Goal: Information Seeking & Learning: Check status

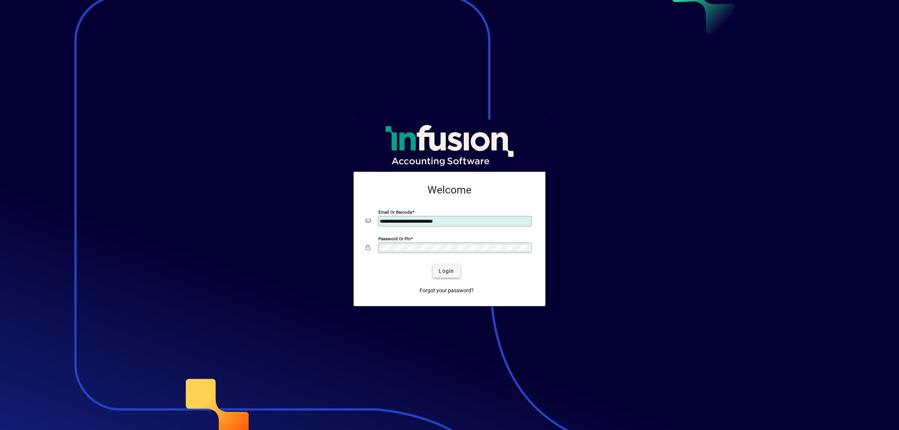
type input "**********"
click at [448, 271] on span "Login" at bounding box center [445, 271] width 15 height 8
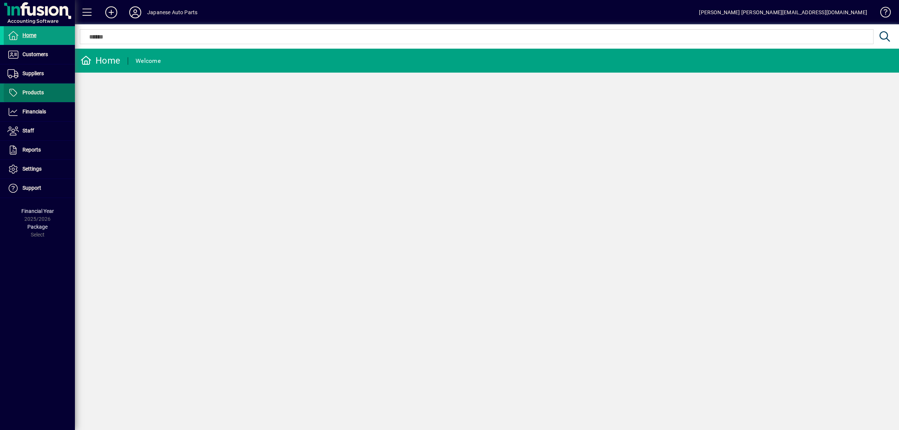
click at [43, 85] on span at bounding box center [39, 93] width 71 height 18
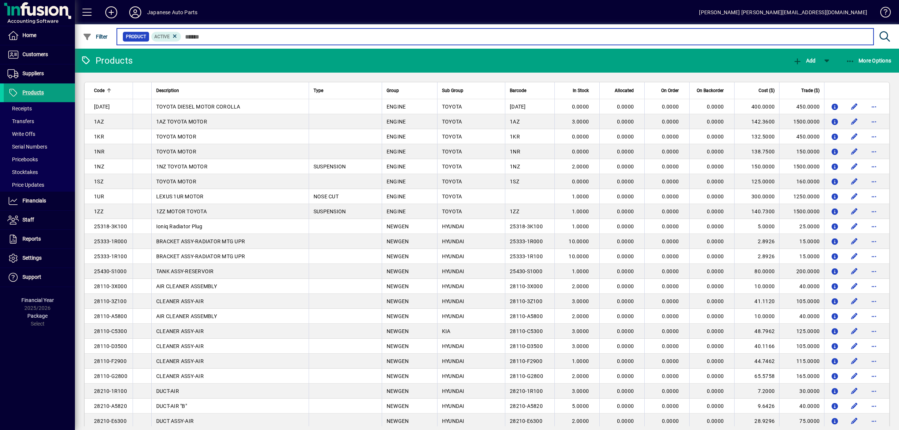
click at [206, 35] on input "text" at bounding box center [524, 36] width 686 height 10
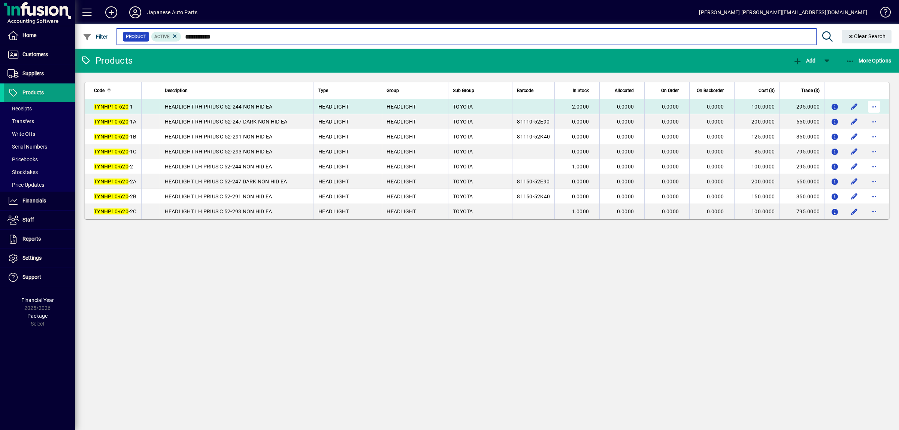
type input "**********"
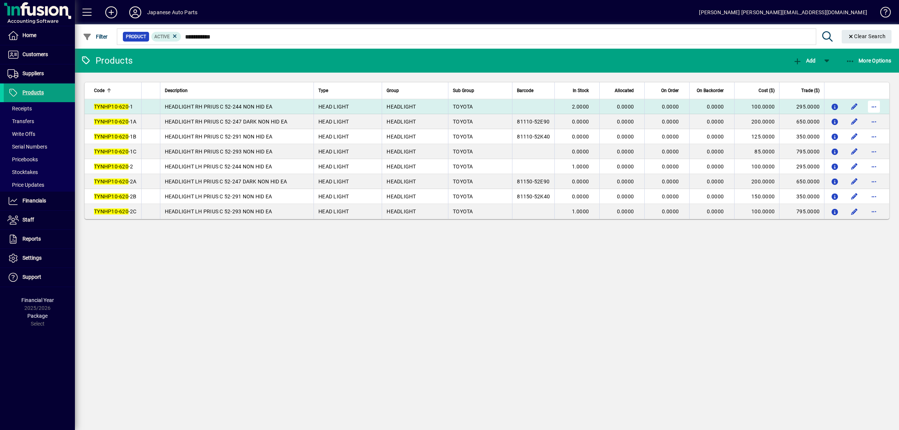
click at [870, 107] on span "button" at bounding box center [874, 107] width 18 height 18
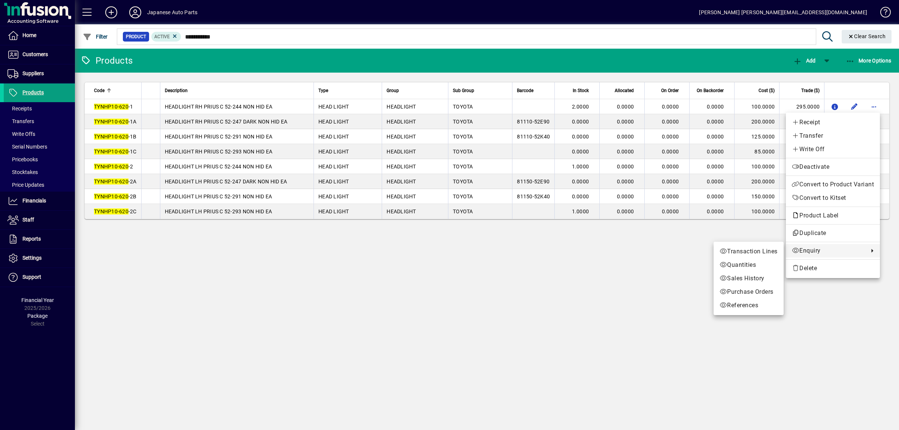
click at [244, 102] on div at bounding box center [449, 215] width 899 height 430
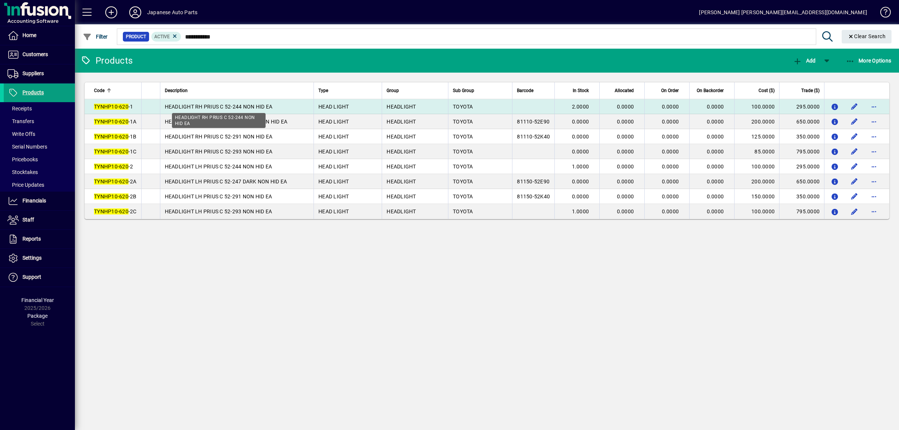
click at [243, 106] on span "HEADLIGHT RH PRIUS C 52-244 NON HID EA" at bounding box center [219, 107] width 108 height 6
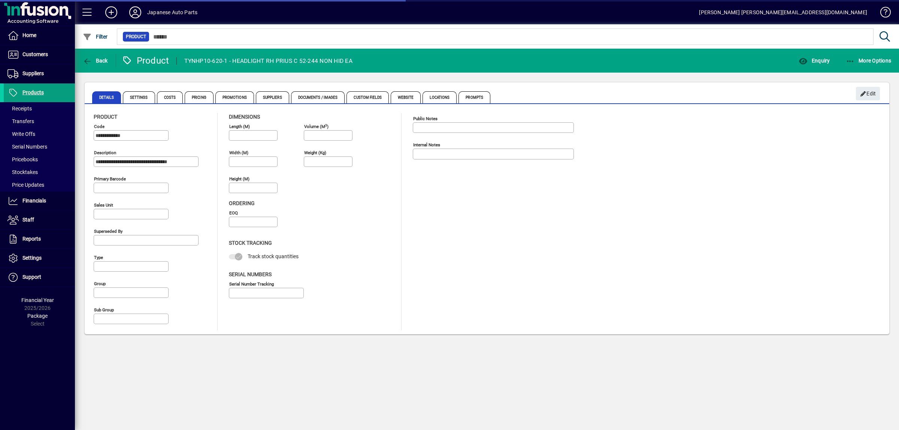
type input "**********"
type input "****"
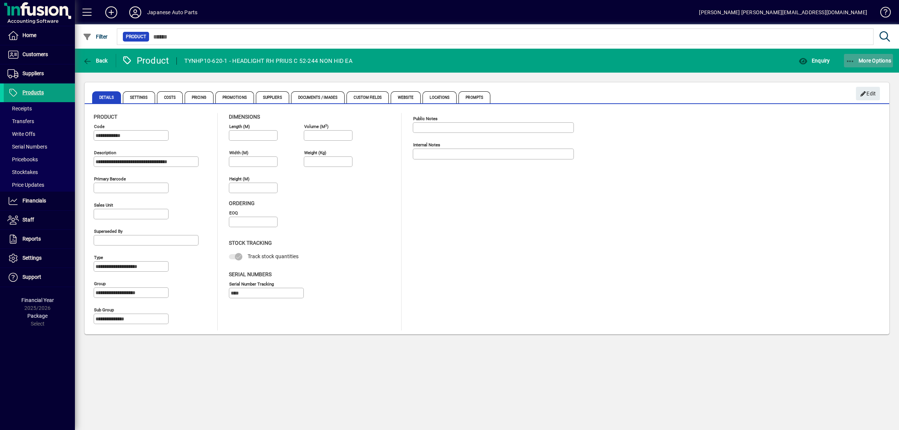
click at [849, 60] on icon "button" at bounding box center [849, 61] width 9 height 7
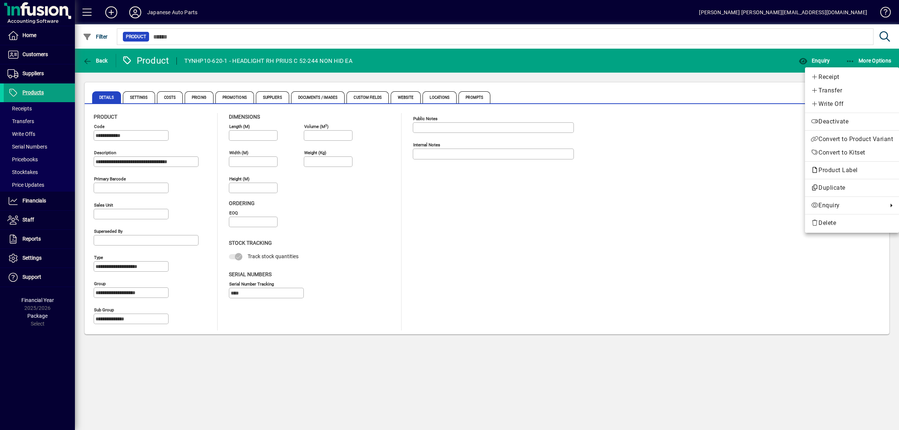
click at [175, 99] on div at bounding box center [449, 215] width 899 height 430
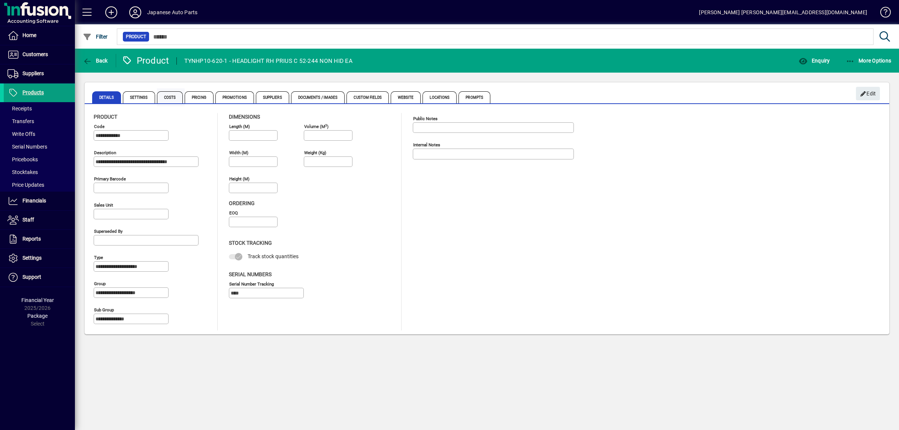
click at [175, 98] on span "Costs" at bounding box center [170, 97] width 26 height 12
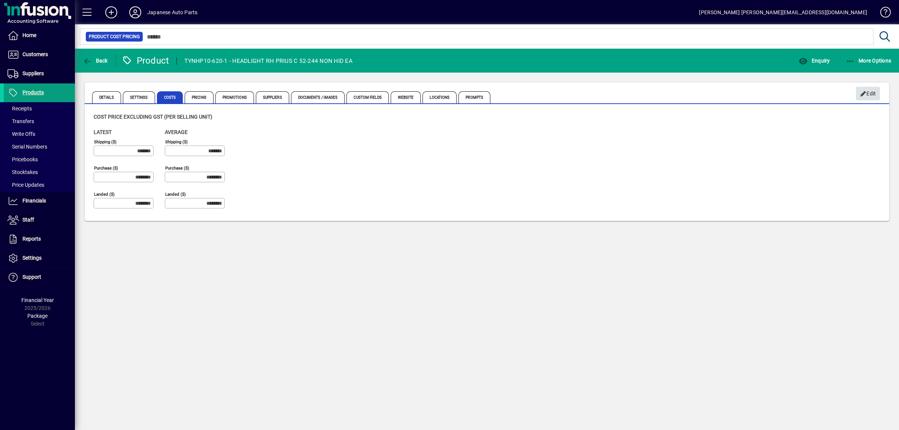
click at [861, 95] on icon "button" at bounding box center [863, 93] width 7 height 5
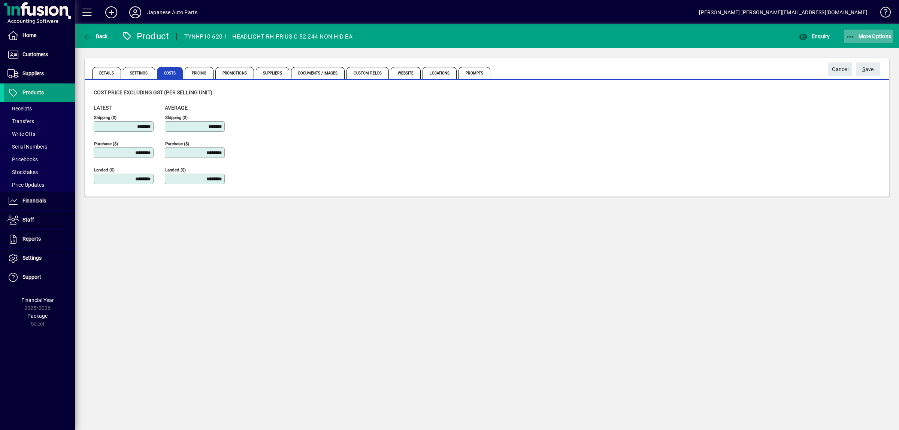
click at [852, 39] on span "More Options" at bounding box center [868, 36] width 46 height 6
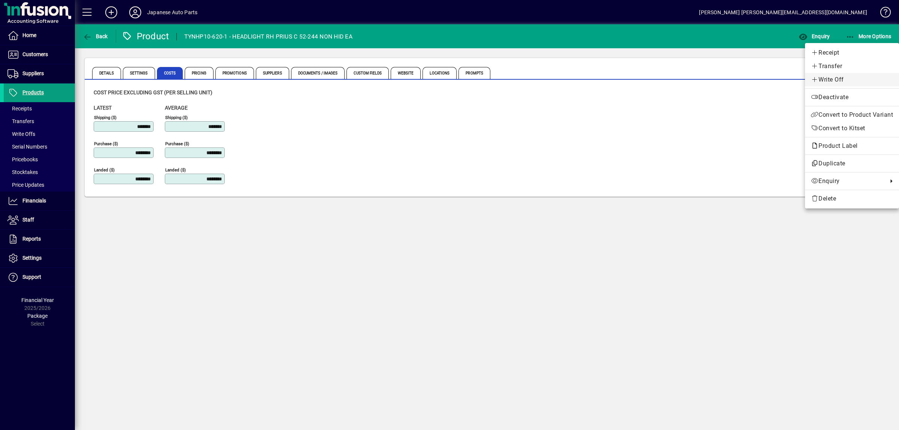
click at [826, 77] on span "Write Off" at bounding box center [852, 79] width 82 height 9
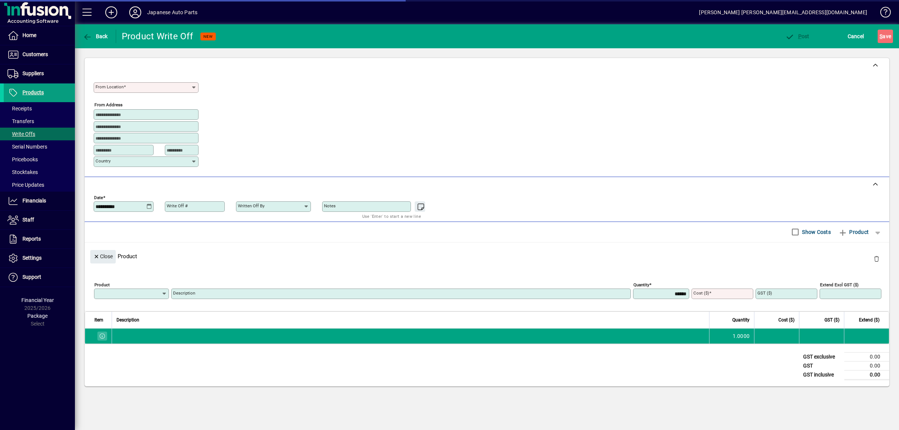
type input "**********"
type input "******"
type input "****"
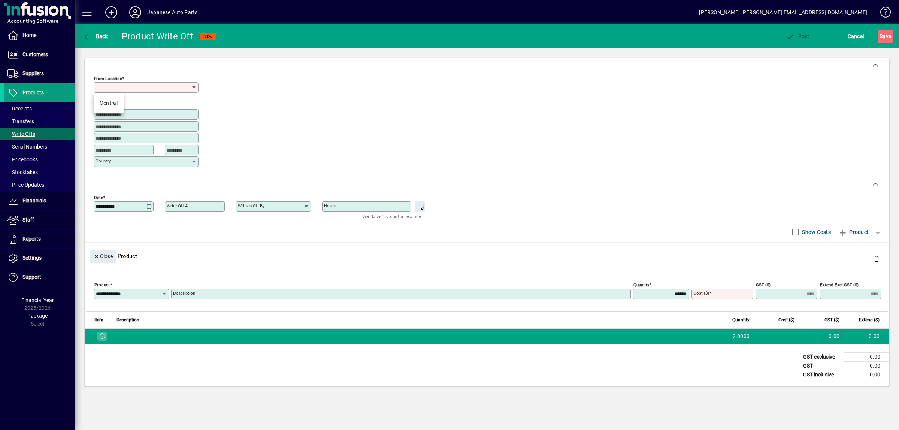
click at [140, 87] on input "From location" at bounding box center [142, 88] width 95 height 6
click at [111, 106] on div "Central" at bounding box center [109, 103] width 18 height 8
type input "*******"
type input "**********"
click at [725, 297] on input "Cost ($)" at bounding box center [723, 294] width 60 height 6
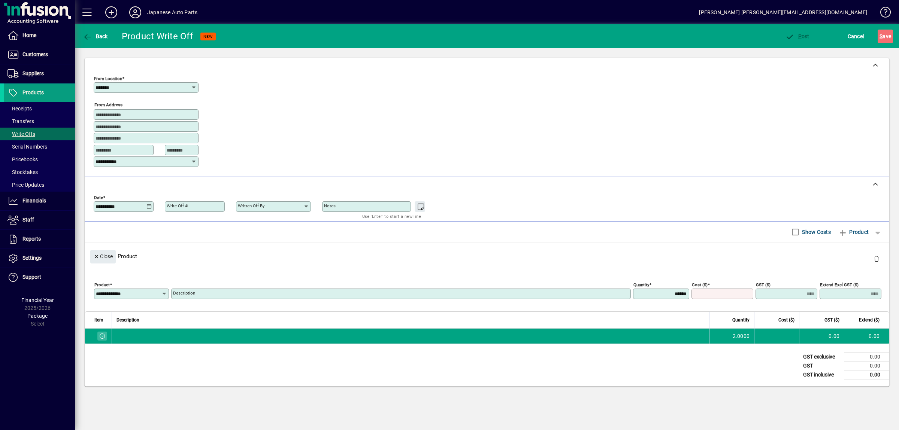
type input "*"
type input "****"
type input "**"
type input "****"
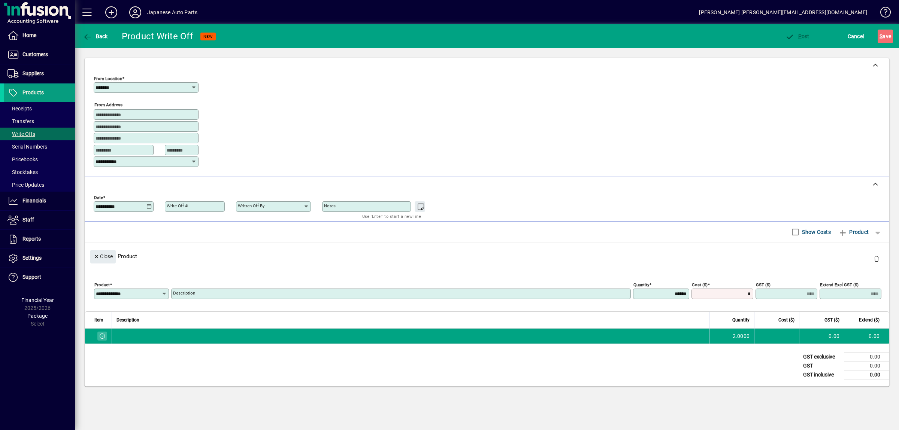
type input "*****"
type input "***"
type input "*****"
type input "******"
type input "********"
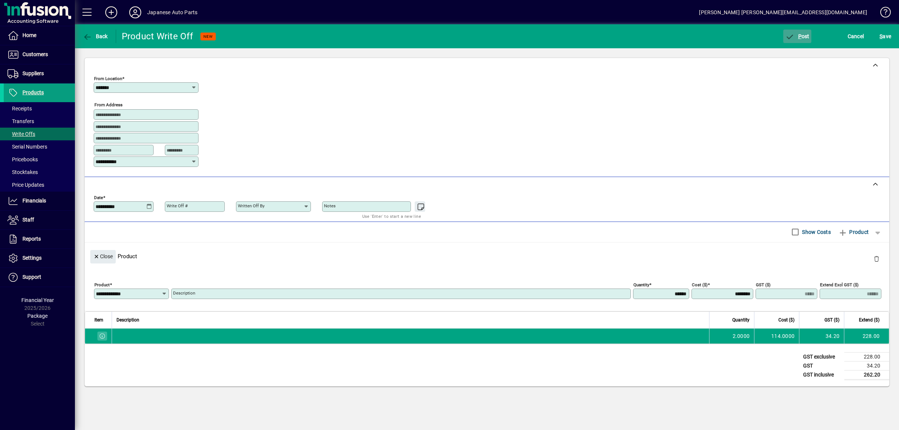
click at [798, 39] on span "P" at bounding box center [799, 36] width 3 height 6
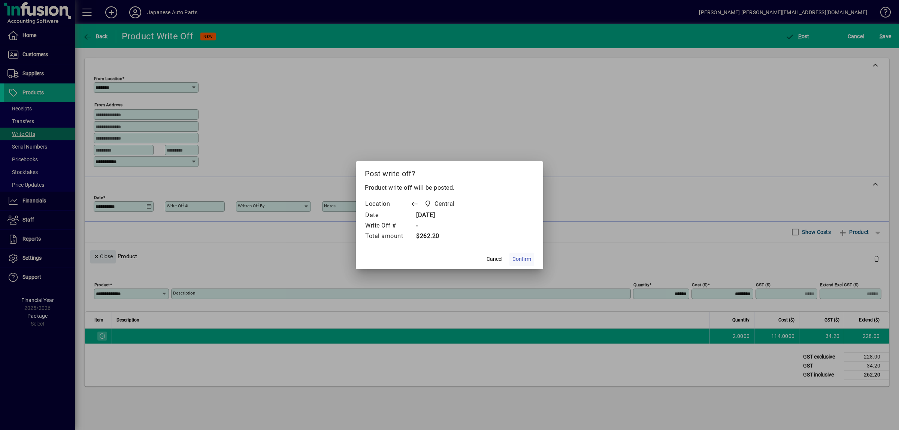
click at [525, 259] on span "Confirm" at bounding box center [521, 259] width 19 height 8
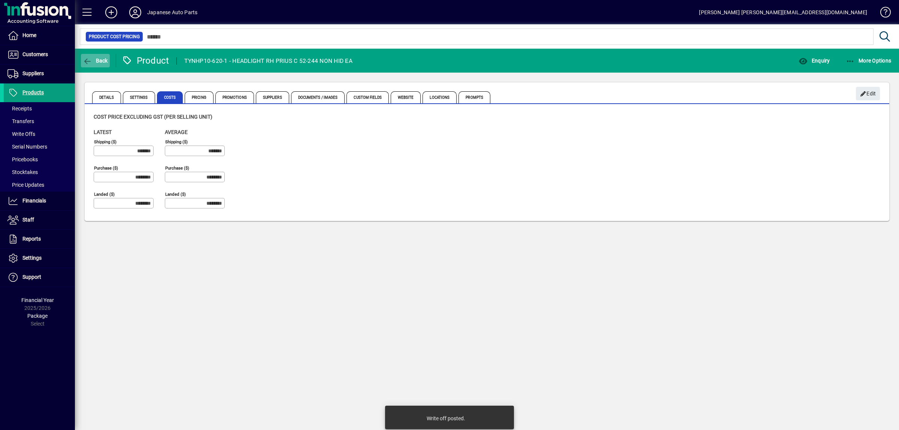
click at [97, 60] on span "Back" at bounding box center [95, 61] width 25 height 6
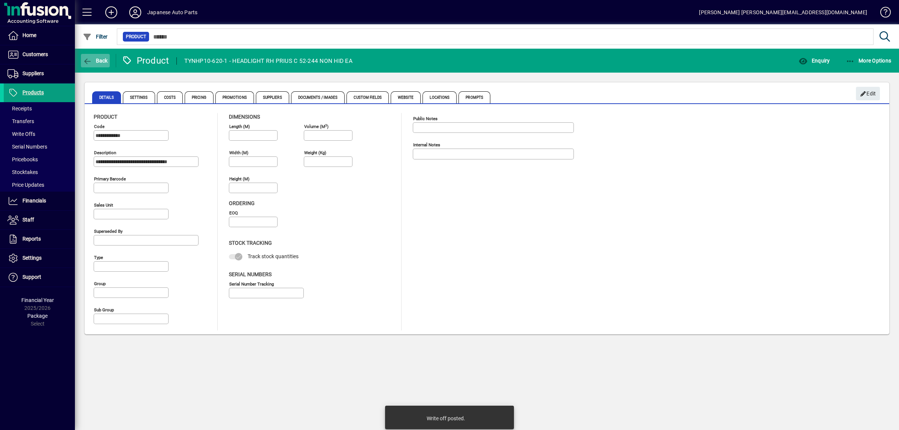
type input "**********"
type input "****"
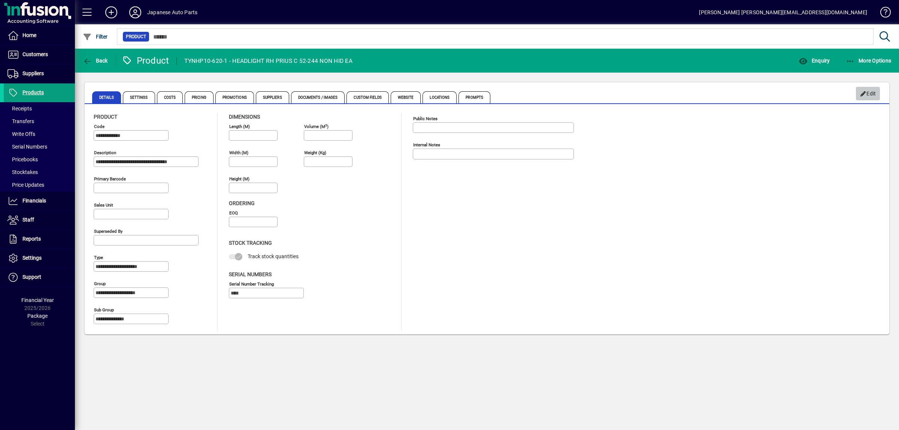
click at [863, 97] on icon "button" at bounding box center [863, 93] width 7 height 5
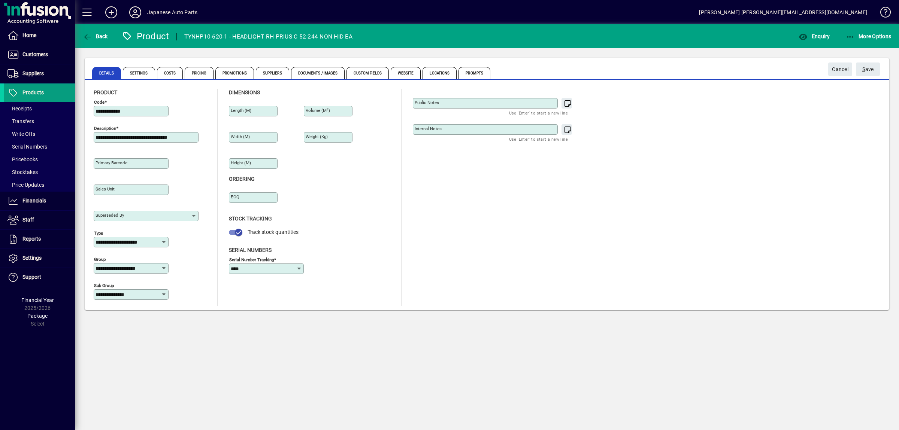
click at [255, 274] on div at bounding box center [266, 278] width 75 height 8
click at [261, 275] on div at bounding box center [266, 278] width 75 height 8
click at [268, 271] on input "****" at bounding box center [264, 269] width 66 height 6
click at [261, 310] on div "Sales and Purchases" at bounding box center [260, 313] width 51 height 8
type input "**********"
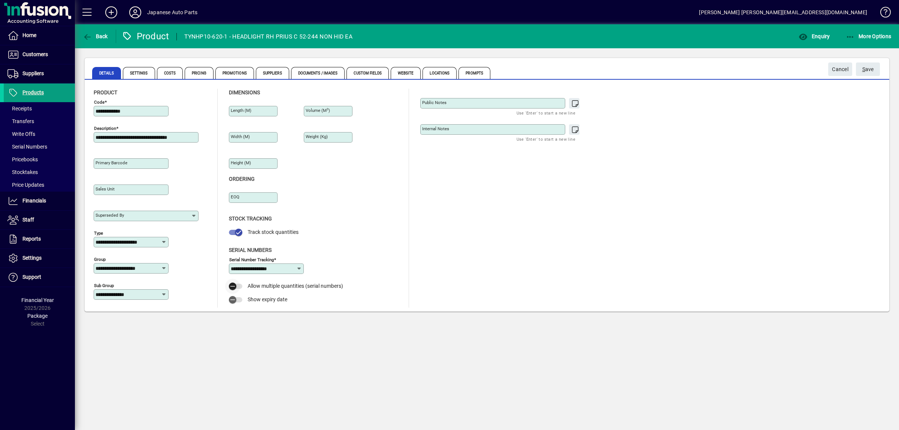
click at [233, 289] on icon "button" at bounding box center [232, 286] width 7 height 7
click at [871, 65] on span "S ave" at bounding box center [868, 69] width 12 height 12
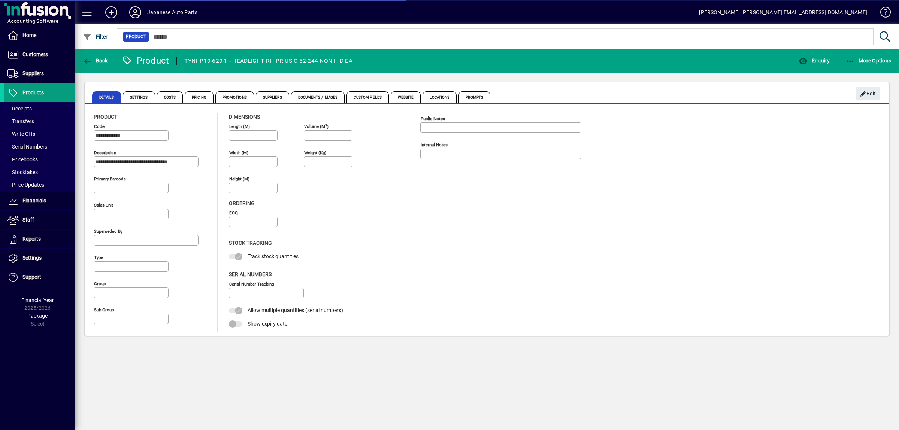
type input "**********"
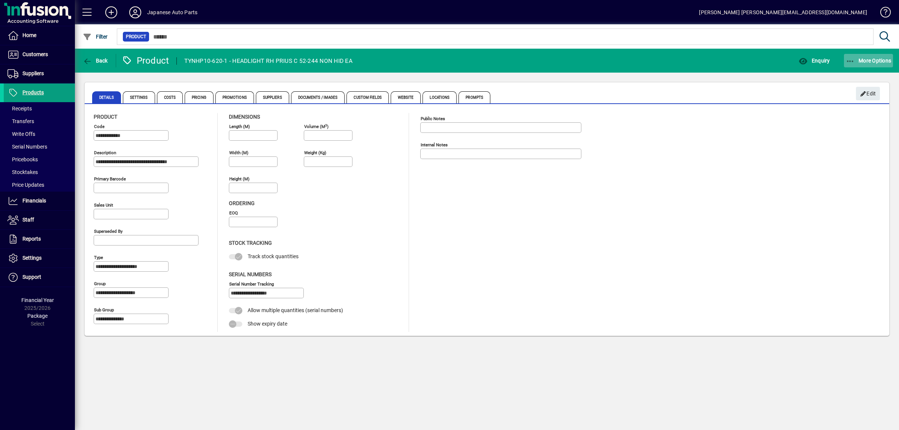
click at [865, 61] on span "More Options" at bounding box center [868, 61] width 46 height 6
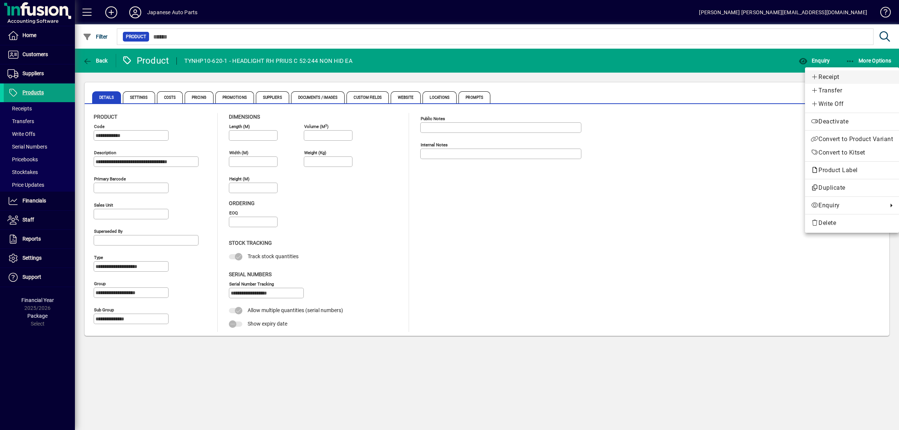
click at [832, 80] on span "Receipt" at bounding box center [852, 77] width 82 height 9
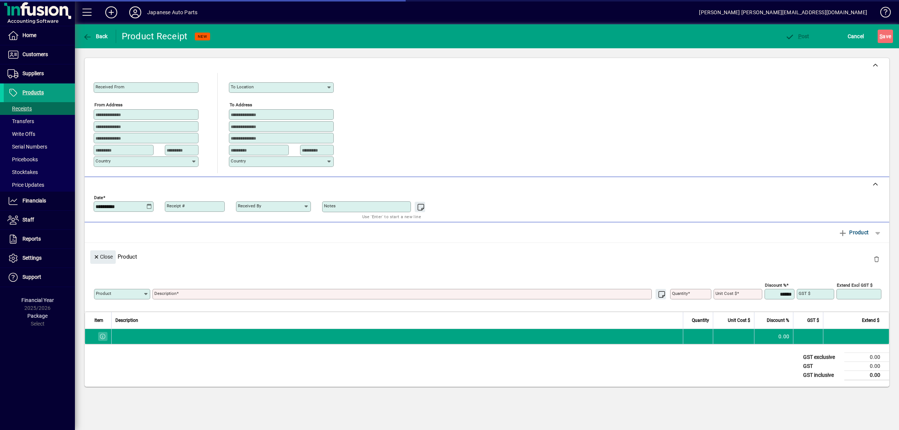
type textarea "**********"
type input "******"
type input "********"
type input "*****"
type input "******"
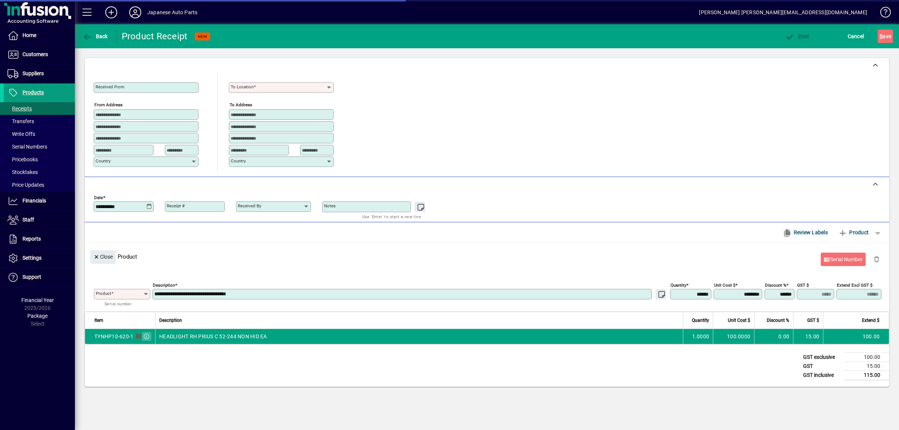
type input "**********"
click at [255, 92] on div "To location" at bounding box center [281, 87] width 105 height 10
click at [244, 108] on mat-option "Central" at bounding box center [244, 103] width 30 height 14
type input "*******"
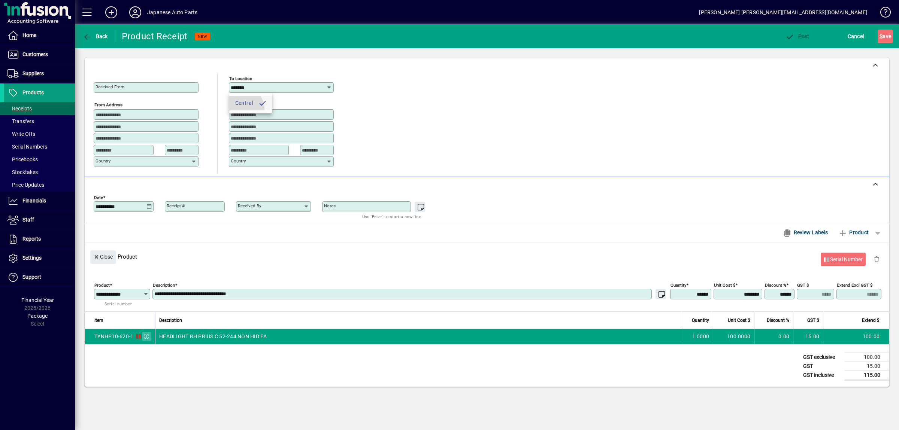
type input "**********"
click at [850, 258] on span "Serial Number" at bounding box center [842, 259] width 39 height 12
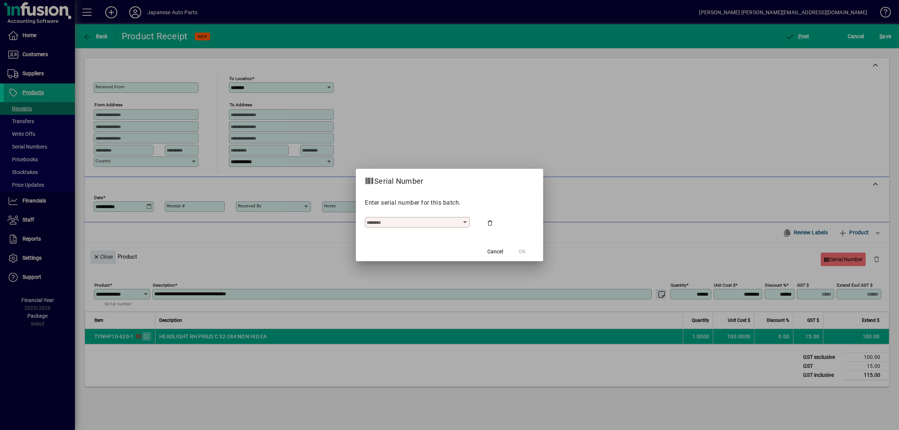
click at [434, 225] on input "text" at bounding box center [414, 222] width 95 height 6
click at [388, 226] on div at bounding box center [417, 222] width 105 height 10
type input "****"
click at [523, 255] on span "OK" at bounding box center [522, 252] width 7 height 8
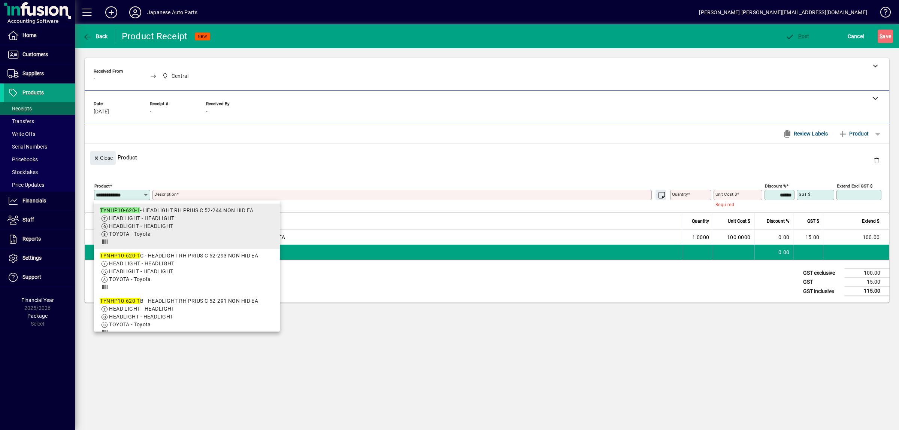
click at [221, 219] on span "HEAD LIGHT - HEADLIGHT" at bounding box center [186, 219] width 173 height 8
type input "**********"
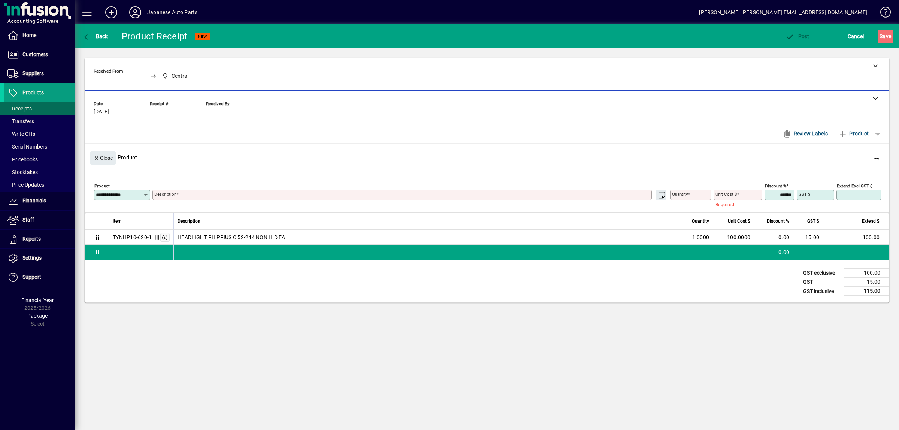
type textarea "**********"
type input "******"
type input "********"
type input "*****"
type input "******"
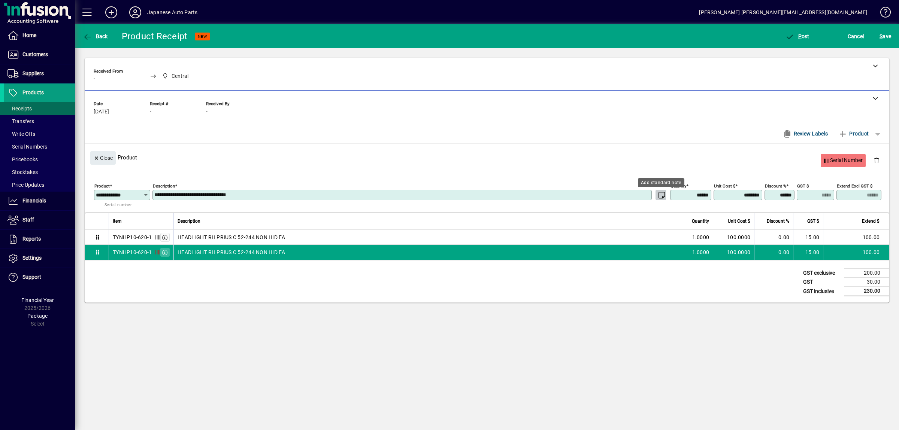
click at [853, 162] on span "Serial Number" at bounding box center [842, 160] width 39 height 12
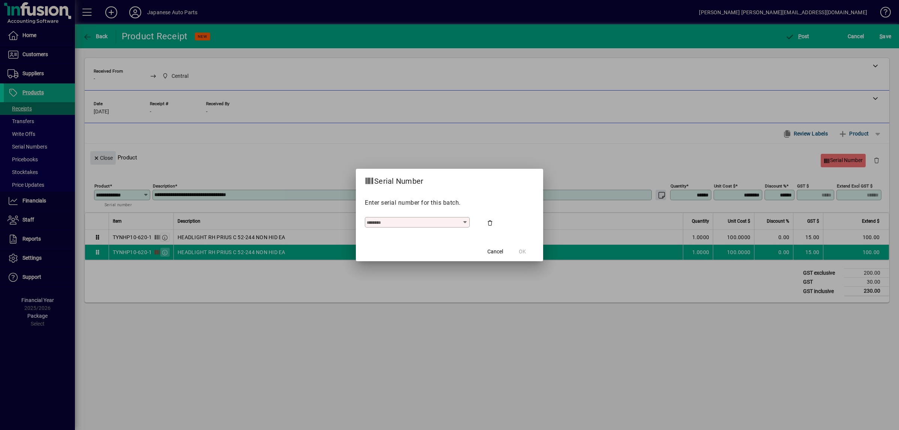
click at [413, 223] on input "text" at bounding box center [414, 222] width 95 height 6
type input "****"
click at [525, 249] on span "OK" at bounding box center [522, 252] width 7 height 8
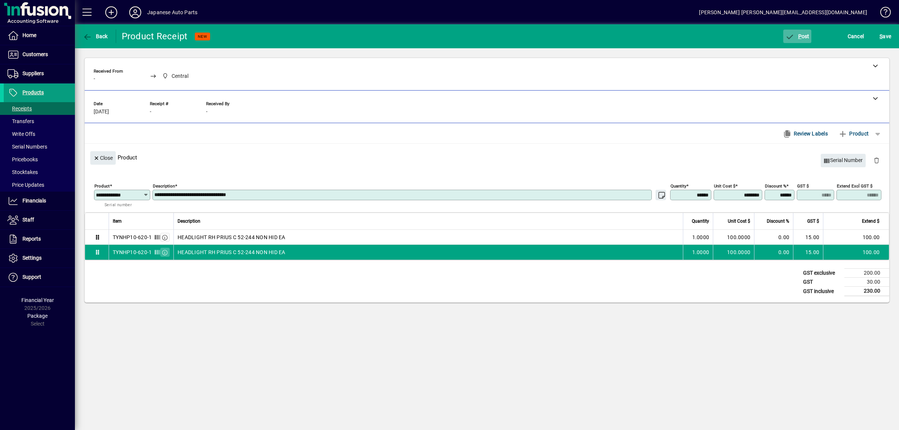
click at [805, 43] on span "button" at bounding box center [797, 36] width 28 height 18
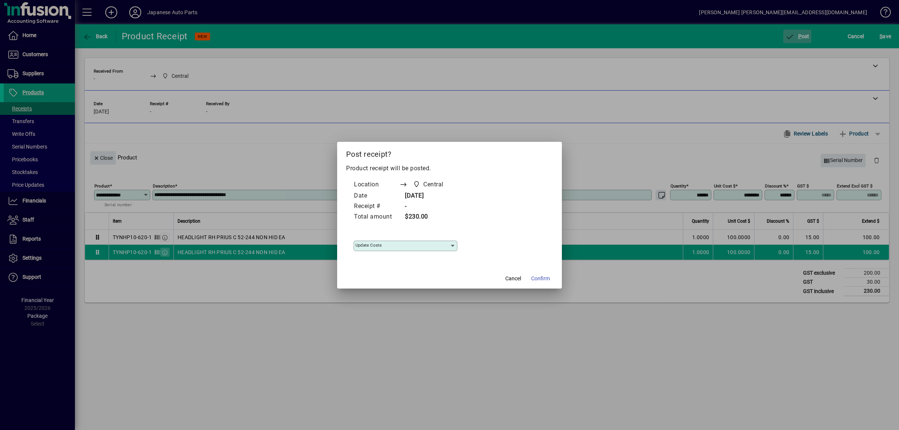
type input "**********"
click at [537, 280] on span "Confirm" at bounding box center [540, 279] width 19 height 8
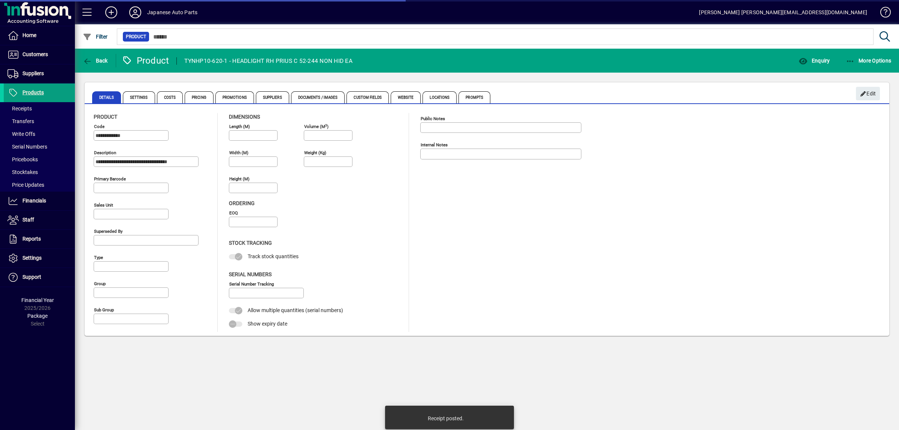
type input "**********"
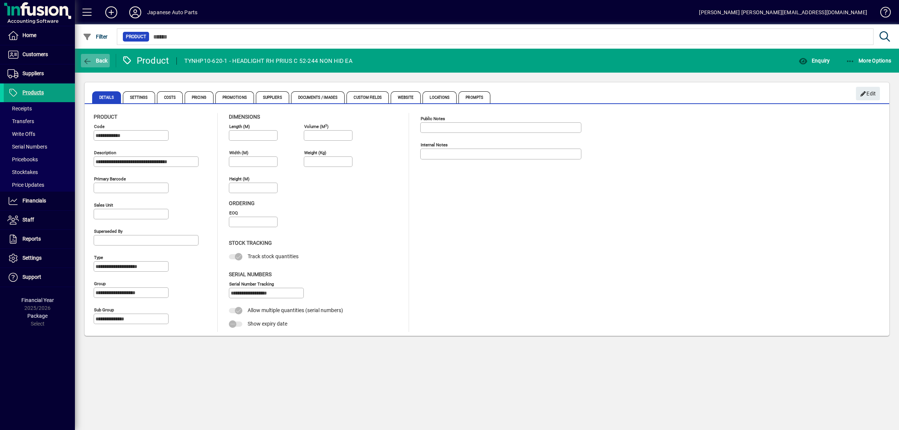
click at [101, 57] on span "button" at bounding box center [95, 61] width 29 height 18
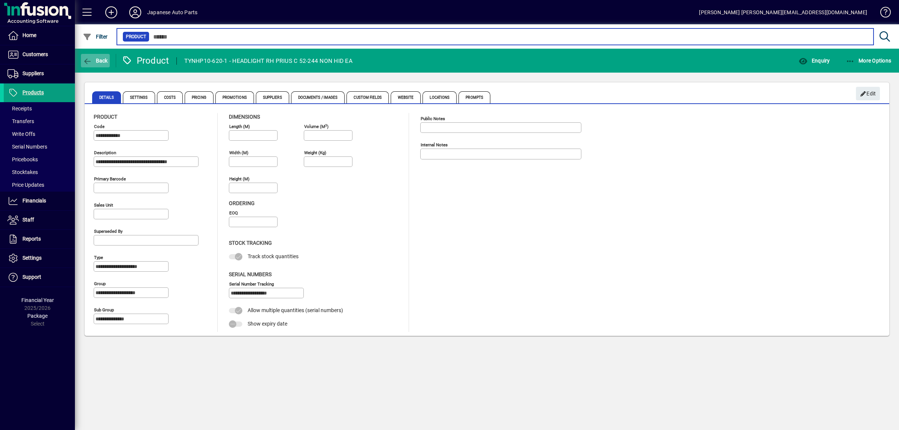
type input "**********"
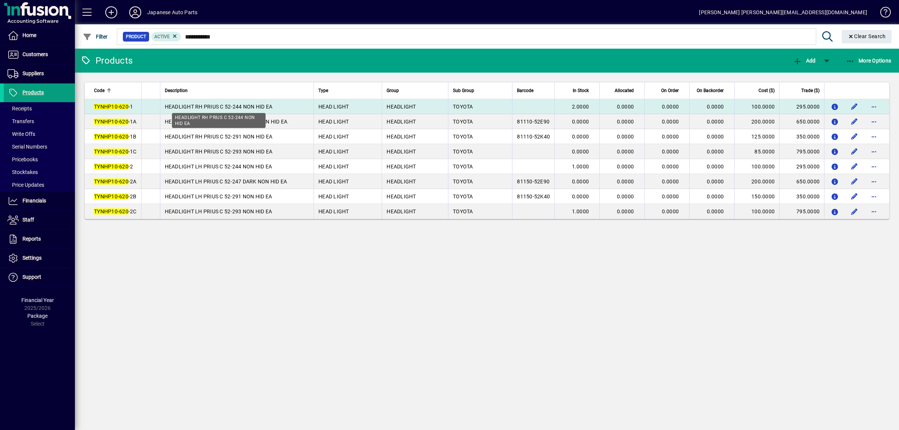
click at [234, 107] on span "HEADLIGHT RH PRIUS C 52-244 NON HID EA" at bounding box center [219, 107] width 108 height 6
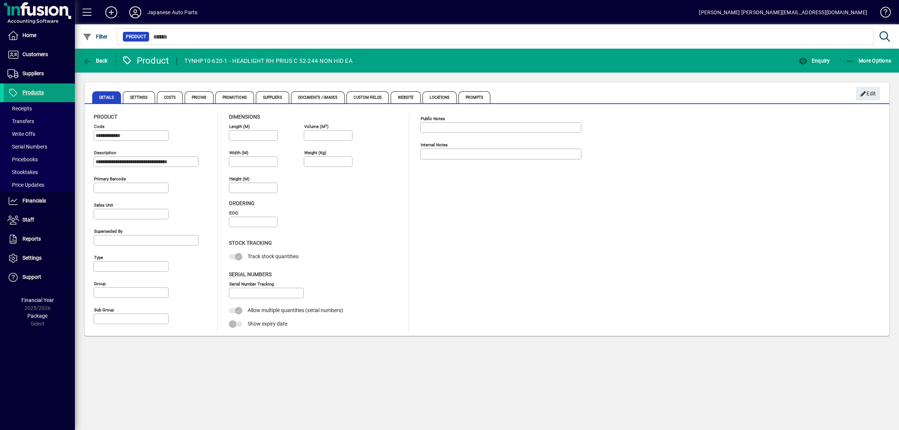
type input "**********"
click at [802, 63] on icon "button" at bounding box center [802, 61] width 9 height 7
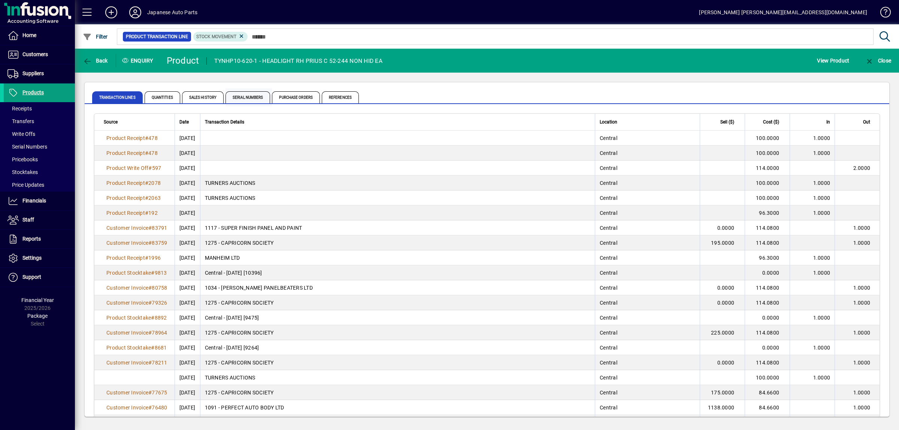
click at [253, 97] on span "Serial Numbers" at bounding box center [247, 97] width 45 height 12
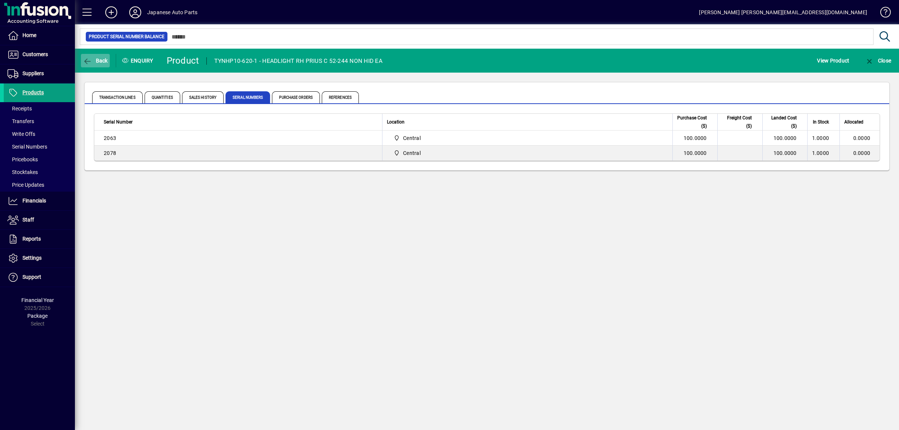
click at [106, 61] on span "Back" at bounding box center [95, 61] width 25 height 6
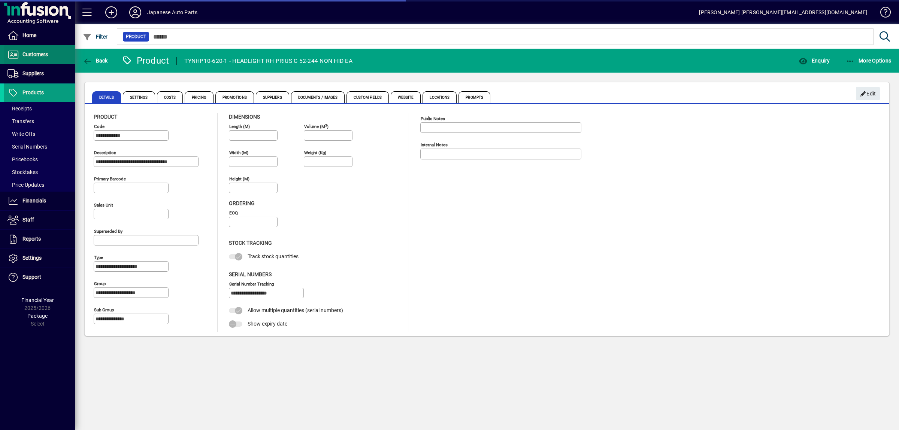
click at [33, 58] on span "Customers" at bounding box center [26, 54] width 44 height 9
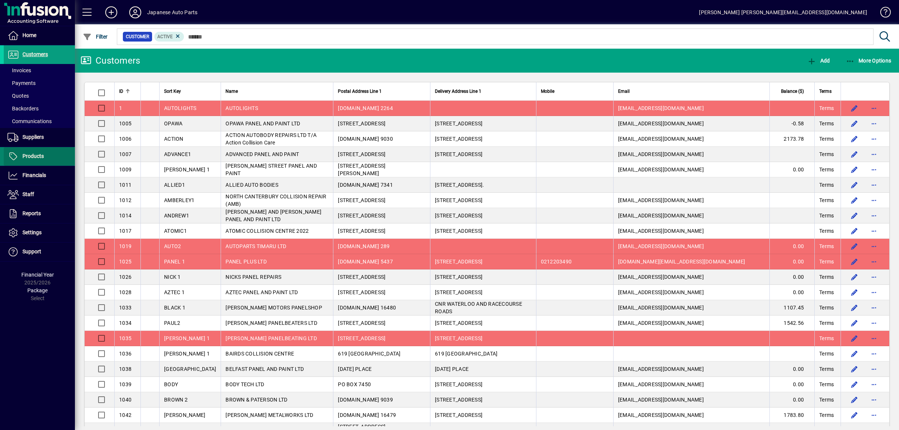
click at [43, 155] on span "Products" at bounding box center [32, 156] width 21 height 6
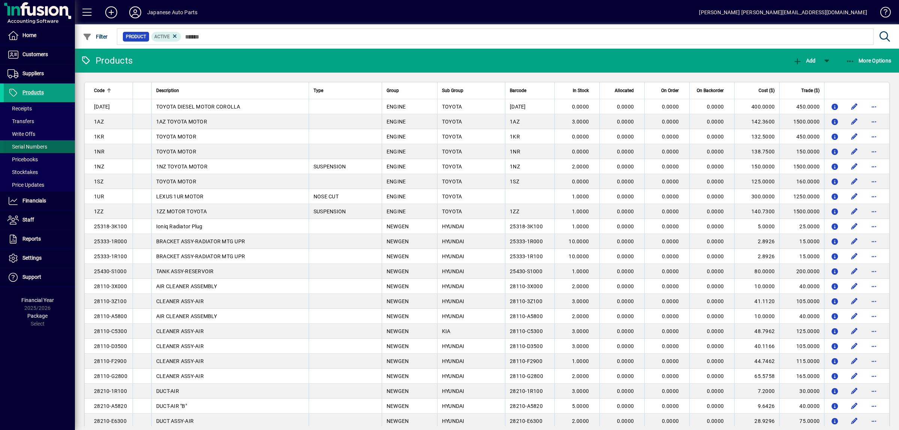
click at [31, 150] on span "Serial Numbers" at bounding box center [27, 147] width 40 height 6
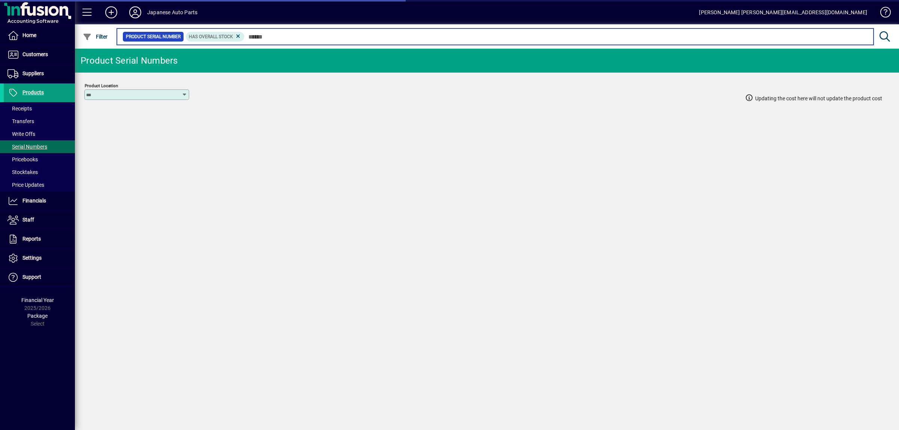
click at [273, 39] on input "text" at bounding box center [555, 36] width 623 height 10
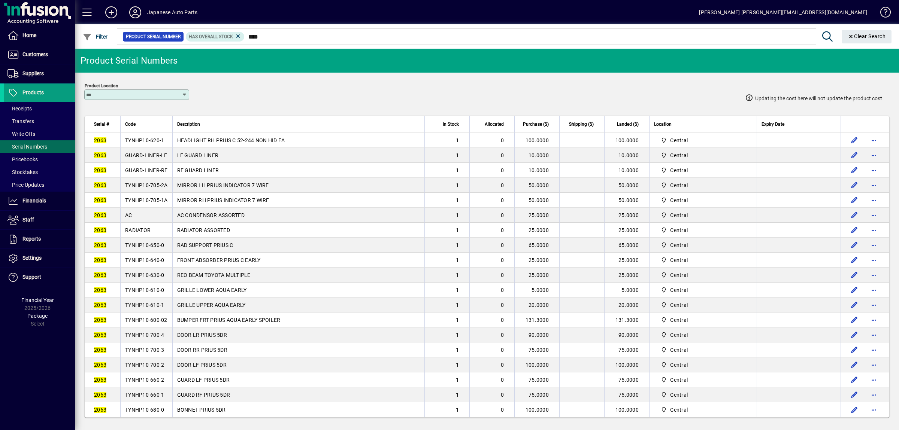
click at [146, 145] on td "TYNHP10-620-1" at bounding box center [146, 140] width 52 height 15
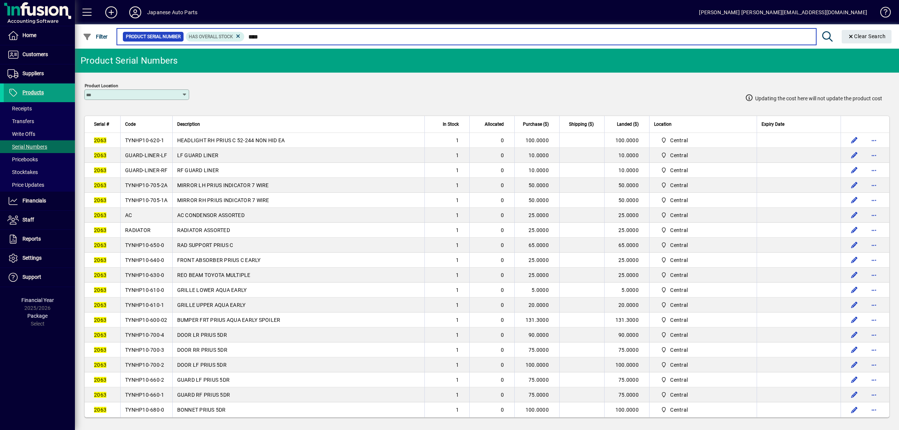
drag, startPoint x: 297, startPoint y: 36, endPoint x: 215, endPoint y: 36, distance: 81.6
click at [244, 36] on input "****" at bounding box center [526, 36] width 565 height 10
type input "****"
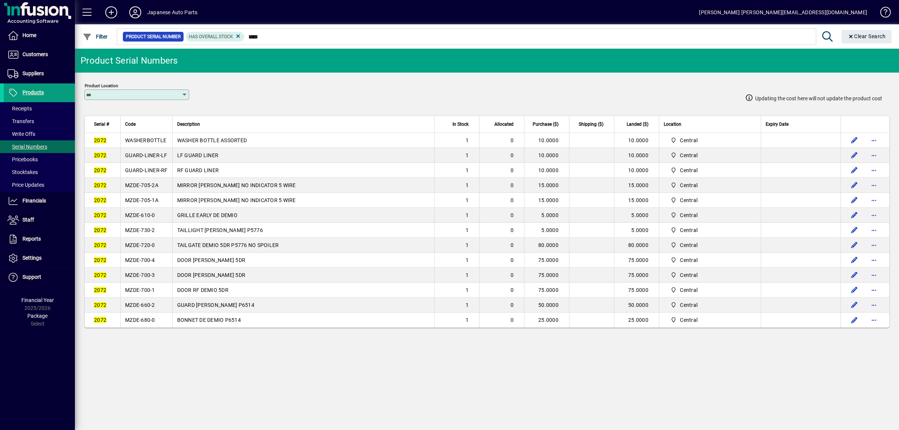
click at [136, 125] on span "Code" at bounding box center [130, 124] width 10 height 8
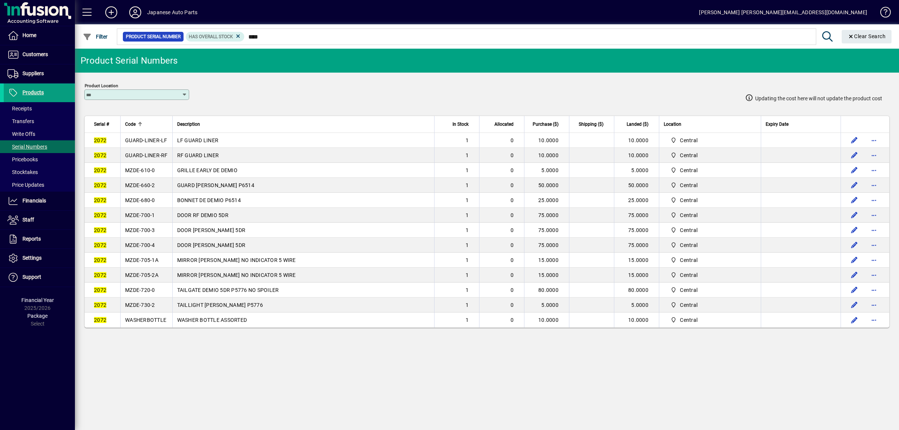
click at [144, 328] on table "Serial # Code Description In Stock Allocated Purchase ($) Shipping ($) Landed (…" at bounding box center [486, 222] width 805 height 212
drag, startPoint x: 146, startPoint y: 335, endPoint x: 149, endPoint y: 331, distance: 5.3
click at [146, 328] on td "WASHERBOTTLE" at bounding box center [146, 320] width 52 height 15
click at [149, 323] on span "WASHERBOTTLE" at bounding box center [145, 320] width 41 height 6
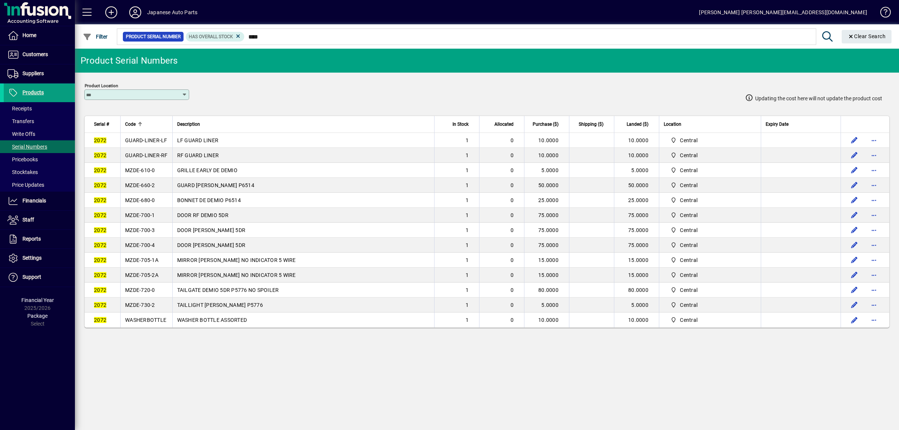
click at [149, 323] on span "WASHERBOTTLE" at bounding box center [145, 320] width 41 height 6
click at [142, 313] on td "MZDE-730-2" at bounding box center [146, 305] width 52 height 15
click at [146, 298] on td "MZDE-720-0" at bounding box center [146, 290] width 52 height 15
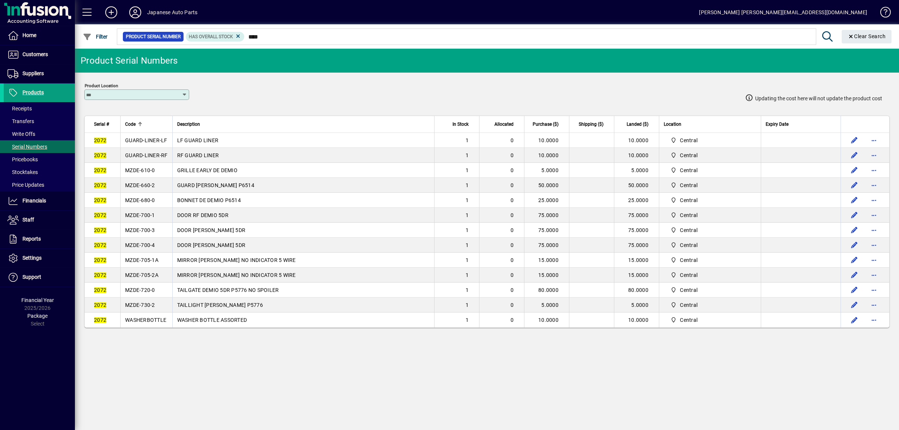
click at [146, 298] on td "MZDE-720-0" at bounding box center [146, 290] width 52 height 15
click at [142, 263] on span "MZDE-705-1A" at bounding box center [141, 260] width 33 height 6
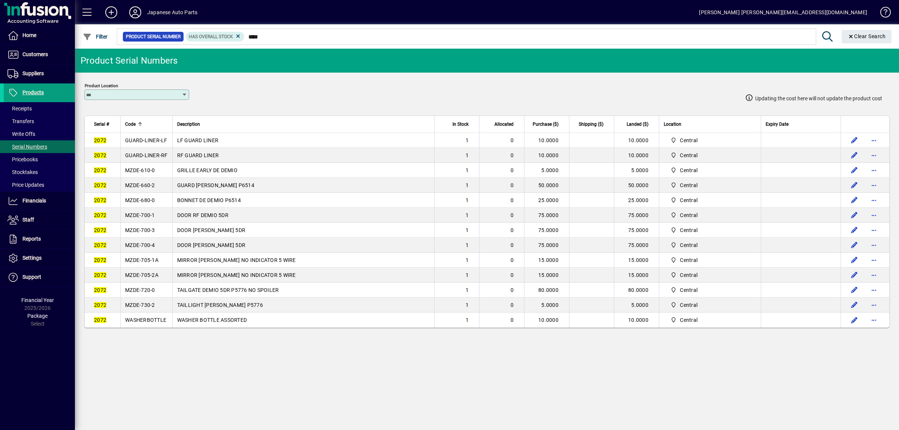
click at [153, 278] on span "MZDE-705-2A" at bounding box center [141, 275] width 33 height 6
click at [149, 233] on span "MZDE-700-3" at bounding box center [140, 230] width 30 height 6
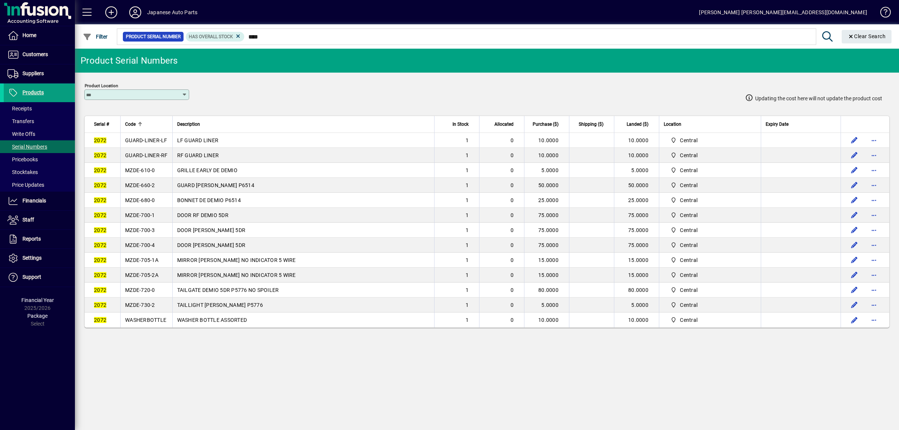
click at [149, 233] on span "MZDE-700-3" at bounding box center [140, 230] width 30 height 6
click at [148, 248] on span "MZDE-700-4" at bounding box center [140, 245] width 30 height 6
click at [149, 233] on span "MZDE-700-3" at bounding box center [140, 230] width 30 height 6
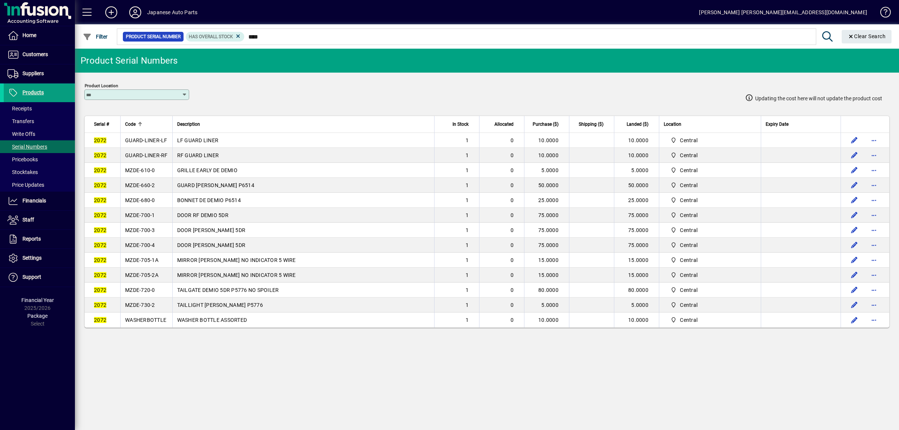
click at [149, 218] on span "MZDE-700-1" at bounding box center [140, 215] width 30 height 6
click at [143, 233] on span "MZDE-700-3" at bounding box center [140, 230] width 30 height 6
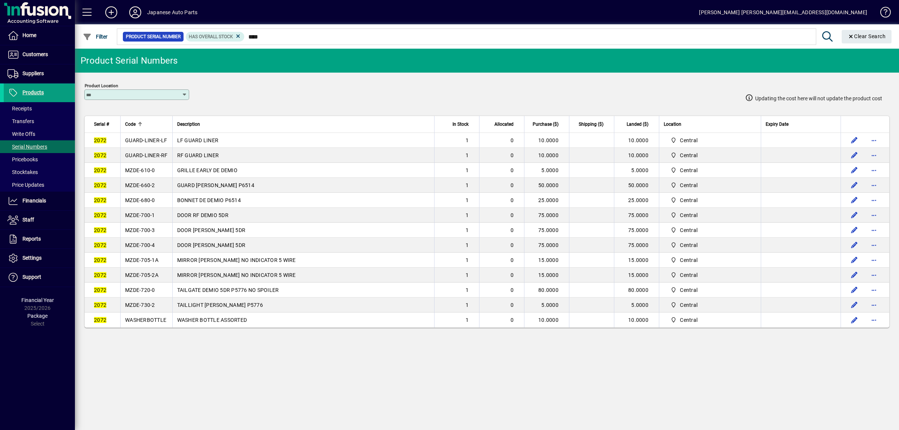
click at [143, 233] on span "MZDE-700-3" at bounding box center [140, 230] width 30 height 6
click at [139, 203] on span "MZDE-680-0" at bounding box center [140, 200] width 30 height 6
click at [142, 186] on span "MZDE-660-2" at bounding box center [140, 185] width 30 height 6
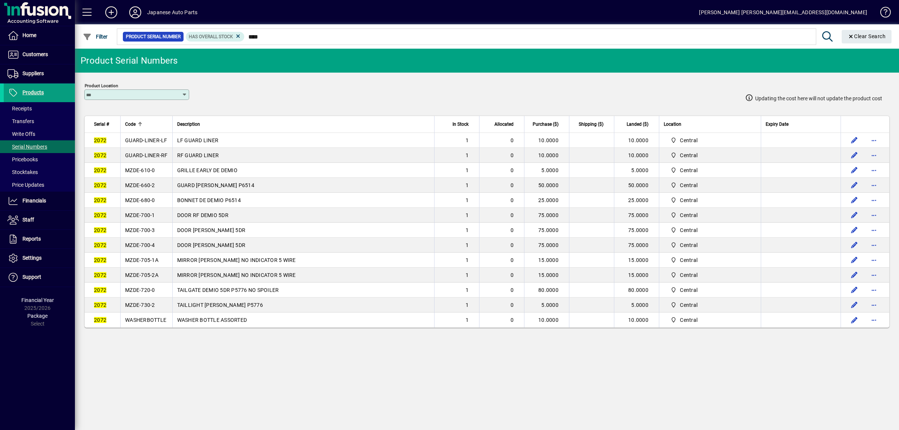
click at [142, 186] on span "MZDE-660-2" at bounding box center [140, 185] width 30 height 6
click at [135, 176] on td "MZDE-610-0" at bounding box center [146, 170] width 52 height 15
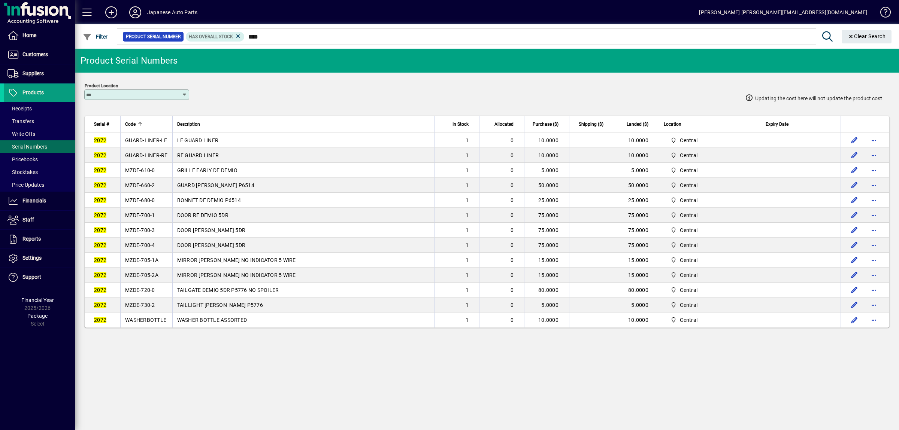
click at [150, 142] on span "GUARD-LINER-LF" at bounding box center [146, 140] width 42 height 6
click at [151, 156] on span "GUARD-LINER-RF" at bounding box center [146, 155] width 43 height 6
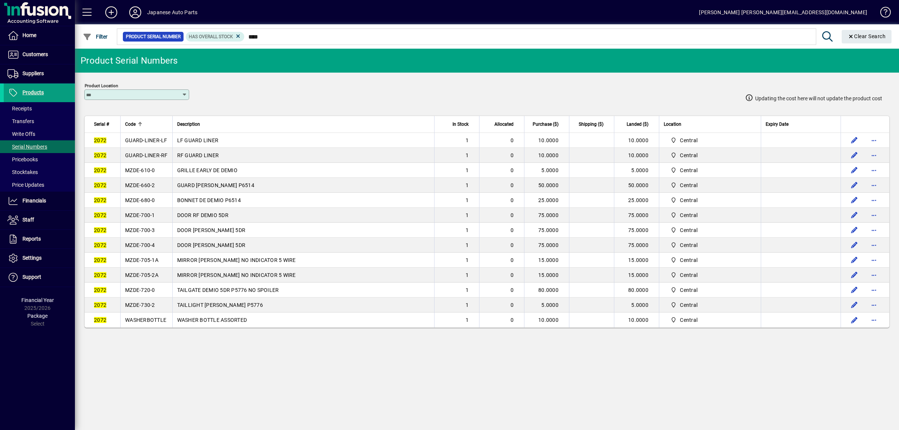
click at [151, 156] on span "GUARD-LINER-RF" at bounding box center [146, 155] width 43 height 6
click at [35, 56] on span "Customers" at bounding box center [34, 54] width 25 height 6
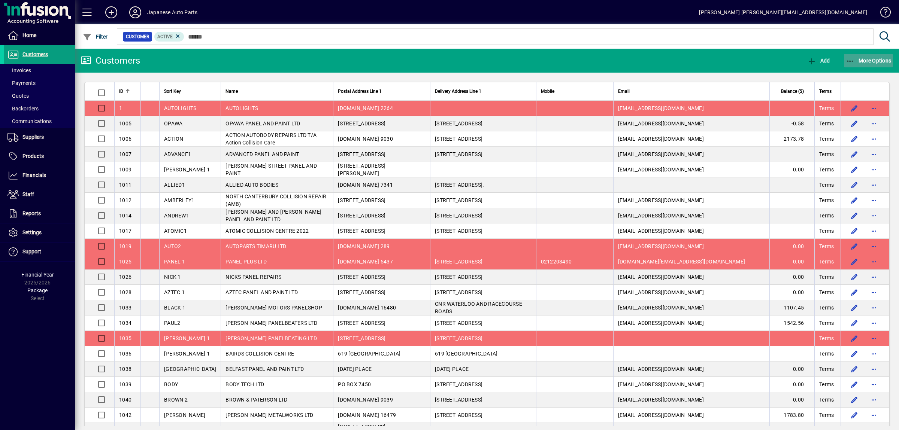
click at [861, 63] on span "More Options" at bounding box center [868, 61] width 46 height 6
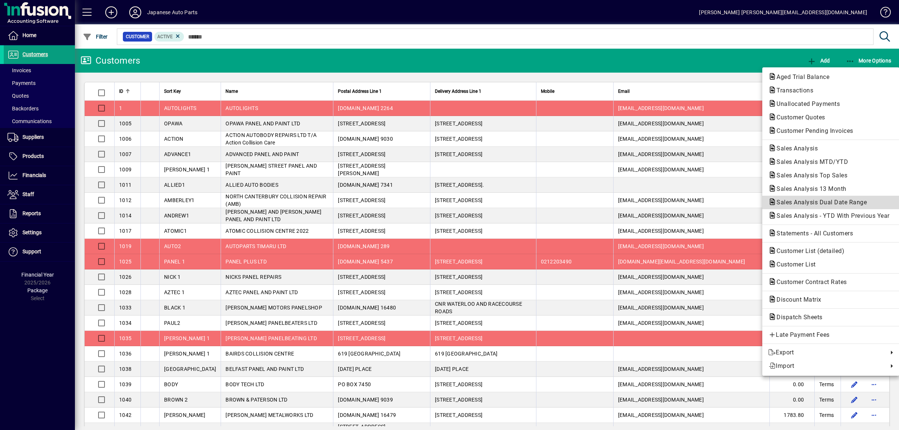
click at [832, 205] on span "Sales Analysis Dual Date Range" at bounding box center [819, 202] width 102 height 7
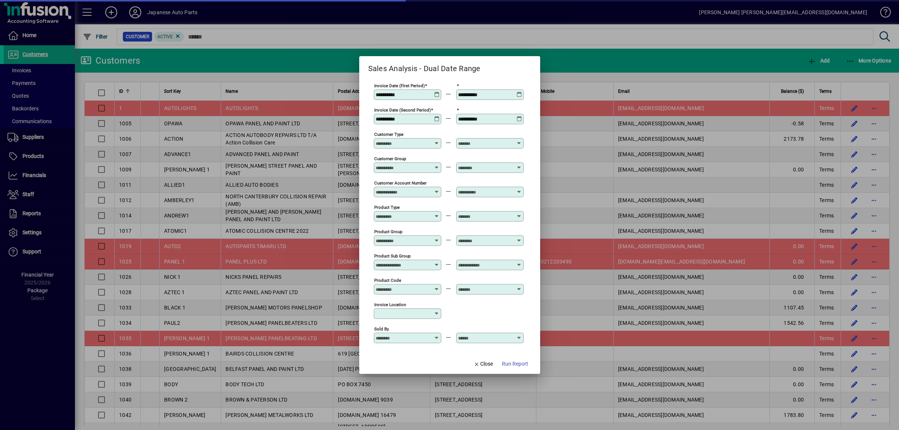
type input "**********"
click at [440, 92] on icon at bounding box center [437, 92] width 6 height 0
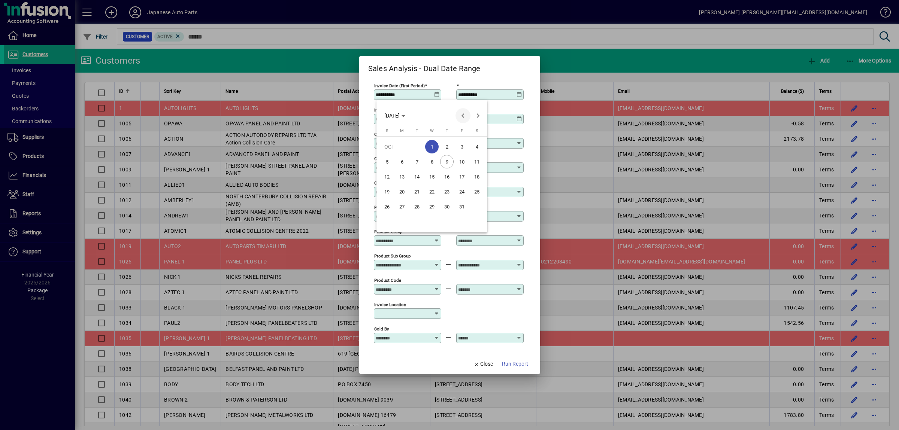
click at [458, 116] on span "Previous month" at bounding box center [462, 115] width 15 height 15
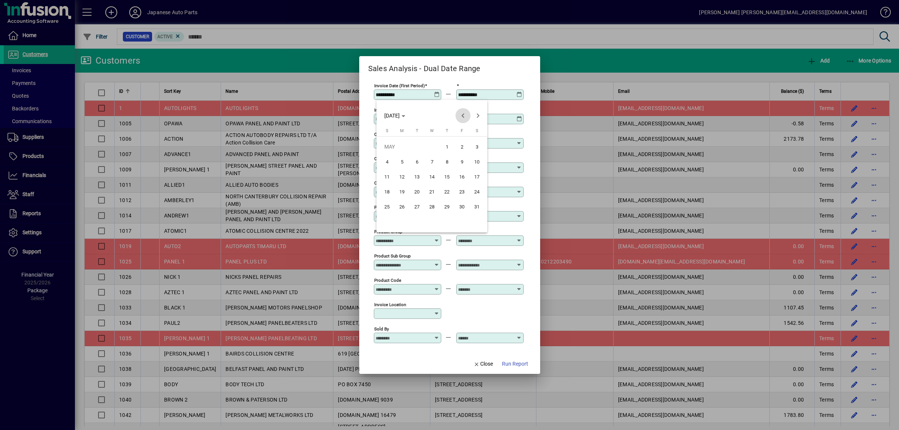
click at [458, 116] on span "Previous month" at bounding box center [462, 115] width 15 height 15
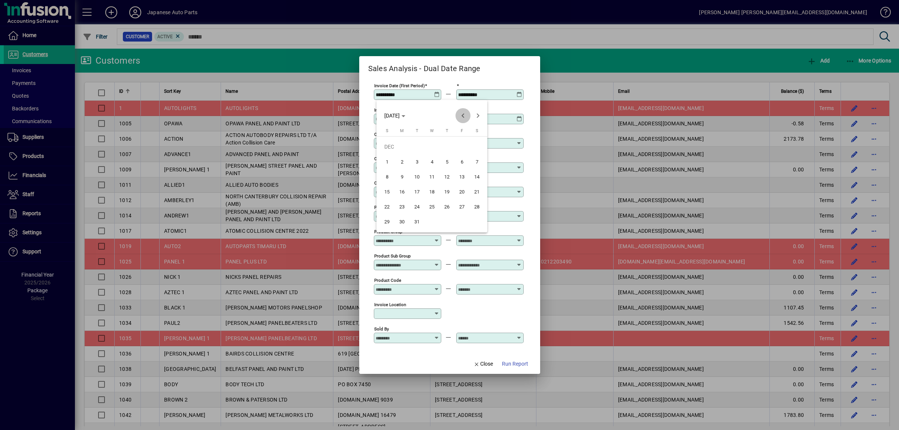
click at [458, 116] on span "Previous month" at bounding box center [462, 115] width 15 height 15
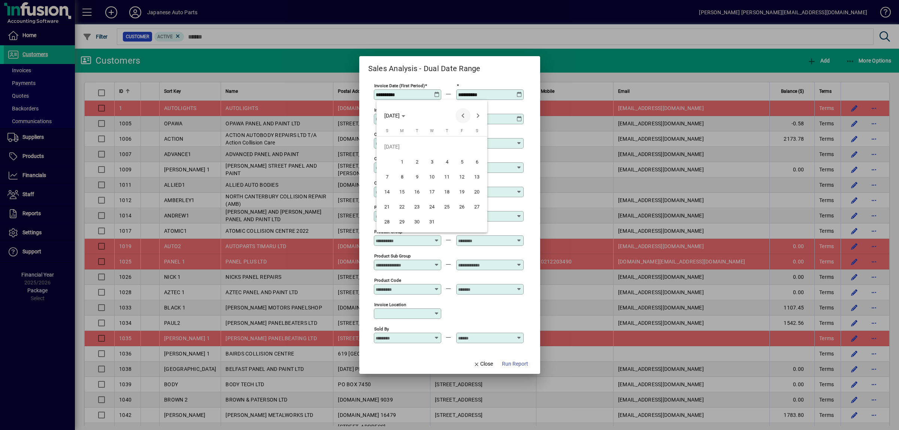
click at [458, 116] on span "Previous month" at bounding box center [462, 115] width 15 height 15
click at [477, 116] on span "Next month" at bounding box center [477, 115] width 15 height 15
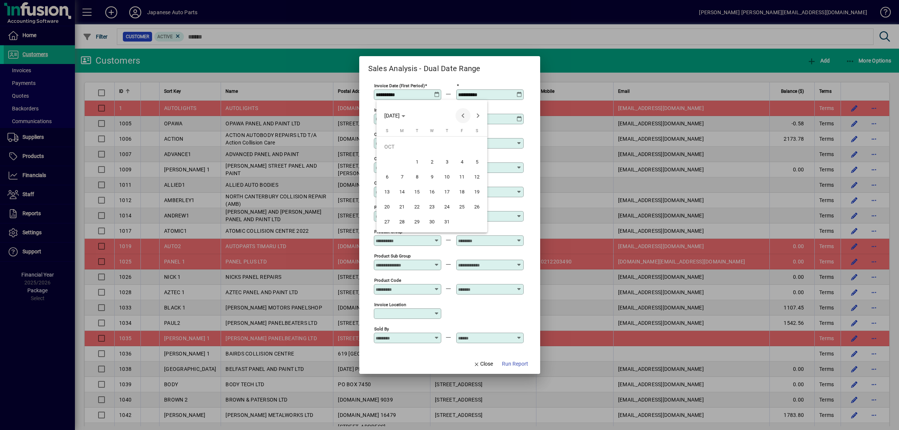
click at [462, 116] on span "Previous month" at bounding box center [462, 115] width 15 height 15
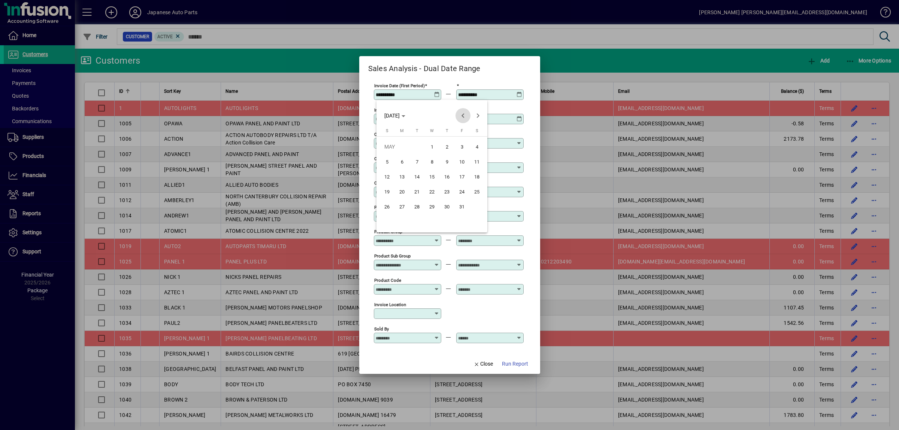
click at [462, 116] on span "Previous month" at bounding box center [462, 115] width 15 height 15
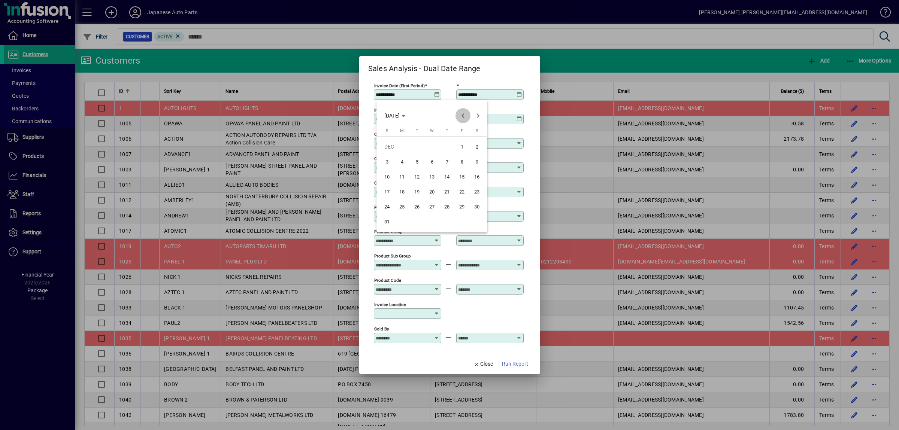
click at [462, 116] on span "Previous month" at bounding box center [462, 115] width 15 height 15
click at [391, 158] on span "1" at bounding box center [386, 161] width 13 height 13
type input "**********"
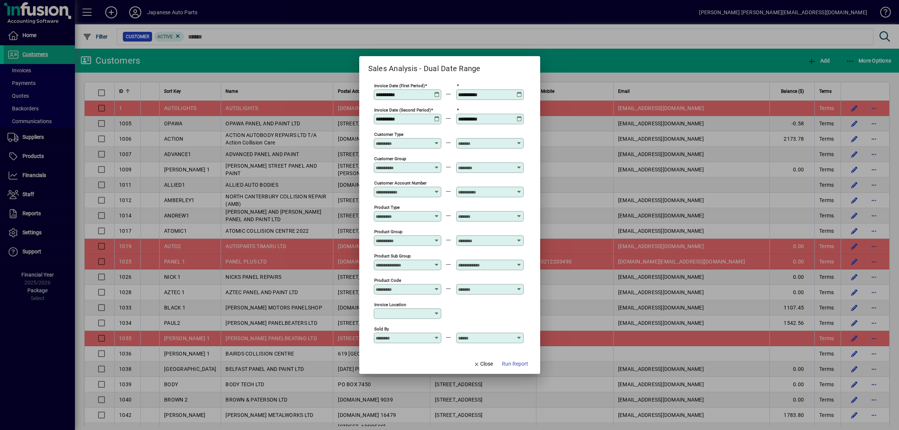
click at [505, 95] on input "**********" at bounding box center [485, 95] width 55 height 6
click at [518, 95] on div "**********" at bounding box center [490, 95] width 65 height 6
click at [519, 95] on div "**********" at bounding box center [490, 95] width 65 height 6
click at [520, 92] on icon at bounding box center [519, 92] width 6 height 0
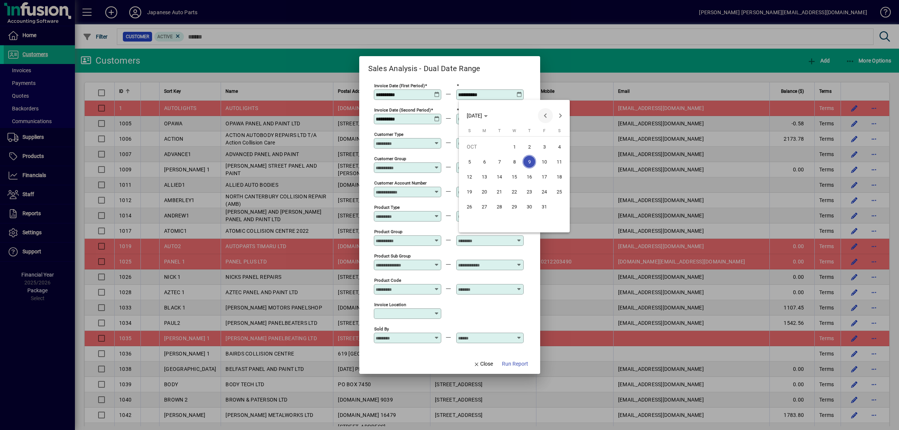
click at [541, 116] on span "Previous month" at bounding box center [545, 115] width 15 height 15
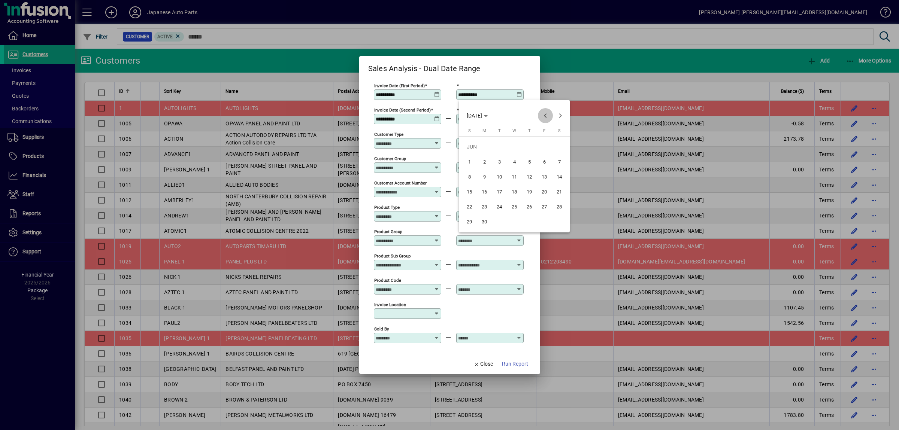
click at [541, 116] on span "Previous month" at bounding box center [545, 115] width 15 height 15
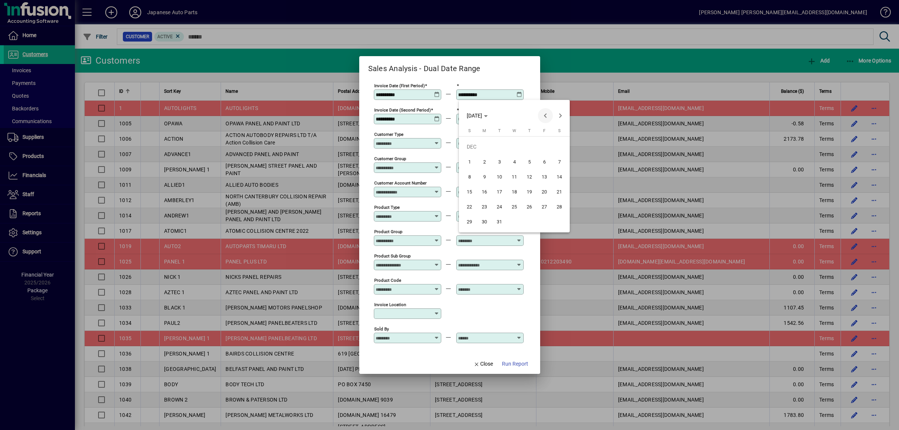
click at [541, 116] on span "Previous month" at bounding box center [545, 115] width 15 height 15
click at [487, 219] on span "30" at bounding box center [483, 221] width 13 height 13
type input "**********"
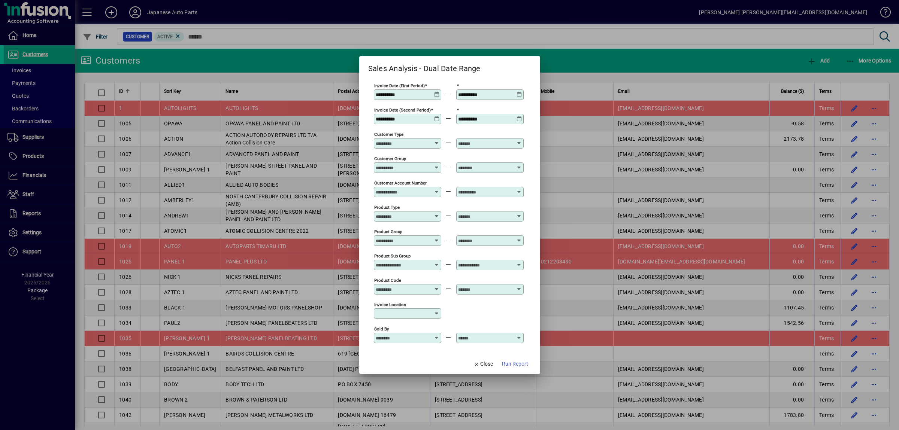
click at [440, 116] on icon at bounding box center [437, 116] width 6 height 0
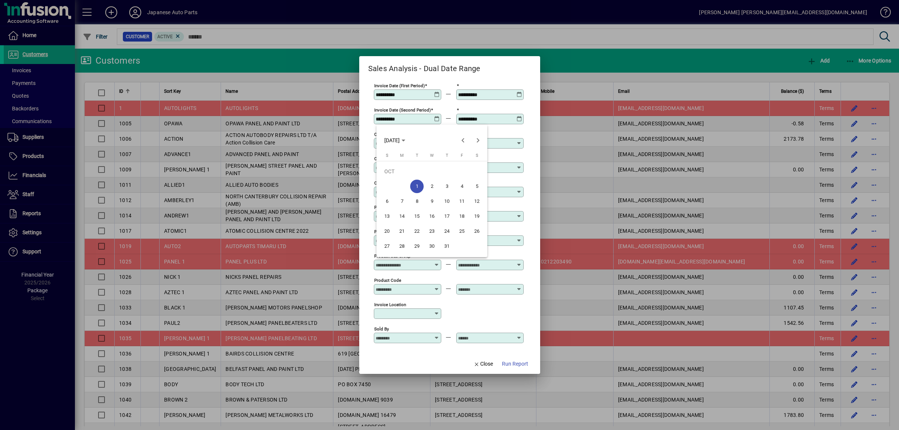
click at [417, 185] on span "1" at bounding box center [416, 186] width 13 height 13
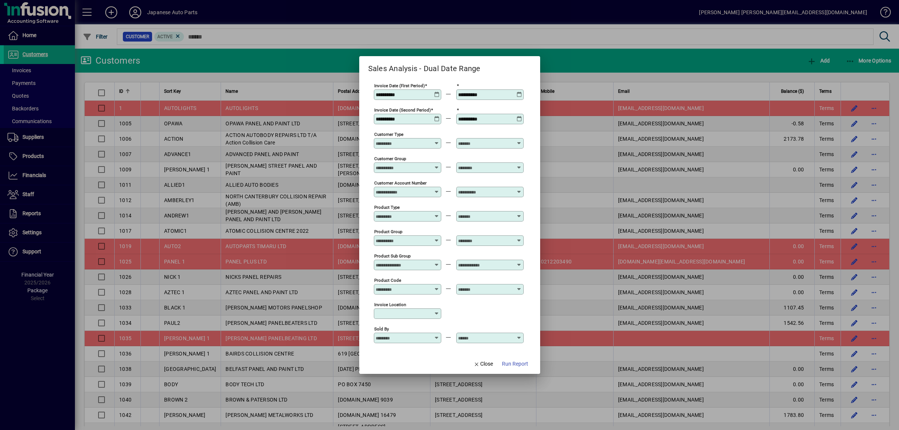
click at [522, 116] on icon at bounding box center [519, 116] width 6 height 0
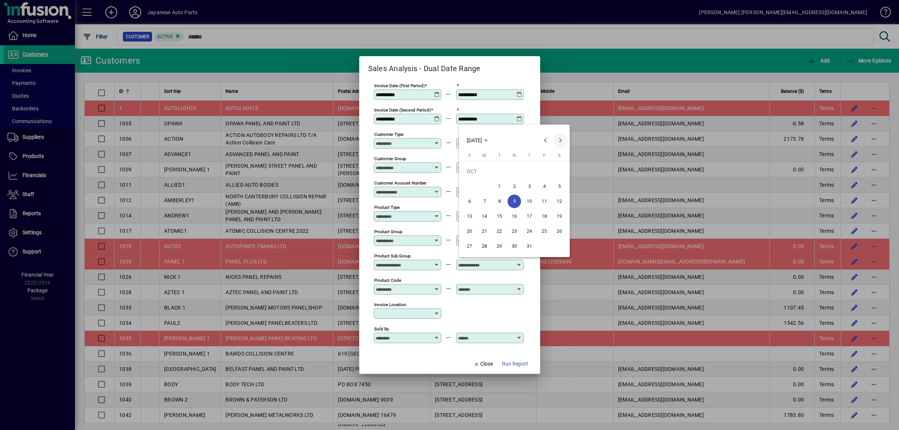
click at [559, 139] on span "Next month" at bounding box center [560, 140] width 15 height 15
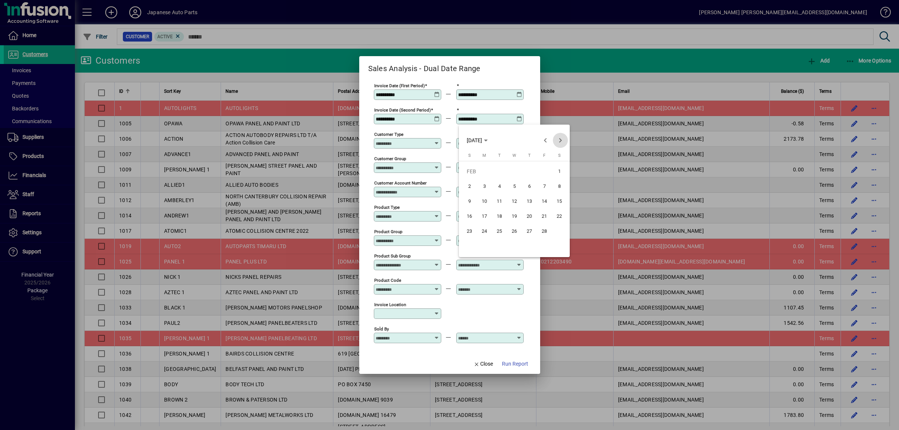
click at [559, 139] on span "Next month" at bounding box center [560, 140] width 15 height 15
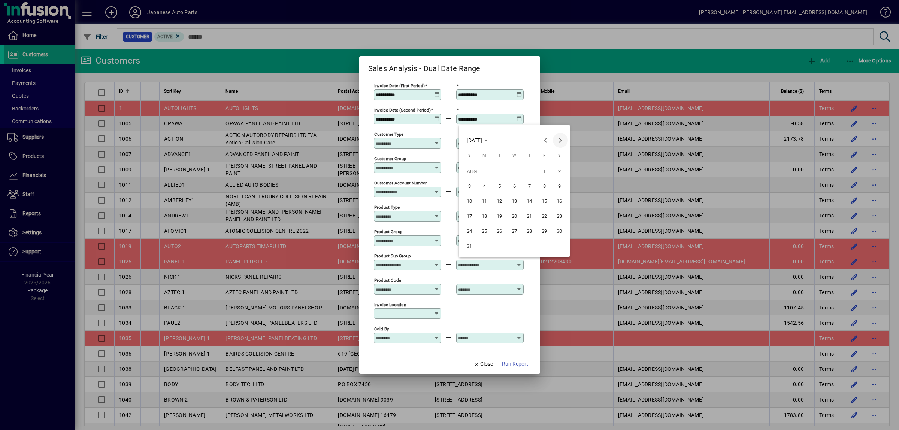
click at [559, 139] on span "Next month" at bounding box center [560, 140] width 15 height 15
click at [501, 249] on span "30" at bounding box center [498, 246] width 13 height 13
type input "**********"
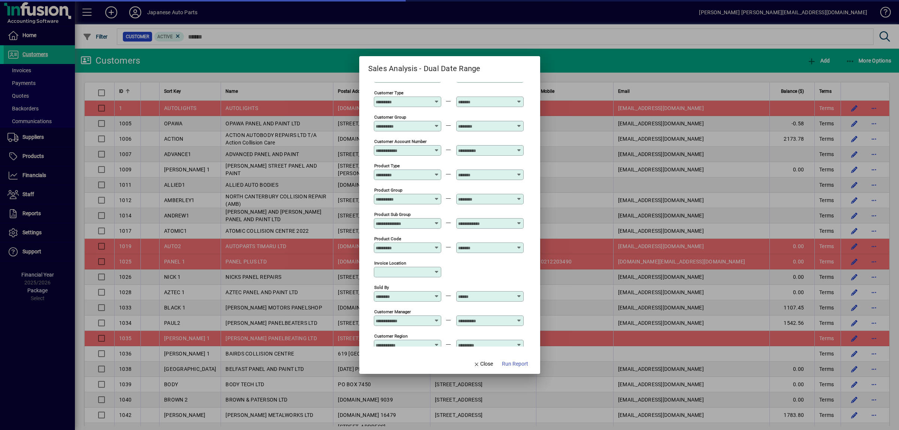
scroll to position [84, 0]
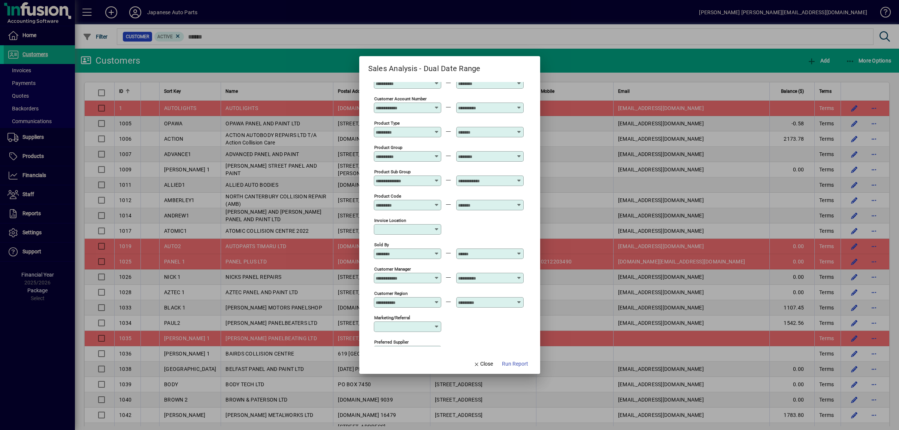
click at [440, 251] on icon at bounding box center [437, 251] width 6 height 0
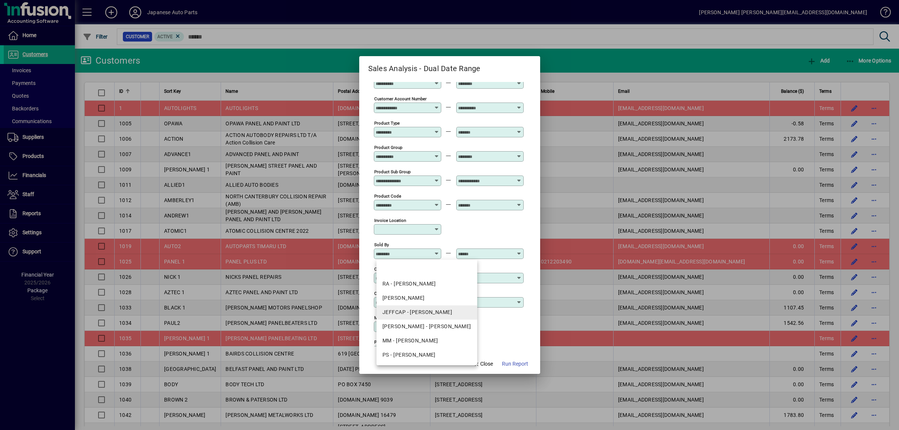
click at [425, 313] on div "JEFFCAP - JEFF CAPEZI" at bounding box center [426, 313] width 89 height 8
type input "**********"
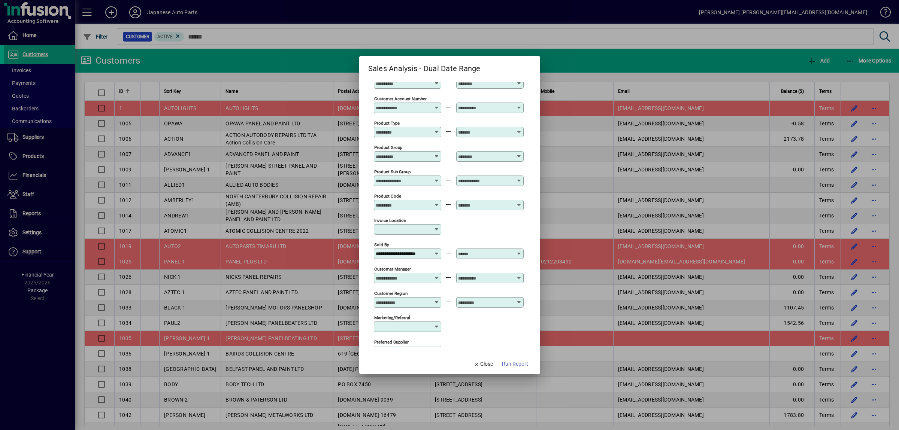
click at [520, 256] on div at bounding box center [490, 254] width 65 height 6
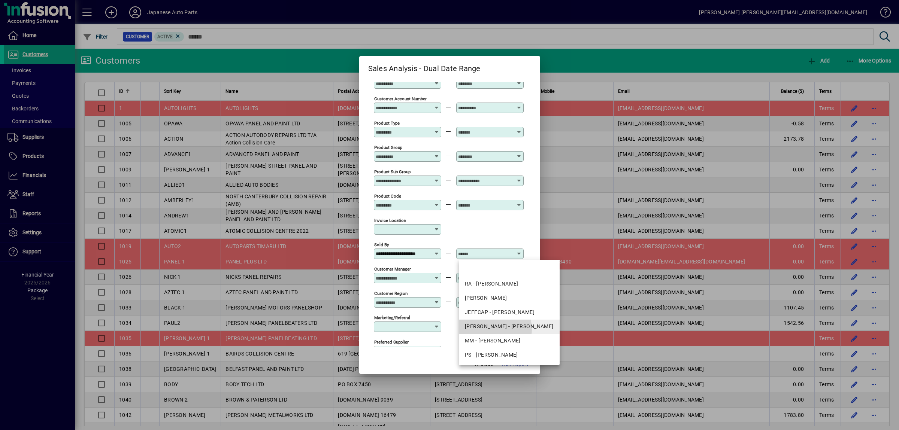
click at [492, 329] on div "JEFF - JEFFREY LAI" at bounding box center [509, 327] width 89 height 8
type input "**********"
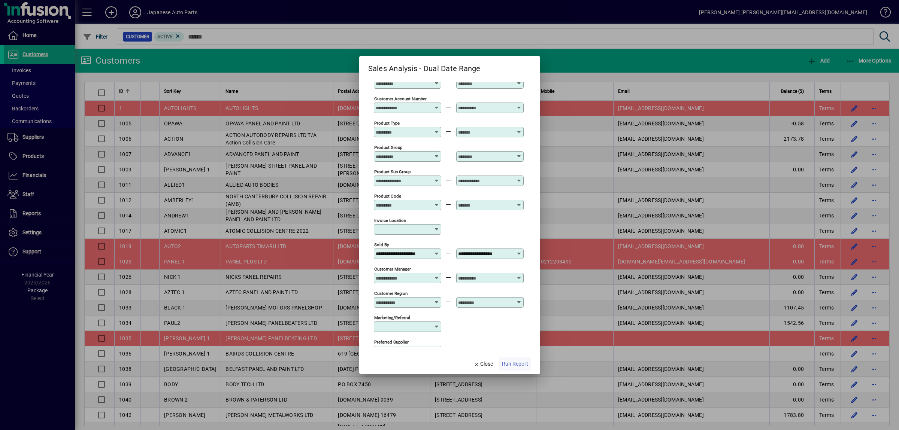
click at [511, 365] on span "Run Report" at bounding box center [515, 364] width 26 height 8
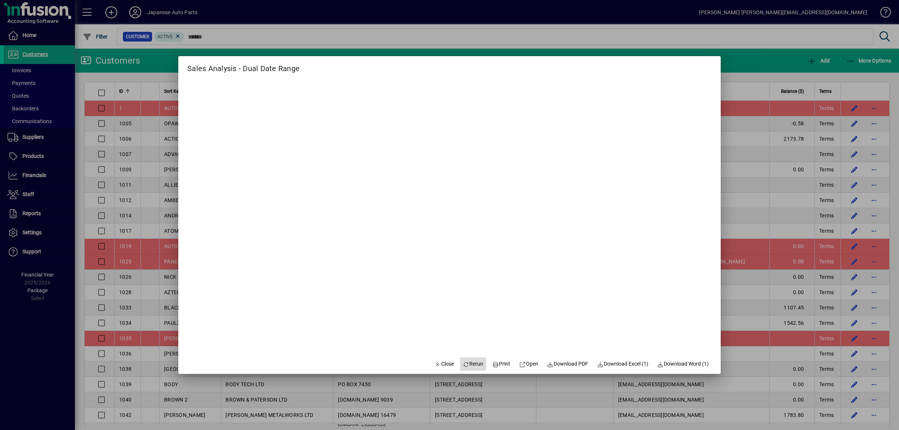
click at [470, 367] on span "Rerun" at bounding box center [473, 364] width 21 height 8
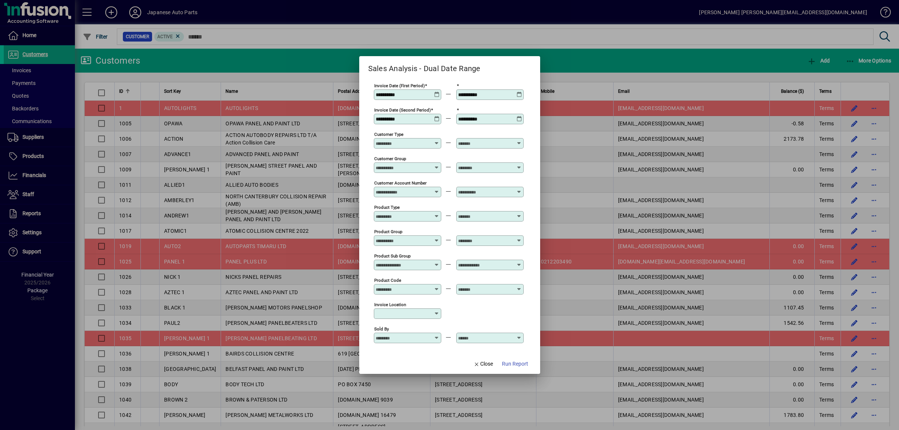
type input "**********"
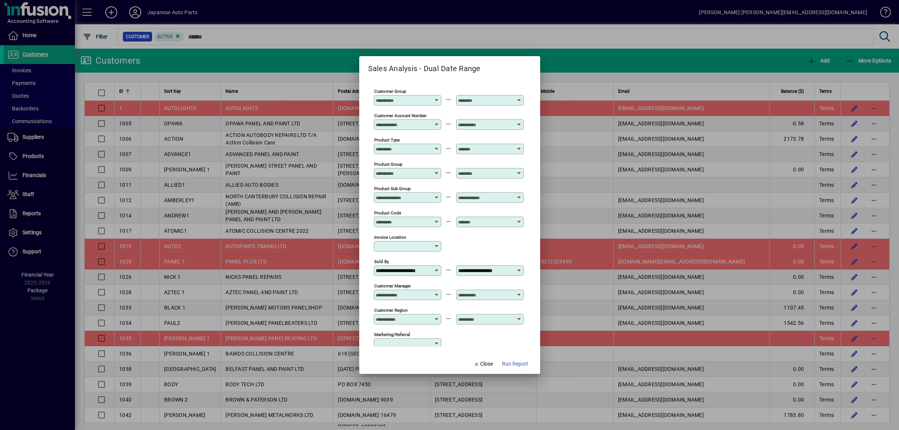
scroll to position [84, 0]
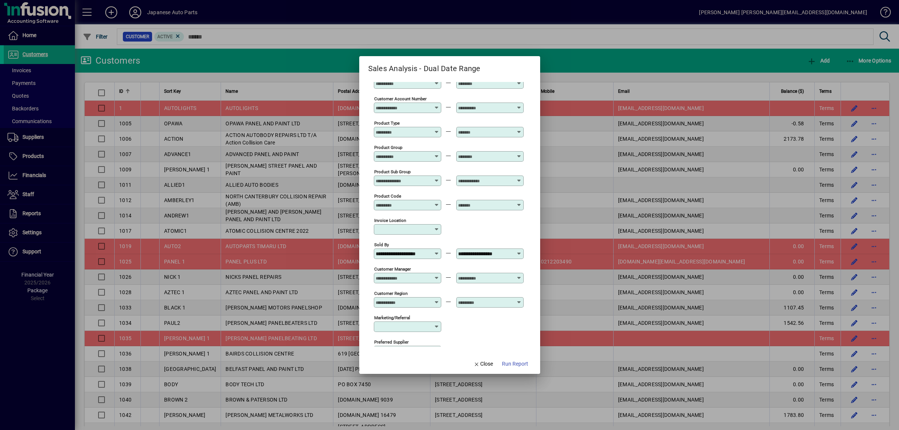
click at [502, 255] on input "**********" at bounding box center [485, 254] width 55 height 6
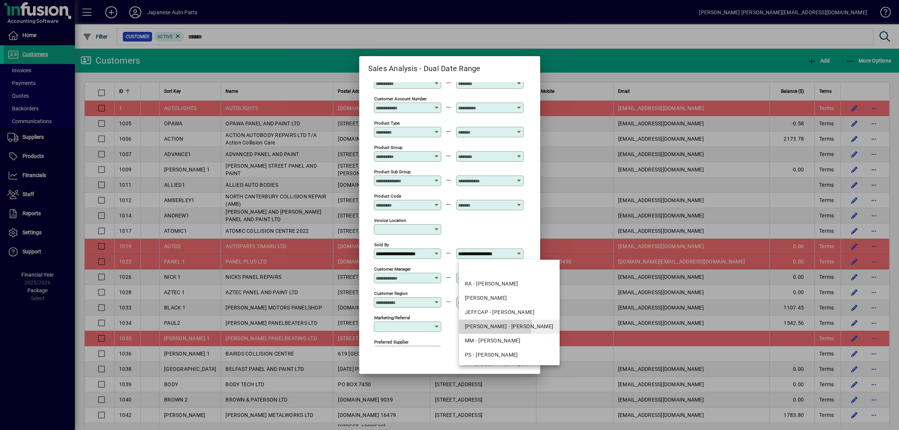
click at [489, 324] on div "JEFF - JEFFREY LAI" at bounding box center [509, 327] width 89 height 8
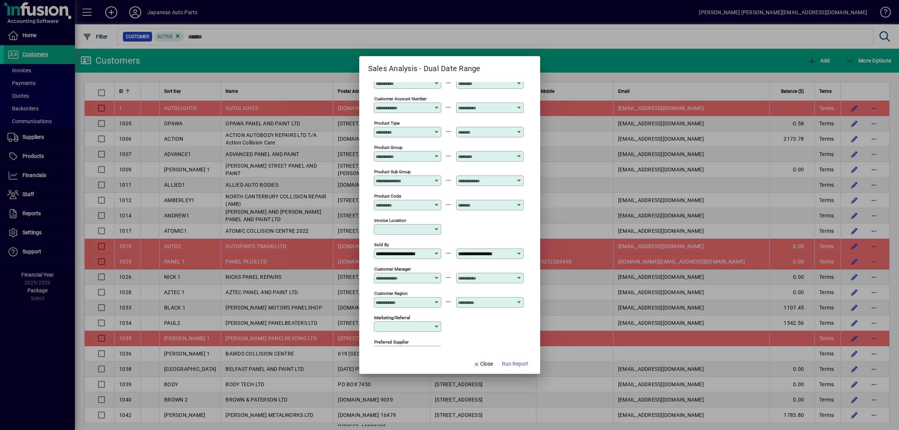
click at [423, 257] on input "**********" at bounding box center [403, 254] width 55 height 6
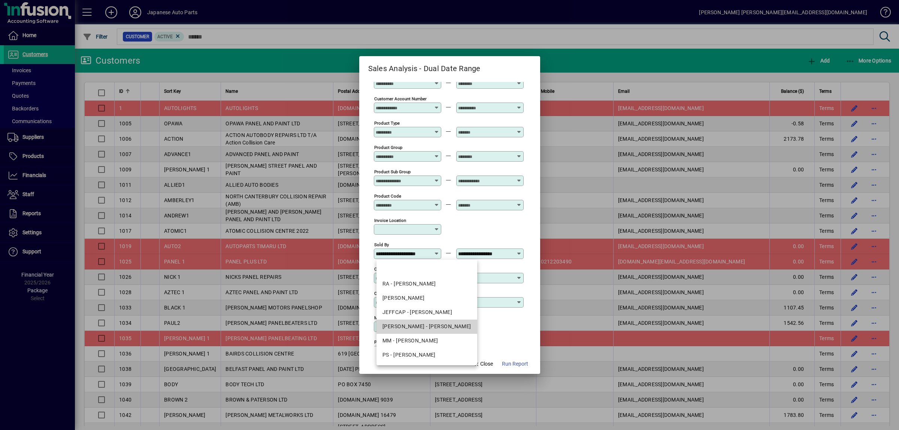
click at [429, 326] on div "JEFF - JEFFREY LAI" at bounding box center [426, 327] width 89 height 8
type input "**********"
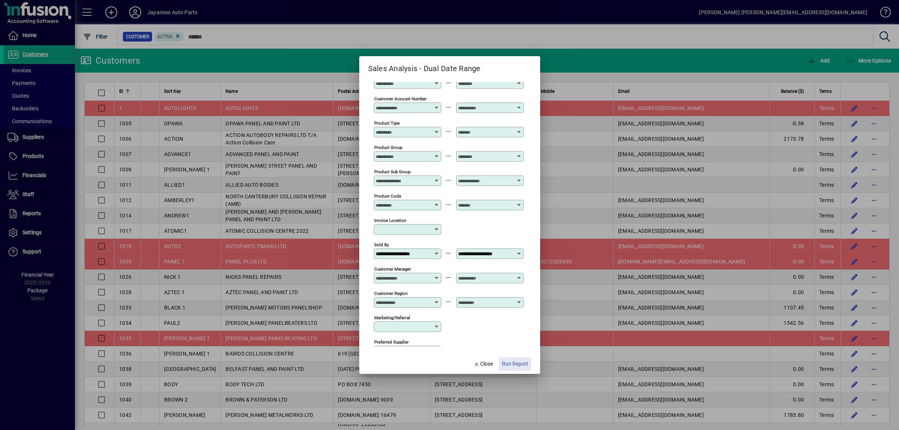
click at [516, 365] on span "Run Report" at bounding box center [515, 364] width 26 height 8
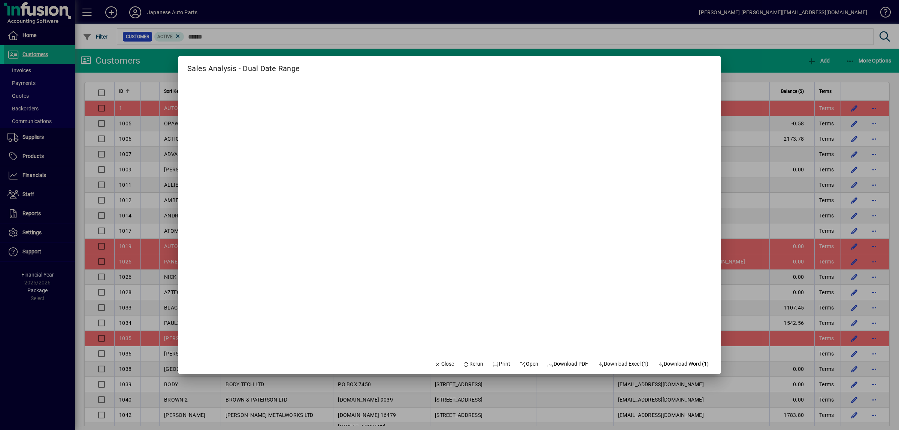
click at [741, 68] on div at bounding box center [449, 215] width 899 height 430
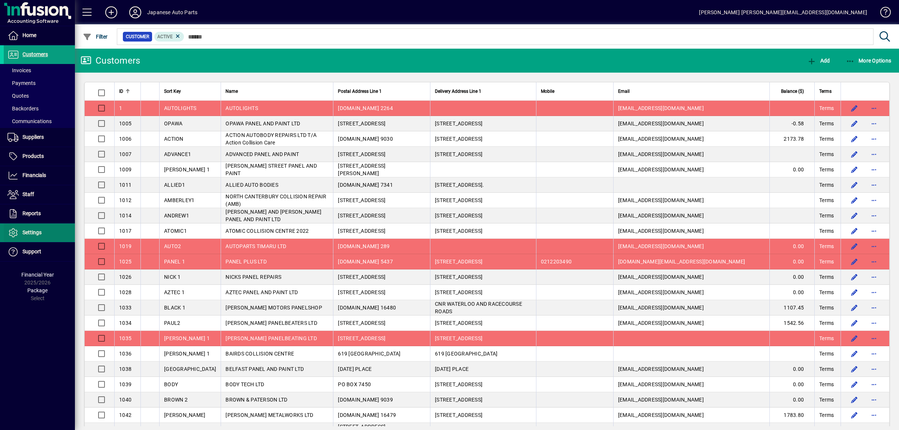
click at [37, 231] on span "Settings" at bounding box center [31, 233] width 19 height 6
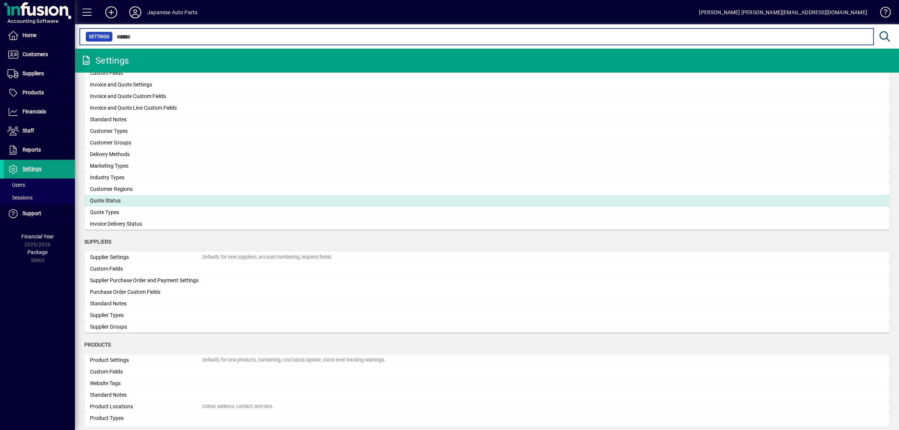
scroll to position [259, 0]
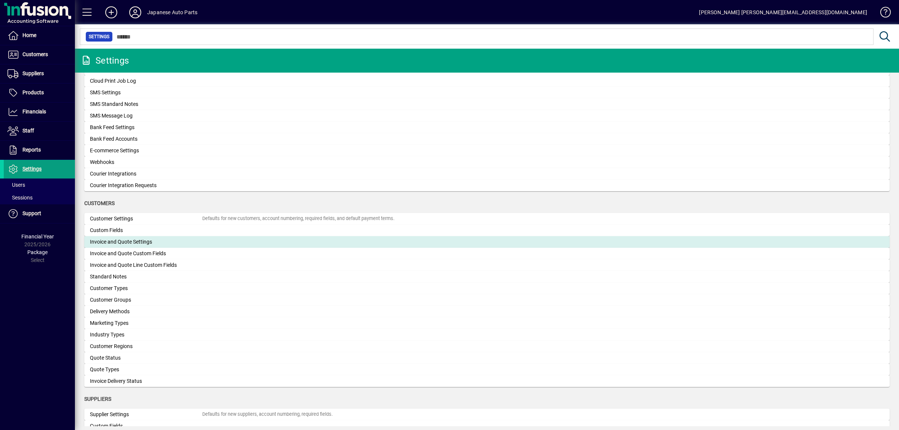
click at [146, 241] on div "Invoice and Quote Settings" at bounding box center [146, 242] width 112 height 8
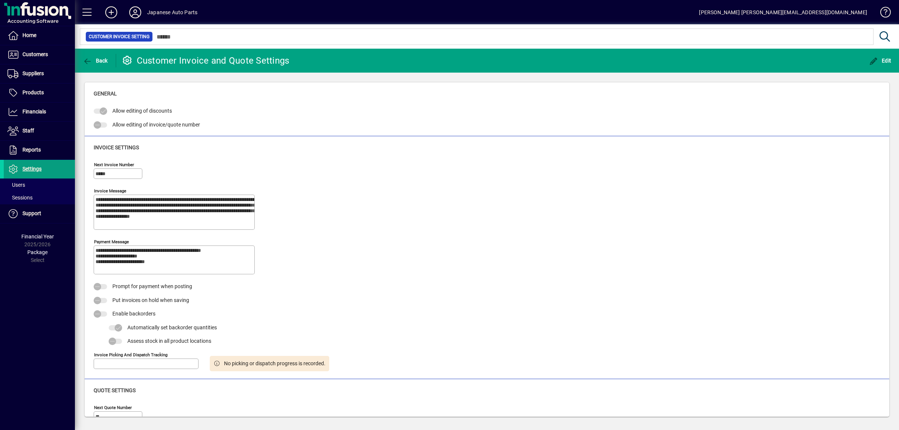
type input "****"
type input "**********"
click at [155, 213] on textarea "**********" at bounding box center [174, 212] width 159 height 31
click at [241, 201] on textarea "**********" at bounding box center [174, 212] width 159 height 31
click at [244, 200] on textarea "**********" at bounding box center [174, 212] width 159 height 31
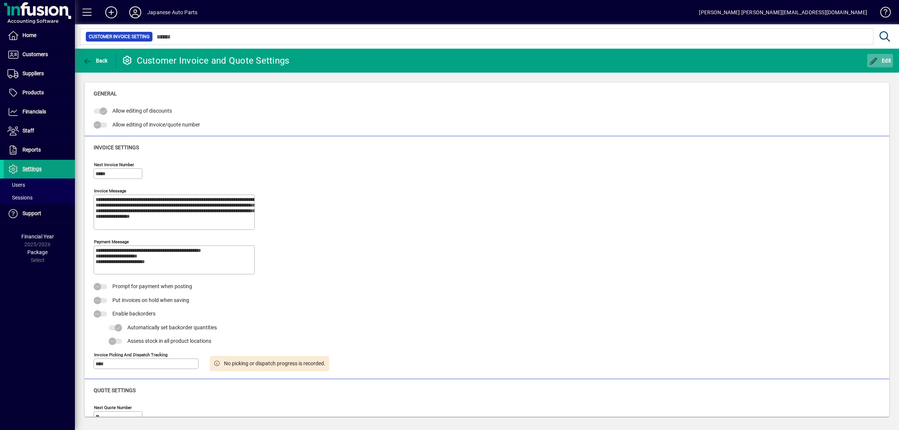
click at [882, 66] on span "button" at bounding box center [880, 61] width 26 height 18
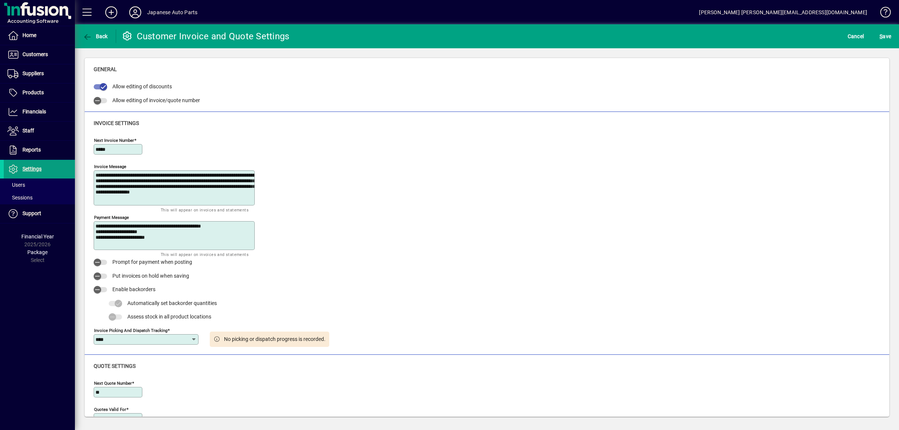
click at [247, 176] on textarea "**********" at bounding box center [174, 188] width 159 height 31
click at [244, 177] on textarea "**********" at bounding box center [174, 188] width 159 height 31
type textarea "**********"
click at [877, 40] on span "submit" at bounding box center [884, 36] width 15 height 18
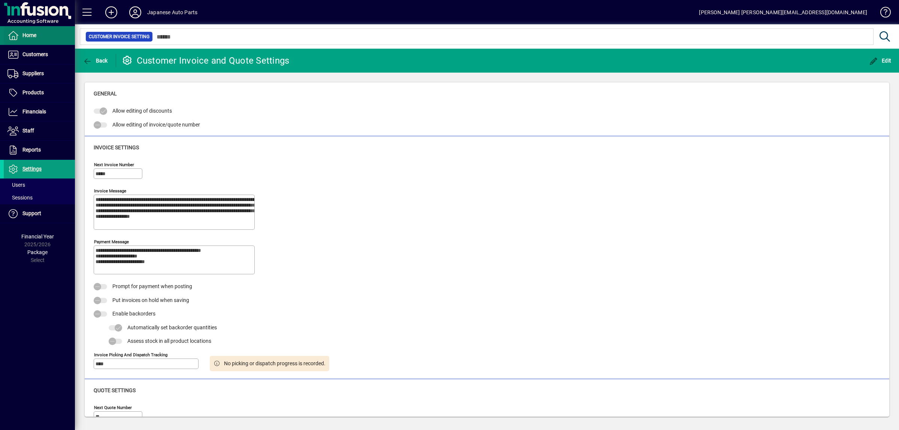
click at [39, 37] on span at bounding box center [39, 36] width 71 height 18
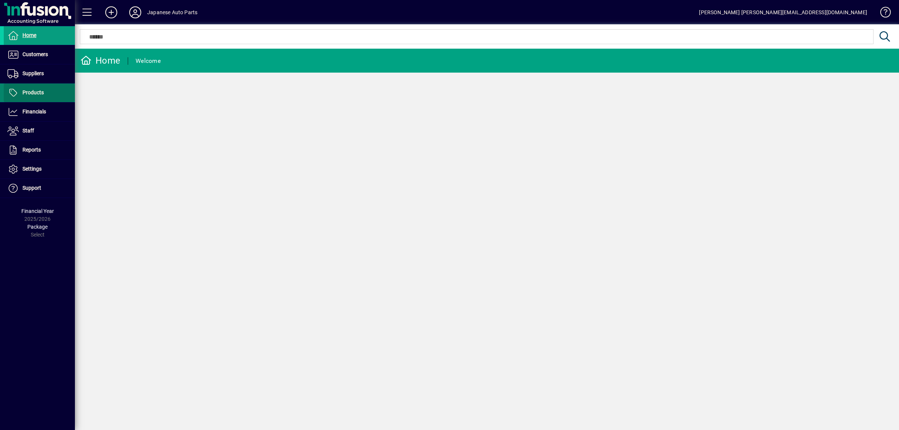
click at [41, 88] on span at bounding box center [39, 93] width 71 height 18
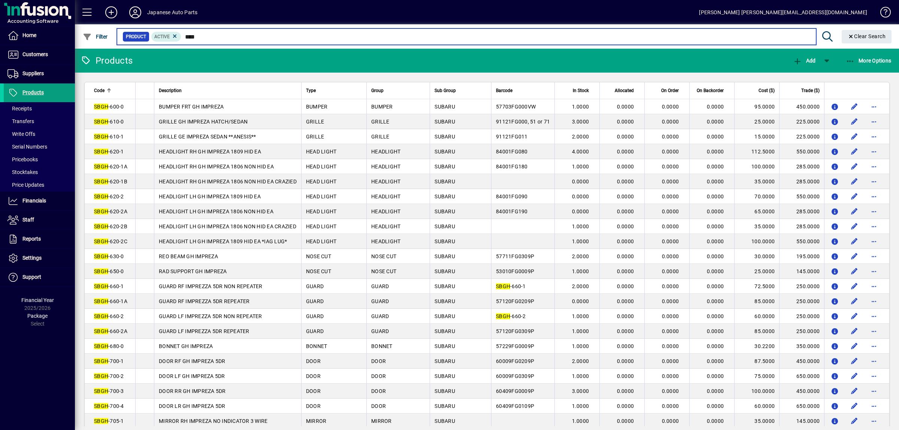
type input "****"
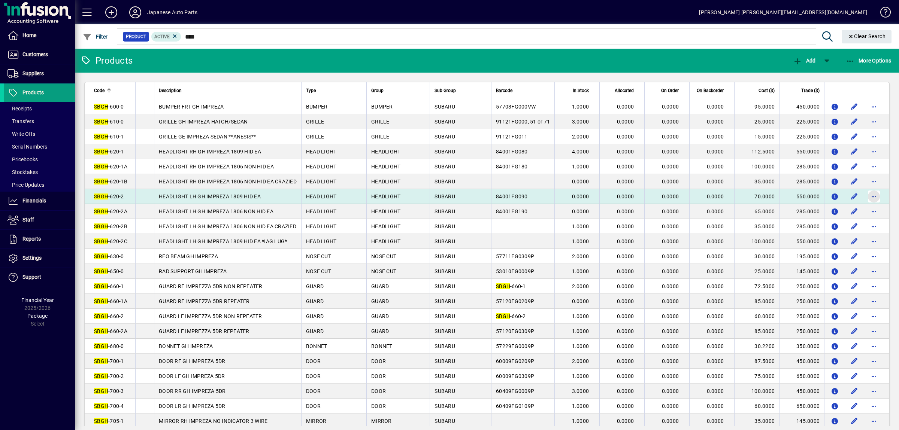
click at [868, 200] on span "button" at bounding box center [874, 197] width 18 height 18
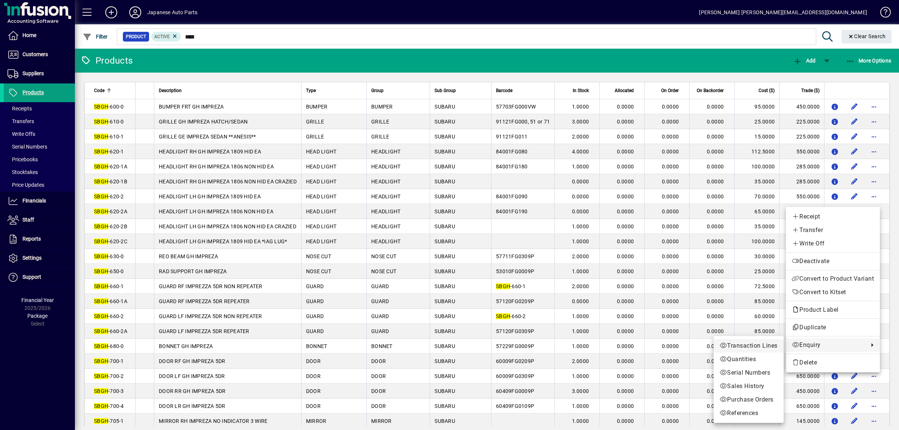
click at [772, 345] on span "Transaction Lines" at bounding box center [748, 345] width 58 height 9
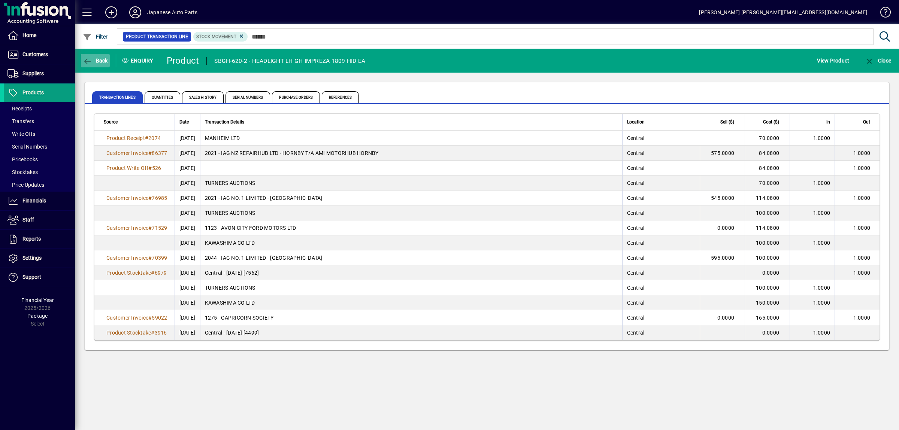
click at [101, 63] on span "Back" at bounding box center [95, 61] width 25 height 6
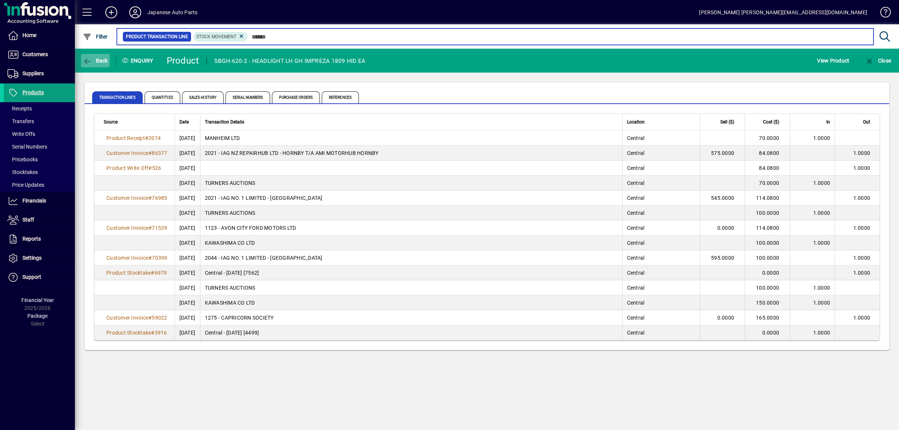
type input "****"
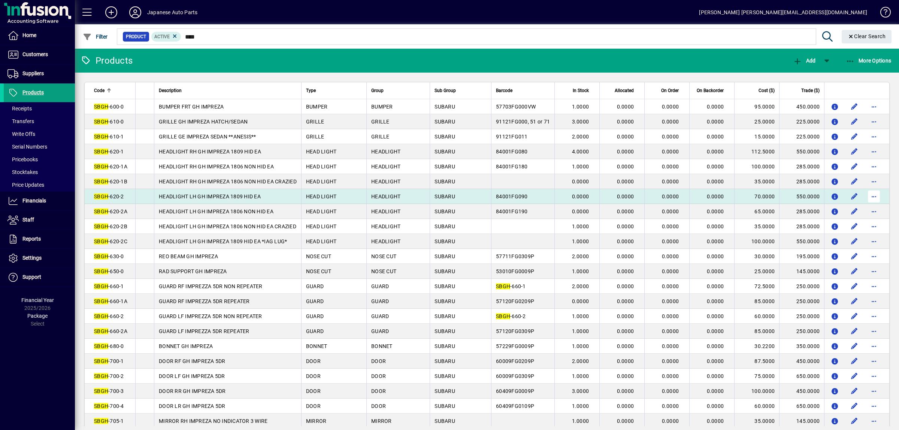
click at [878, 201] on span "button" at bounding box center [874, 197] width 18 height 18
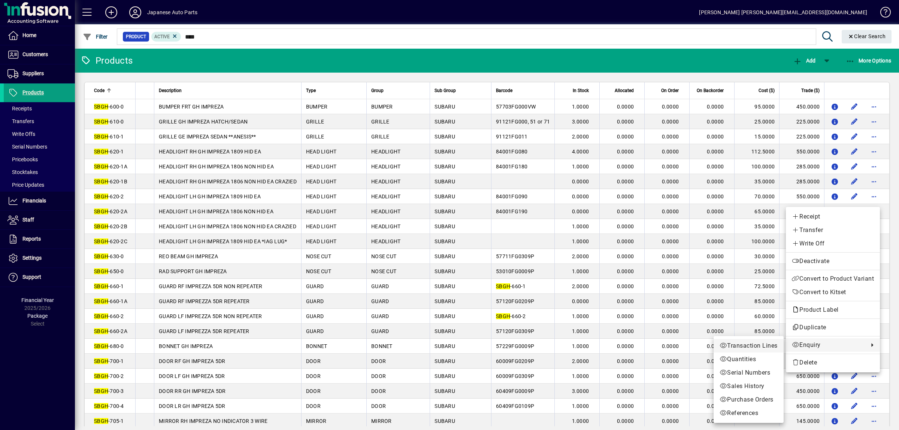
click at [755, 344] on span "Transaction Lines" at bounding box center [748, 345] width 58 height 9
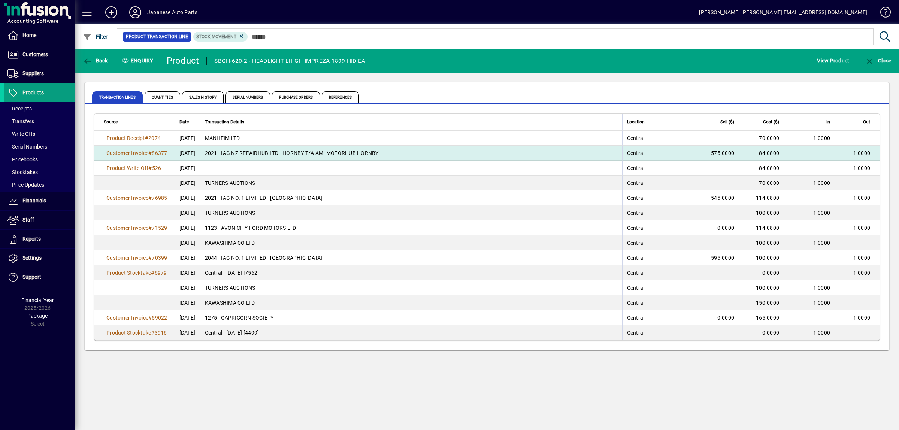
click at [230, 150] on td "2021 - IAG NZ REPAIRHUB LTD - HORNBY T/A AMI MOTORHUB HORNBY" at bounding box center [411, 153] width 422 height 15
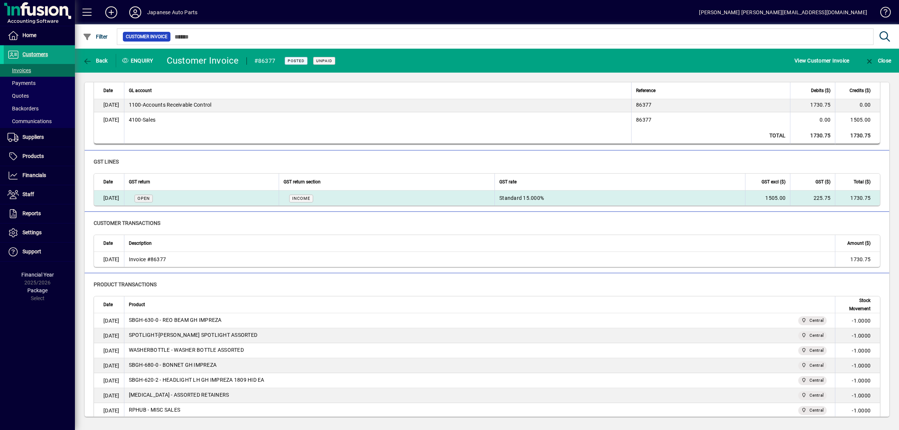
scroll to position [127, 0]
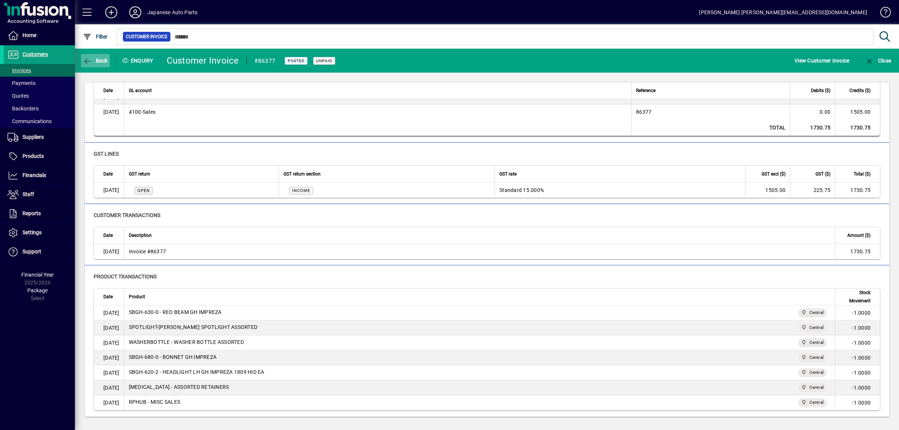
click at [98, 54] on span "button" at bounding box center [95, 61] width 29 height 18
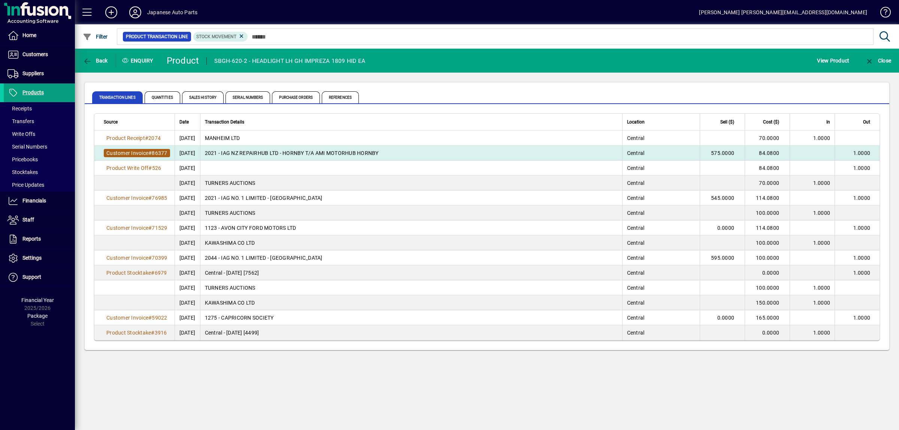
click at [131, 153] on span "Customer Invoice" at bounding box center [127, 153] width 42 height 6
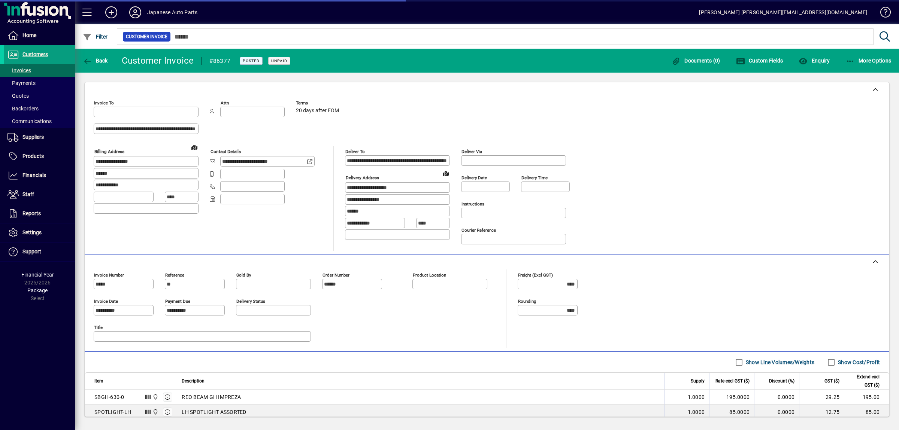
type input "**********"
type input "*******"
type input "**********"
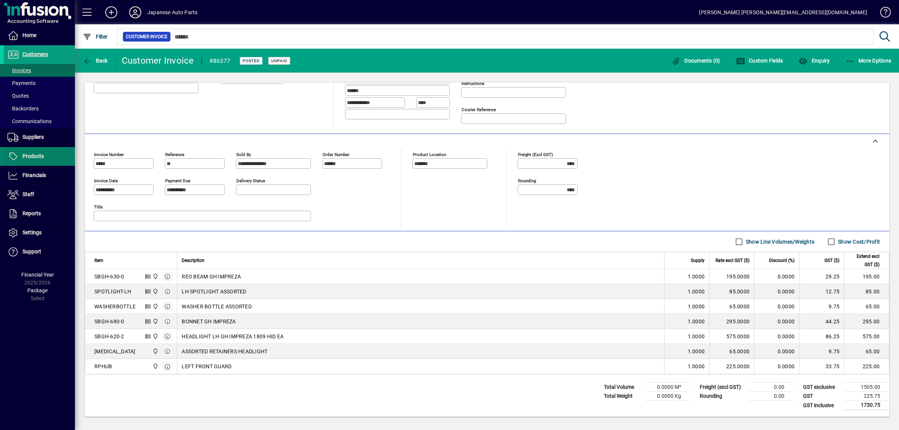
click at [41, 150] on span at bounding box center [39, 157] width 71 height 18
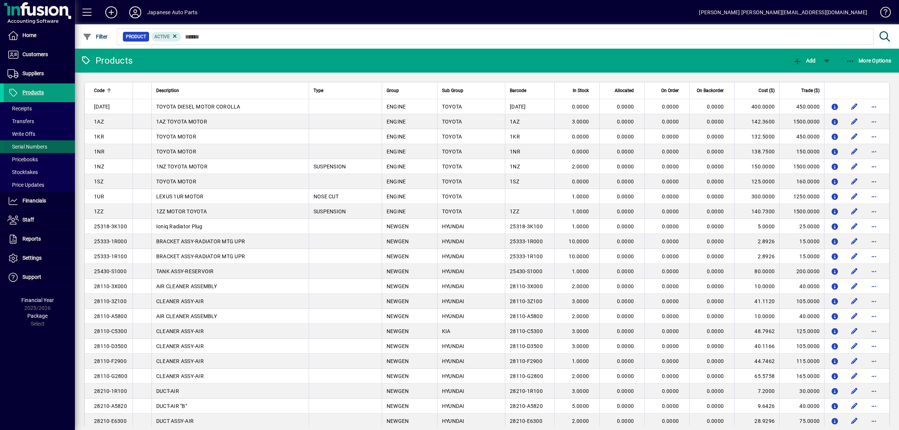
click at [27, 151] on span "Serial Numbers" at bounding box center [25, 147] width 43 height 8
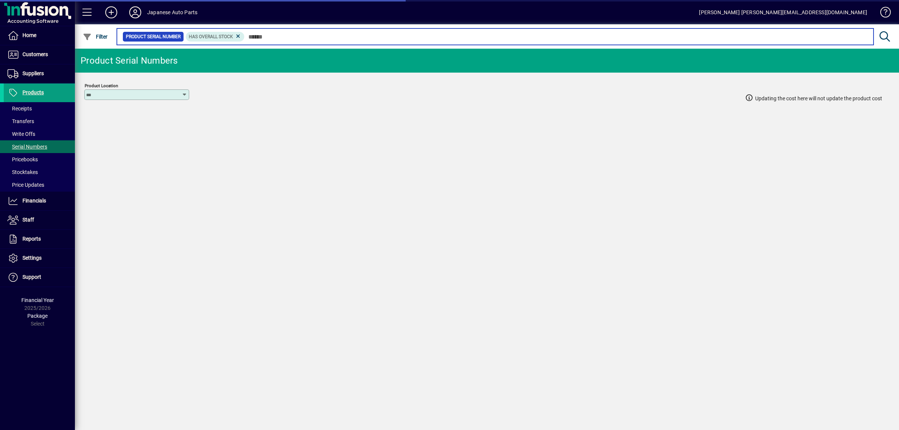
click at [276, 39] on input "text" at bounding box center [555, 36] width 623 height 10
type input "****"
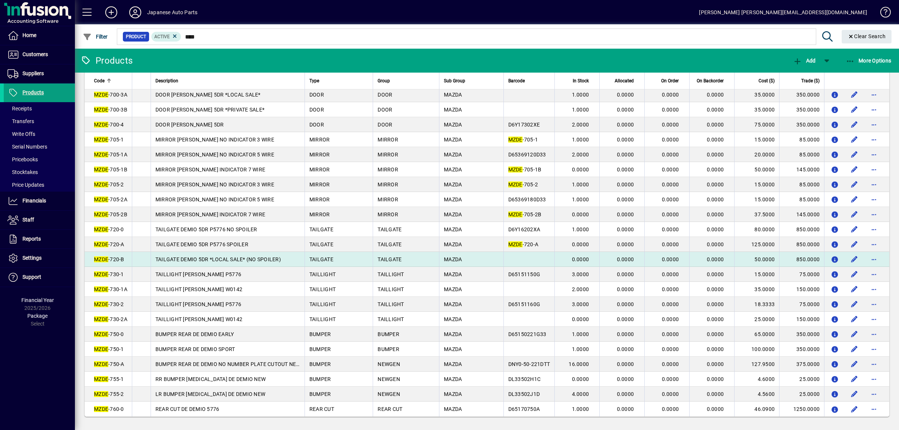
scroll to position [611, 0]
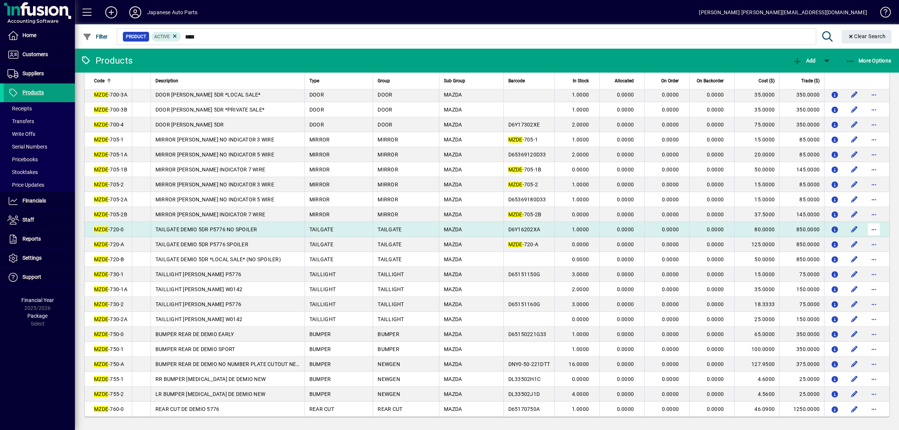
type input "****"
click at [877, 221] on span "button" at bounding box center [874, 230] width 18 height 18
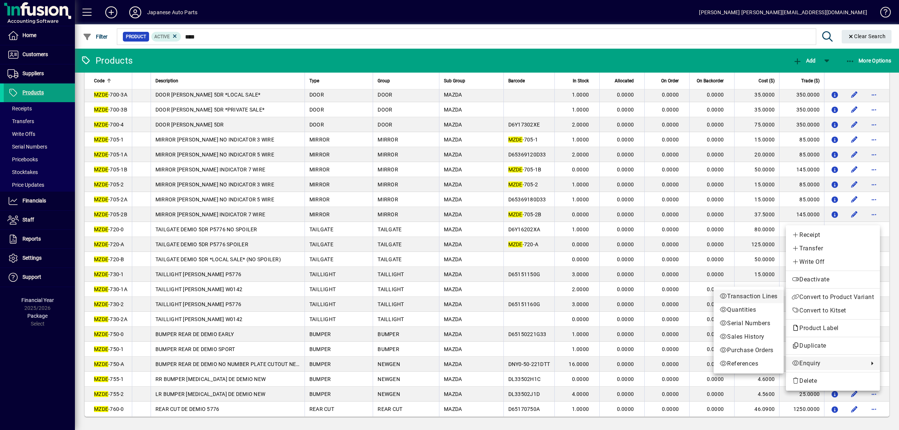
click at [737, 298] on span "Transaction Lines" at bounding box center [748, 296] width 58 height 9
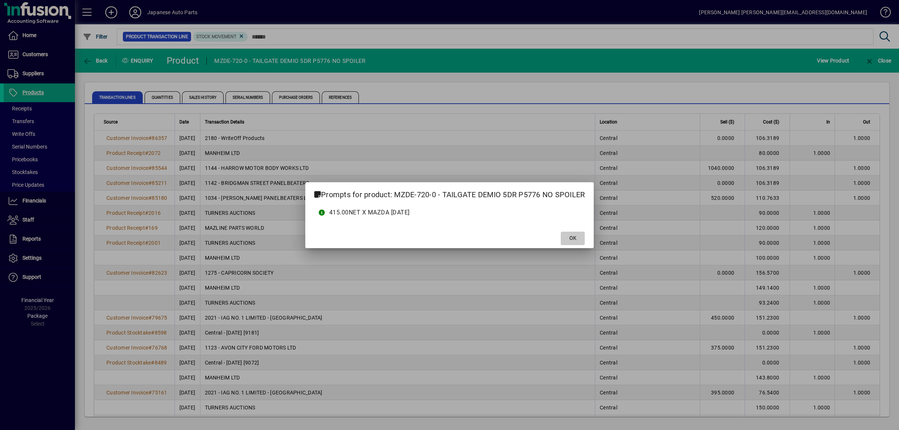
click at [571, 239] on span "OK" at bounding box center [572, 238] width 7 height 8
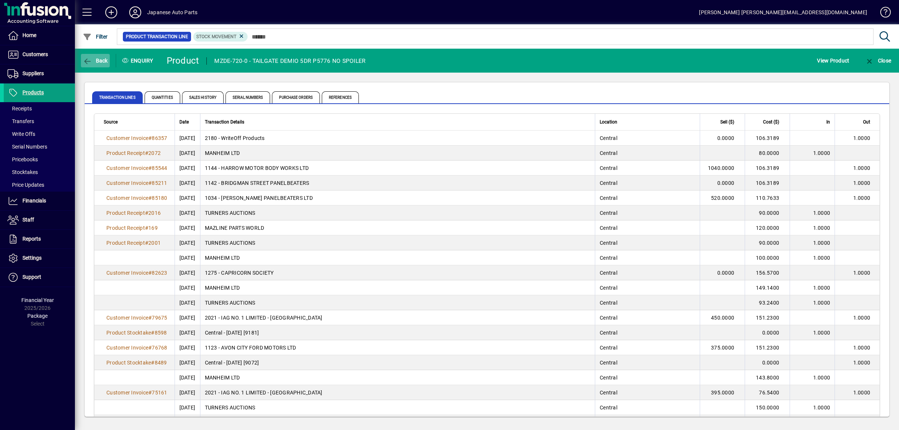
click at [88, 56] on span "button" at bounding box center [95, 61] width 29 height 18
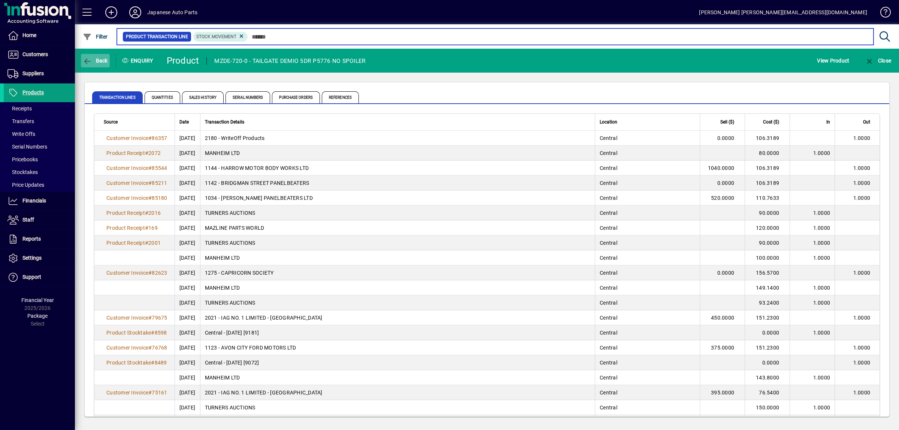
type input "****"
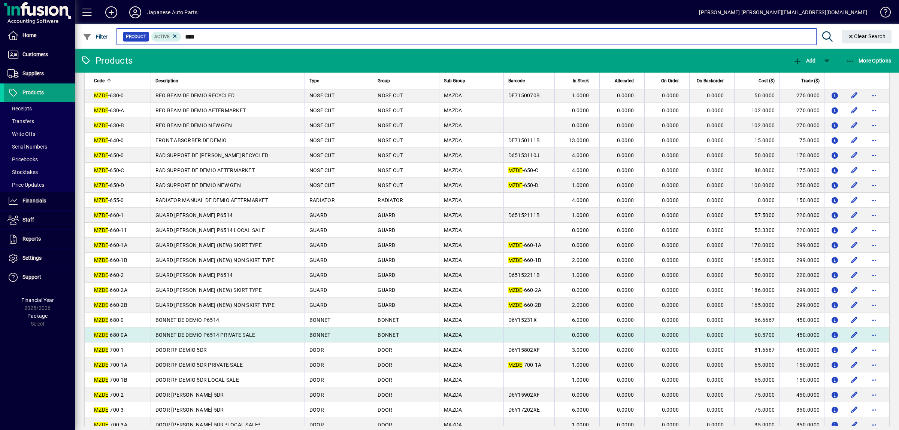
scroll to position [315, 0]
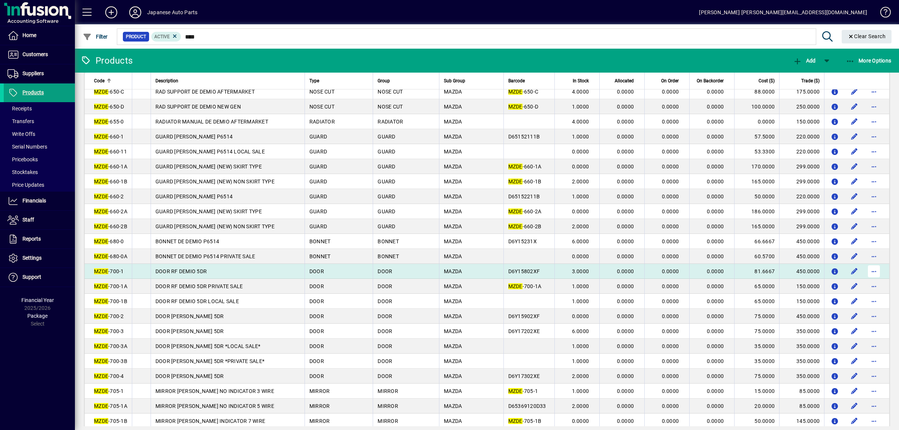
click at [876, 280] on span "button" at bounding box center [874, 271] width 18 height 18
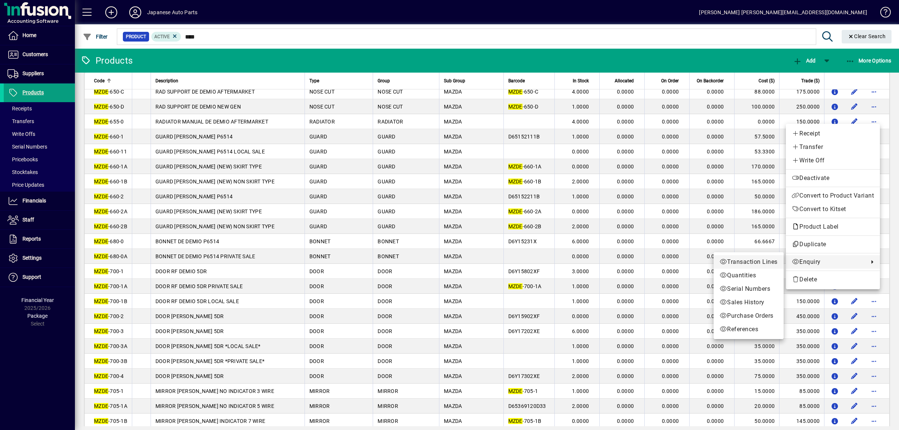
click at [764, 267] on link "Transaction Lines" at bounding box center [748, 261] width 70 height 13
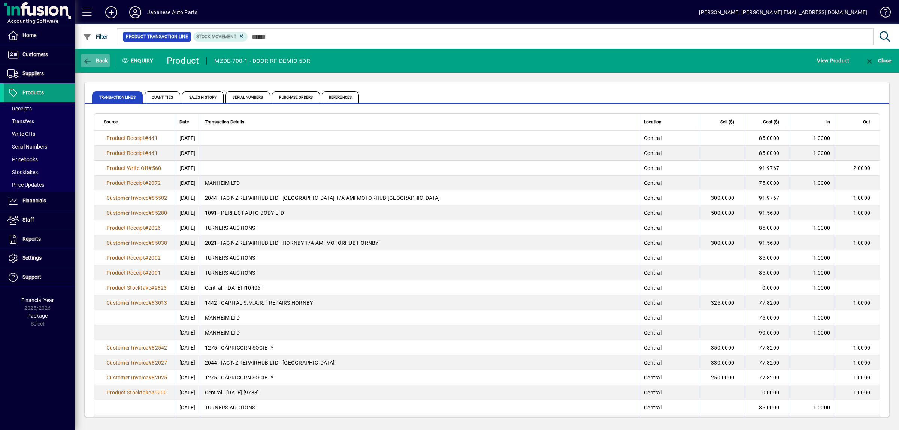
click at [100, 65] on span "button" at bounding box center [95, 61] width 29 height 18
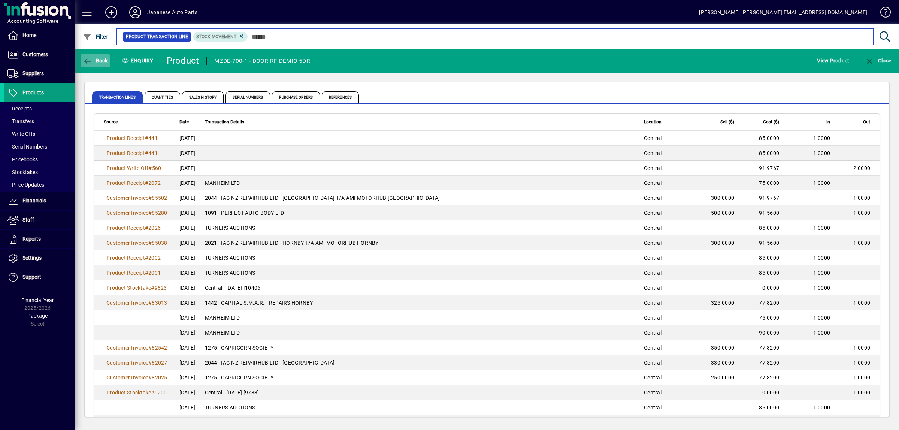
type input "****"
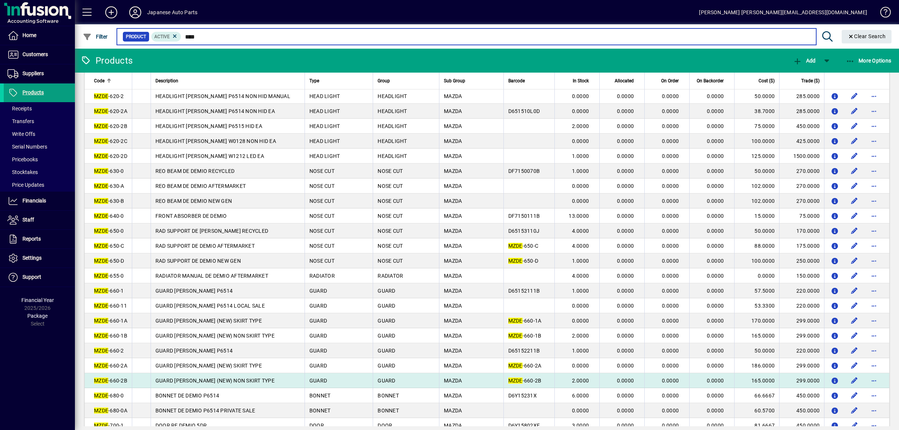
scroll to position [197, 0]
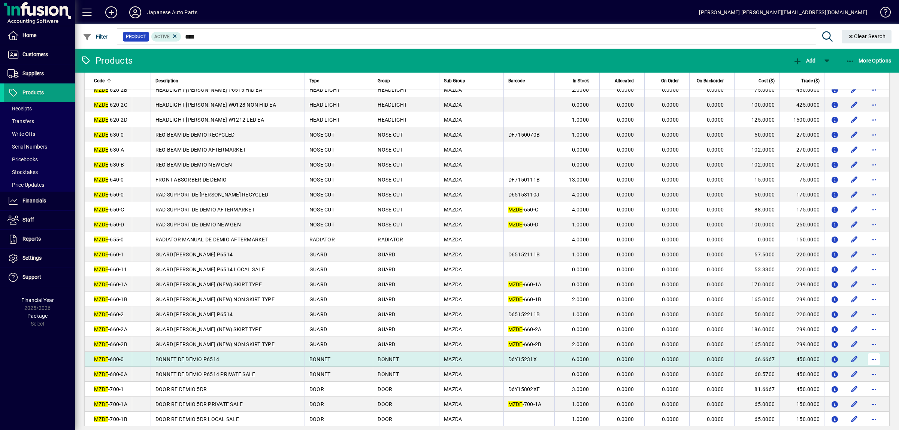
click at [874, 368] on span "button" at bounding box center [874, 359] width 18 height 18
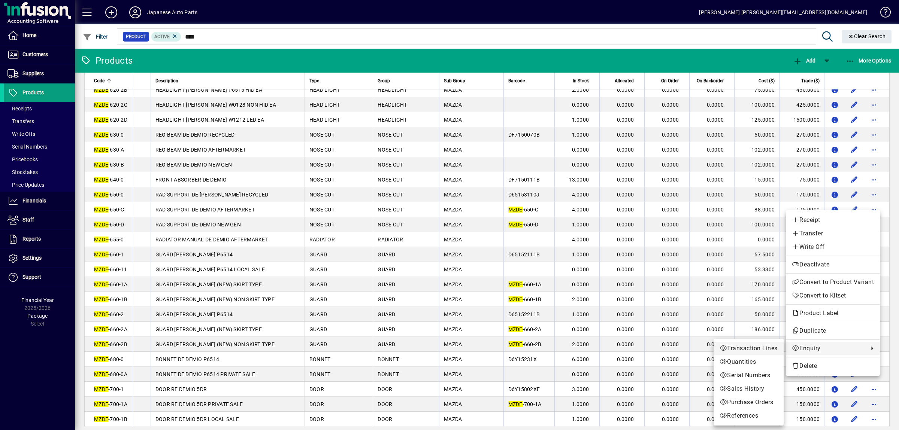
click at [760, 346] on span "Transaction Lines" at bounding box center [748, 348] width 58 height 9
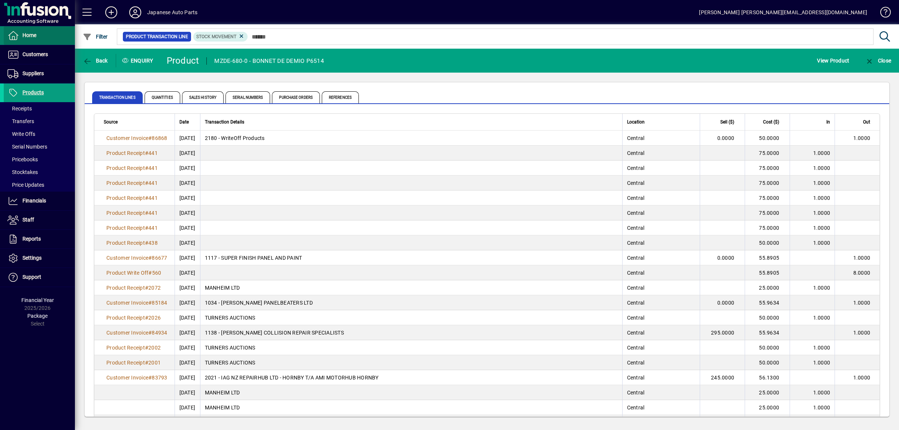
click at [37, 42] on span at bounding box center [39, 36] width 71 height 18
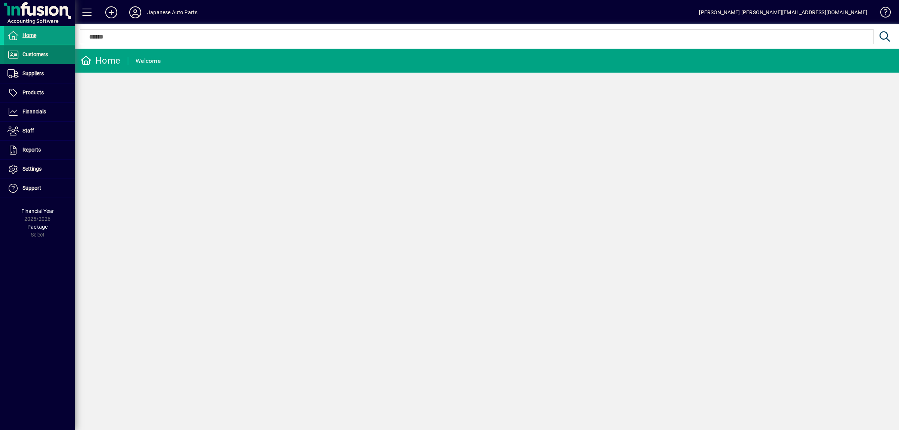
click at [37, 52] on span "Customers" at bounding box center [34, 54] width 25 height 6
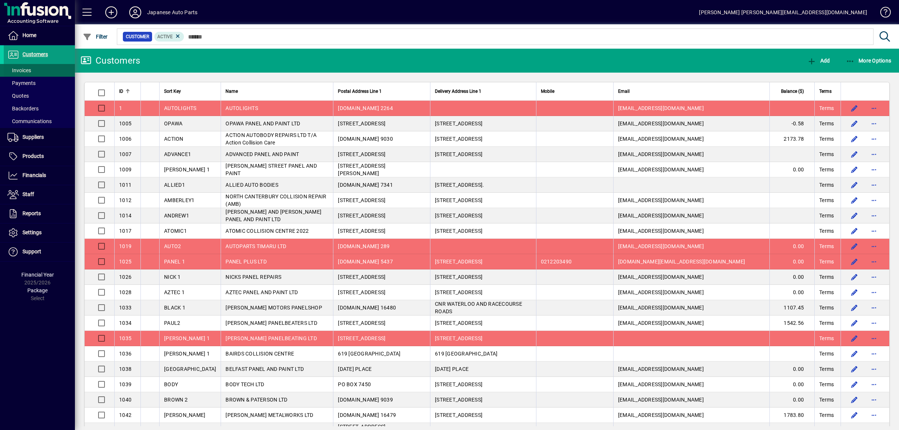
click at [19, 70] on span "Invoices" at bounding box center [19, 70] width 24 height 6
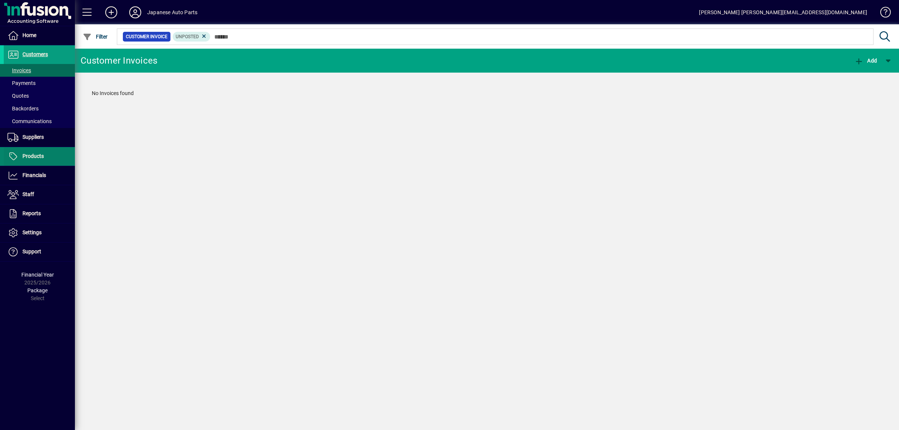
click at [42, 159] on span "Products" at bounding box center [32, 156] width 21 height 6
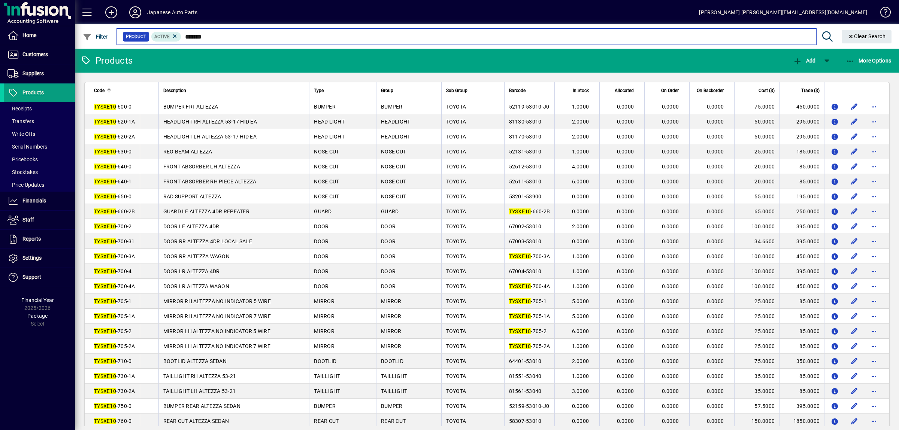
type input "*******"
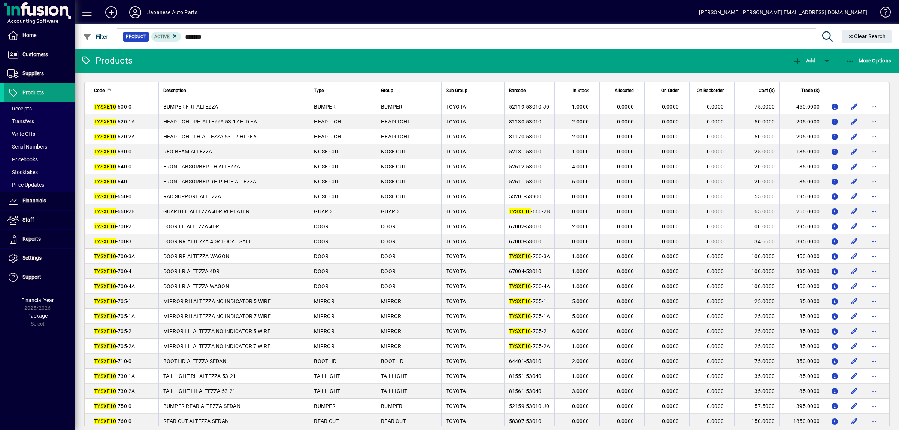
click at [829, 11] on div "[PERSON_NAME] [PERSON_NAME][EMAIL_ADDRESS][DOMAIN_NAME]" at bounding box center [783, 12] width 168 height 12
click at [802, 13] on div "[PERSON_NAME] [PERSON_NAME][EMAIL_ADDRESS][DOMAIN_NAME]" at bounding box center [783, 12] width 168 height 12
click at [131, 11] on icon at bounding box center [135, 12] width 15 height 12
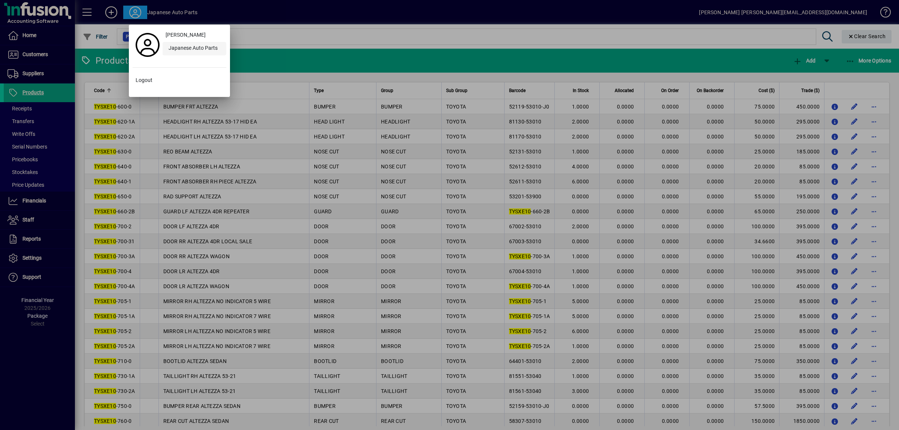
click at [180, 45] on div "Japanese Auto Parts" at bounding box center [194, 48] width 64 height 13
click at [80, 15] on div at bounding box center [449, 215] width 899 height 430
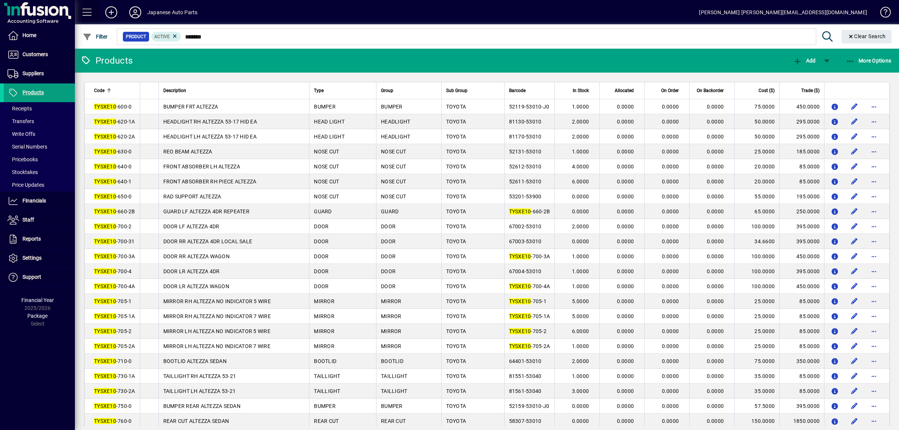
click at [83, 13] on span at bounding box center [87, 12] width 18 height 18
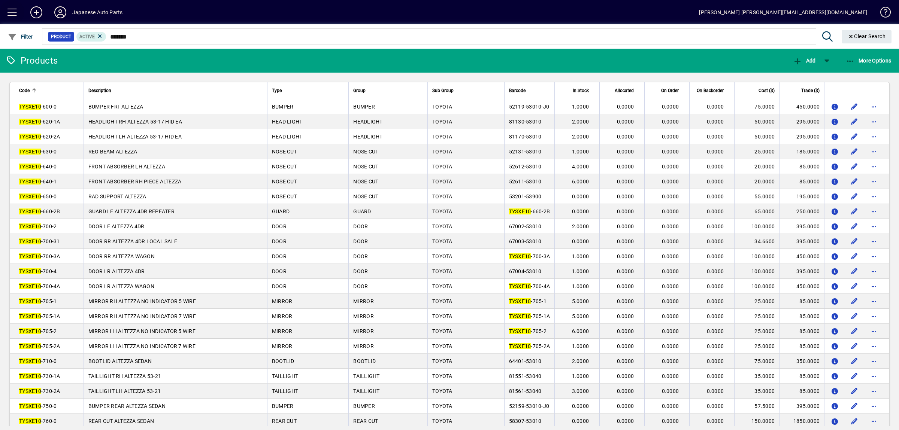
click at [13, 12] on span at bounding box center [12, 12] width 18 height 18
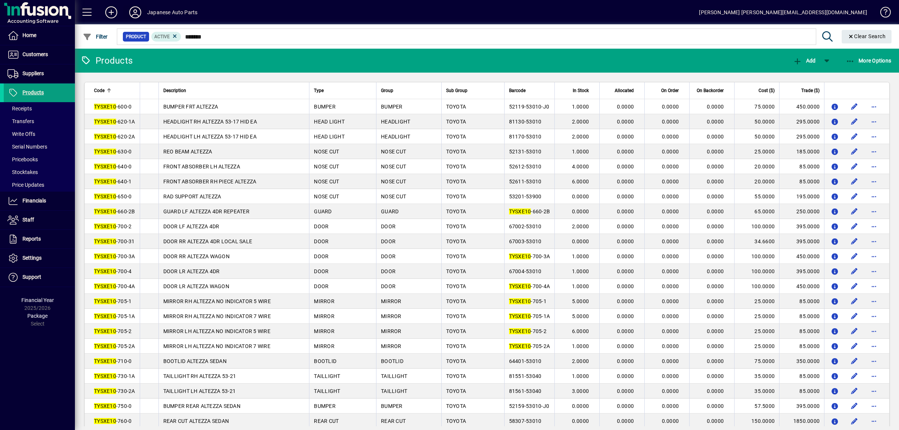
click at [140, 9] on icon at bounding box center [135, 12] width 15 height 12
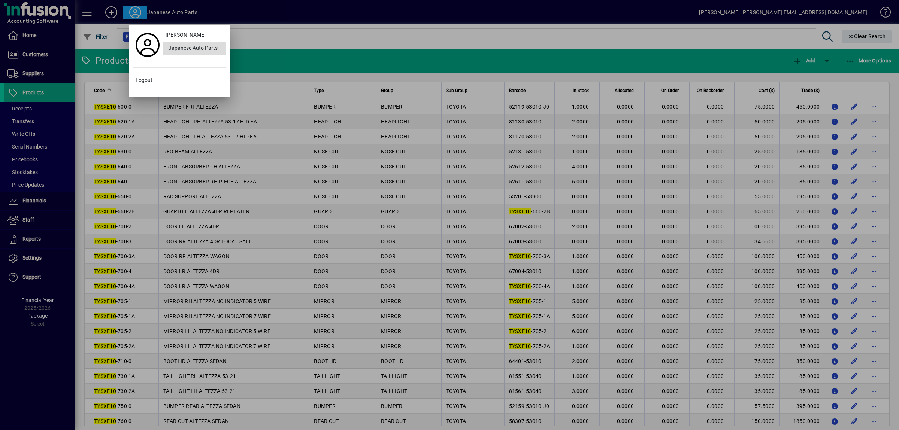
click at [176, 49] on div "Japanese Auto Parts" at bounding box center [194, 48] width 64 height 13
click at [31, 252] on div at bounding box center [449, 215] width 899 height 430
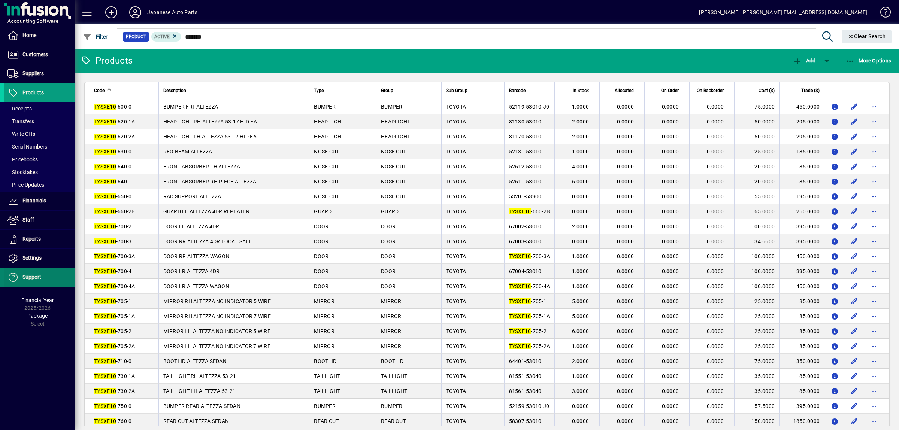
click at [31, 273] on span at bounding box center [39, 277] width 71 height 18
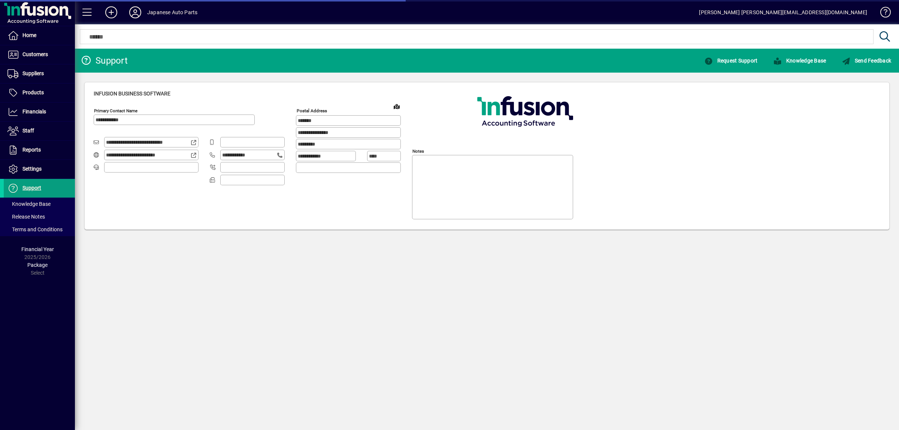
type input "**********"
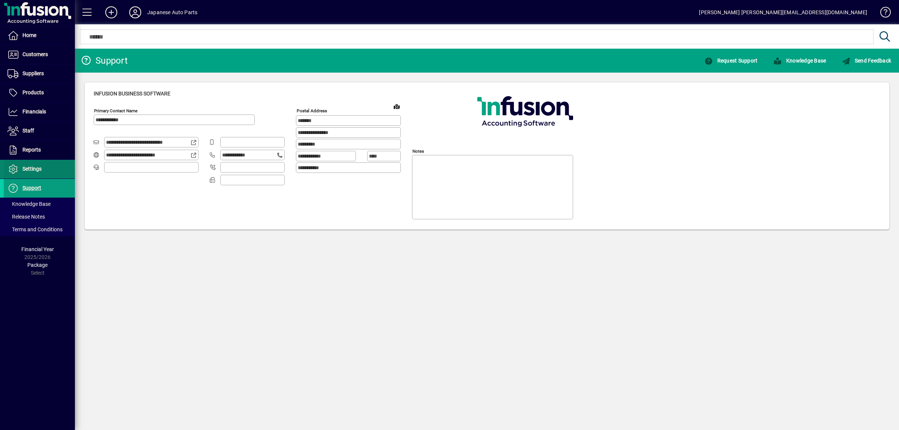
click at [37, 171] on span "Settings" at bounding box center [31, 169] width 19 height 6
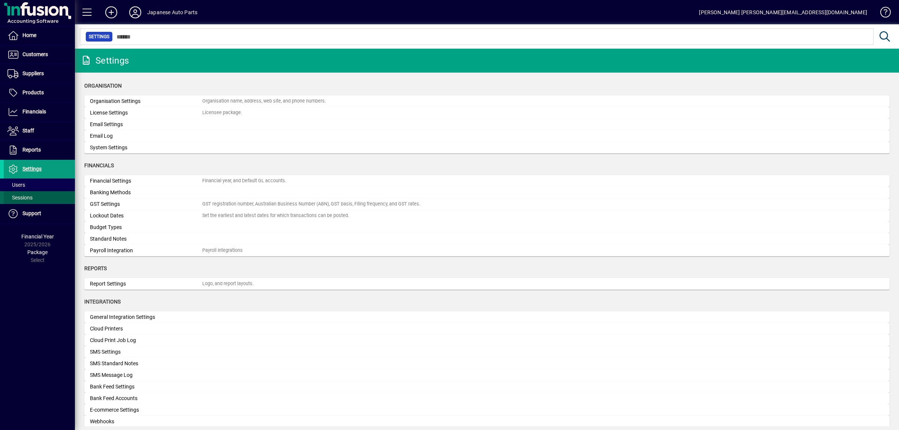
click at [21, 198] on span "Sessions" at bounding box center [19, 198] width 25 height 6
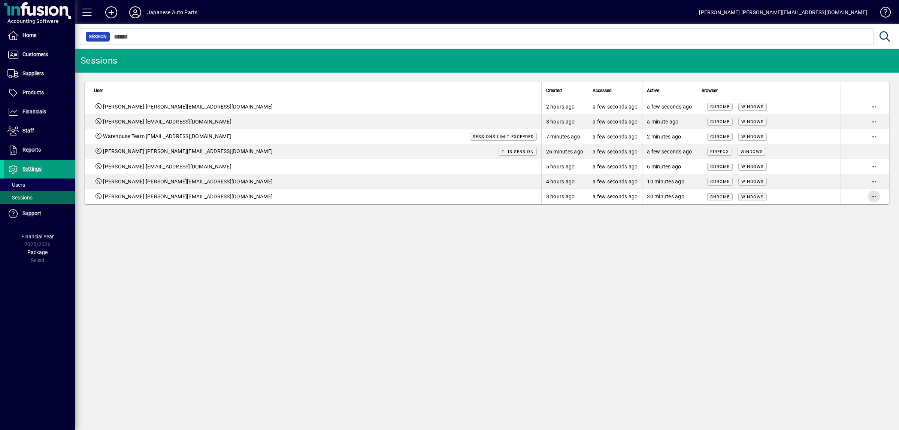
click at [876, 200] on span "button" at bounding box center [874, 197] width 18 height 18
click at [825, 222] on button "Logout" at bounding box center [842, 216] width 75 height 13
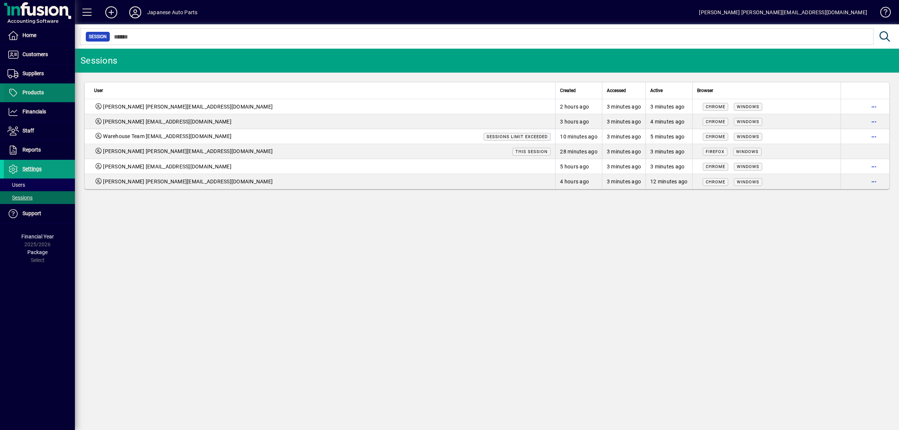
click at [42, 95] on span "Products" at bounding box center [32, 92] width 21 height 6
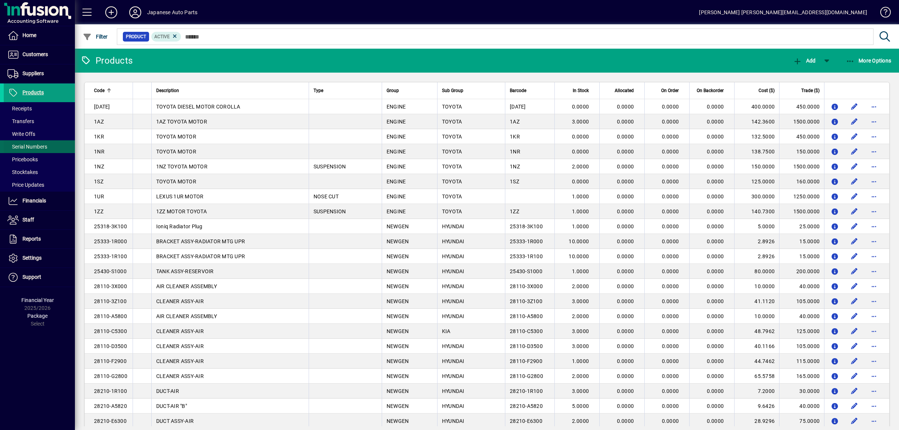
click at [35, 142] on span at bounding box center [39, 147] width 71 height 18
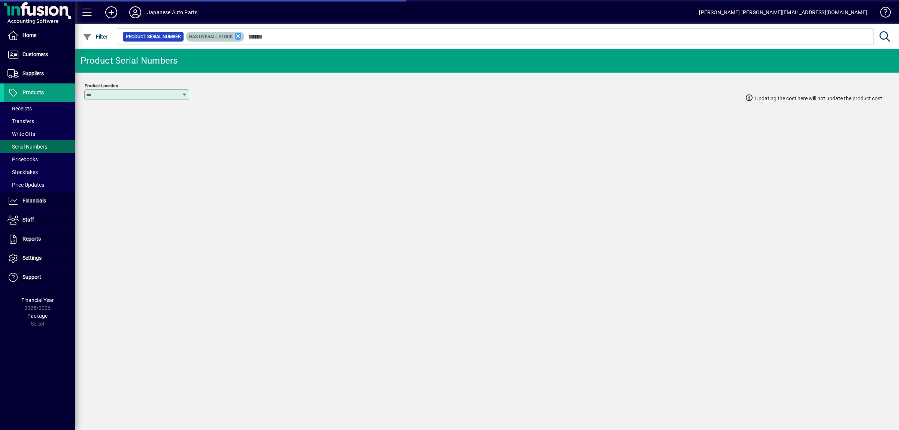
click at [241, 36] on icon at bounding box center [238, 36] width 7 height 7
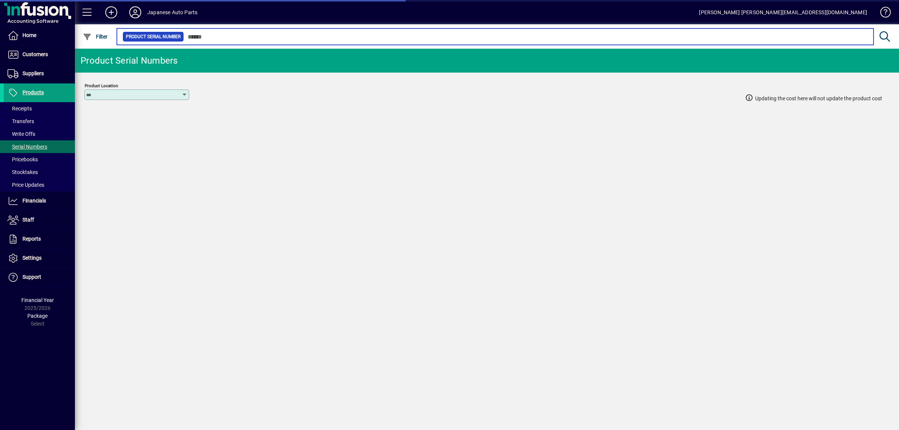
click at [206, 37] on input "text" at bounding box center [525, 36] width 683 height 10
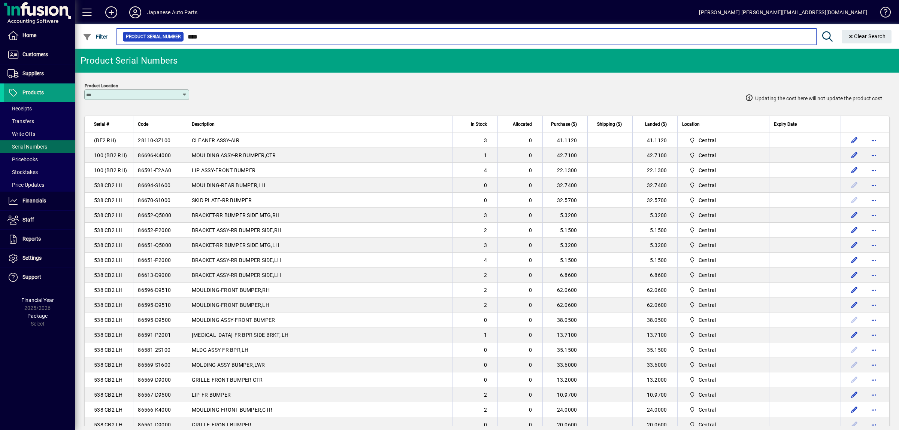
type input "****"
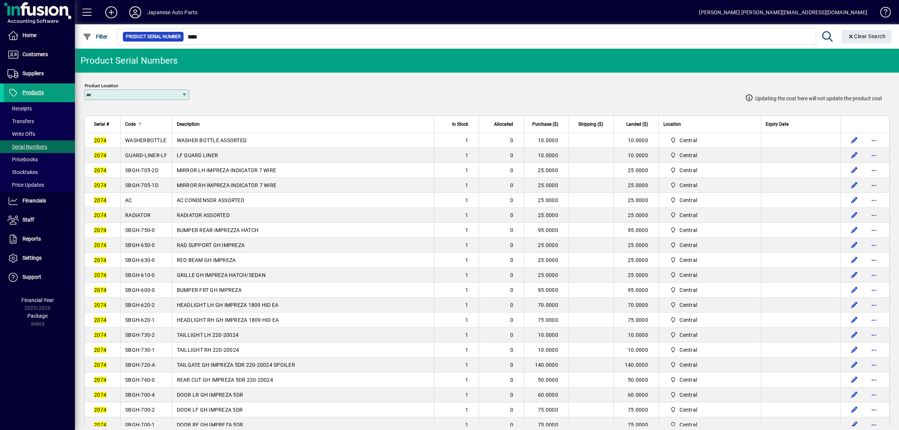
click at [136, 125] on span "Code" at bounding box center [130, 124] width 10 height 8
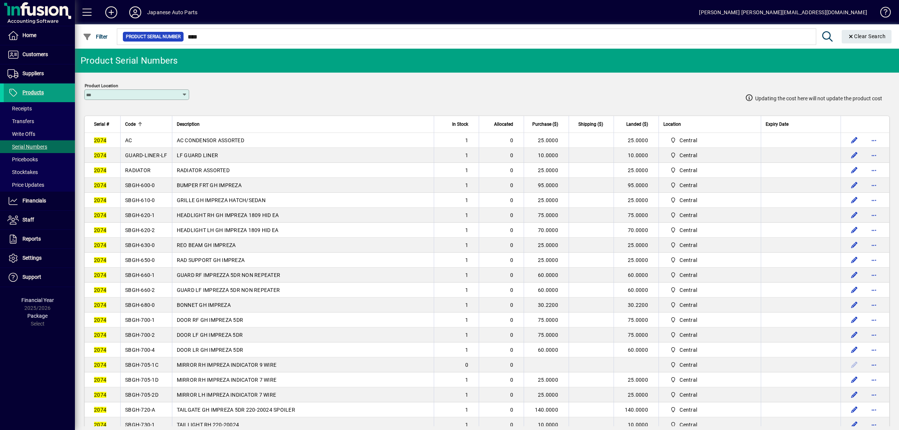
scroll to position [94, 0]
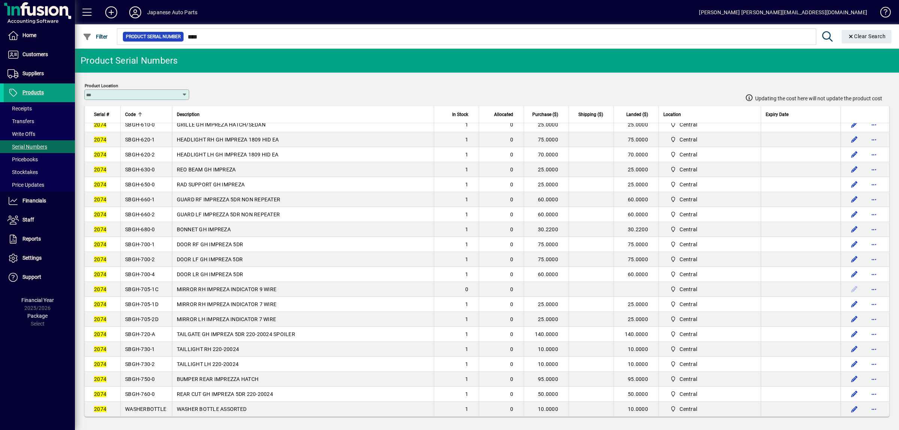
click at [155, 408] on span "WASHERBOTTLE" at bounding box center [145, 409] width 41 height 6
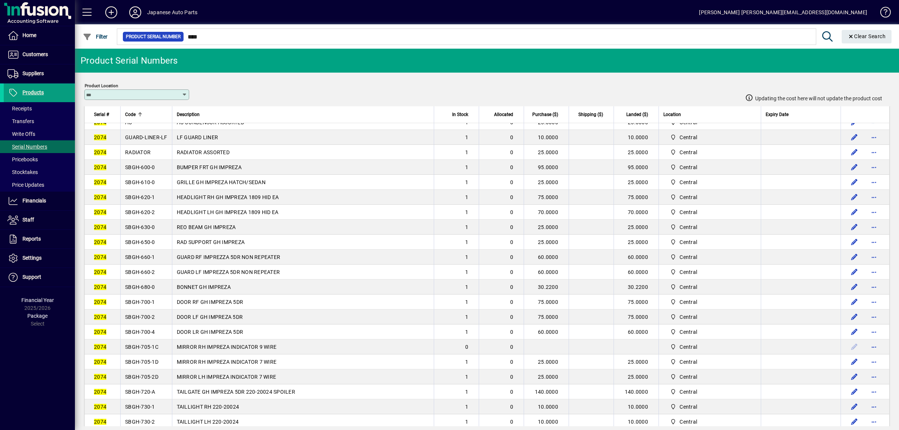
scroll to position [0, 0]
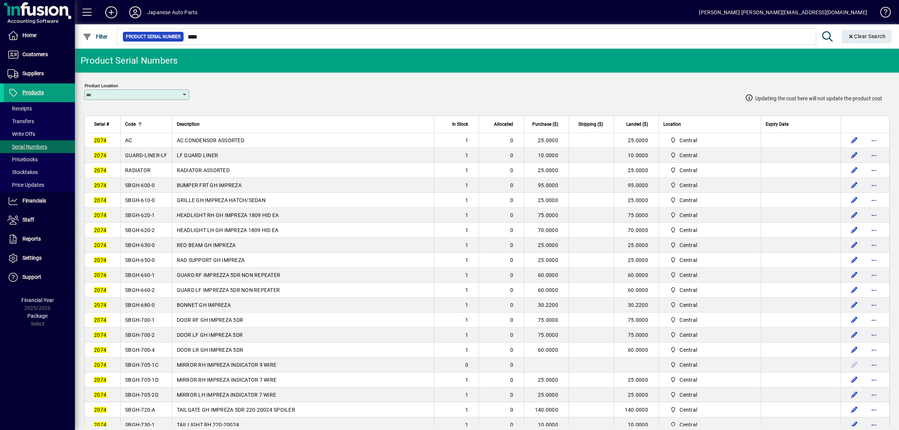
click at [132, 143] on span "AC" at bounding box center [128, 140] width 7 height 6
copy span "AC"
click at [146, 173] on span "RADIATOR" at bounding box center [137, 170] width 25 height 6
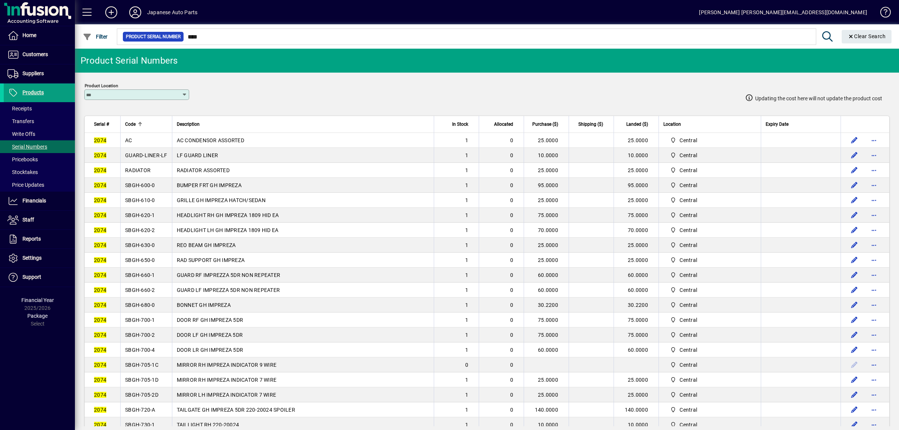
click at [146, 173] on span "RADIATOR" at bounding box center [137, 170] width 25 height 6
click at [146, 186] on span "SBGH-600-0" at bounding box center [140, 185] width 30 height 6
click at [153, 201] on span "SBGH-610-0" at bounding box center [140, 200] width 30 height 6
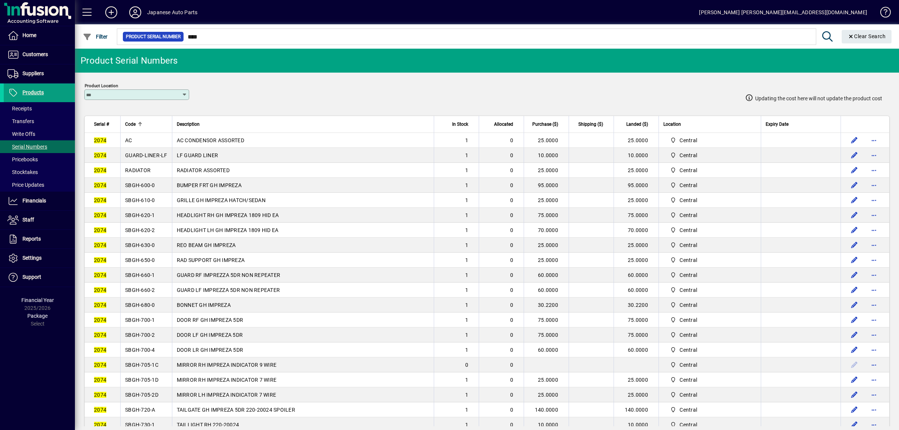
click at [153, 201] on span "SBGH-610-0" at bounding box center [140, 200] width 30 height 6
click at [150, 218] on span "SBGH-620-1" at bounding box center [140, 215] width 30 height 6
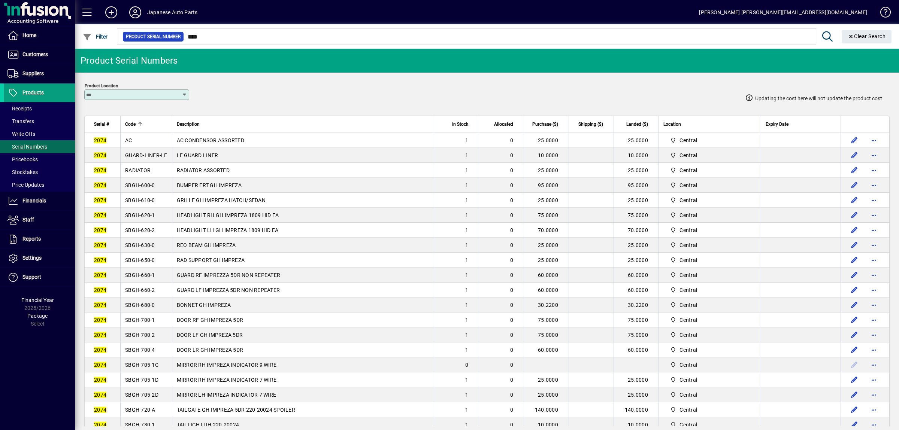
click at [150, 233] on span "SBGH-620-2" at bounding box center [140, 230] width 30 height 6
click at [107, 9] on icon at bounding box center [111, 12] width 15 height 12
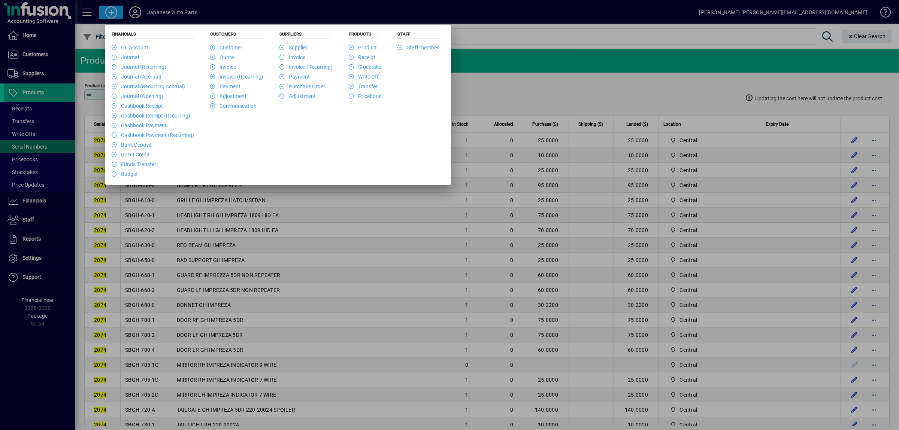
click at [547, 86] on div at bounding box center [449, 215] width 899 height 430
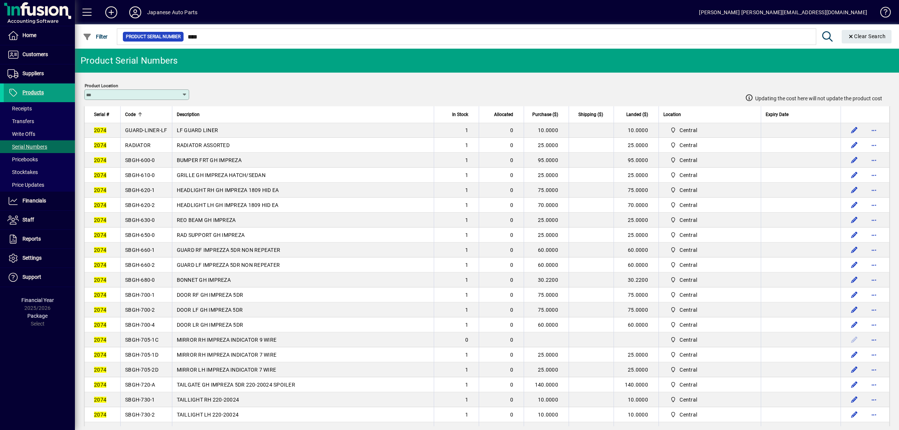
scroll to position [39, 0]
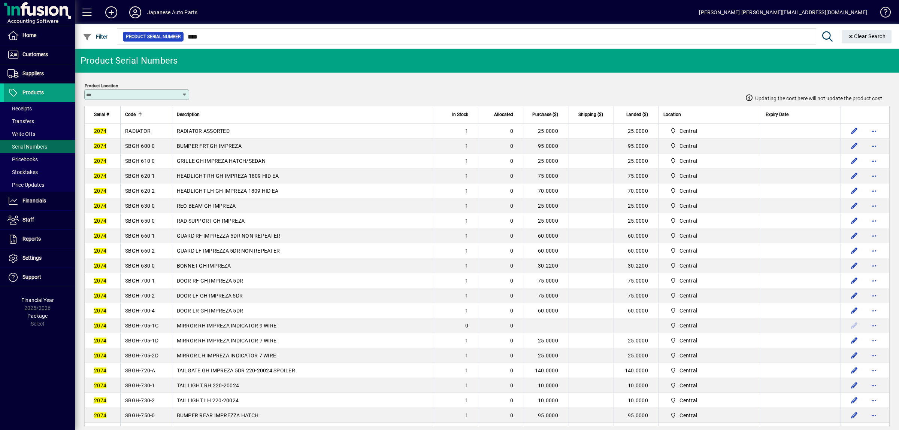
click at [142, 213] on td "SBGH-630-0" at bounding box center [146, 205] width 52 height 15
click at [142, 209] on span "SBGH-630-0" at bounding box center [140, 206] width 30 height 6
click at [143, 222] on td "SBGH-650-0" at bounding box center [146, 220] width 52 height 15
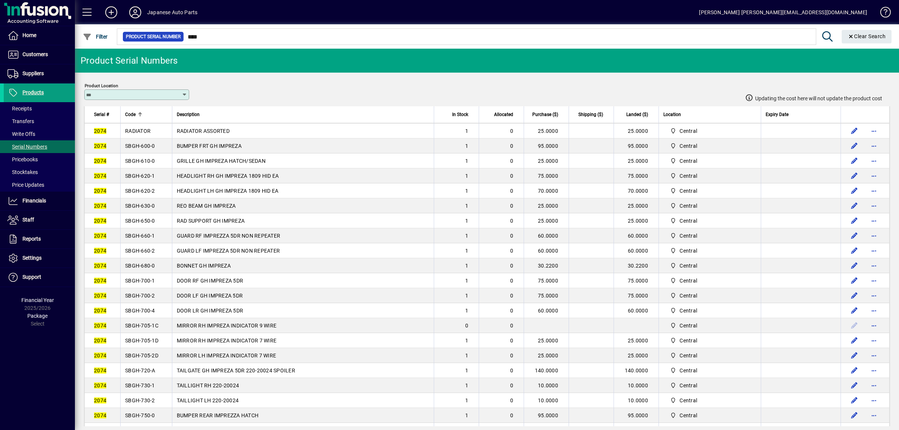
click at [143, 222] on td "SBGH-650-0" at bounding box center [146, 220] width 52 height 15
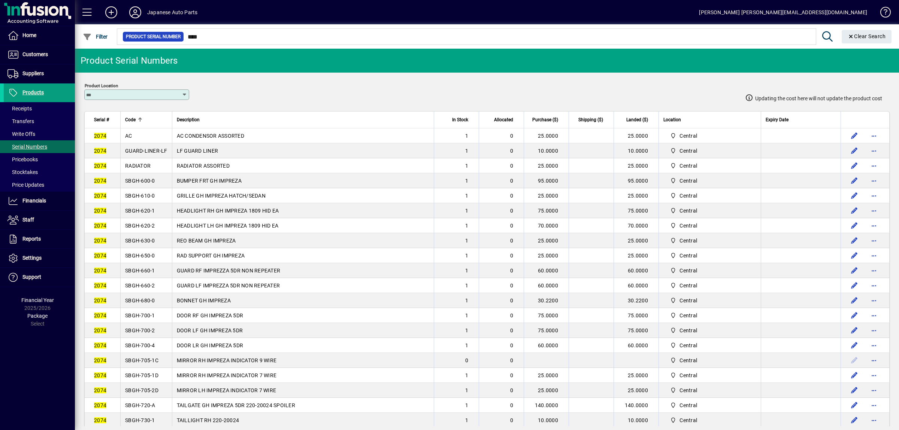
scroll to position [0, 0]
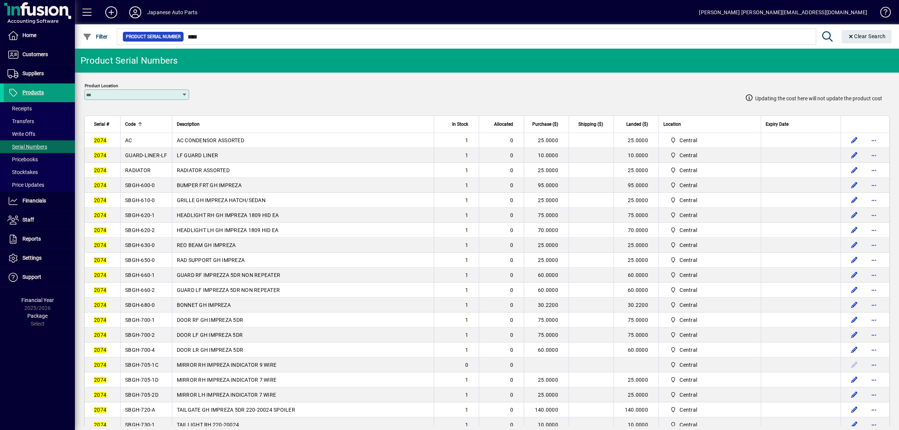
click at [148, 291] on td "SBGH-660-2" at bounding box center [146, 290] width 52 height 15
click at [149, 293] on span "SBGH-660-2" at bounding box center [140, 290] width 30 height 6
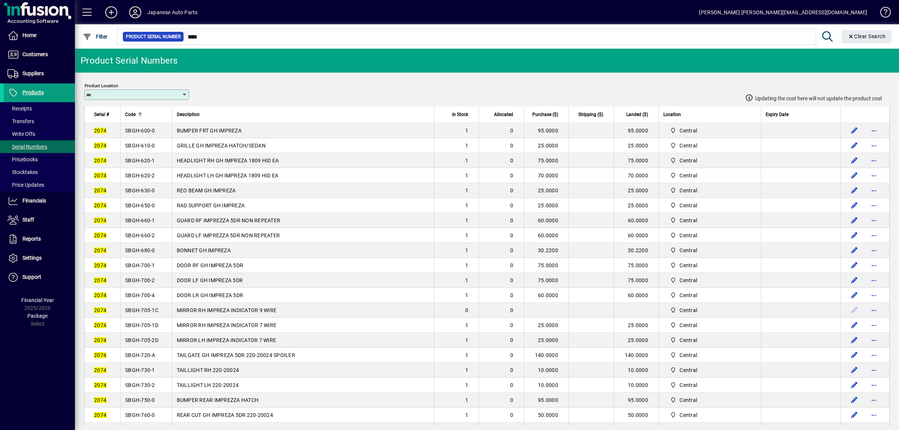
scroll to position [15, 0]
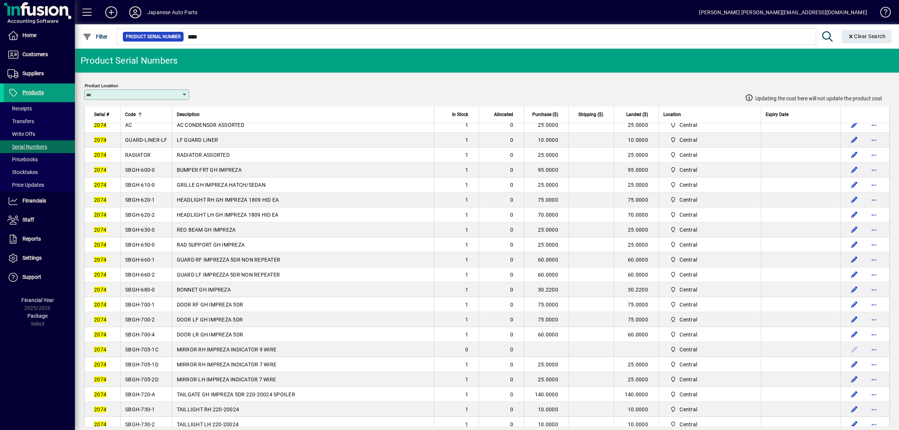
click at [146, 146] on td "GUARD-LINER-LF" at bounding box center [146, 140] width 52 height 15
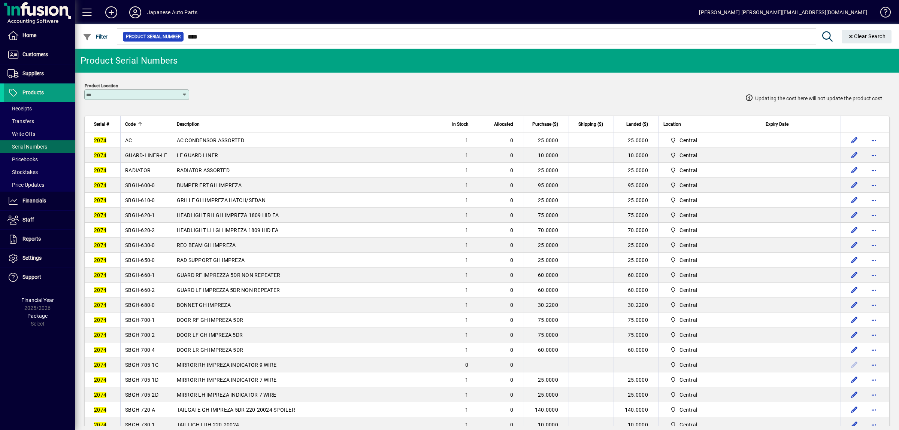
scroll to position [94, 0]
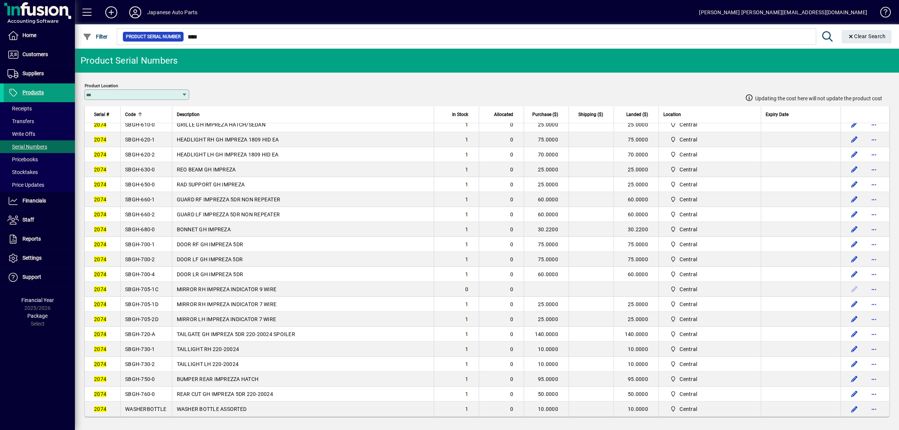
click at [153, 222] on td "SBGH-680-0" at bounding box center [146, 229] width 52 height 15
click at [140, 197] on span "SBGH-660-1" at bounding box center [140, 200] width 30 height 6
click at [143, 227] on span "SBGH-680-0" at bounding box center [140, 230] width 30 height 6
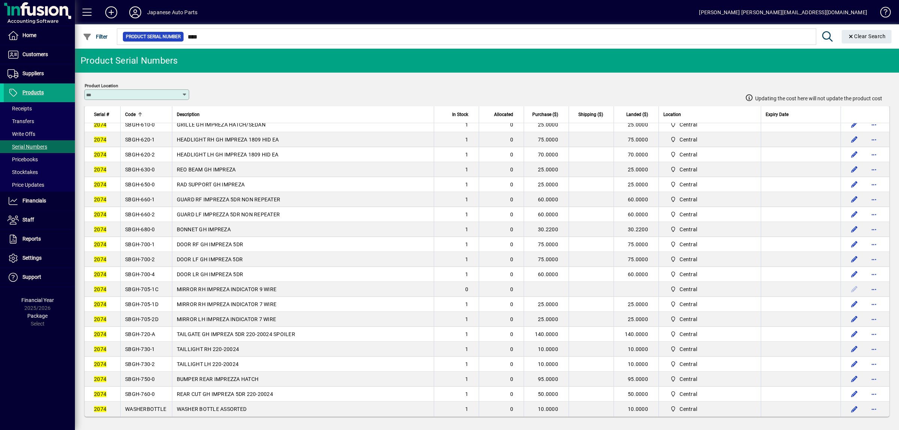
click at [143, 227] on span "SBGH-680-0" at bounding box center [140, 230] width 30 height 6
click at [153, 252] on td "SBGH-700-2" at bounding box center [146, 259] width 52 height 15
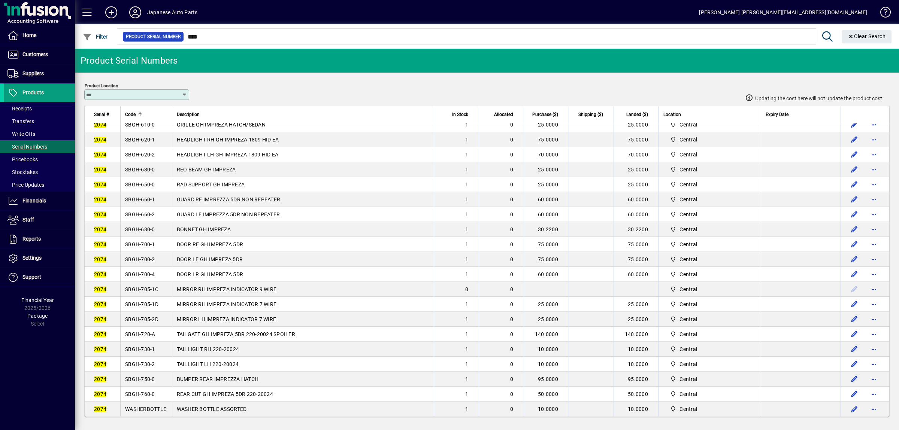
click at [154, 271] on span "SBGH-700-4" at bounding box center [140, 274] width 30 height 6
click at [142, 241] on span "SBGH-700-1" at bounding box center [140, 244] width 30 height 6
click at [147, 274] on td "SBGH-700-4" at bounding box center [146, 274] width 52 height 15
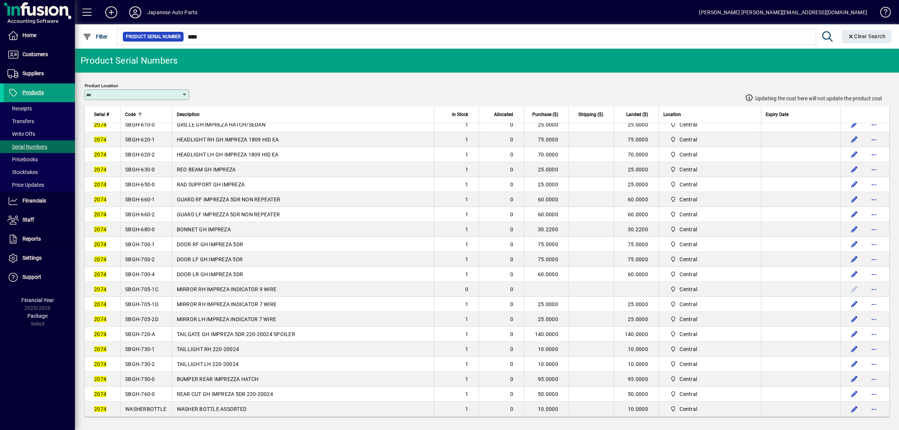
click at [148, 271] on span "SBGH-700-4" at bounding box center [140, 274] width 30 height 6
click at [145, 301] on span "SBGH-705-1D" at bounding box center [141, 304] width 33 height 6
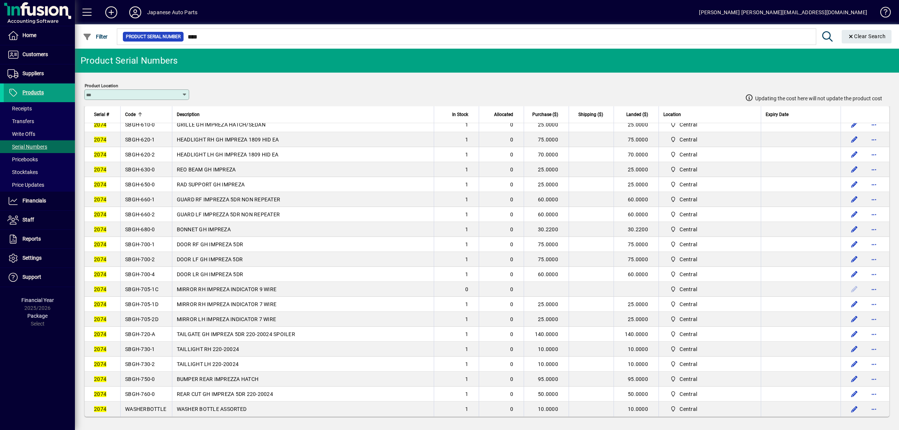
click at [145, 301] on span "SBGH-705-1D" at bounding box center [141, 304] width 33 height 6
click at [138, 316] on span "SBGH-705-2D" at bounding box center [141, 319] width 33 height 6
click at [34, 147] on span "Serial Numbers" at bounding box center [27, 147] width 40 height 6
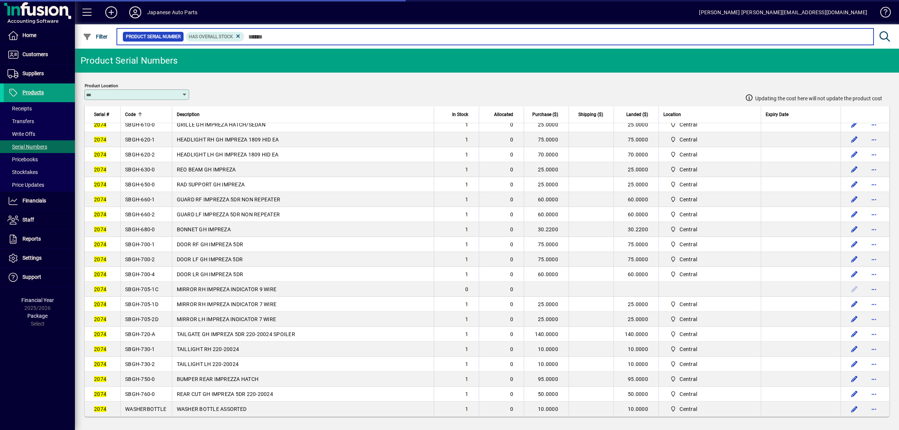
click at [288, 42] on input "text" at bounding box center [555, 36] width 623 height 10
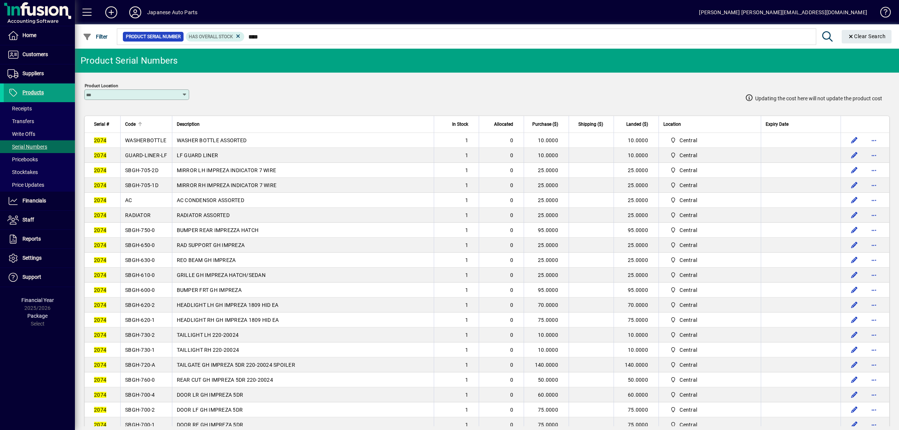
click at [136, 122] on span "Code" at bounding box center [130, 124] width 10 height 8
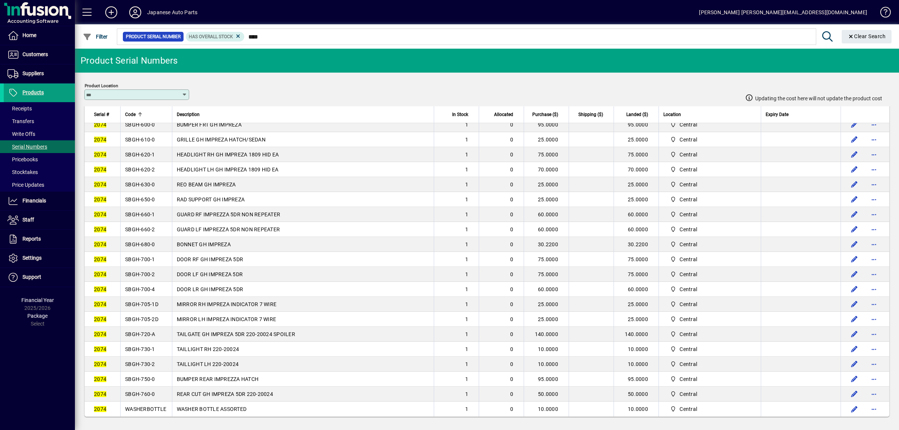
scroll to position [78, 0]
click at [143, 331] on span "SBGH-720-A" at bounding box center [140, 334] width 30 height 6
click at [144, 348] on span "SBGH-730-1" at bounding box center [140, 349] width 30 height 6
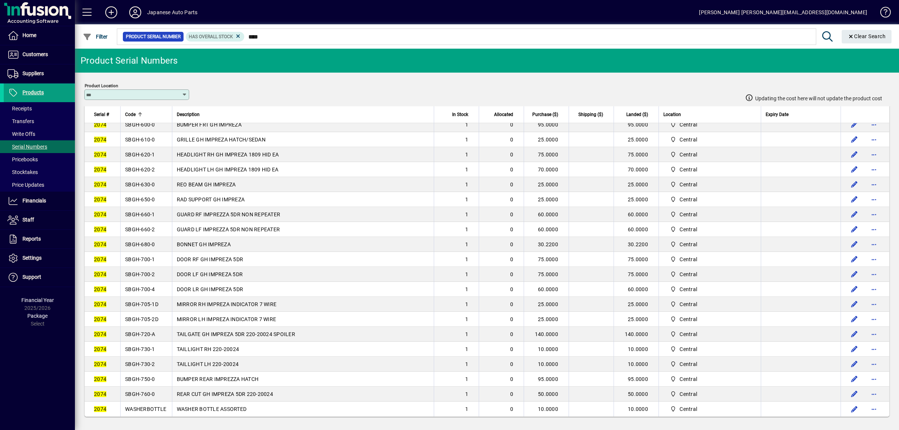
click at [144, 348] on span "SBGH-730-1" at bounding box center [140, 349] width 30 height 6
click at [151, 362] on span "SBGH-730-2" at bounding box center [140, 364] width 30 height 6
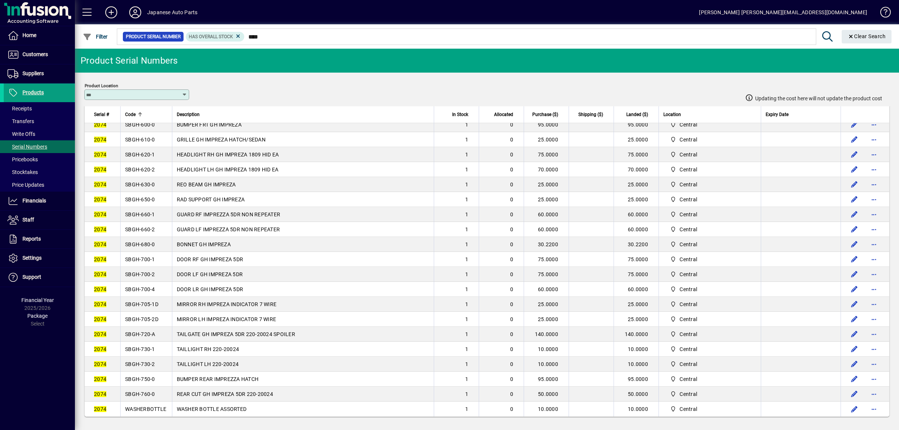
click at [154, 374] on td "SBGH-750-0" at bounding box center [146, 379] width 52 height 15
click at [148, 391] on span "SBGH-760-0" at bounding box center [140, 394] width 30 height 6
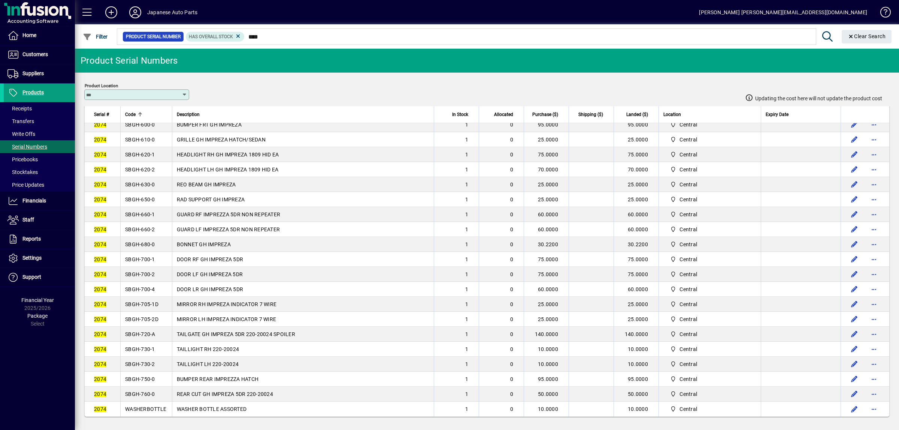
click at [148, 391] on span "SBGH-760-0" at bounding box center [140, 394] width 30 height 6
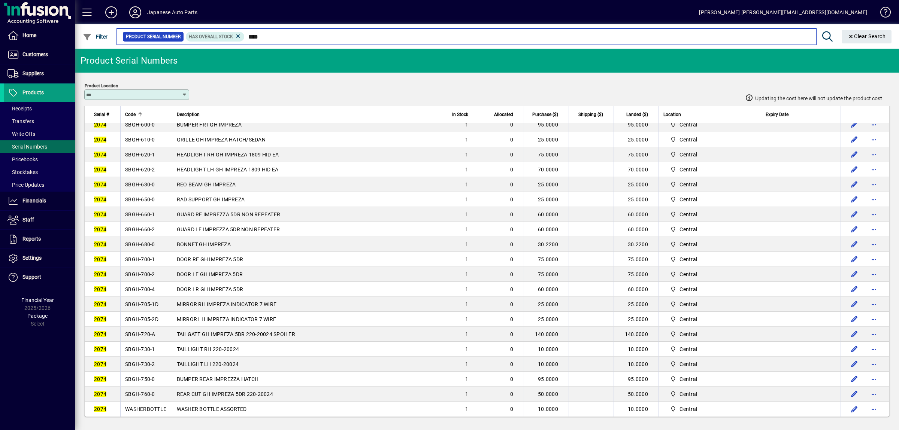
drag, startPoint x: 283, startPoint y: 35, endPoint x: 221, endPoint y: 30, distance: 61.7
click at [244, 31] on input "****" at bounding box center [526, 36] width 565 height 10
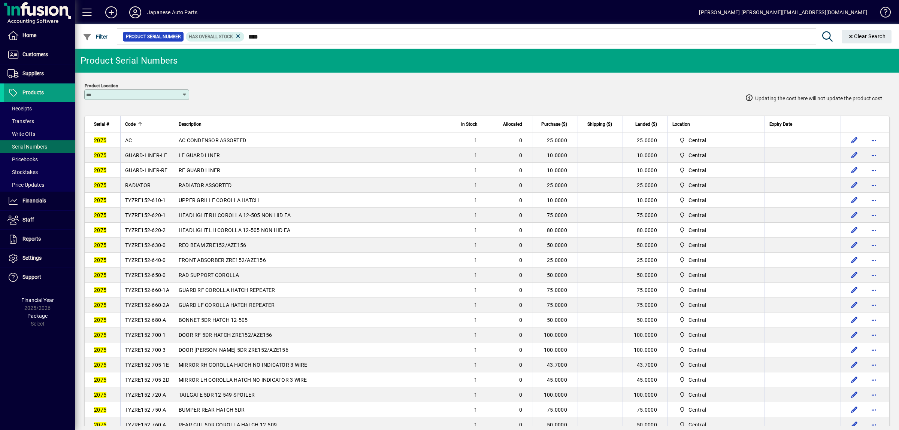
scroll to position [47, 0]
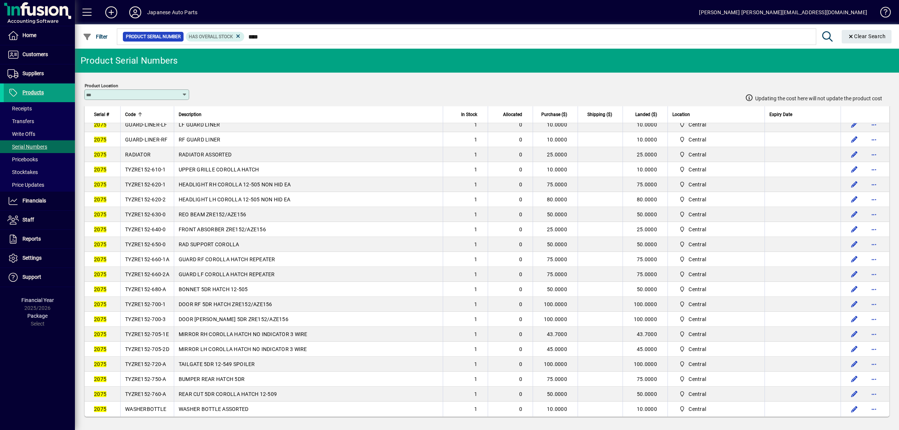
click at [153, 404] on td "WASHERBOTTLE" at bounding box center [147, 409] width 54 height 15
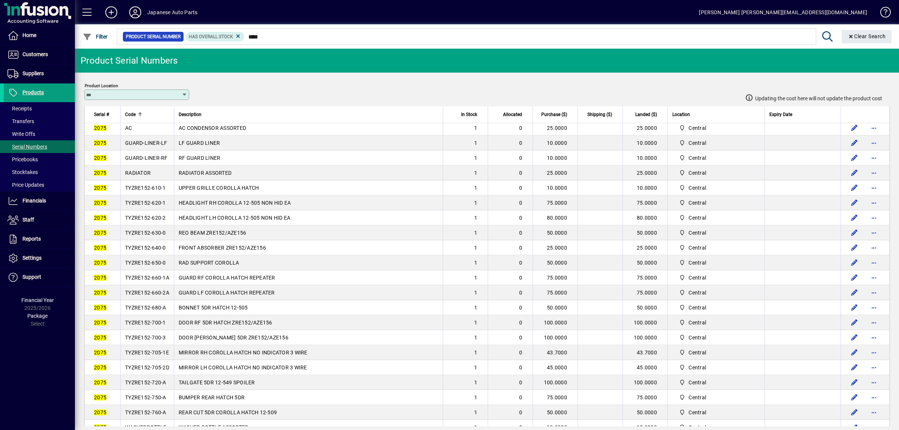
scroll to position [0, 0]
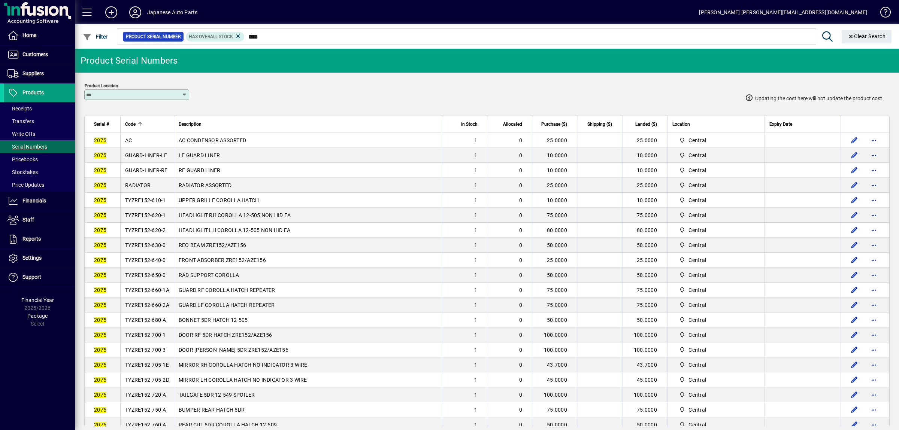
click at [134, 142] on td "AC" at bounding box center [147, 140] width 54 height 15
copy span "AC"
click at [137, 187] on span "RADIATOR" at bounding box center [137, 185] width 25 height 6
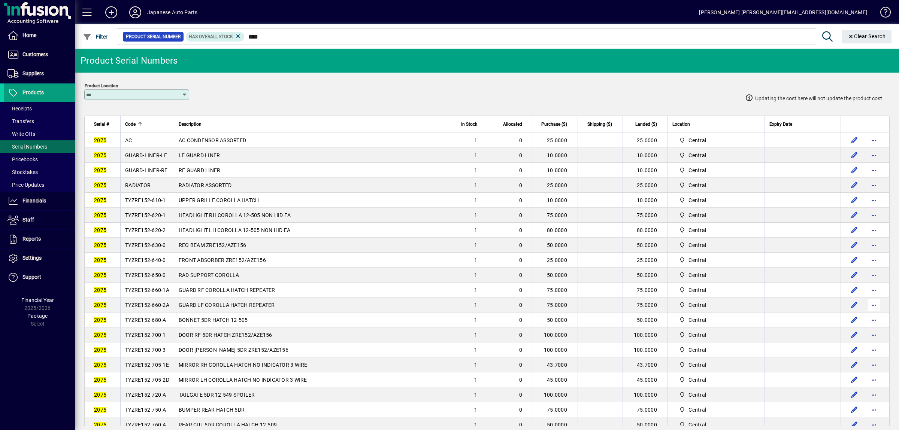
copy span "RADIATOR"
click at [143, 203] on span "TYZRE152-610-1" at bounding box center [145, 200] width 41 height 6
click at [156, 228] on td "TYZRE152-620-2" at bounding box center [147, 230] width 54 height 15
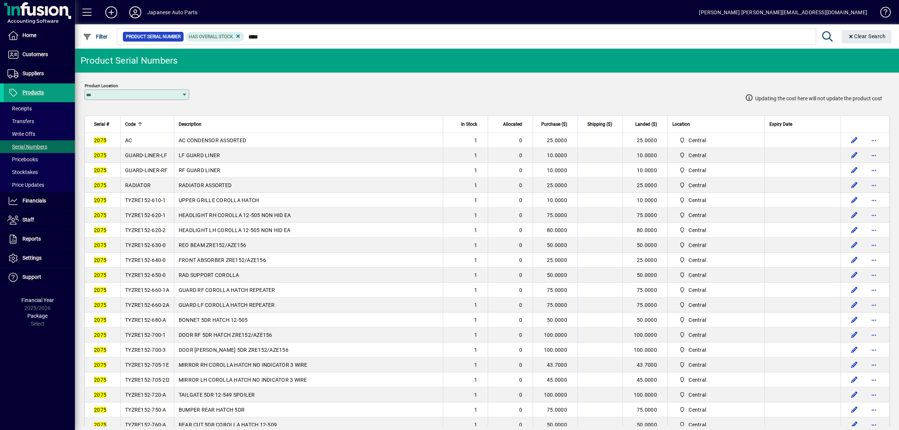
click at [156, 233] on span "TYZRE152-620-2" at bounding box center [145, 230] width 41 height 6
click at [164, 218] on span "TYZRE152-620-1" at bounding box center [145, 215] width 41 height 6
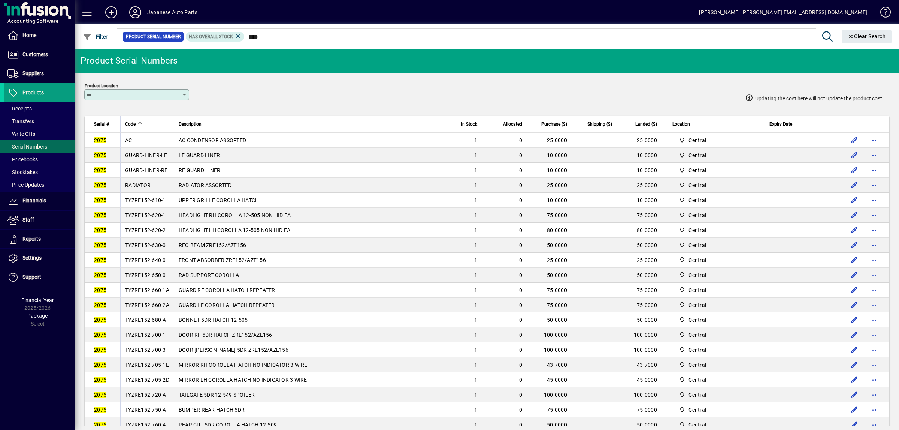
click at [164, 218] on span "TYZRE152-620-1" at bounding box center [145, 215] width 41 height 6
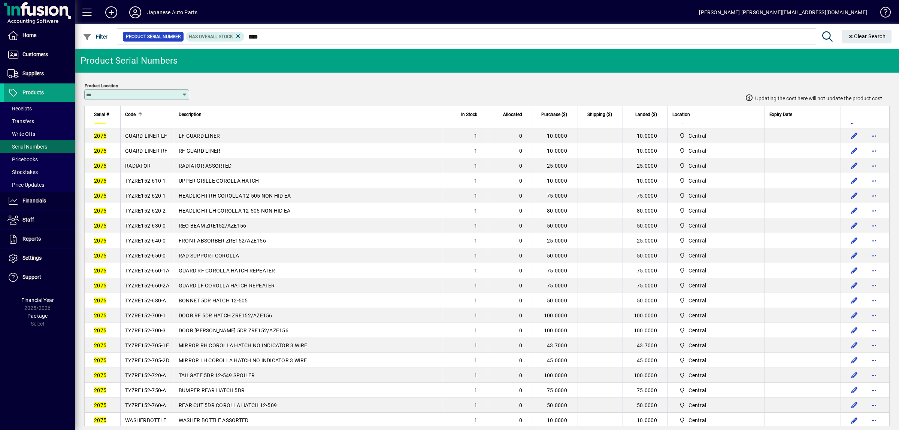
scroll to position [39, 0]
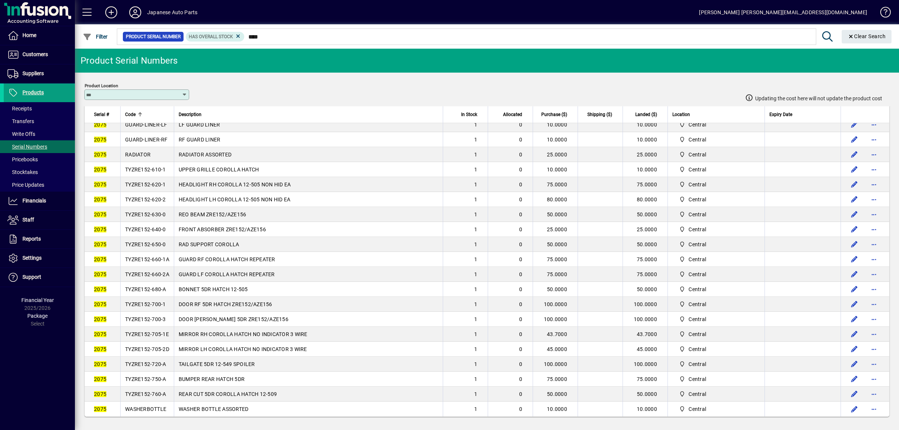
click at [159, 215] on td "TYZRE152-630-0" at bounding box center [147, 214] width 54 height 15
click at [159, 215] on span "TYZRE152-630-0" at bounding box center [145, 215] width 41 height 6
click at [154, 230] on span "TYZRE152-640-0" at bounding box center [145, 230] width 41 height 6
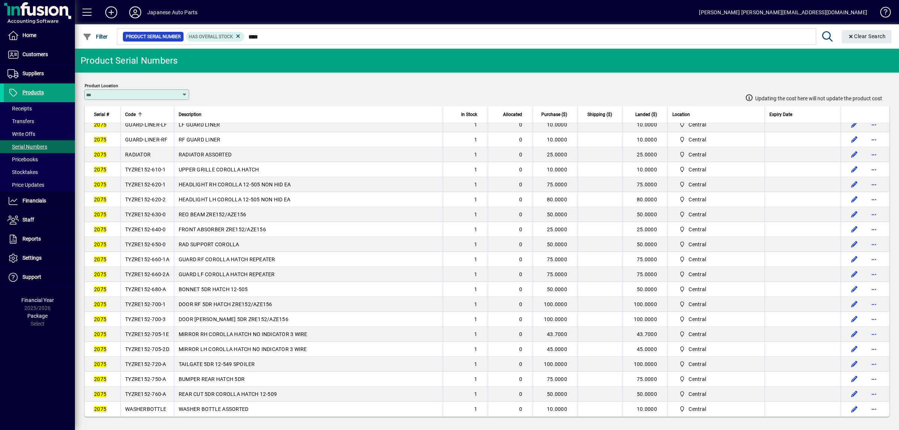
click at [154, 230] on span "TYZRE152-640-0" at bounding box center [145, 230] width 41 height 6
click at [154, 241] on span "TYZRE152-650-0" at bounding box center [145, 244] width 41 height 6
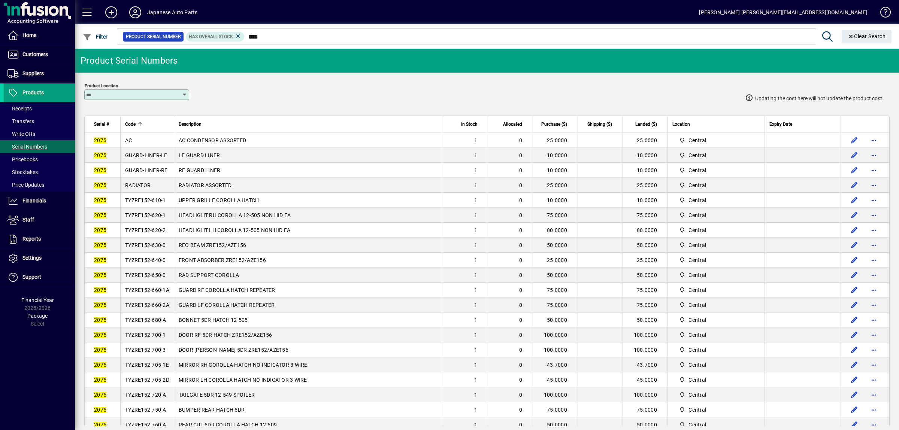
click at [151, 308] on span "TYZRE152-660-2A" at bounding box center [147, 305] width 44 height 6
click at [150, 293] on span "TYZRE152-660-1A" at bounding box center [147, 290] width 44 height 6
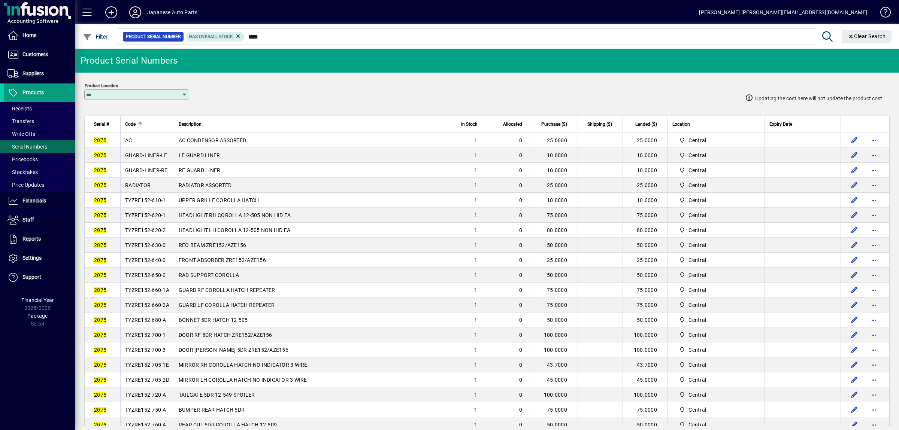
click at [150, 293] on span "TYZRE152-660-1A" at bounding box center [147, 290] width 44 height 6
click at [150, 161] on td "GUARD-LINER-LF" at bounding box center [147, 155] width 54 height 15
click at [161, 173] on span "GUARD-LINER-RF" at bounding box center [146, 170] width 43 height 6
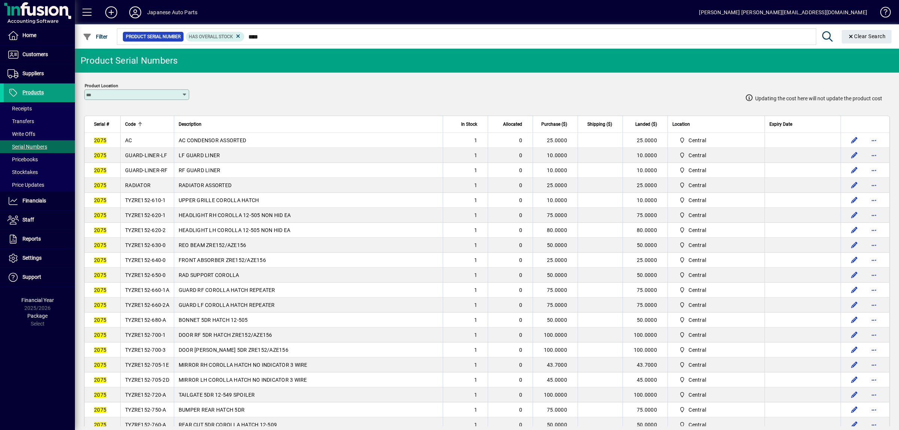
click at [161, 173] on span "GUARD-LINER-RF" at bounding box center [146, 170] width 43 height 6
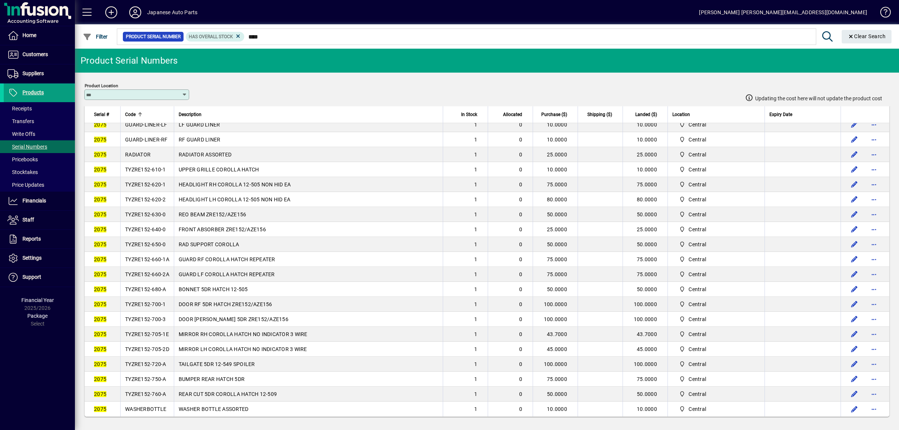
click at [138, 282] on td "TYZRE152-680-A" at bounding box center [147, 289] width 54 height 15
click at [151, 289] on td "TYZRE152-680-A" at bounding box center [147, 289] width 54 height 15
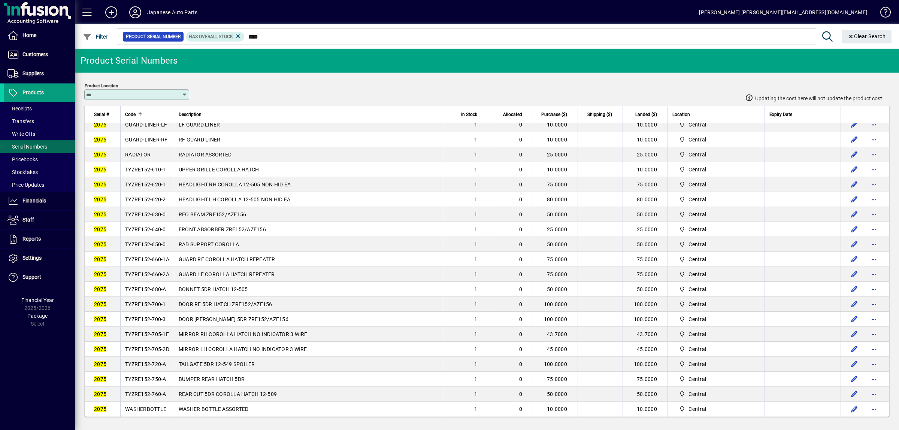
click at [151, 289] on td "TYZRE152-680-A" at bounding box center [147, 289] width 54 height 15
click at [152, 288] on td "TYZRE152-680-A" at bounding box center [147, 289] width 54 height 15
click at [158, 301] on span "TYZRE152-700-1" at bounding box center [145, 304] width 41 height 6
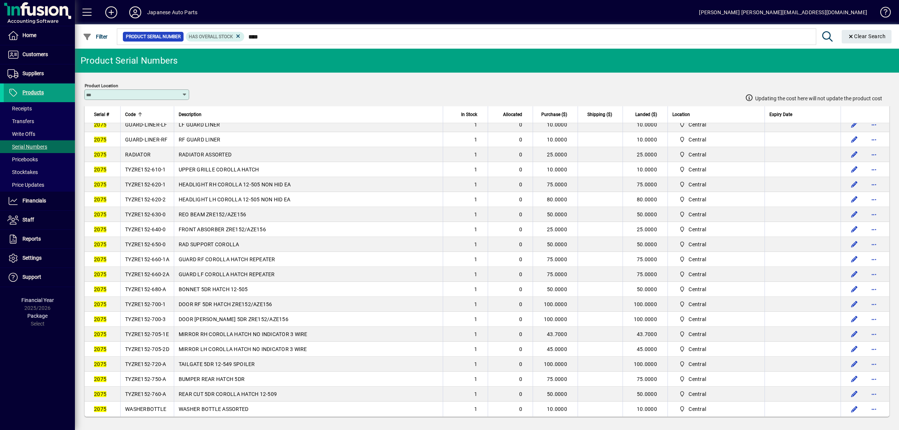
click at [149, 316] on span "TYZRE152-700-3" at bounding box center [145, 319] width 41 height 6
click at [157, 331] on span "TYZRE152-705-1E" at bounding box center [147, 334] width 44 height 6
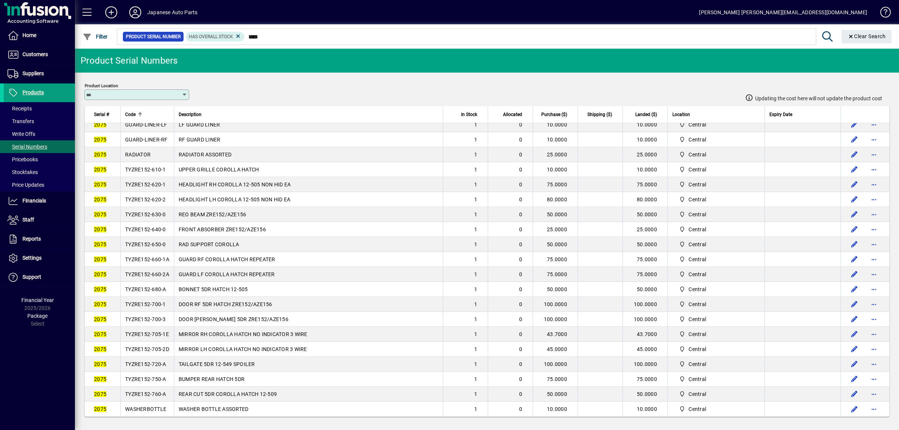
click at [157, 331] on span "TYZRE152-705-1E" at bounding box center [147, 334] width 44 height 6
click at [157, 346] on span "TYZRE152-705-2D" at bounding box center [147, 349] width 44 height 6
click at [146, 380] on span "TYZRE152-750-A" at bounding box center [145, 379] width 41 height 6
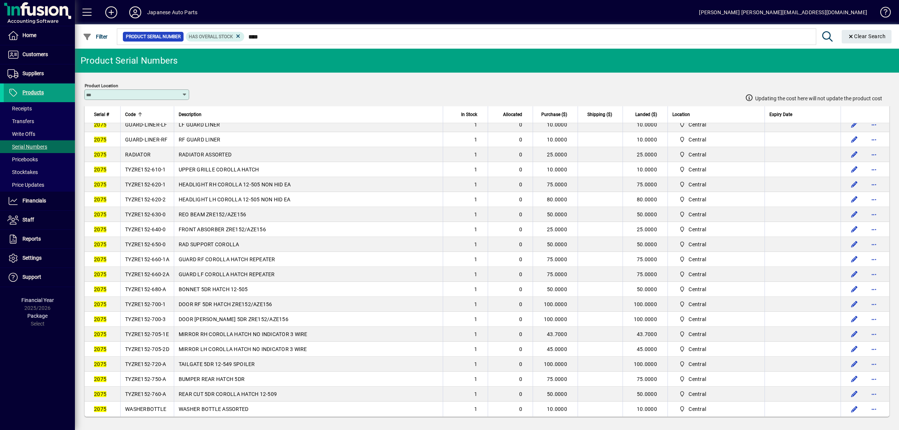
click at [146, 380] on span "TYZRE152-750-A" at bounding box center [145, 379] width 41 height 6
click at [152, 367] on td "TYZRE152-720-A" at bounding box center [147, 364] width 54 height 15
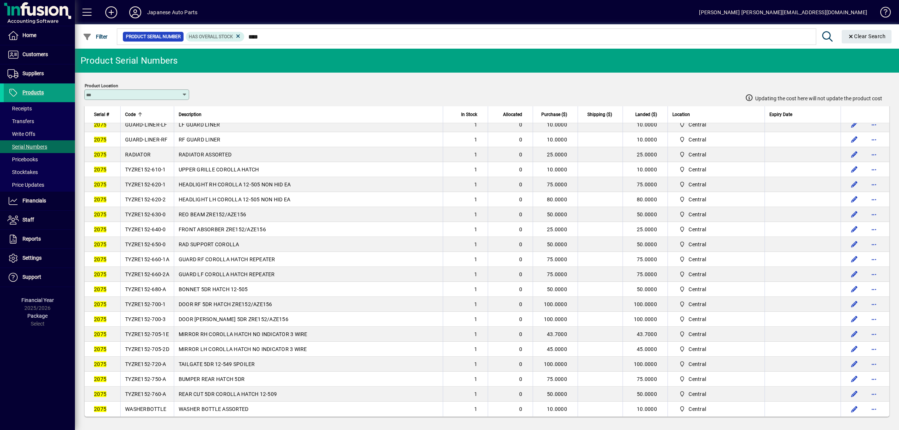
click at [145, 382] on td "TYZRE152-750-A" at bounding box center [147, 379] width 54 height 15
click at [150, 394] on span "TYZRE152-760-A" at bounding box center [145, 394] width 41 height 6
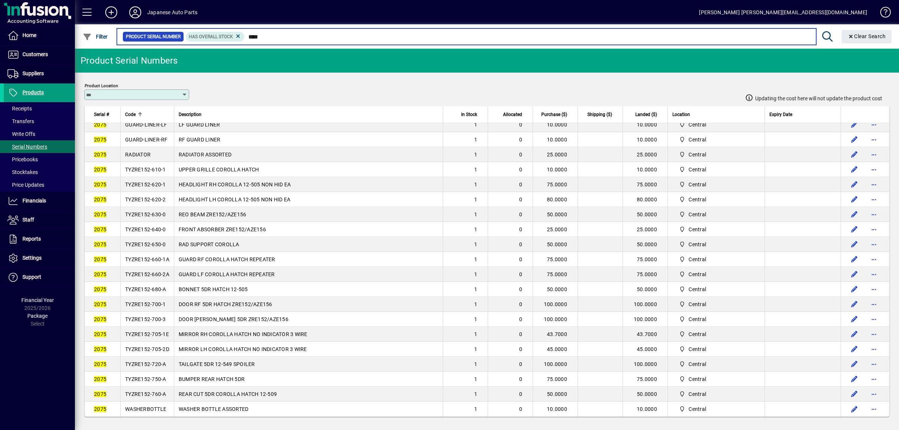
drag, startPoint x: 279, startPoint y: 37, endPoint x: 227, endPoint y: 34, distance: 52.6
click at [244, 34] on input "****" at bounding box center [526, 36] width 565 height 10
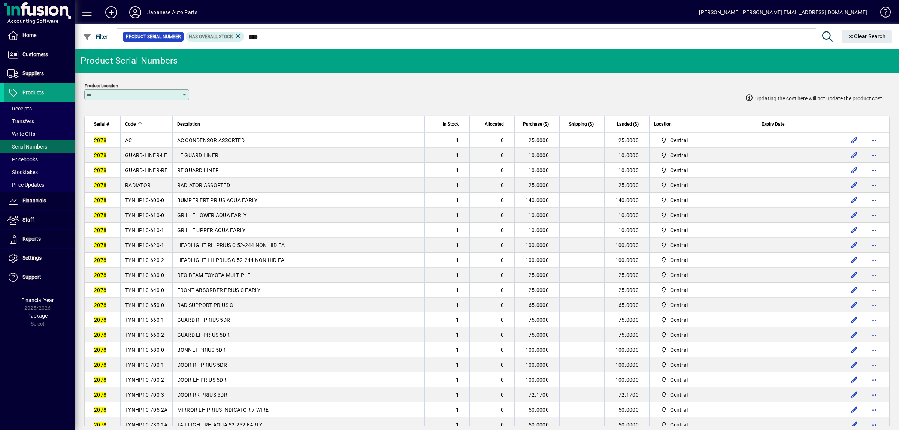
click at [125, 141] on td "AC" at bounding box center [146, 140] width 52 height 15
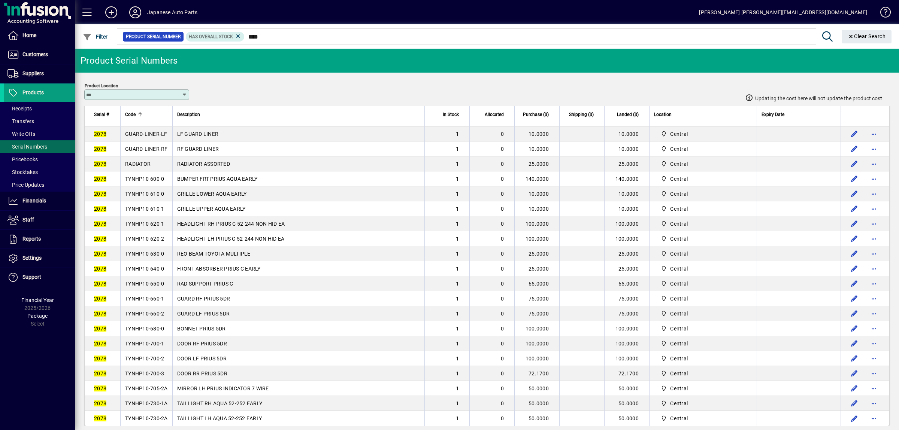
scroll to position [7, 0]
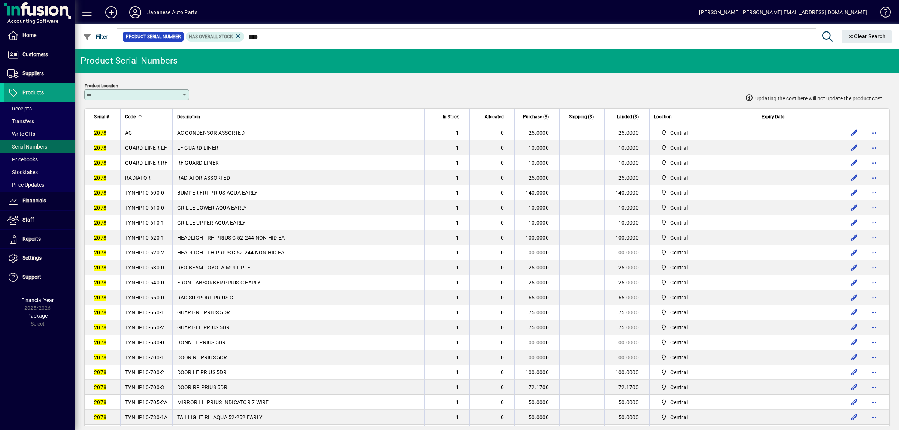
click at [146, 181] on span "RADIATOR" at bounding box center [137, 178] width 25 height 6
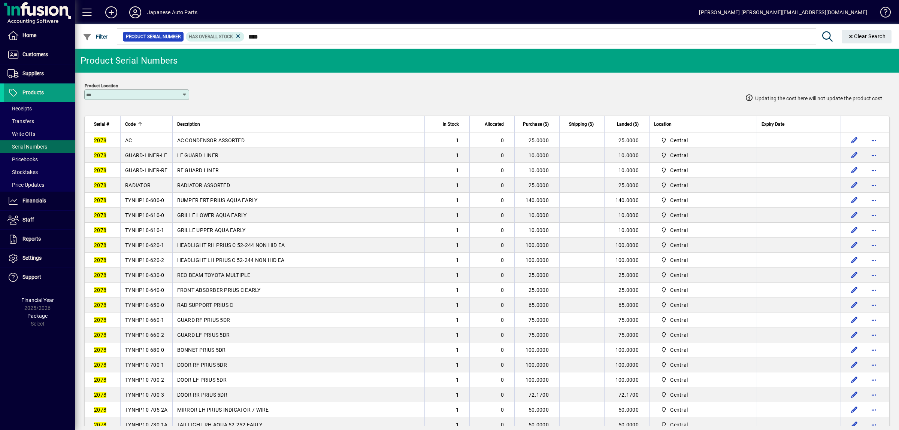
click at [150, 207] on td "TYNHP10-600-0" at bounding box center [146, 200] width 52 height 15
click at [145, 230] on td "TYNHP10-610-1" at bounding box center [146, 230] width 52 height 15
click at [147, 218] on span "TYNHP10-610-0" at bounding box center [144, 215] width 39 height 6
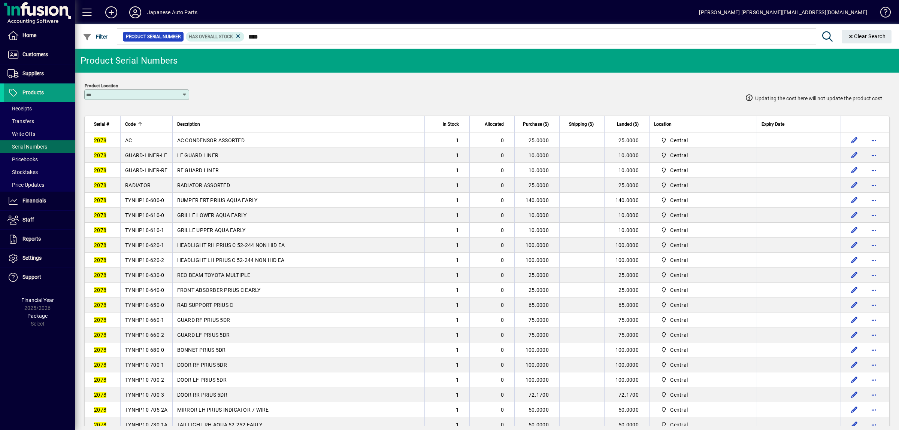
click at [155, 233] on span "TYNHP10-610-1" at bounding box center [144, 230] width 39 height 6
click at [154, 248] on span "TYNHP10-620-1" at bounding box center [144, 245] width 39 height 6
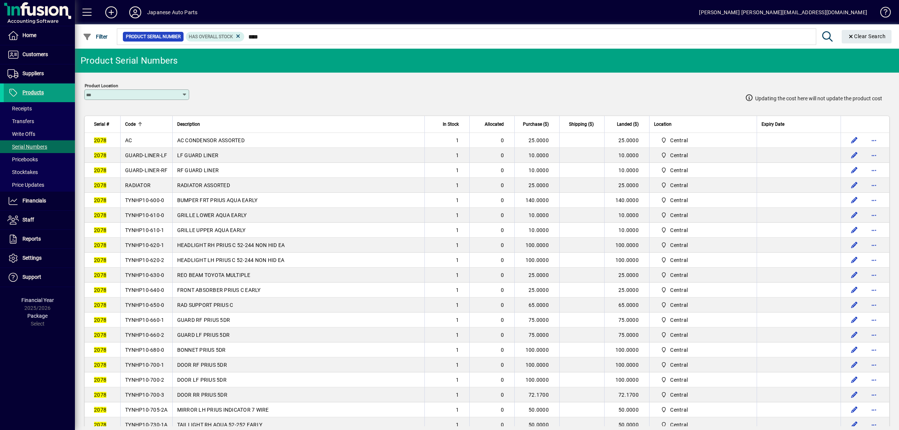
click at [154, 248] on span "TYNHP10-620-1" at bounding box center [144, 245] width 39 height 6
click at [171, 268] on td "TYNHP10-620-2" at bounding box center [146, 260] width 52 height 15
click at [160, 263] on span "TYNHP10-620-2" at bounding box center [144, 260] width 39 height 6
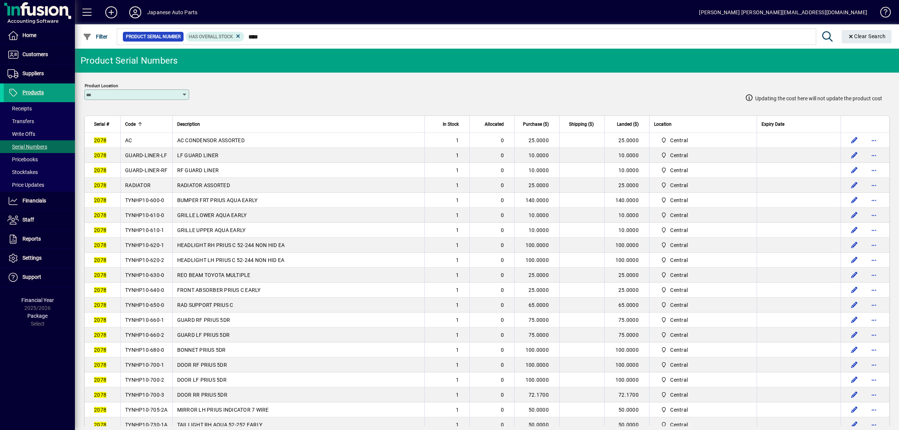
click at [160, 263] on span "TYNHP10-620-2" at bounding box center [144, 260] width 39 height 6
click at [155, 278] on span "TYNHP10-630-0" at bounding box center [144, 275] width 39 height 6
click at [159, 293] on span "TYNHP10-640-0" at bounding box center [144, 290] width 39 height 6
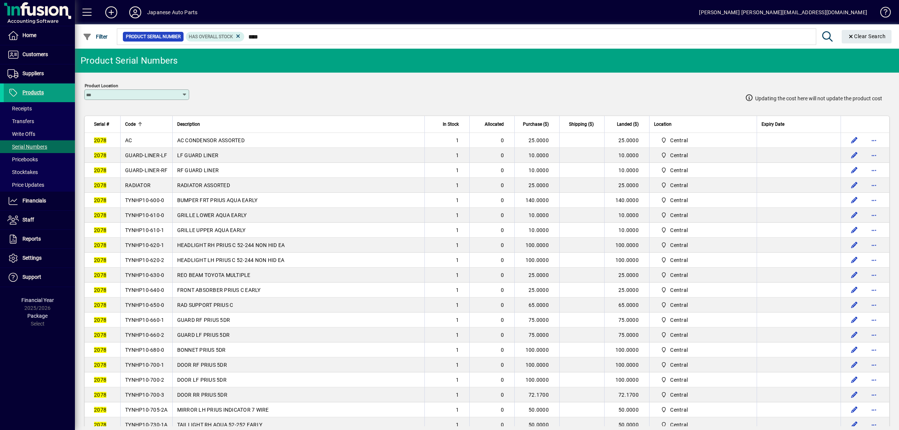
click at [159, 293] on span "TYNHP10-640-0" at bounding box center [144, 290] width 39 height 6
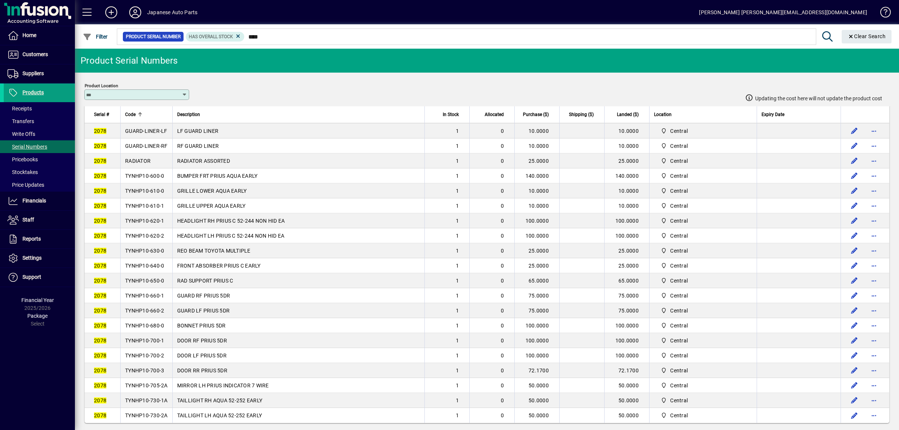
scroll to position [39, 0]
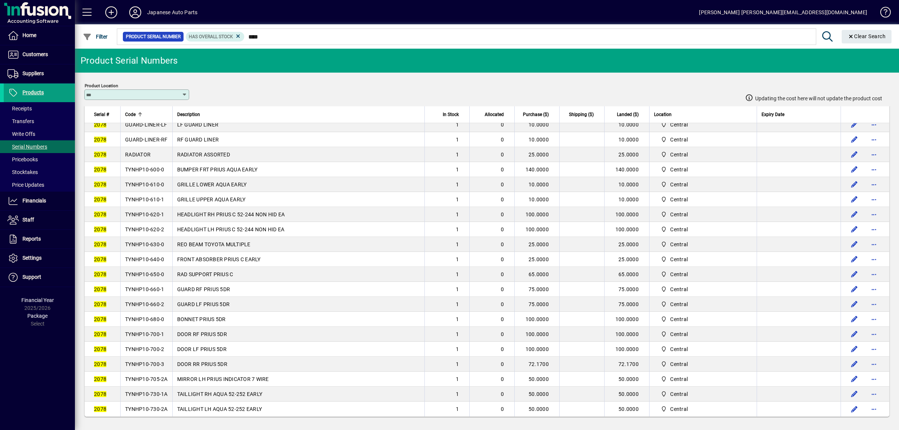
click at [153, 277] on span "TYNHP10-650-0" at bounding box center [144, 274] width 39 height 6
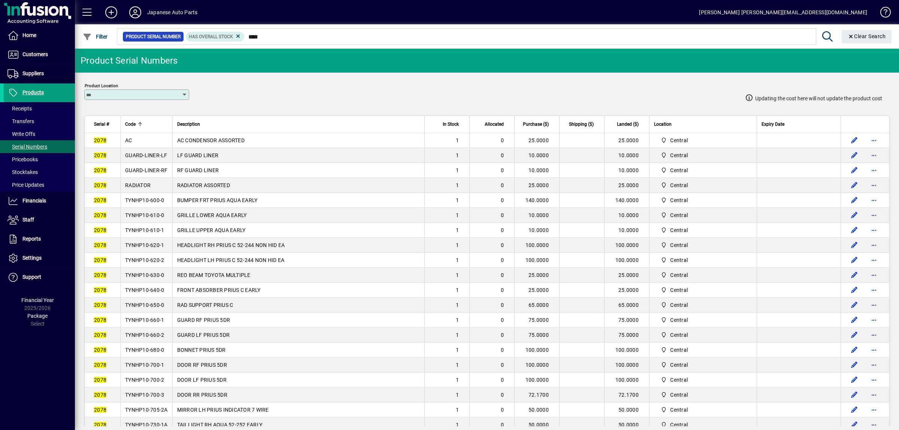
click at [149, 158] on span "GUARD-LINER-LF" at bounding box center [146, 155] width 42 height 6
click at [147, 176] on td "GUARD-LINER-RF" at bounding box center [146, 170] width 52 height 15
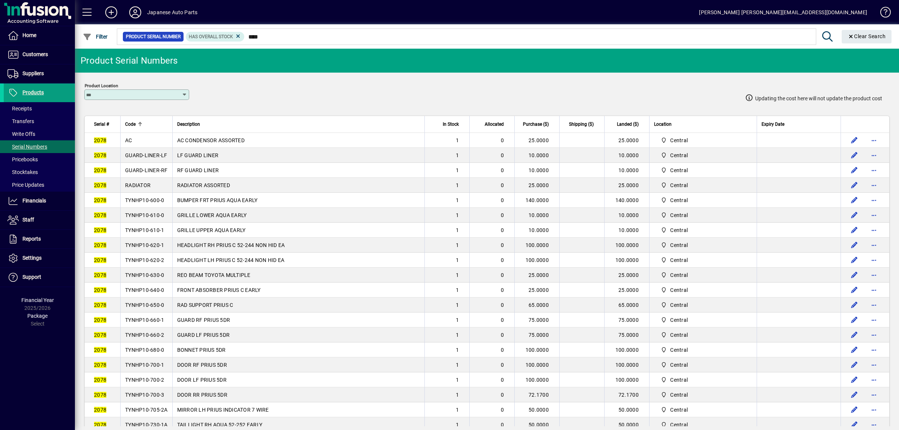
click at [147, 176] on td "GUARD-LINER-RF" at bounding box center [146, 170] width 52 height 15
click at [153, 328] on td "TYNHP10-660-1" at bounding box center [146, 320] width 52 height 15
click at [148, 338] on span "TYNHP10-660-2" at bounding box center [144, 335] width 39 height 6
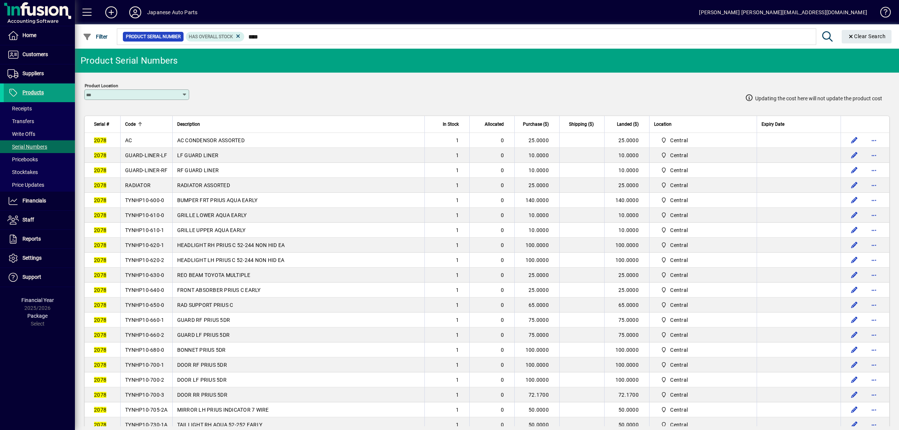
click at [148, 338] on span "TYNHP10-660-2" at bounding box center [144, 335] width 39 height 6
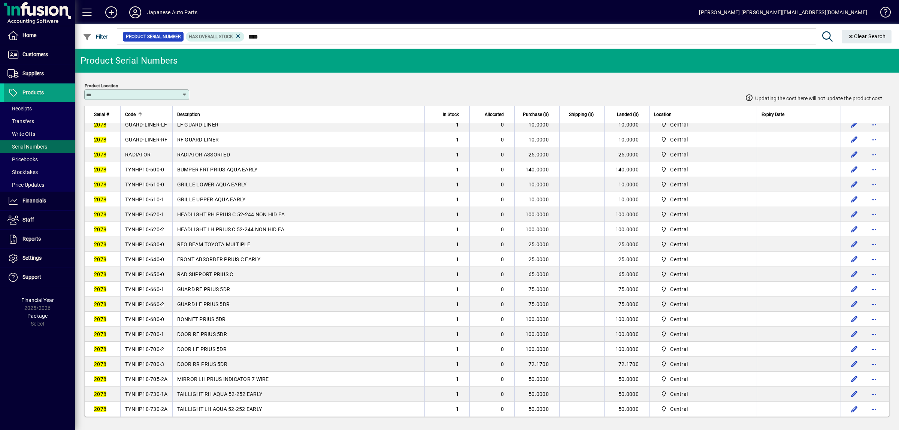
scroll to position [47, 0]
click at [143, 316] on span "TYNHP10-680-0" at bounding box center [144, 319] width 39 height 6
click at [159, 332] on span "TYNHP10-700-1" at bounding box center [144, 334] width 39 height 6
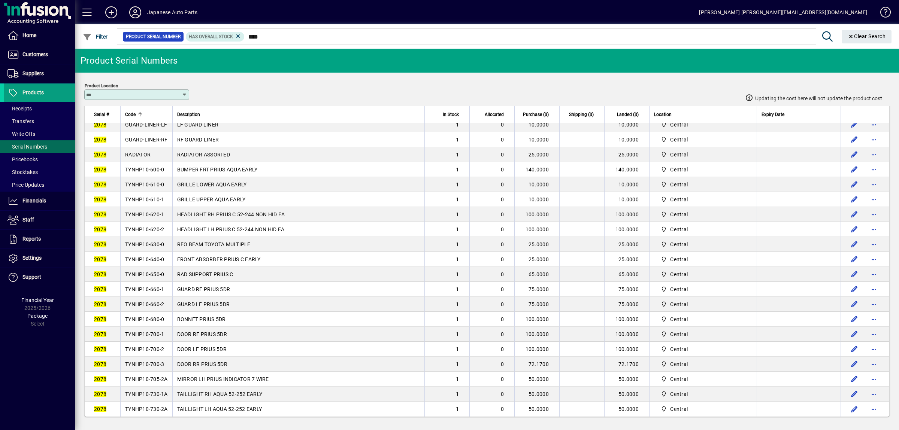
click at [159, 332] on span "TYNHP10-700-1" at bounding box center [144, 334] width 39 height 6
click at [147, 342] on td "TYNHP10-700-2" at bounding box center [146, 349] width 52 height 15
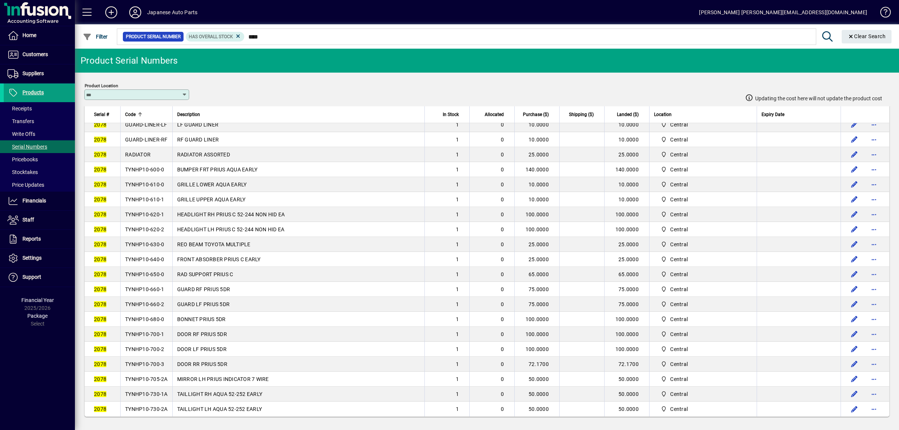
click at [153, 361] on span "TYNHP10-700-3" at bounding box center [144, 364] width 39 height 6
click at [143, 376] on span "TYNHP10-705-2A" at bounding box center [146, 379] width 43 height 6
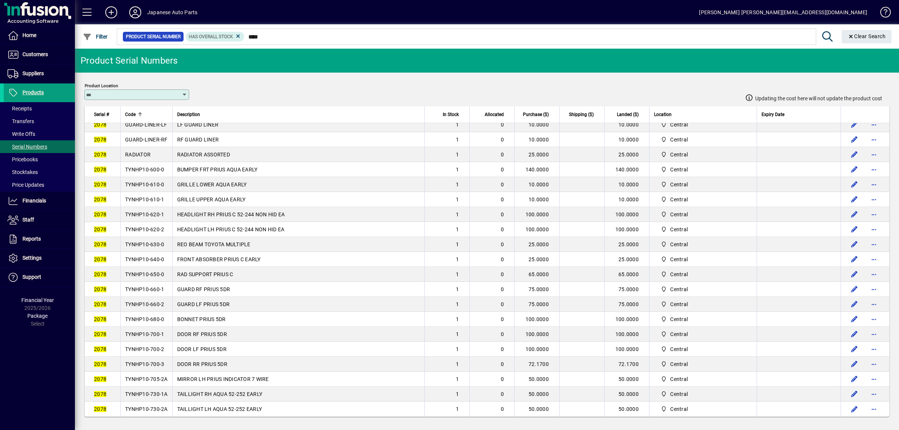
click at [143, 376] on span "TYNHP10-705-2A" at bounding box center [146, 379] width 43 height 6
click at [154, 393] on span "TYNHP10-730-1A" at bounding box center [146, 394] width 43 height 6
click at [160, 411] on span "TYNHP10-730-2A" at bounding box center [146, 409] width 43 height 6
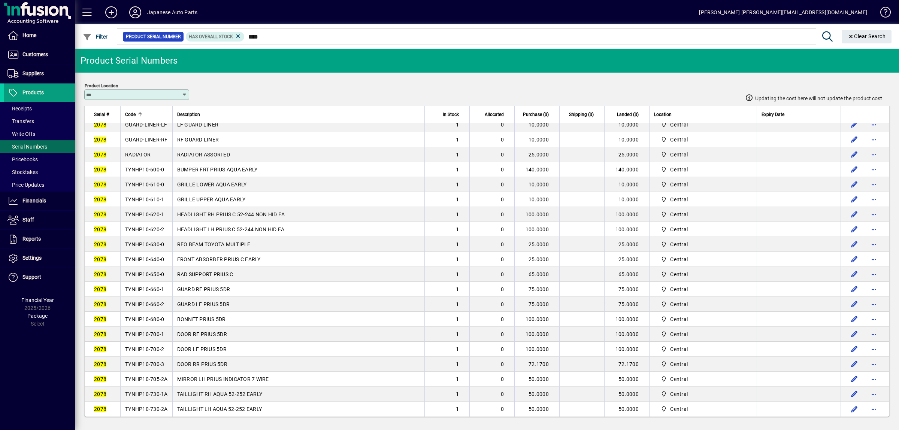
click at [160, 411] on span "TYNHP10-730-2A" at bounding box center [146, 409] width 43 height 6
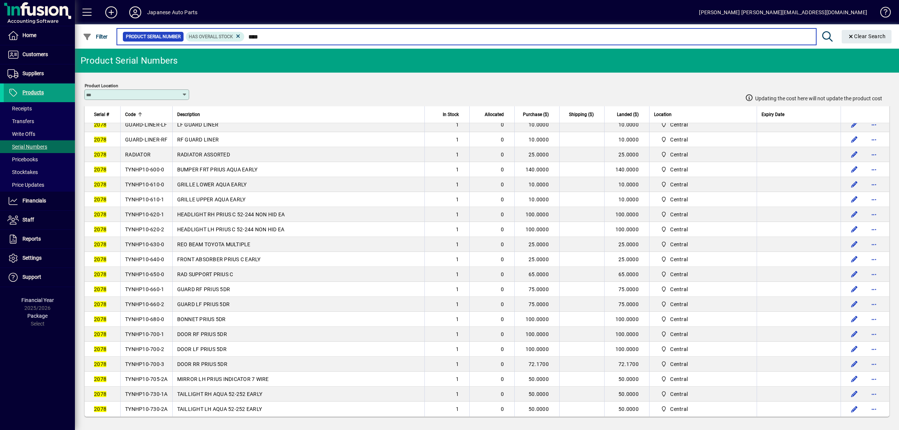
click at [264, 41] on input "****" at bounding box center [526, 36] width 565 height 10
drag, startPoint x: 286, startPoint y: 39, endPoint x: 213, endPoint y: 36, distance: 73.8
click at [244, 36] on input "****" at bounding box center [526, 36] width 565 height 10
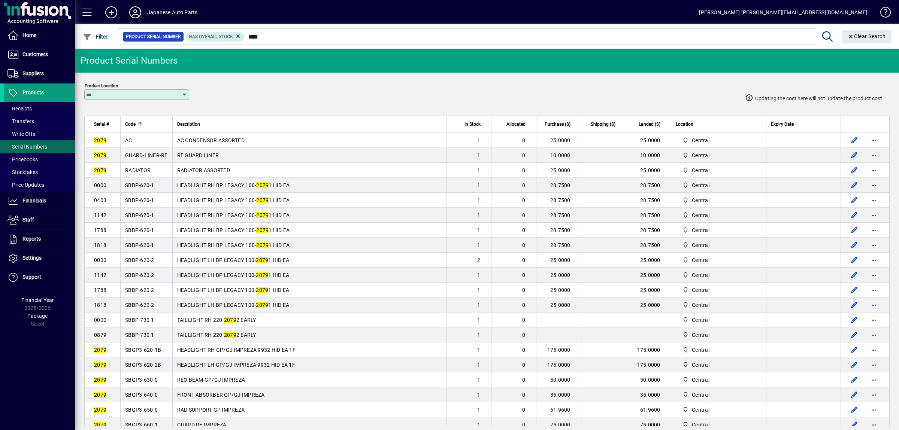
click at [134, 128] on span "Code" at bounding box center [130, 124] width 10 height 8
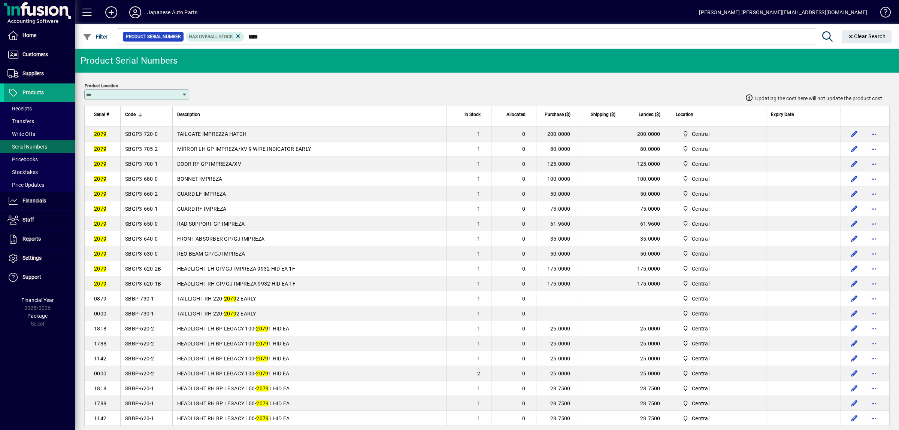
scroll to position [39, 0]
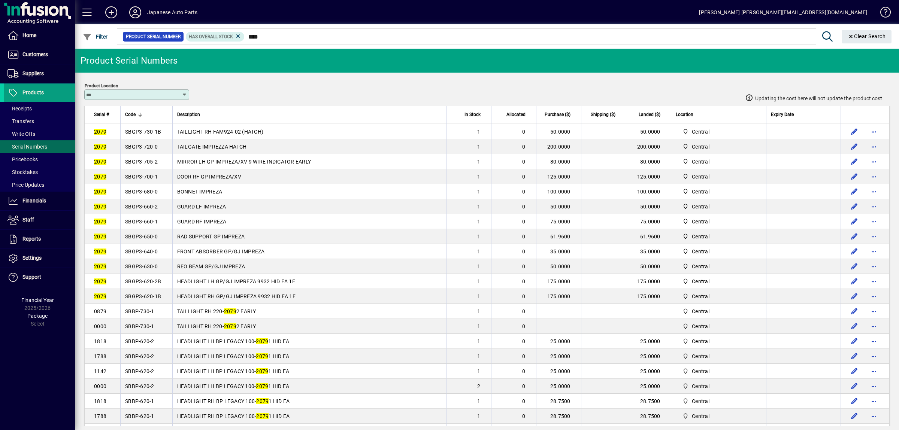
click at [141, 115] on div at bounding box center [140, 114] width 4 height 4
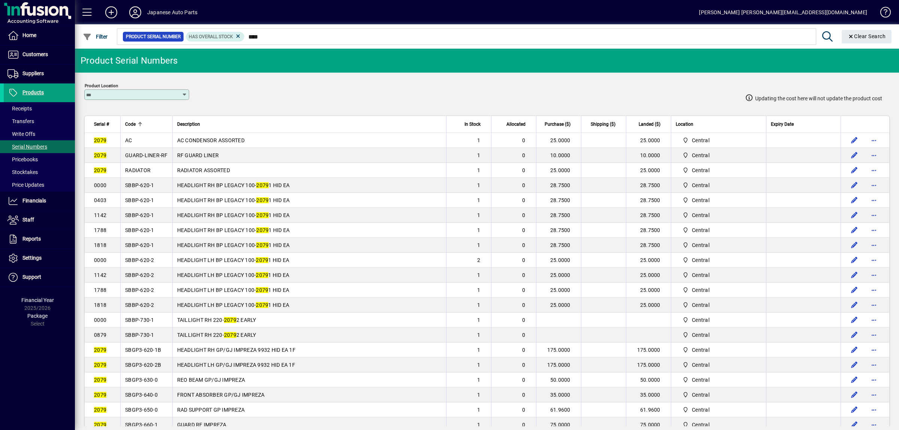
click at [132, 142] on span "AC" at bounding box center [128, 140] width 7 height 6
click at [136, 170] on span "RADIATOR" at bounding box center [137, 170] width 25 height 6
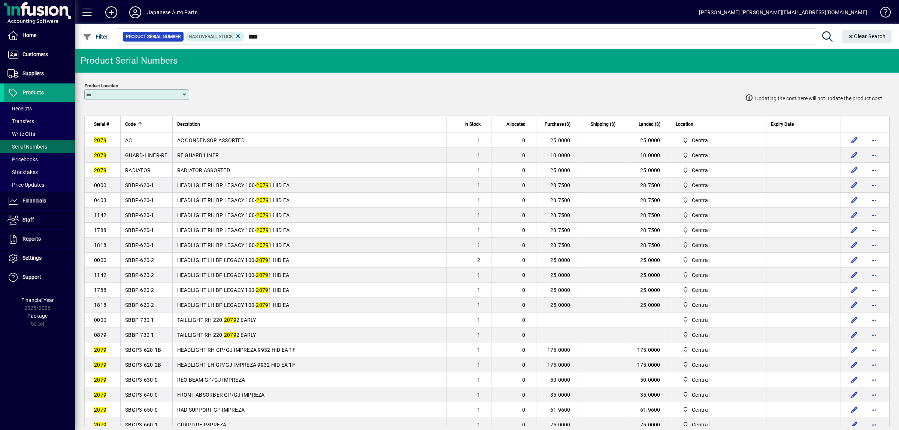
click at [136, 170] on span "RADIATOR" at bounding box center [137, 170] width 25 height 6
click at [158, 158] on span "GUARD-LINER-RF" at bounding box center [146, 155] width 43 height 6
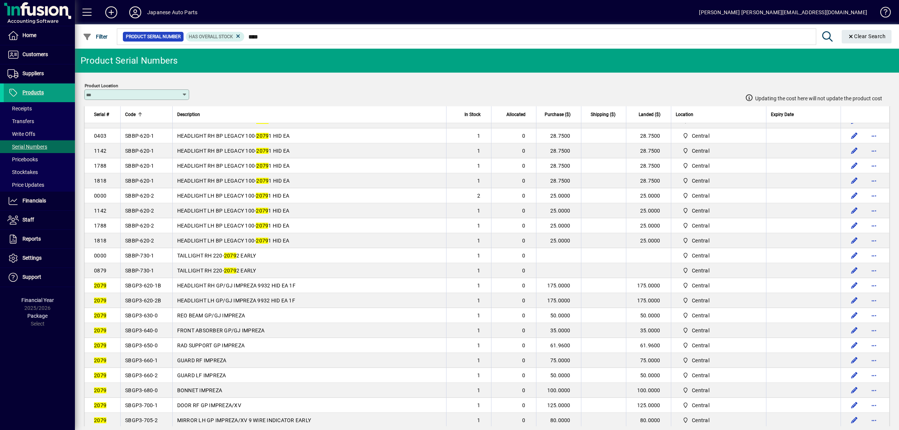
scroll to position [79, 0]
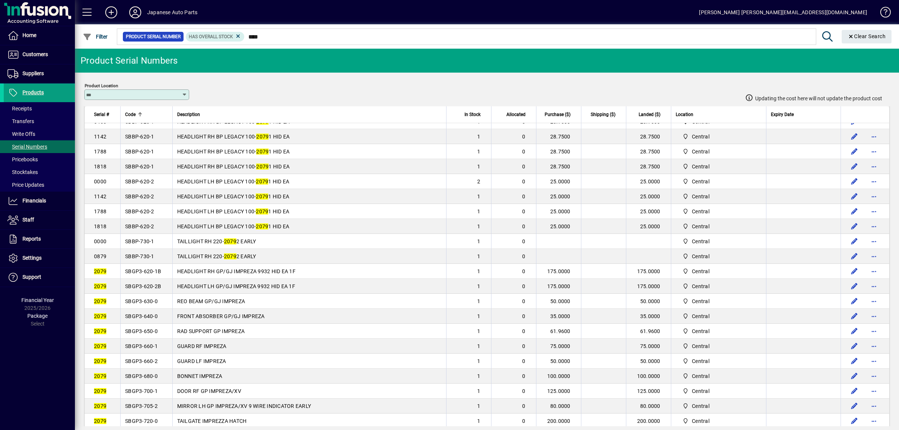
click at [165, 354] on td "SBGP3-660-1" at bounding box center [146, 346] width 52 height 15
click at [149, 364] on span "SBGP3-660-2" at bounding box center [141, 361] width 33 height 6
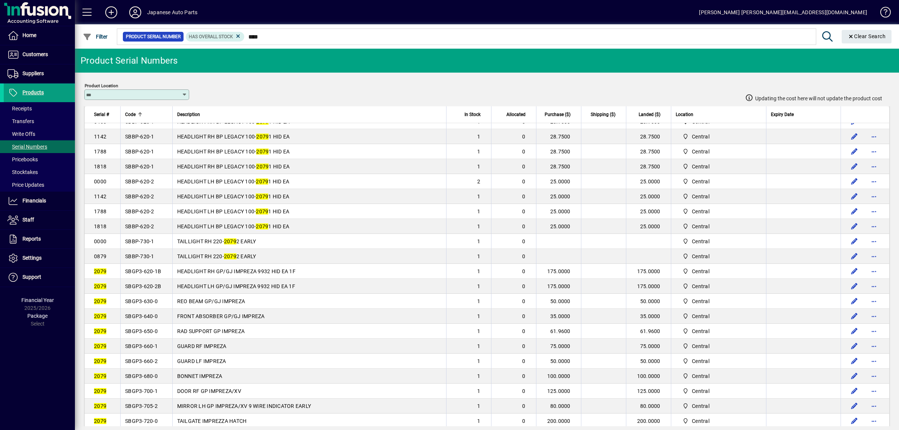
click at [149, 364] on span "SBGP3-660-2" at bounding box center [141, 361] width 33 height 6
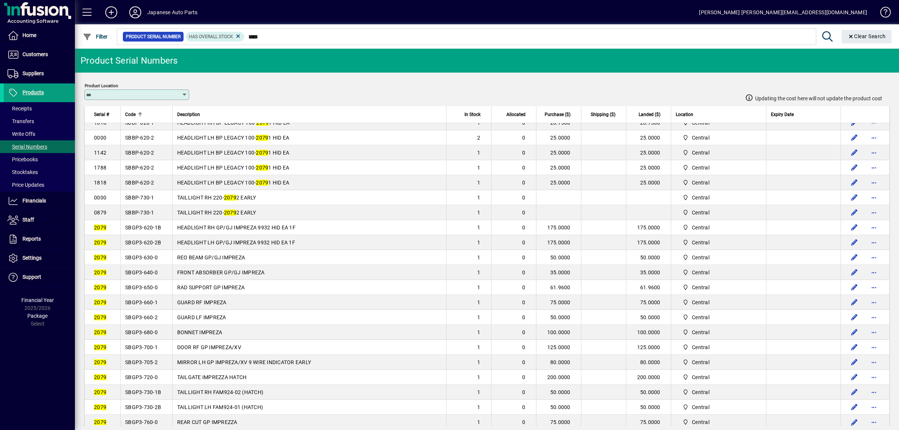
scroll to position [157, 0]
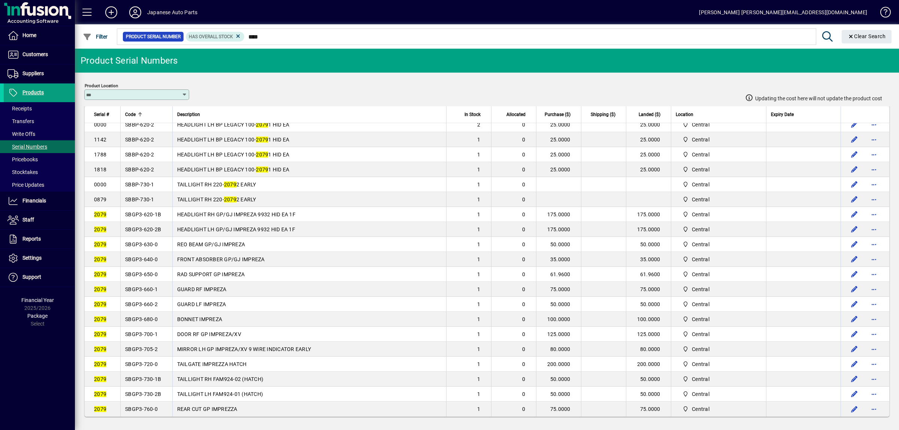
click at [144, 227] on span "SBGP3-620-2B" at bounding box center [143, 230] width 36 height 6
click at [159, 209] on td "SBGP3-620-1B" at bounding box center [146, 214] width 52 height 15
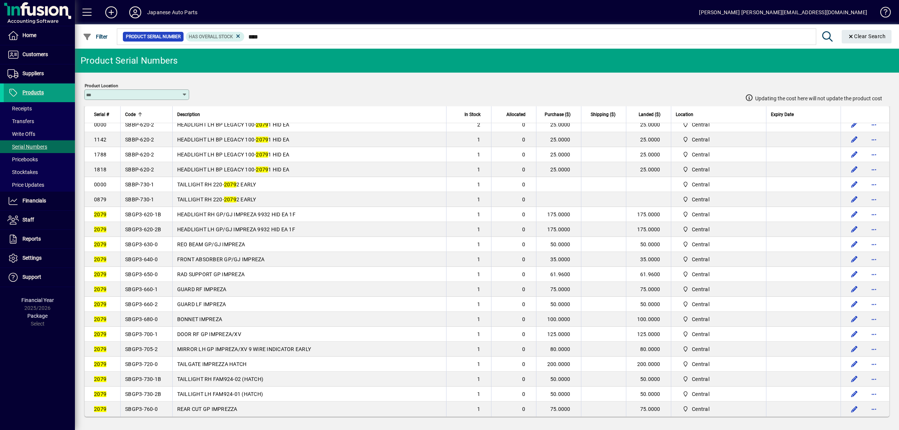
click at [159, 209] on td "SBGP3-620-1B" at bounding box center [146, 214] width 52 height 15
click at [155, 271] on span "SBGP3-650-0" at bounding box center [141, 274] width 33 height 6
click at [150, 271] on span "SBGP3-650-0" at bounding box center [141, 274] width 33 height 6
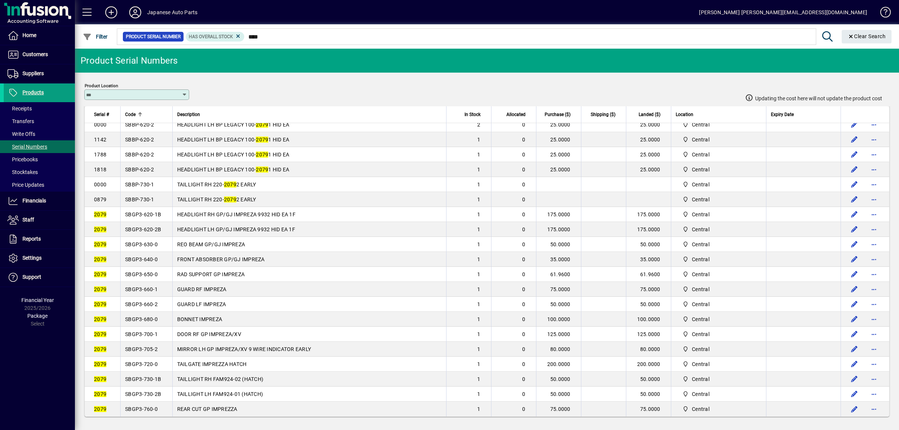
click at [150, 271] on span "SBGP3-650-0" at bounding box center [141, 274] width 33 height 6
click at [143, 241] on span "SBGP3-630-0" at bounding box center [141, 244] width 33 height 6
click at [143, 256] on span "SBGP3-640-0" at bounding box center [141, 259] width 33 height 6
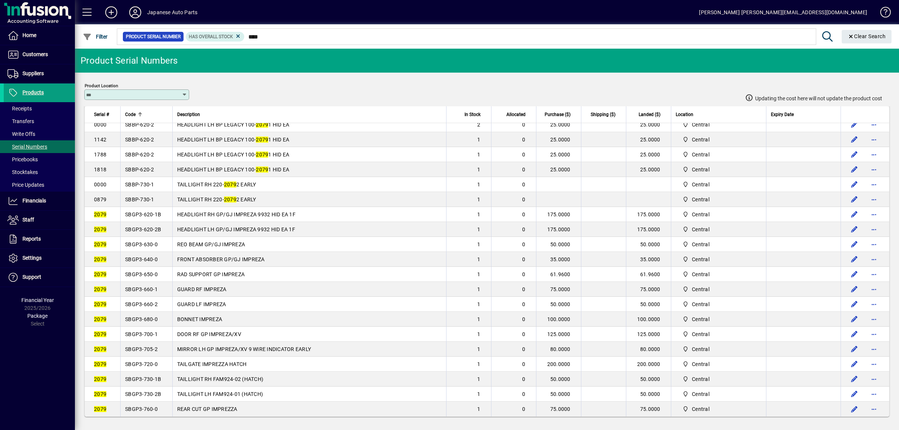
click at [143, 256] on span "SBGP3-640-0" at bounding box center [141, 259] width 33 height 6
click at [145, 316] on span "SBGP3-680-0" at bounding box center [141, 319] width 33 height 6
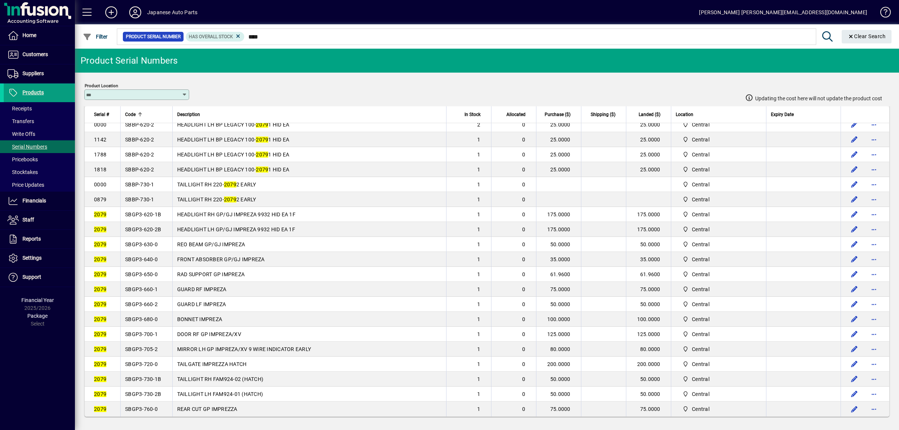
click at [141, 333] on span "SBGP3-700-1" at bounding box center [141, 334] width 33 height 6
click at [138, 346] on span "SBGP3-705-2" at bounding box center [141, 349] width 33 height 6
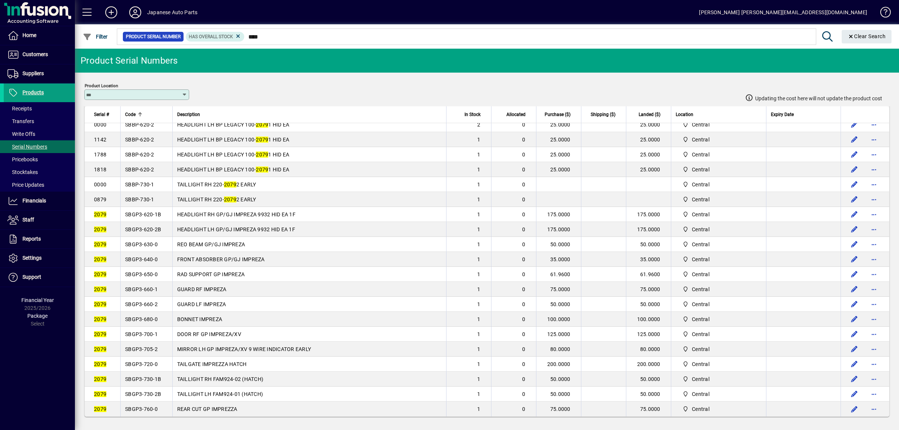
click at [138, 346] on span "SBGP3-705-2" at bounding box center [141, 349] width 33 height 6
click at [138, 407] on span "SBGP3-760-0" at bounding box center [141, 409] width 33 height 6
click at [148, 395] on span "SBGP3-730-2B" at bounding box center [143, 394] width 36 height 6
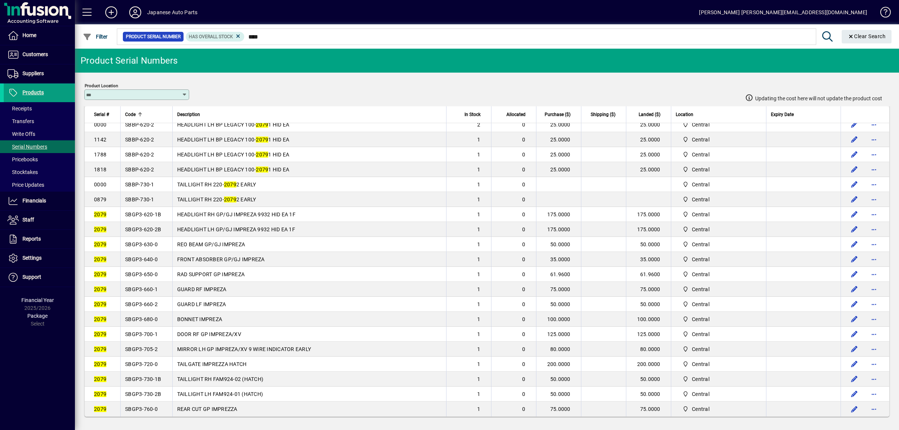
click at [146, 365] on td "SBGP3-720-0" at bounding box center [146, 364] width 52 height 15
click at [147, 382] on td "SBGP3-730-1B" at bounding box center [146, 379] width 52 height 15
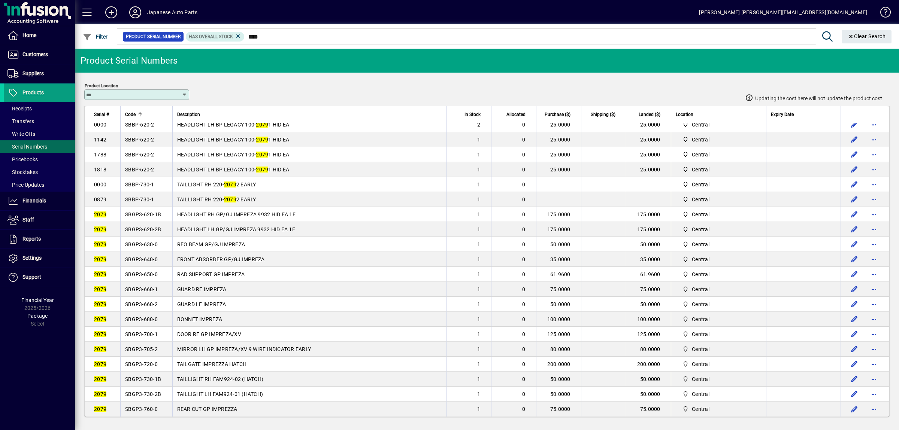
click at [147, 382] on td "SBGP3-730-1B" at bounding box center [146, 379] width 52 height 15
click at [155, 391] on span "SBGP3-730-2B" at bounding box center [143, 394] width 36 height 6
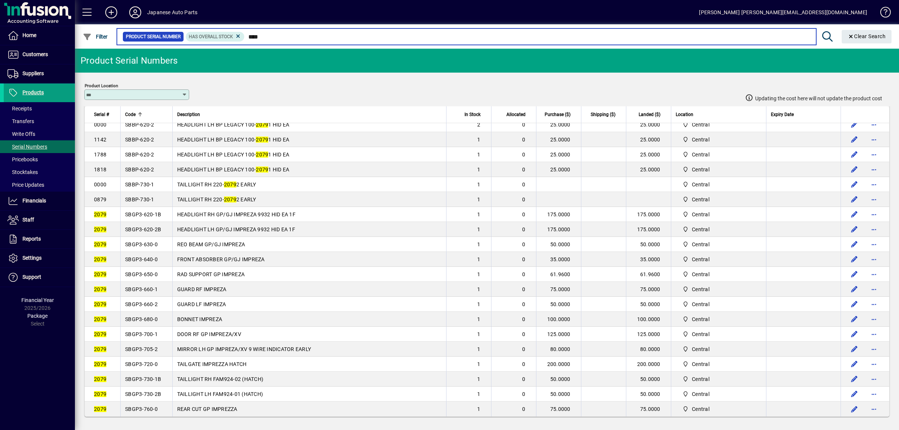
drag, startPoint x: 279, startPoint y: 37, endPoint x: 233, endPoint y: 39, distance: 45.7
click at [244, 39] on input "****" at bounding box center [526, 36] width 565 height 10
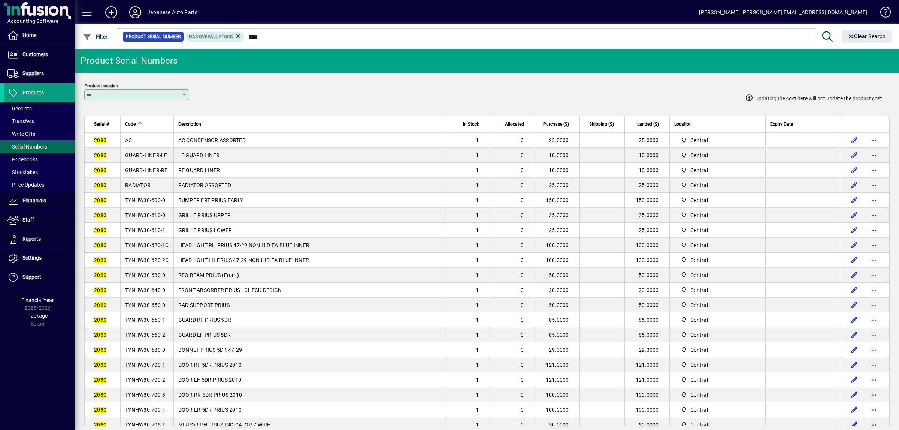
scroll to position [78, 0]
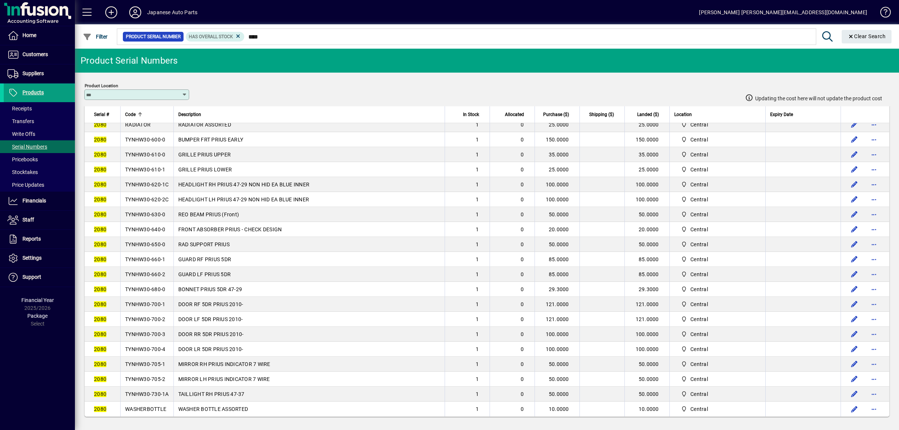
click at [150, 407] on span "WASHERBOTTLE" at bounding box center [145, 409] width 41 height 6
copy span "WASHERBOTTLE"
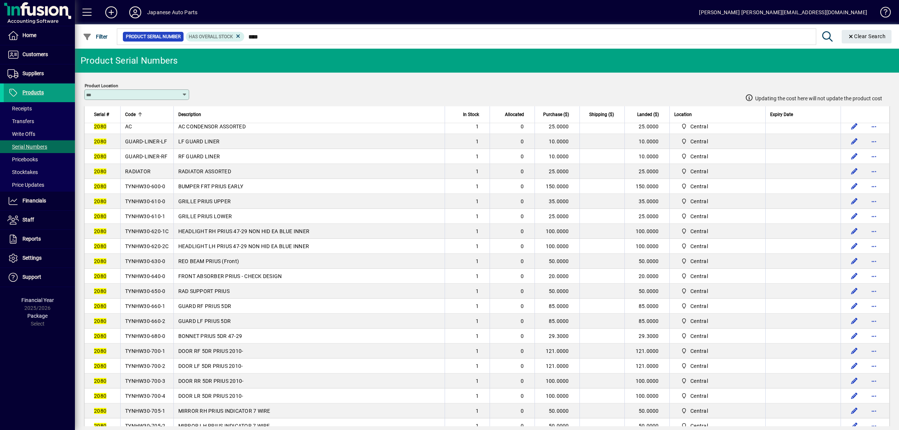
scroll to position [0, 0]
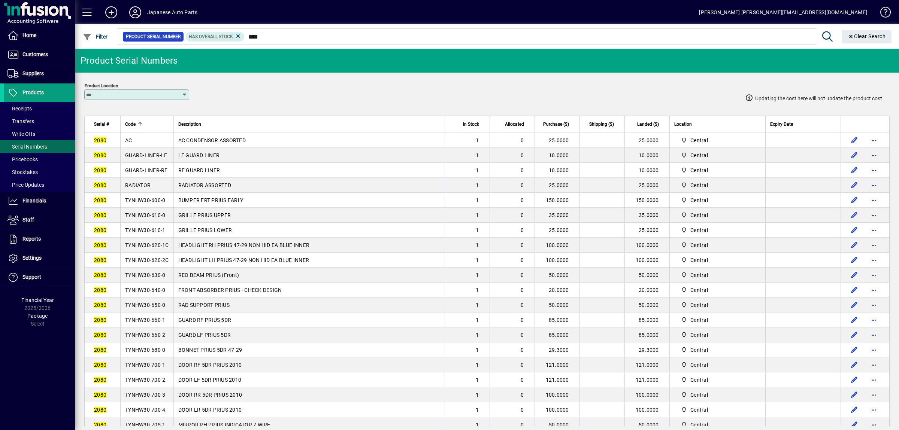
click at [138, 146] on td "AC" at bounding box center [146, 140] width 53 height 15
copy span "AC"
click at [142, 191] on td "RADIATOR" at bounding box center [146, 185] width 53 height 15
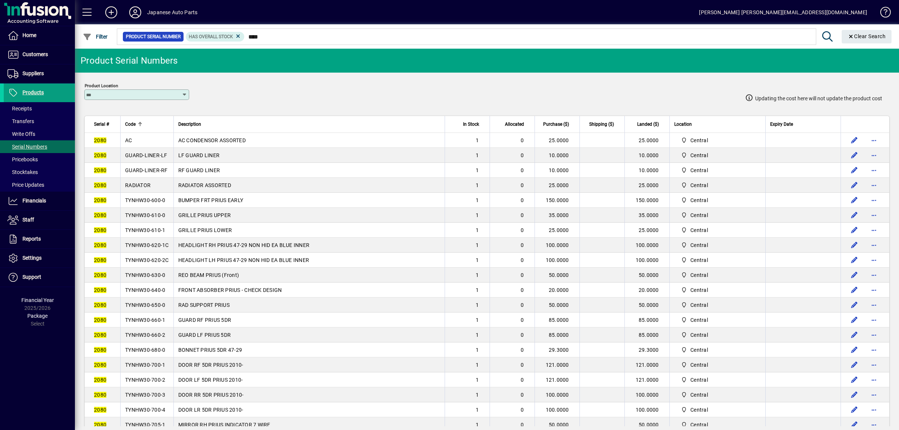
click at [142, 191] on td "RADIATOR" at bounding box center [146, 185] width 53 height 15
click at [151, 208] on td "TYNHW30-600-0" at bounding box center [146, 200] width 53 height 15
click at [150, 208] on td "TYNHW30-600-0" at bounding box center [146, 200] width 53 height 15
click at [151, 229] on td "TYNHW30-610-1" at bounding box center [146, 230] width 53 height 15
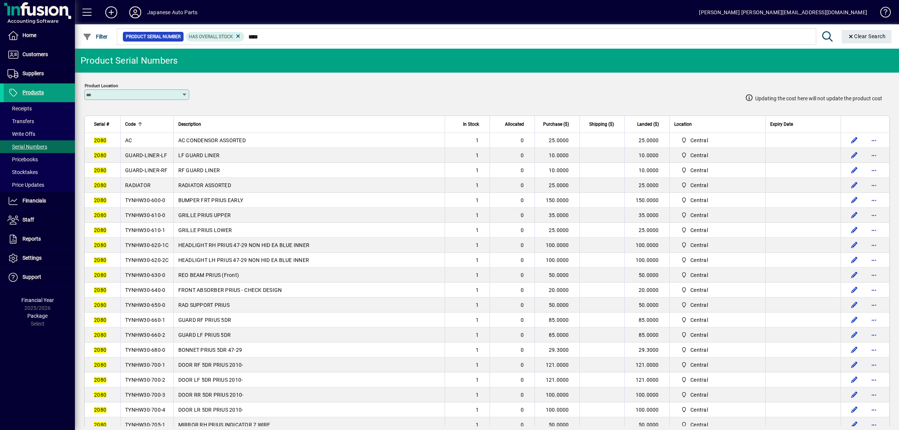
click at [151, 229] on td "TYNHW30-610-1" at bounding box center [146, 230] width 53 height 15
click at [152, 218] on span "TYNHW30-610-0" at bounding box center [145, 215] width 40 height 6
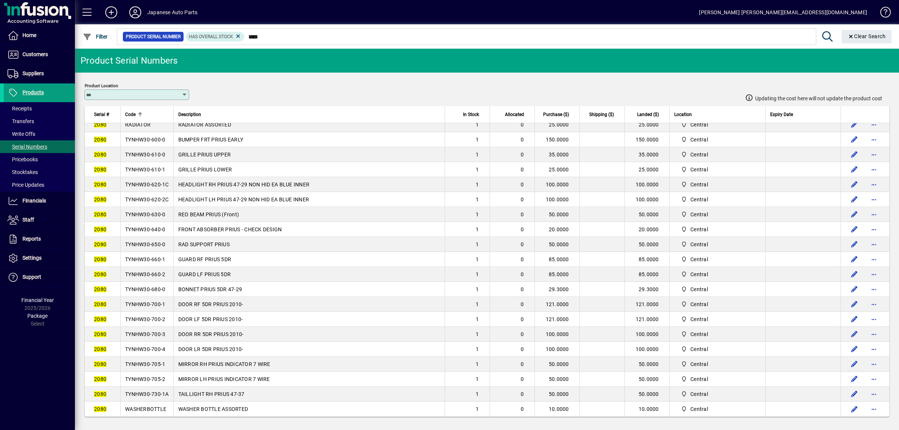
scroll to position [78, 0]
click at [146, 182] on span "TYNHW30-620-1C" at bounding box center [147, 185] width 44 height 6
click at [168, 197] on span "TYNHW30-620-2C" at bounding box center [147, 200] width 44 height 6
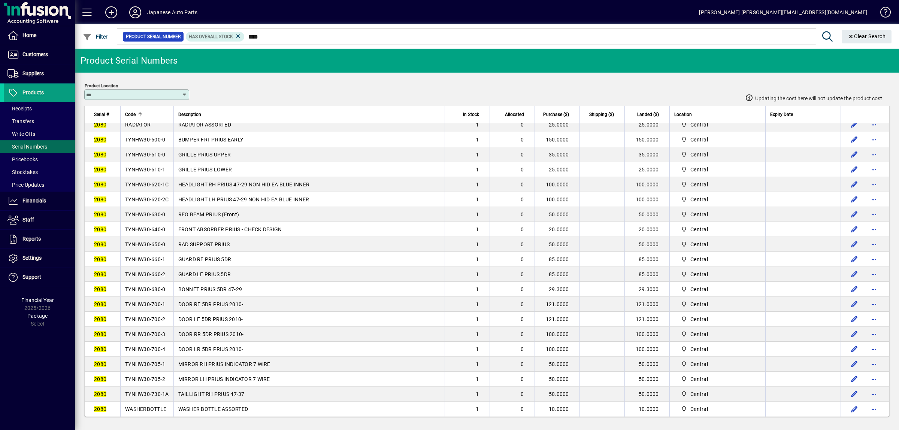
click at [168, 197] on span "TYNHW30-620-2C" at bounding box center [147, 200] width 44 height 6
click at [147, 224] on td "TYNHW30-640-0" at bounding box center [146, 229] width 53 height 15
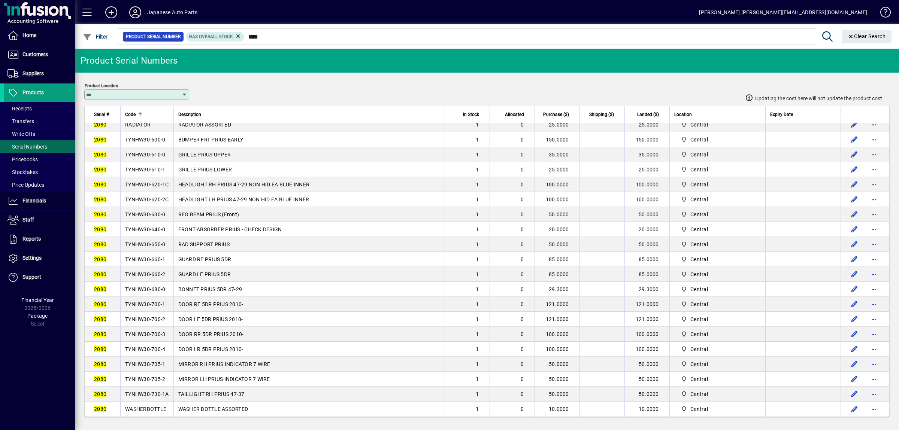
click at [154, 212] on span "TYNHW30-630-0" at bounding box center [145, 215] width 40 height 6
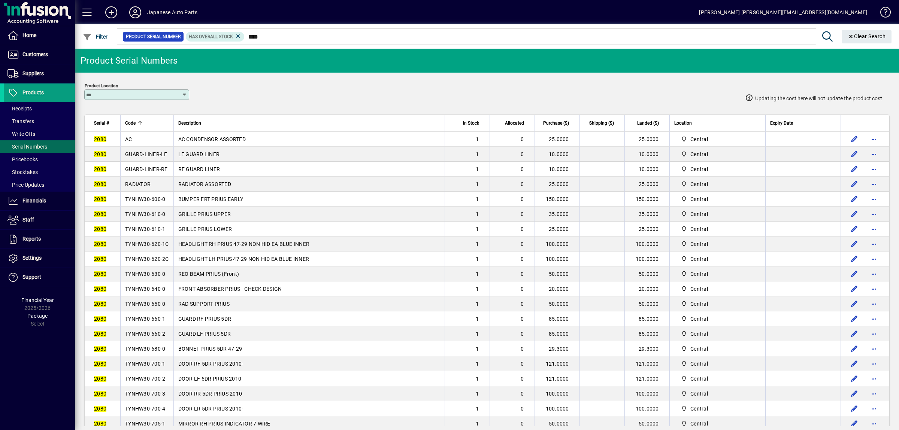
scroll to position [0, 0]
click at [139, 292] on td "TYNHW30-640-0" at bounding box center [146, 290] width 53 height 15
click at [146, 308] on span "TYNHW30-650-0" at bounding box center [145, 305] width 40 height 6
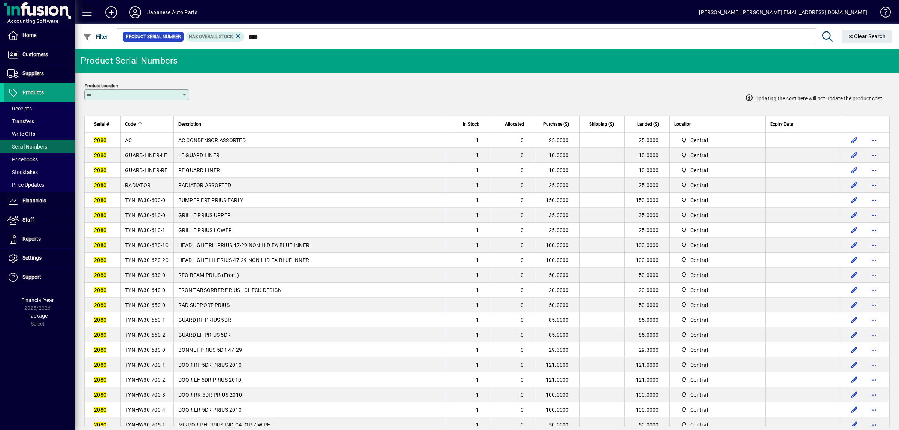
click at [150, 163] on td "GUARD-LINER-LF" at bounding box center [146, 155] width 53 height 15
click at [162, 171] on span "GUARD-LINER-RF" at bounding box center [146, 170] width 43 height 6
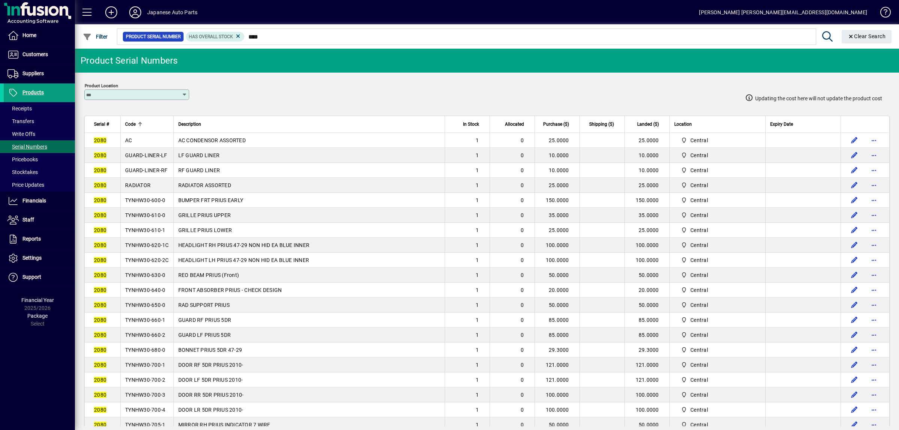
click at [162, 171] on span "GUARD-LINER-RF" at bounding box center [146, 170] width 43 height 6
click at [143, 322] on td "TYNHW30-660-1" at bounding box center [146, 320] width 53 height 15
click at [150, 338] on span "TYNHW30-660-2" at bounding box center [145, 335] width 40 height 6
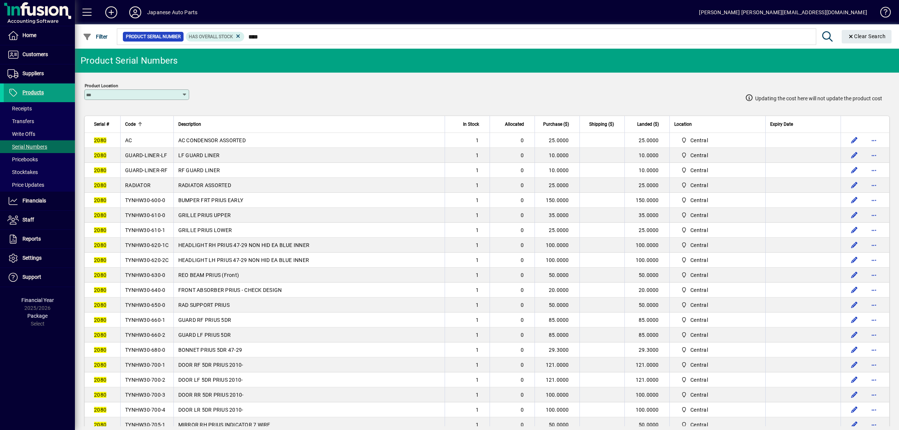
click at [153, 328] on td "TYNHW30-660-1" at bounding box center [146, 320] width 53 height 15
click at [151, 338] on span "TYNHW30-660-2" at bounding box center [145, 335] width 40 height 6
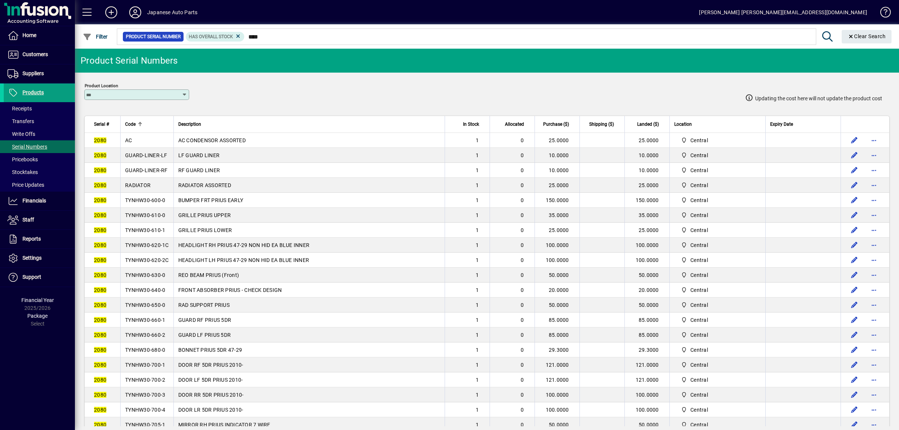
click at [151, 338] on span "TYNHW30-660-2" at bounding box center [145, 335] width 40 height 6
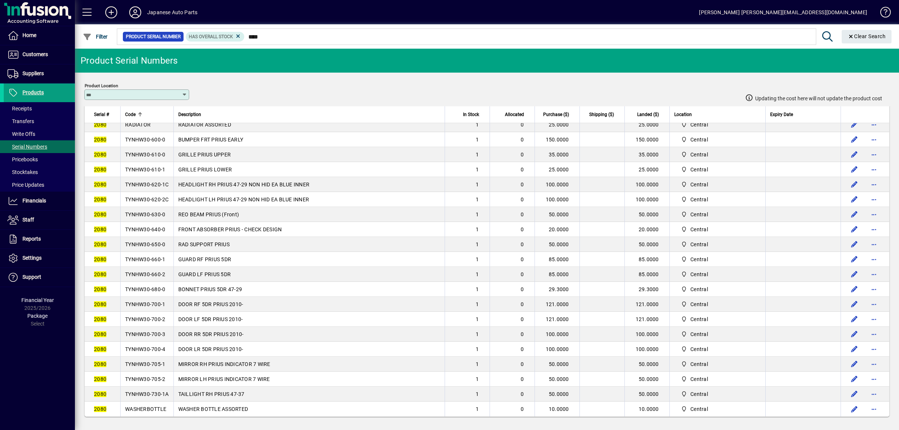
click at [157, 288] on td "TYNHW30-680-0" at bounding box center [146, 289] width 53 height 15
click at [158, 301] on span "TYNHW30-700-1" at bounding box center [145, 304] width 40 height 6
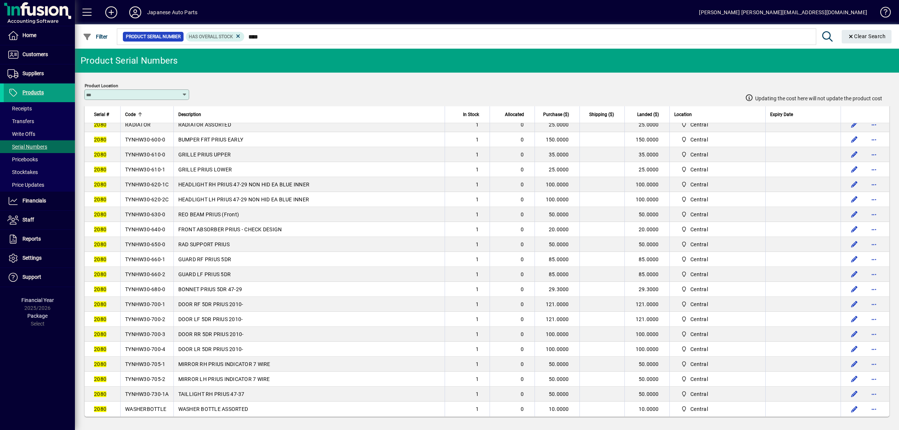
click at [158, 301] on span "TYNHW30-700-1" at bounding box center [145, 304] width 40 height 6
click at [155, 316] on span "TYNHW30-700-2" at bounding box center [145, 319] width 40 height 6
click at [153, 331] on span "TYNHW30-700-3" at bounding box center [145, 334] width 40 height 6
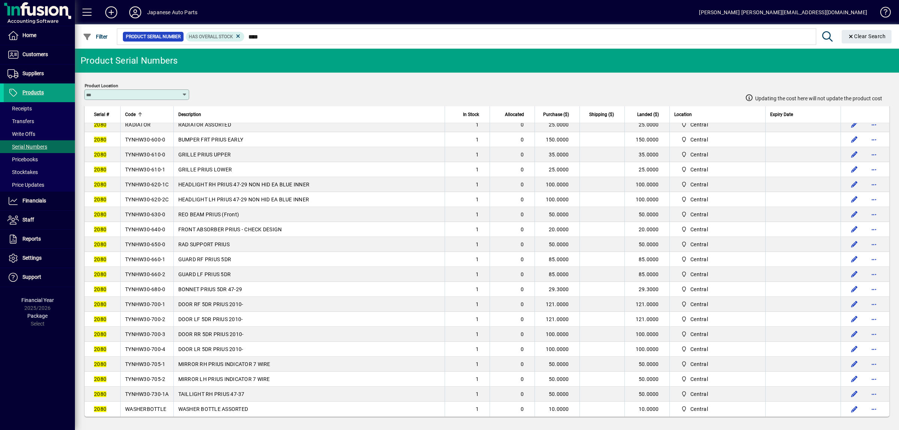
click at [153, 331] on span "TYNHW30-700-3" at bounding box center [145, 334] width 40 height 6
click at [142, 342] on td "TYNHW30-700-4" at bounding box center [146, 349] width 53 height 15
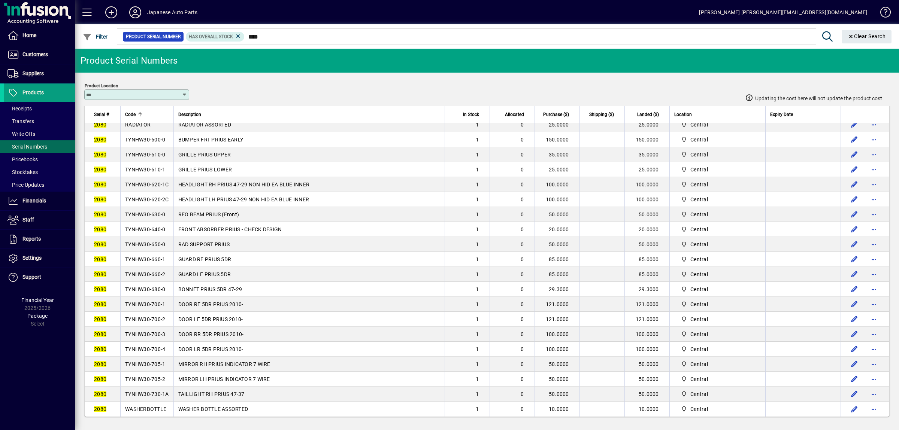
click at [161, 361] on span "TYNHW30-705-1" at bounding box center [145, 364] width 40 height 6
click at [155, 376] on span "TYNHW30-705-2" at bounding box center [145, 379] width 40 height 6
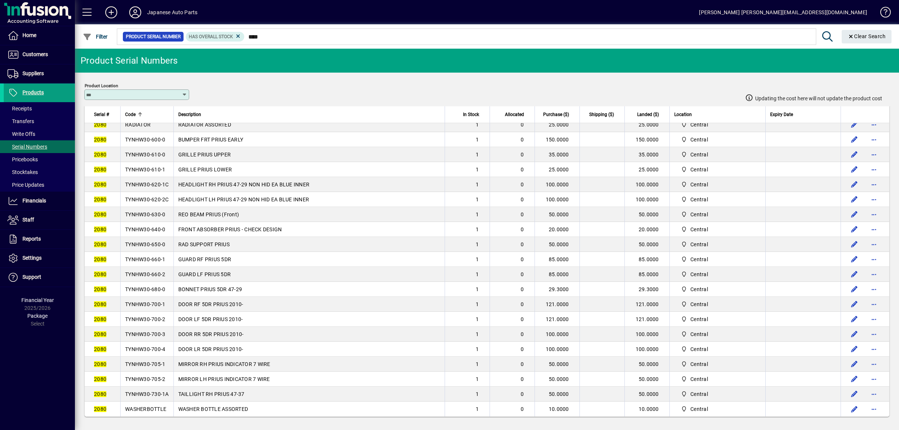
click at [155, 376] on span "TYNHW30-705-2" at bounding box center [145, 379] width 40 height 6
click at [157, 393] on span "TYNHW30-730-1A" at bounding box center [147, 394] width 44 height 6
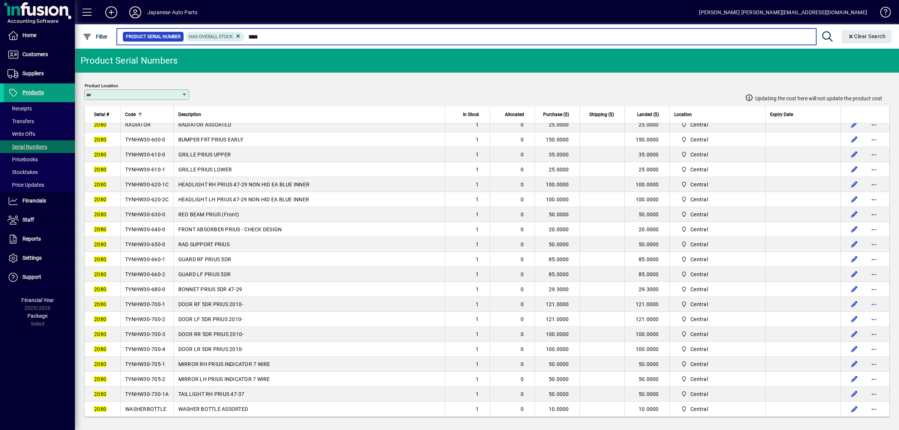
drag, startPoint x: 284, startPoint y: 36, endPoint x: 223, endPoint y: 36, distance: 61.0
click at [244, 36] on input "****" at bounding box center [526, 36] width 565 height 10
type input "****"
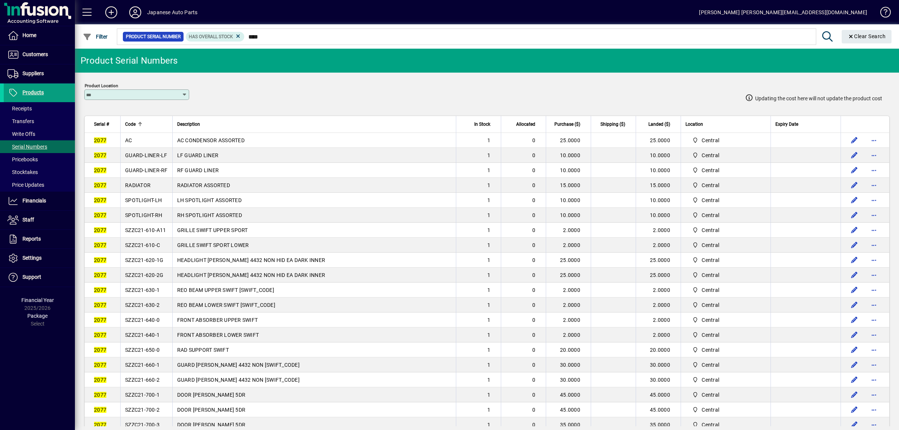
scroll to position [157, 0]
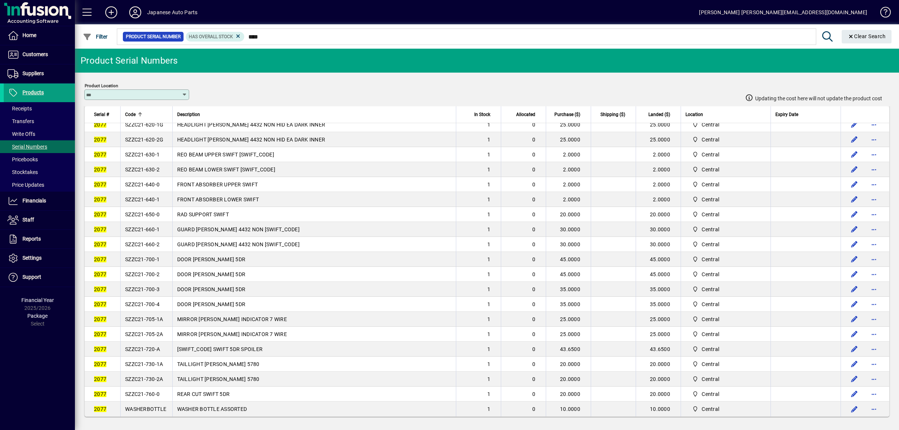
click at [153, 404] on td "WASHERBOTTLE" at bounding box center [146, 409] width 52 height 15
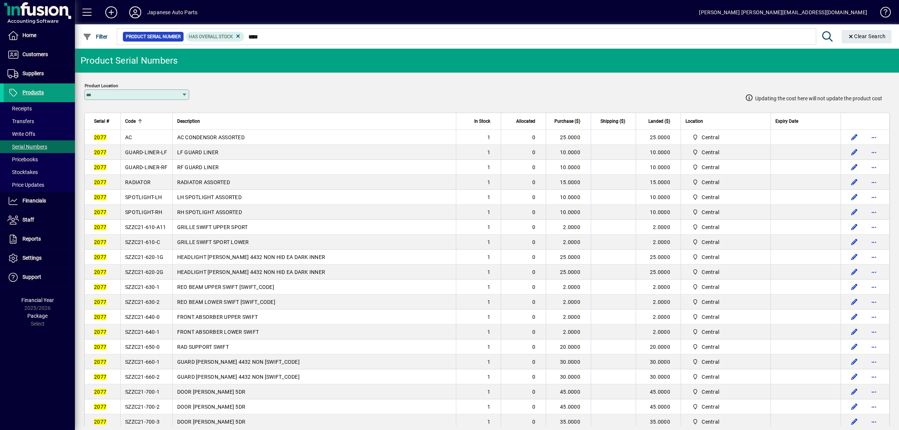
scroll to position [0, 0]
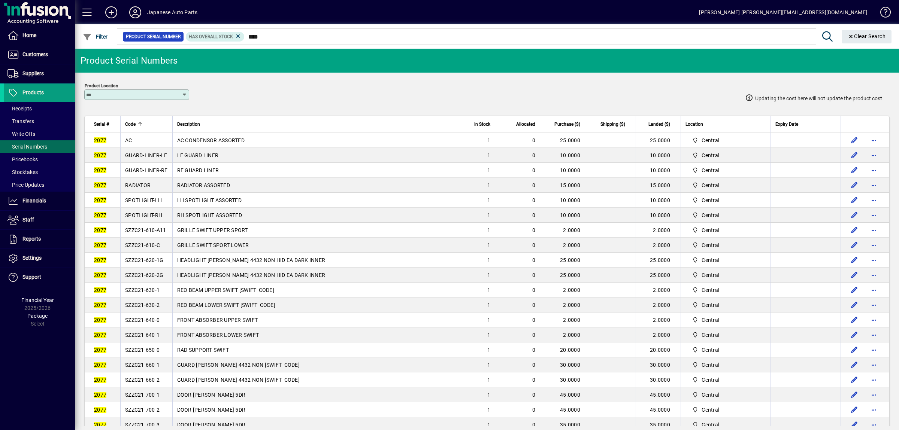
click at [132, 139] on span "AC" at bounding box center [128, 140] width 7 height 6
copy span "AC"
click at [148, 188] on span "RADIATOR" at bounding box center [137, 185] width 25 height 6
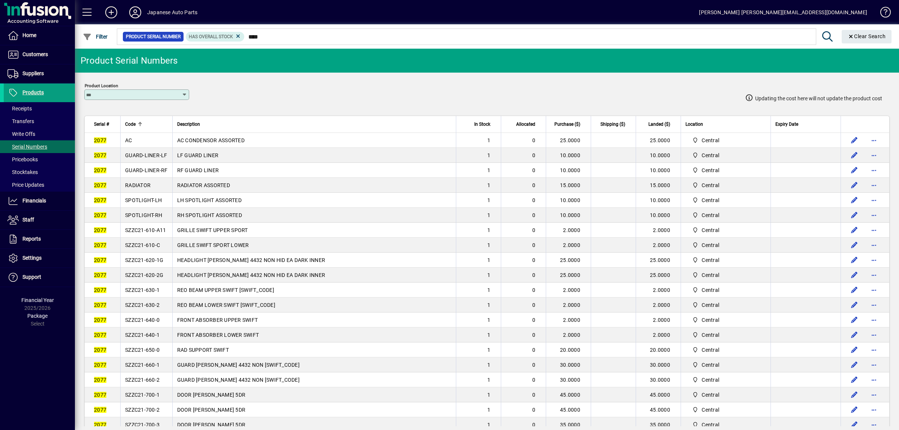
copy span "RADIATOR"
click at [154, 202] on span "SPOTLIGHT-LH" at bounding box center [143, 200] width 37 height 6
click at [139, 200] on span "SPOTLIGHT-LH" at bounding box center [143, 200] width 37 height 6
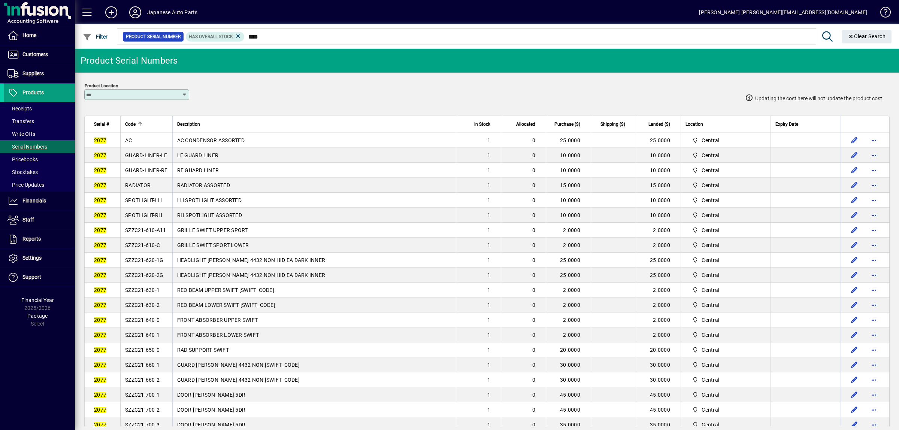
click at [139, 200] on span "SPOTLIGHT-LH" at bounding box center [143, 200] width 37 height 6
click at [155, 223] on td "SPOTLIGHT-RH" at bounding box center [146, 215] width 52 height 15
click at [154, 245] on td "SZZC21-610-C" at bounding box center [146, 245] width 52 height 15
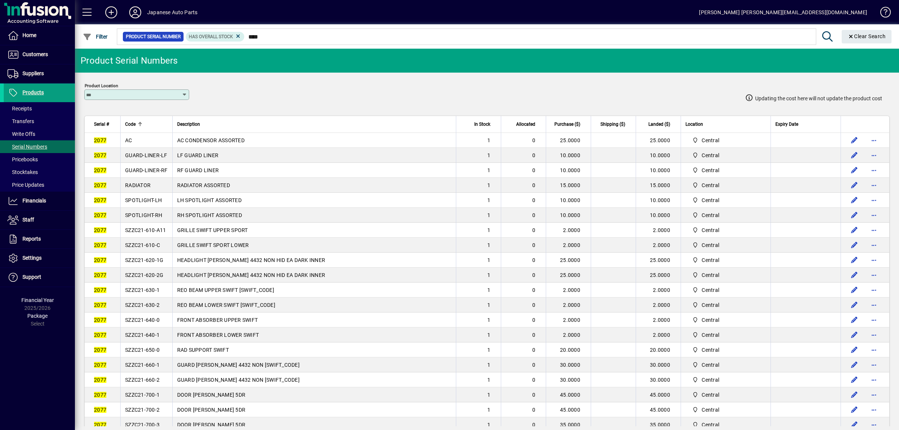
click at [154, 245] on td "SZZC21-610-C" at bounding box center [146, 245] width 52 height 15
click at [163, 252] on td "SZZC21-610-C" at bounding box center [146, 245] width 52 height 15
click at [143, 233] on span "SZZC21-610-A11" at bounding box center [145, 230] width 41 height 6
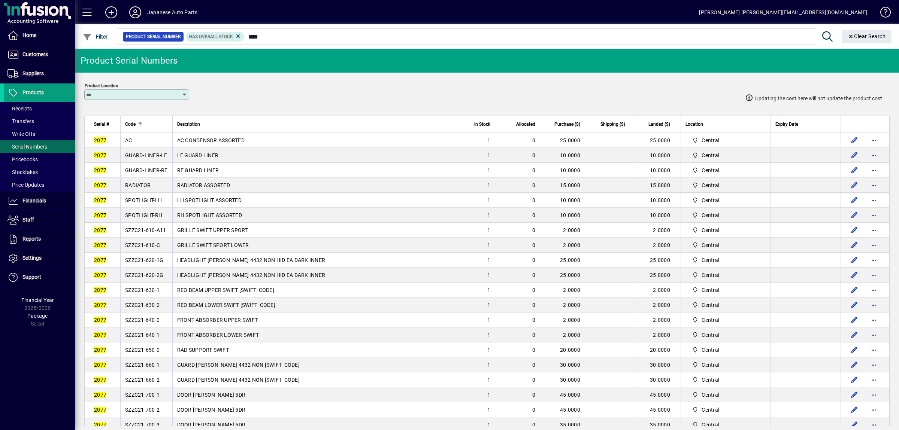
click at [143, 233] on span "SZZC21-610-A11" at bounding box center [145, 230] width 41 height 6
click at [160, 263] on span "SZZC21-620-1G" at bounding box center [144, 260] width 38 height 6
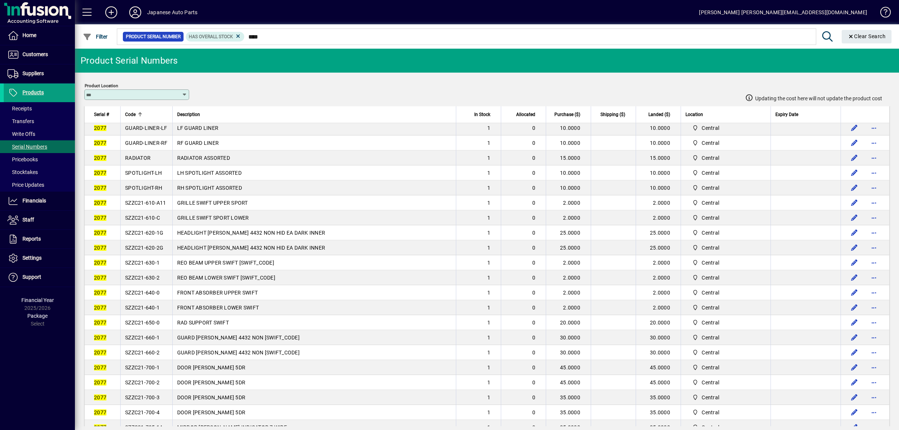
scroll to position [39, 0]
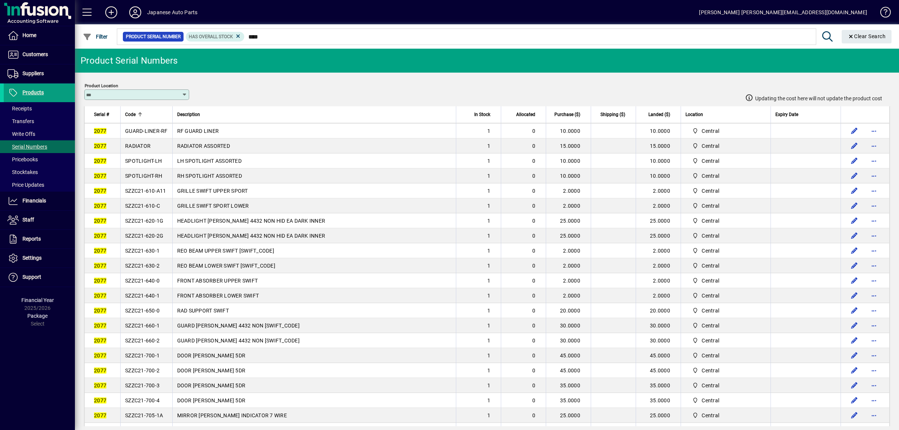
click at [150, 243] on td "SZZC21-620-2G" at bounding box center [146, 235] width 52 height 15
click at [154, 254] on span "SZZC21-630-1" at bounding box center [142, 251] width 34 height 6
click at [156, 269] on span "SZZC21-630-2" at bounding box center [142, 266] width 34 height 6
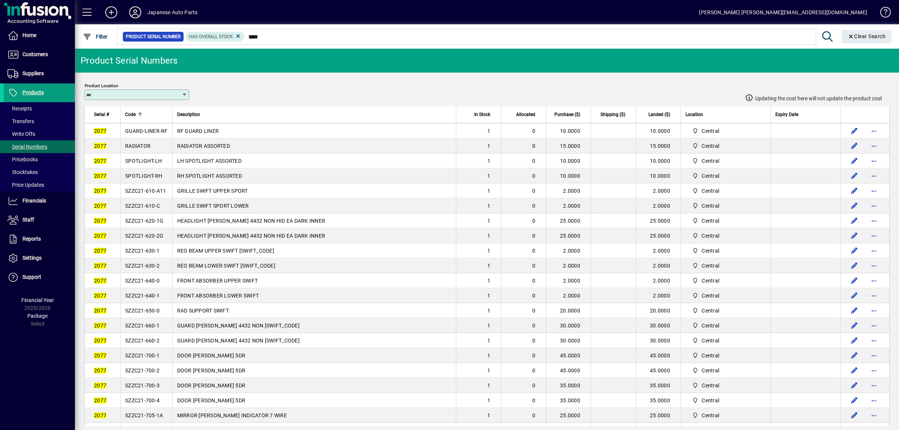
click at [156, 269] on span "SZZC21-630-2" at bounding box center [142, 266] width 34 height 6
click at [142, 286] on td "SZZC21-640-0" at bounding box center [146, 280] width 52 height 15
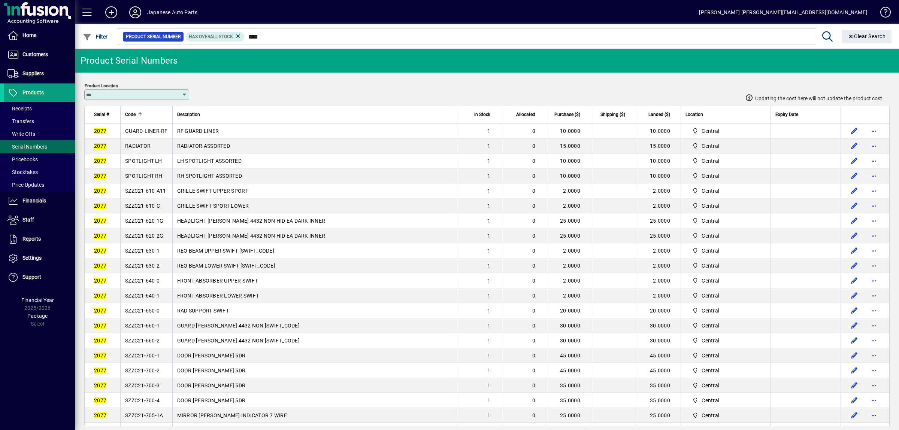
click at [147, 273] on td "SZZC21-630-2" at bounding box center [146, 265] width 52 height 15
click at [142, 258] on td "SZZC21-630-1" at bounding box center [146, 250] width 52 height 15
click at [146, 314] on span "SZZC21-650-0" at bounding box center [142, 311] width 34 height 6
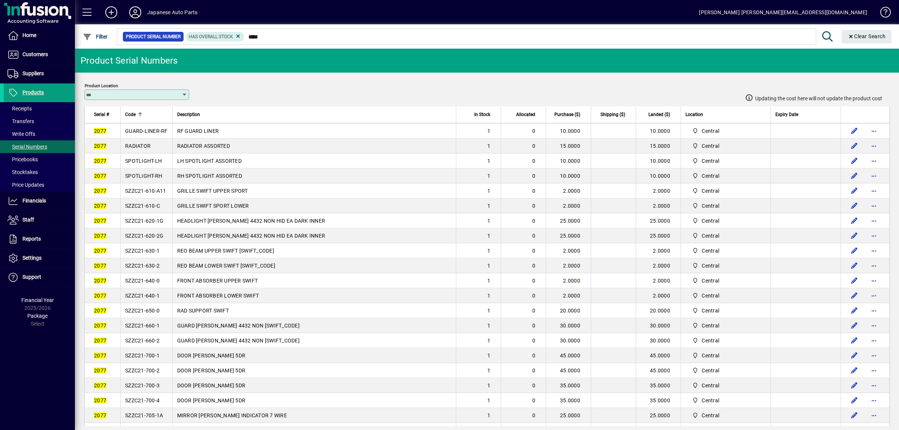
click at [146, 314] on span "SZZC21-650-0" at bounding box center [142, 311] width 34 height 6
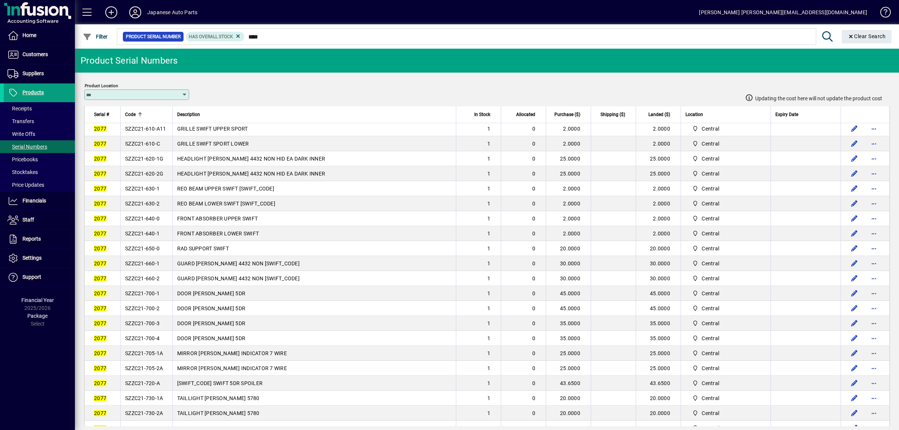
scroll to position [118, 0]
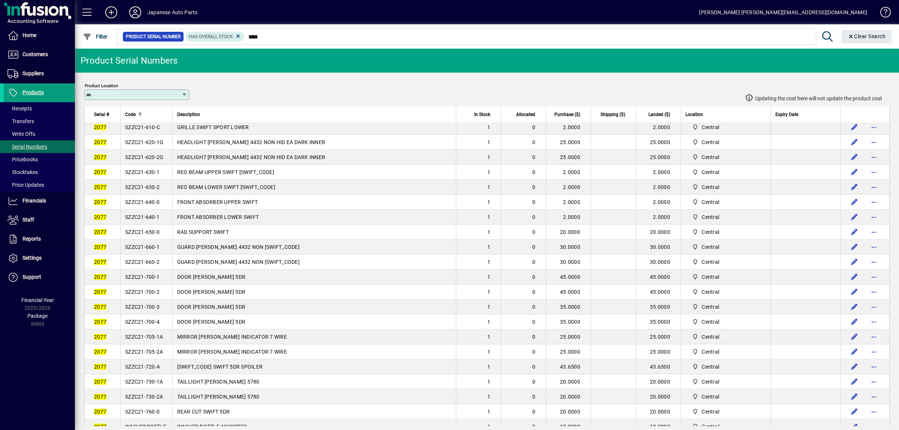
click at [155, 250] on span "SZZC21-660-1" at bounding box center [142, 247] width 34 height 6
click at [146, 270] on td "SZZC21-660-2" at bounding box center [146, 262] width 52 height 15
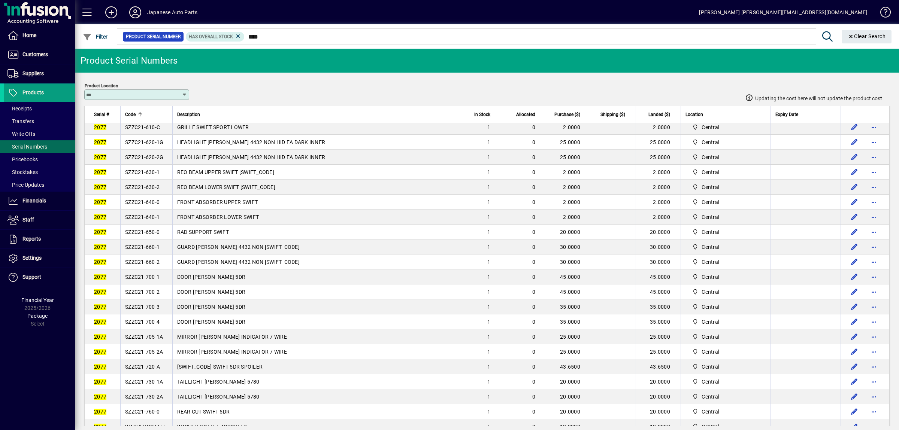
click at [146, 270] on td "SZZC21-660-2" at bounding box center [146, 262] width 52 height 15
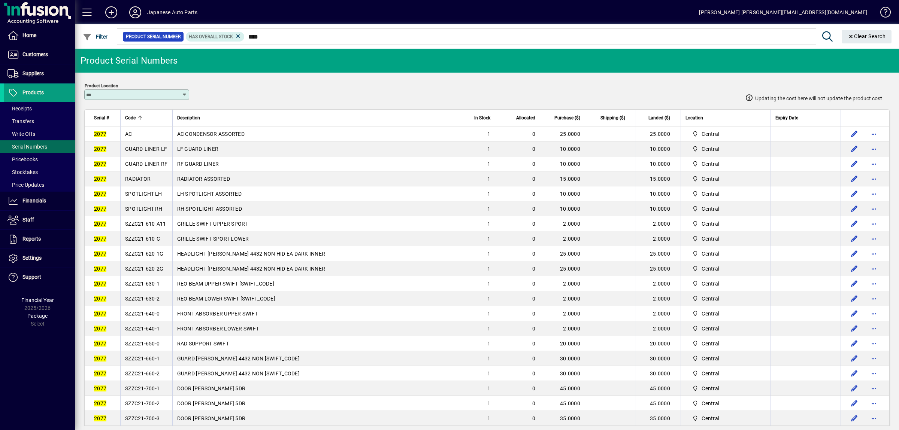
scroll to position [0, 0]
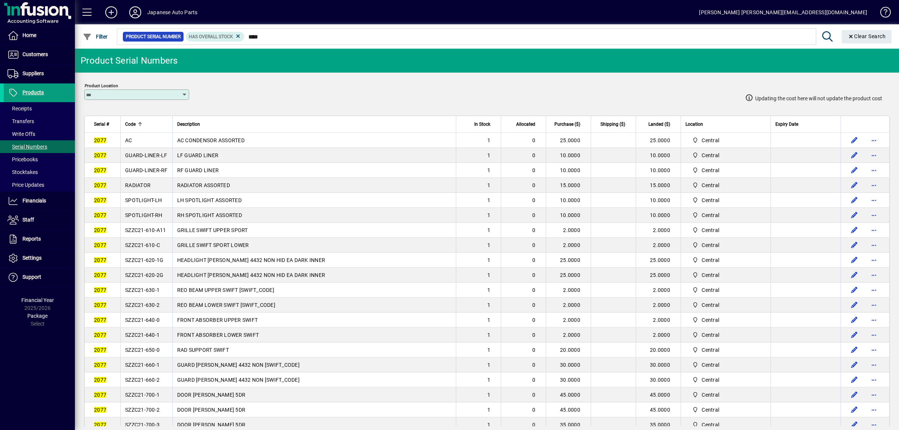
click at [150, 155] on span "GUARD-LINER-LF" at bounding box center [146, 155] width 42 height 6
click at [146, 173] on span "GUARD-LINER-RF" at bounding box center [146, 170] width 43 height 6
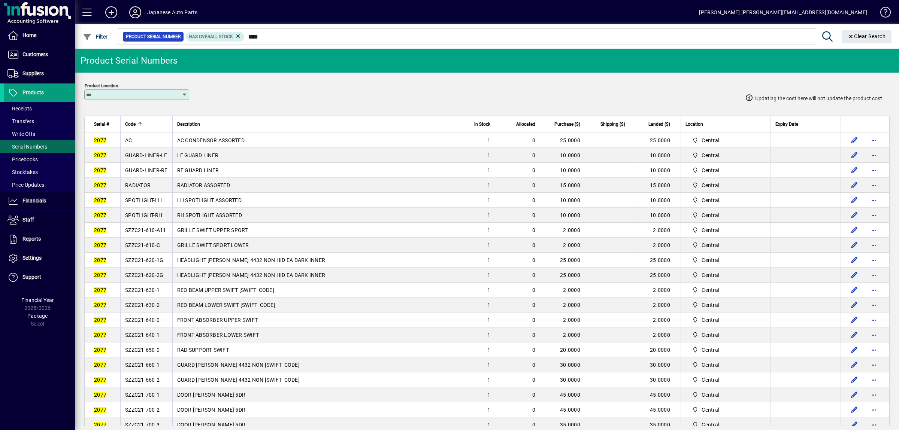
click at [146, 173] on span "GUARD-LINER-RF" at bounding box center [146, 170] width 43 height 6
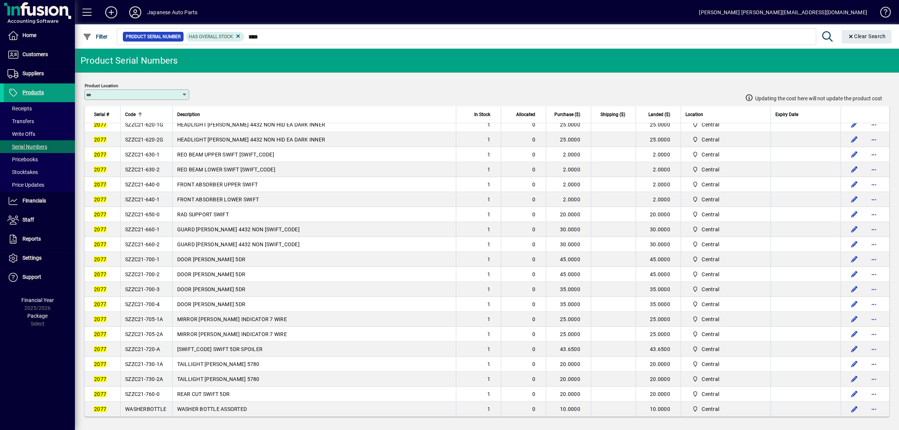
scroll to position [157, 0]
click at [146, 256] on td "SZZC21-700-1" at bounding box center [146, 259] width 52 height 15
click at [165, 267] on td "SZZC21-700-2" at bounding box center [146, 274] width 52 height 15
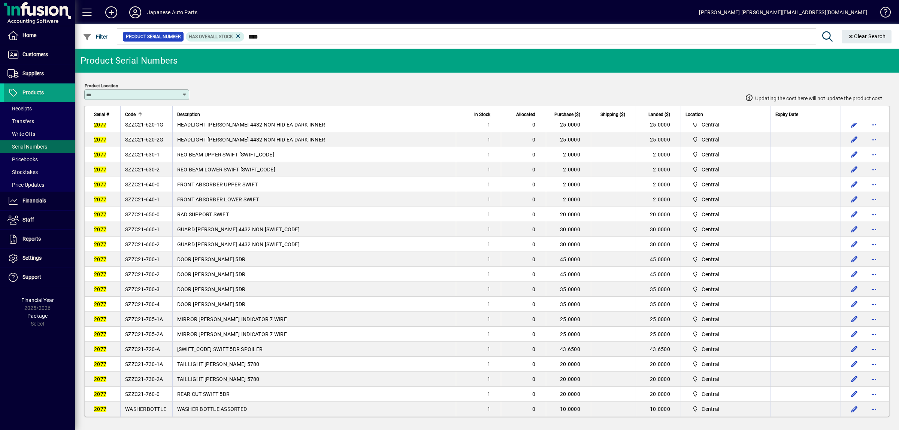
click at [155, 271] on span "SZZC21-700-2" at bounding box center [142, 274] width 34 height 6
click at [145, 286] on span "SZZC21-700-3" at bounding box center [142, 289] width 34 height 6
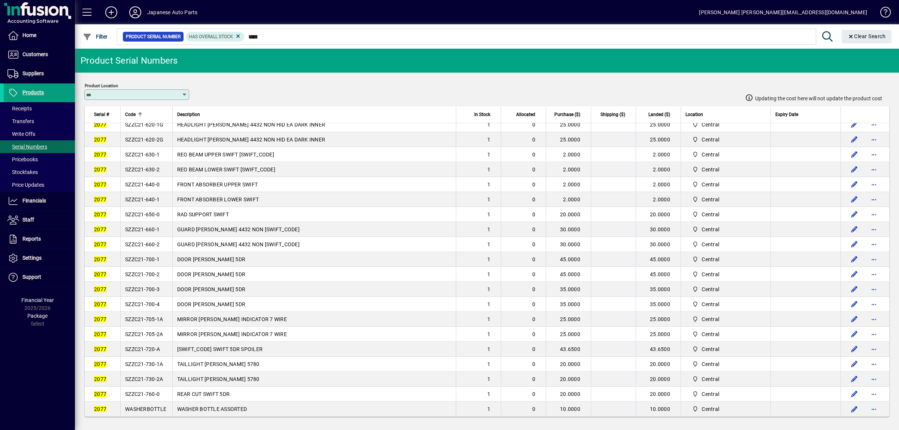
click at [145, 286] on span "SZZC21-700-3" at bounding box center [142, 289] width 34 height 6
click at [154, 303] on td "SZZC21-700-4" at bounding box center [146, 304] width 52 height 15
click at [149, 316] on span "SZZC21-705-1A" at bounding box center [144, 319] width 38 height 6
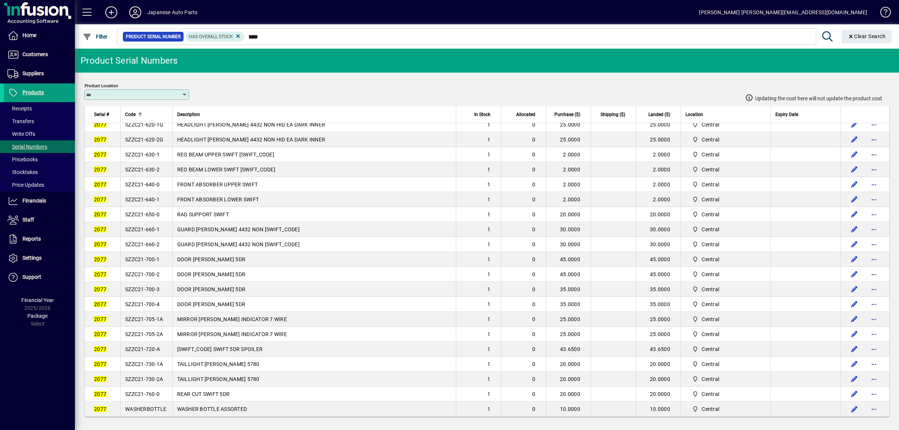
click at [149, 316] on span "SZZC21-705-1A" at bounding box center [144, 319] width 38 height 6
click at [157, 331] on span "SZZC21-705-2A" at bounding box center [144, 334] width 38 height 6
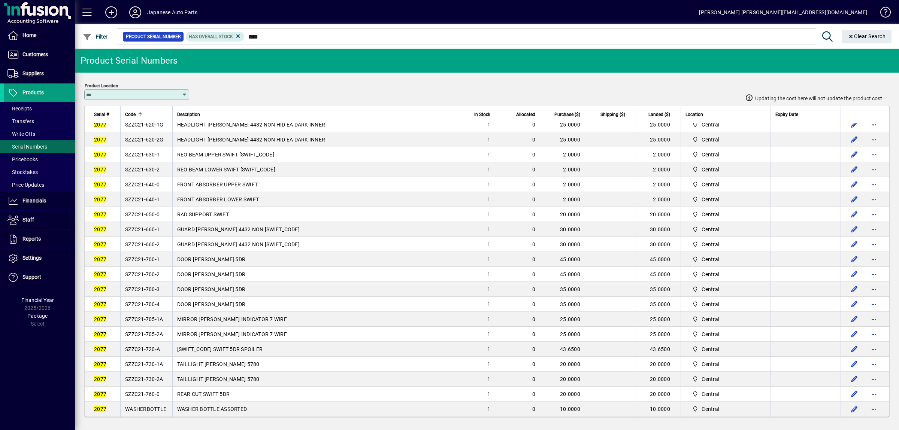
click at [160, 342] on td "SZZC21-720-A" at bounding box center [146, 349] width 52 height 15
click at [159, 346] on span "SZZC21-720-A" at bounding box center [142, 349] width 35 height 6
click at [133, 364] on span "SZZC21-730-1A" at bounding box center [144, 364] width 38 height 6
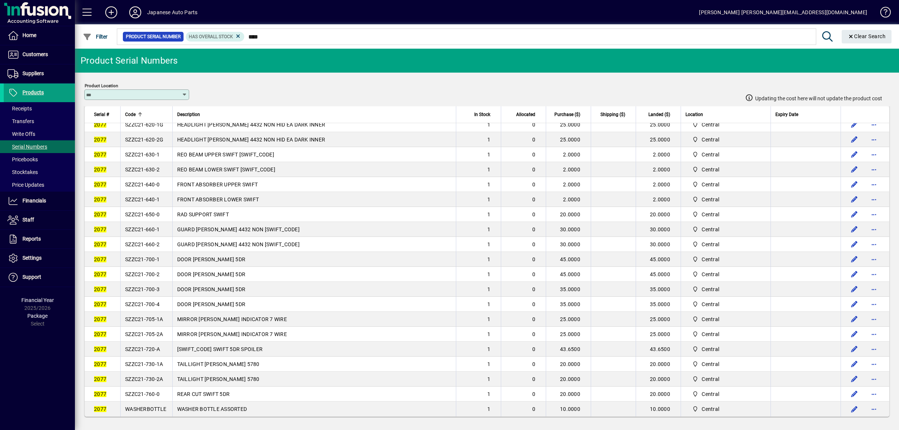
click at [133, 364] on span "SZZC21-730-1A" at bounding box center [144, 364] width 38 height 6
click at [160, 383] on td "SZZC21-730-2A" at bounding box center [146, 379] width 52 height 15
click at [156, 376] on span "SZZC21-730-2A" at bounding box center [144, 379] width 38 height 6
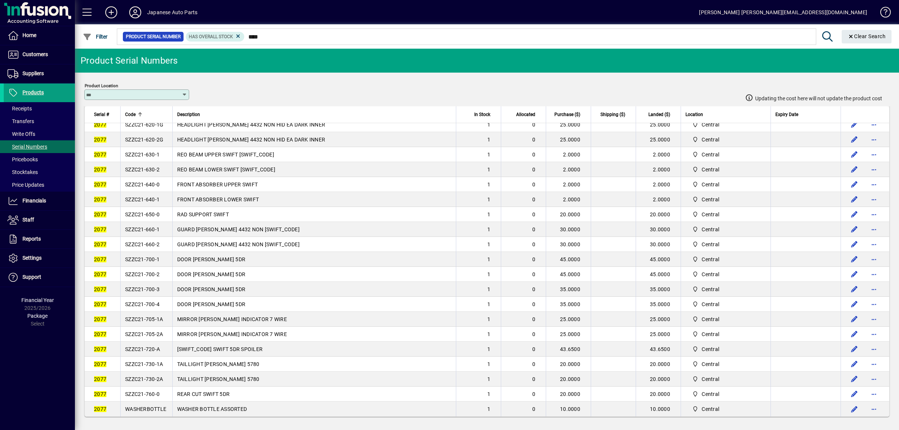
click at [156, 376] on span "SZZC21-730-2A" at bounding box center [144, 379] width 38 height 6
click at [144, 392] on span "SZZC21-760-0" at bounding box center [142, 394] width 34 height 6
click at [139, 342] on td "SZZC21-720-A" at bounding box center [146, 349] width 52 height 15
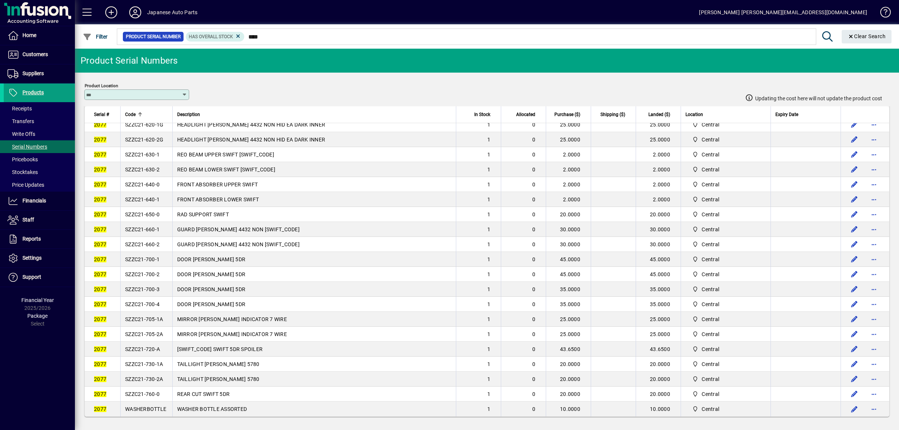
click at [157, 282] on td "SZZC21-700-3" at bounding box center [146, 289] width 52 height 15
click at [146, 271] on span "SZZC21-700-2" at bounding box center [142, 274] width 34 height 6
click at [161, 274] on td "SZZC21-700-2" at bounding box center [146, 274] width 52 height 15
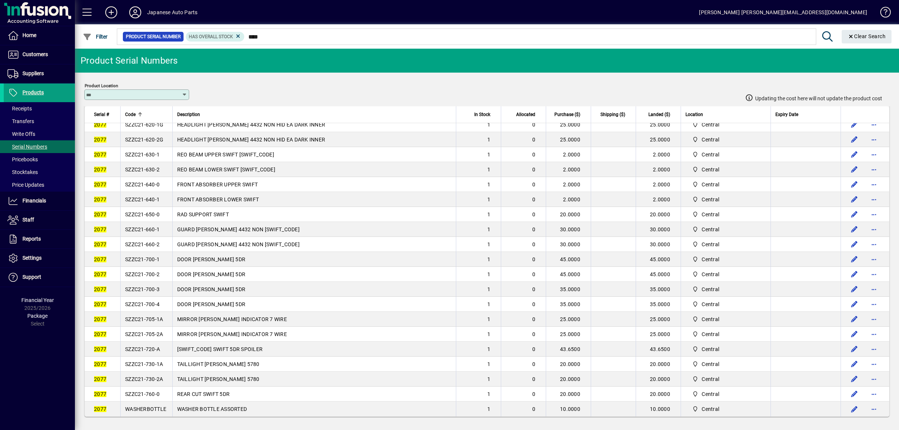
click at [146, 271] on span "SZZC21-700-2" at bounding box center [142, 274] width 34 height 6
click at [151, 256] on span "SZZC21-700-1" at bounding box center [142, 259] width 34 height 6
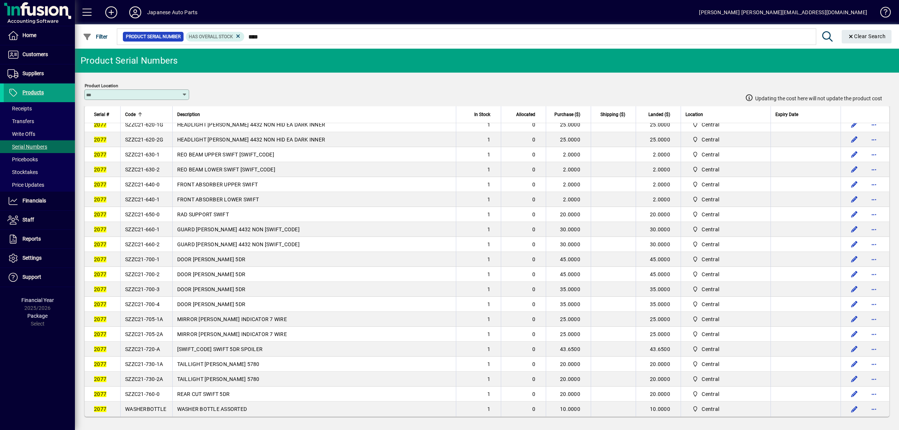
click at [151, 256] on span "SZZC21-700-1" at bounding box center [142, 259] width 34 height 6
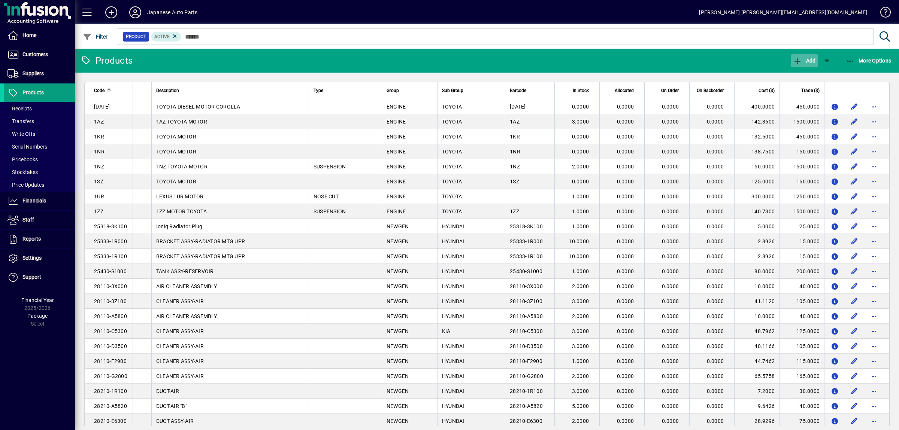
click at [805, 61] on span "Add" at bounding box center [804, 61] width 22 height 6
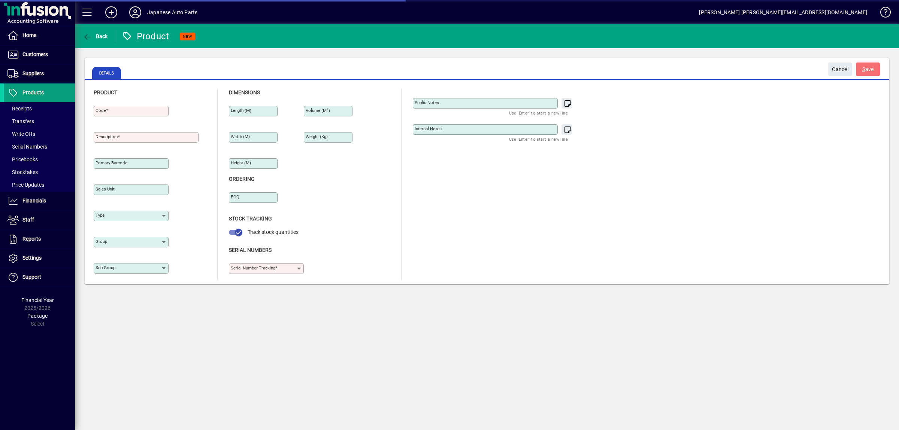
type input "****"
click at [841, 69] on span "Cancel" at bounding box center [840, 69] width 16 height 12
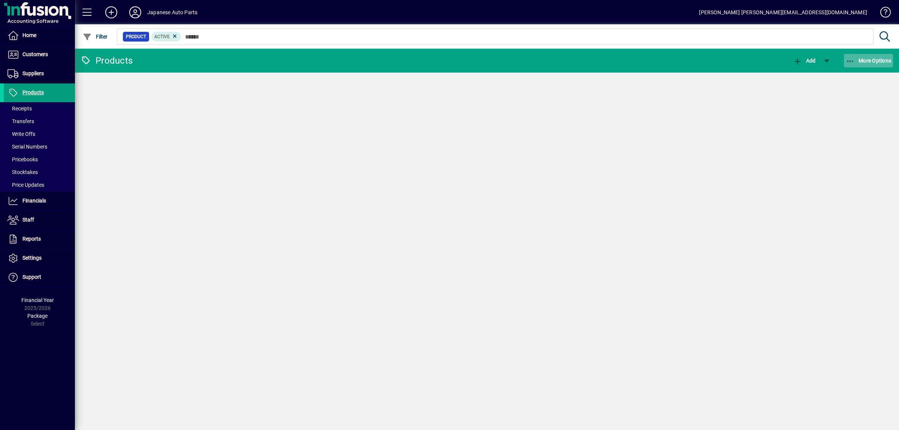
click at [874, 60] on span "More Options" at bounding box center [868, 61] width 46 height 6
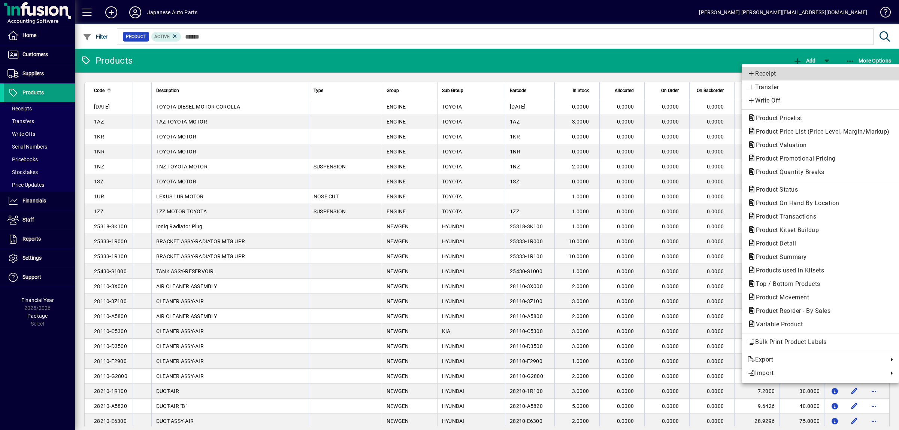
click at [783, 79] on link "Receipt" at bounding box center [820, 73] width 158 height 13
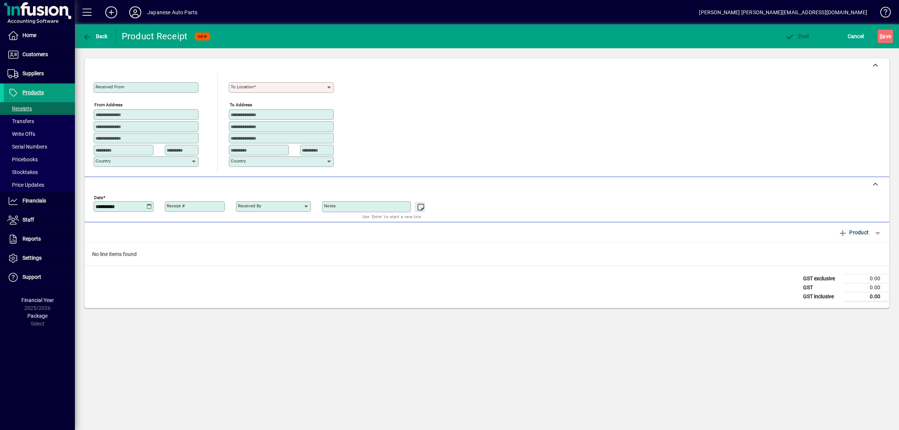
click at [263, 80] on div "To location" at bounding box center [281, 84] width 105 height 18
click at [238, 99] on mat-option "Central" at bounding box center [244, 103] width 30 height 14
type input "*******"
type input "**********"
click at [856, 234] on span "Product" at bounding box center [853, 233] width 30 height 12
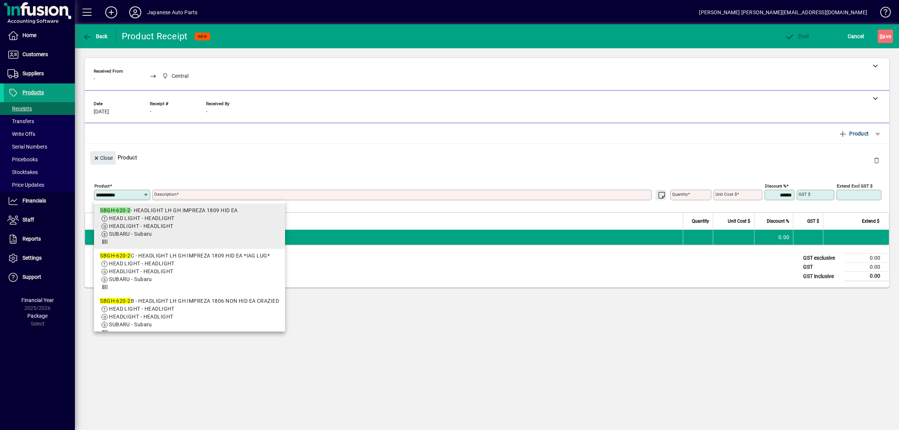
click at [168, 216] on span "HEAD LIGHT - HEADLIGHT" at bounding box center [142, 218] width 66 height 6
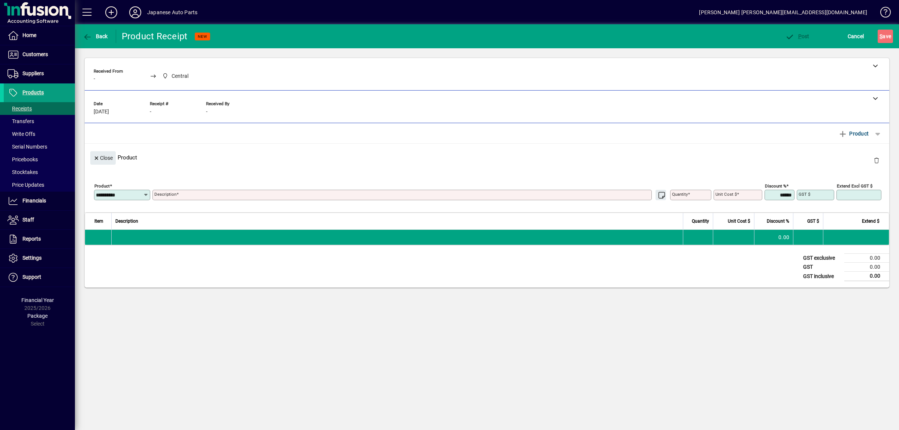
type input "**********"
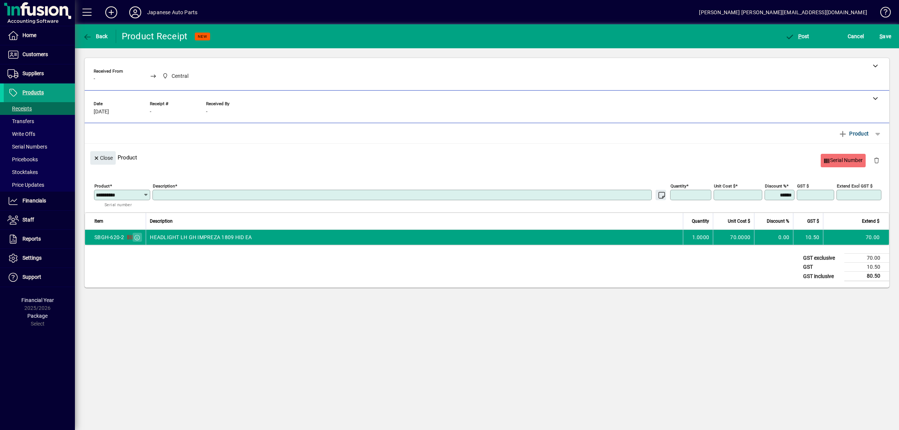
type textarea "**********"
type input "******"
type input "*******"
type input "*****"
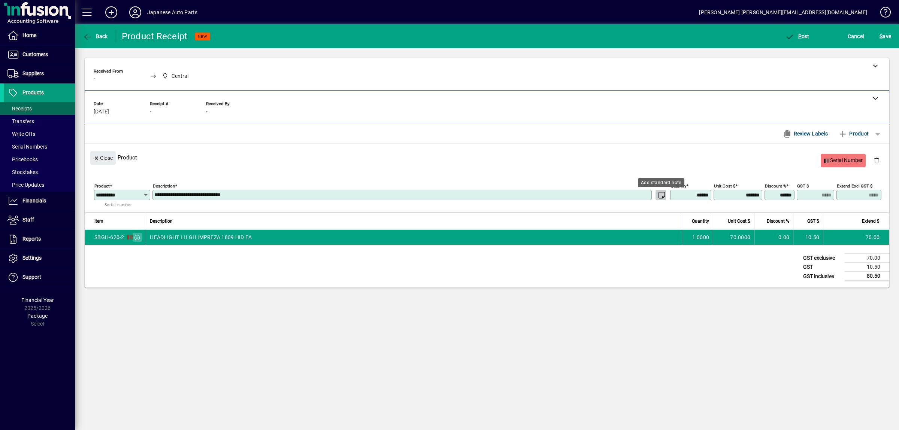
click at [827, 155] on span "Serial Number" at bounding box center [842, 160] width 39 height 12
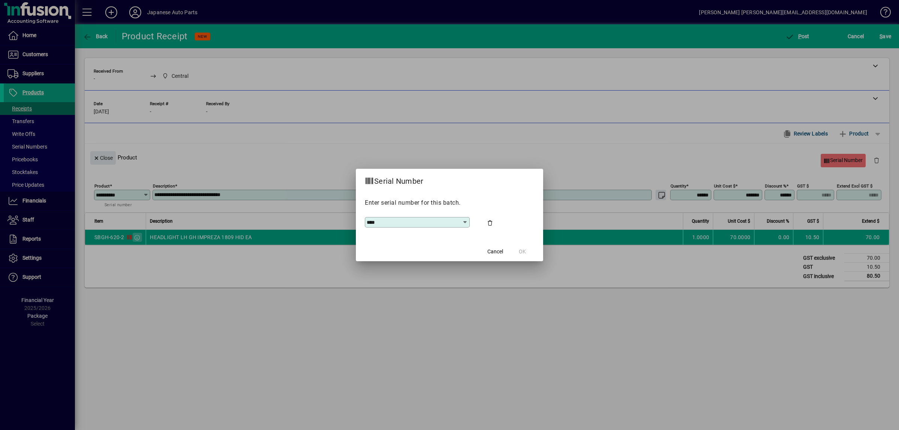
type input "****"
click at [521, 254] on span "OK" at bounding box center [522, 252] width 7 height 8
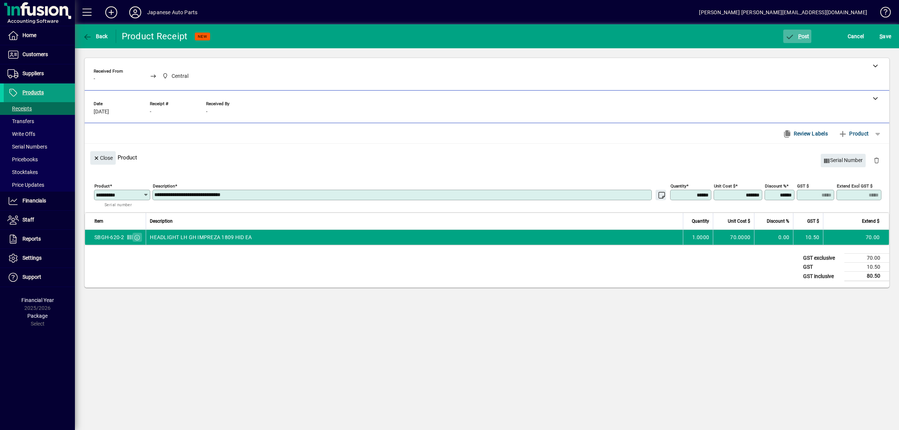
click at [800, 31] on span "button" at bounding box center [797, 36] width 28 height 18
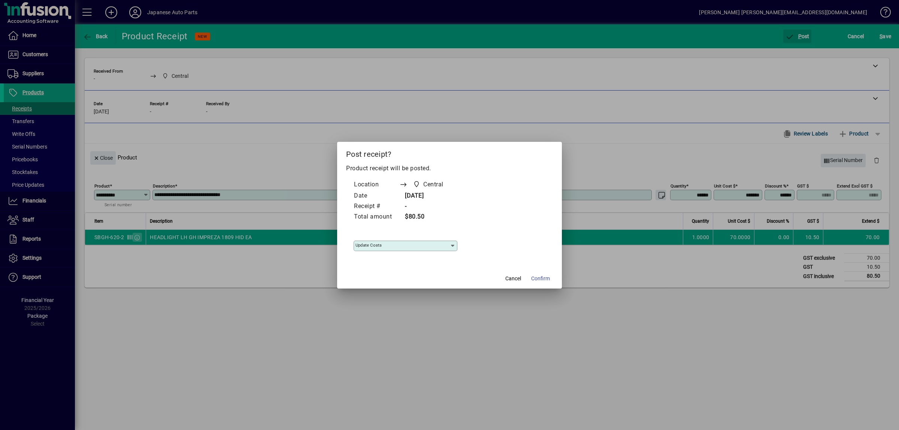
type input "**********"
click at [542, 282] on span "Confirm" at bounding box center [540, 279] width 19 height 8
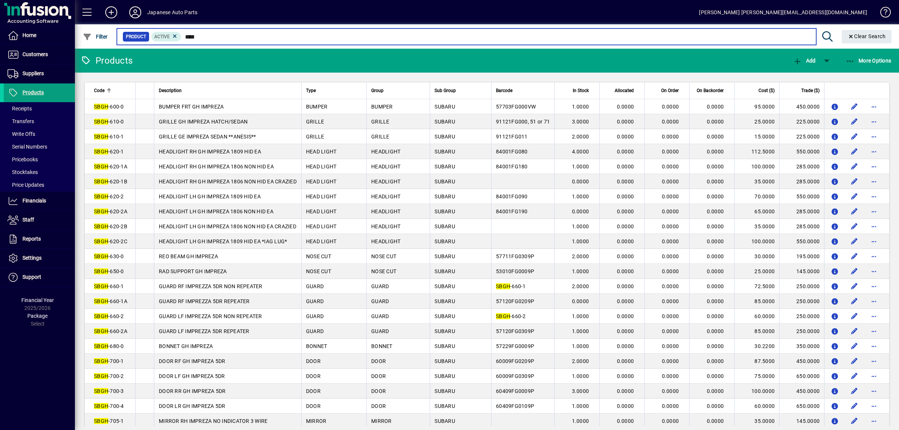
type input "****"
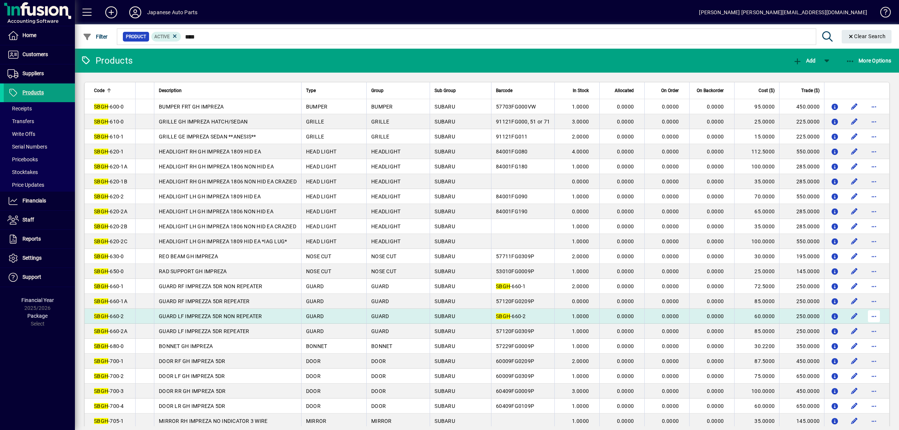
click at [874, 325] on span "button" at bounding box center [874, 316] width 18 height 18
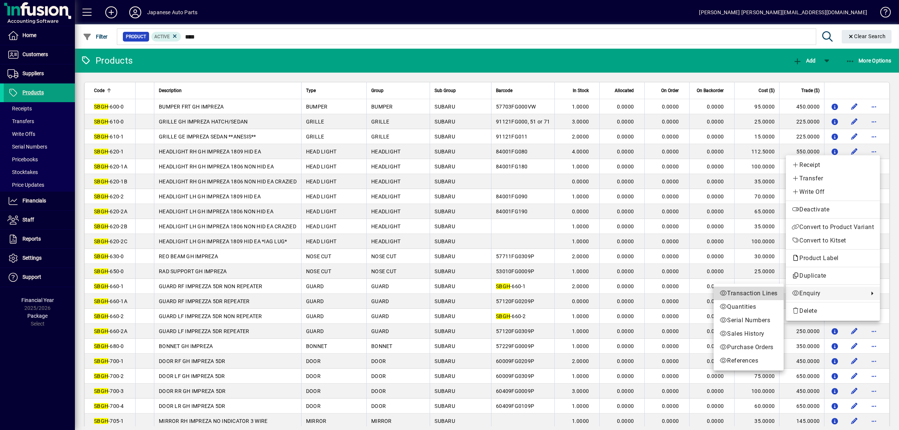
click at [763, 292] on span "Transaction Lines" at bounding box center [748, 293] width 58 height 9
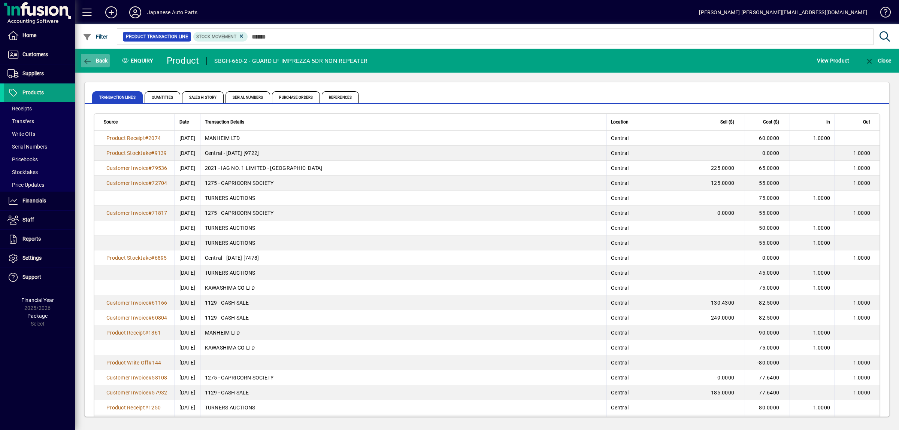
click at [97, 63] on span "Back" at bounding box center [95, 61] width 25 height 6
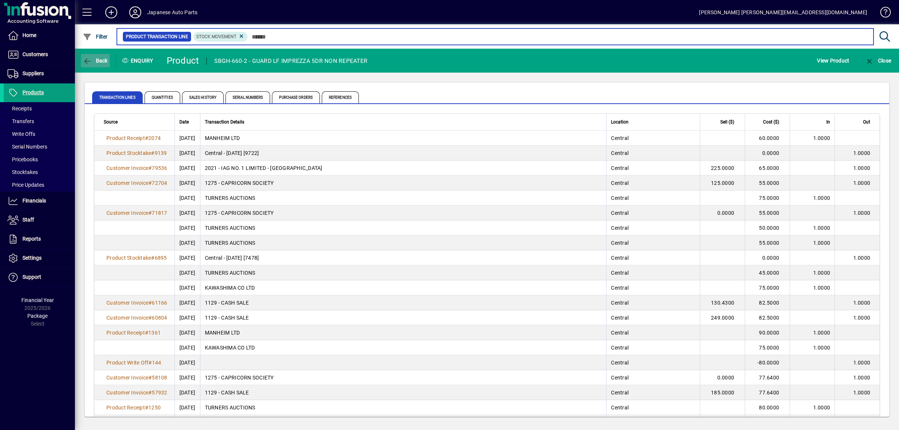
type input "****"
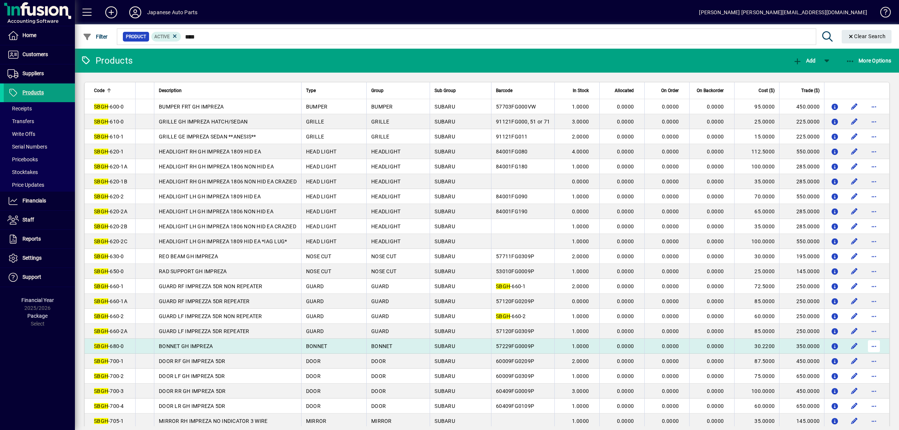
click at [872, 355] on span "button" at bounding box center [874, 346] width 18 height 18
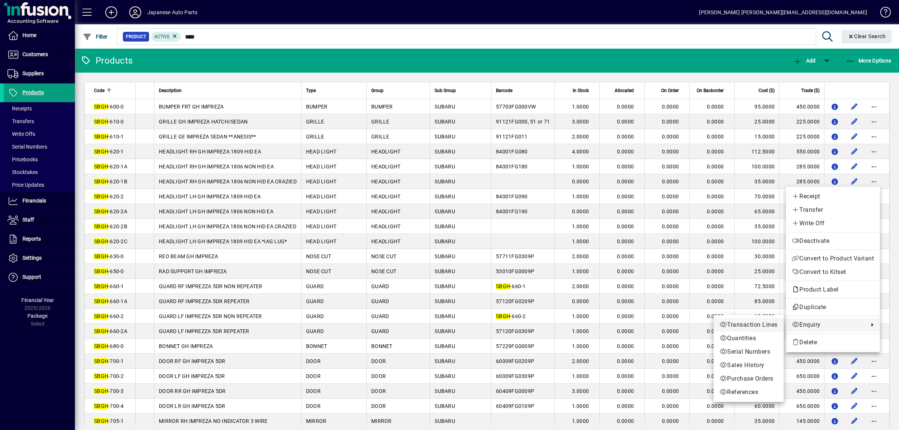
click at [757, 325] on span "Transaction Lines" at bounding box center [748, 324] width 58 height 9
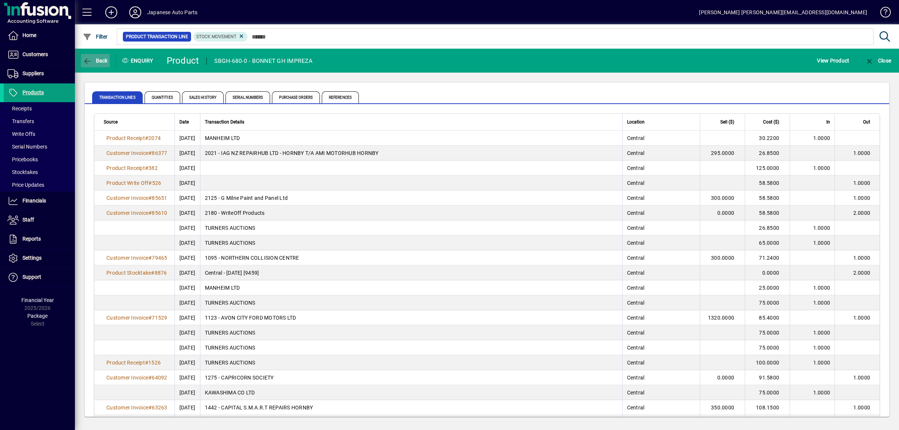
click at [100, 58] on span "Back" at bounding box center [95, 61] width 25 height 6
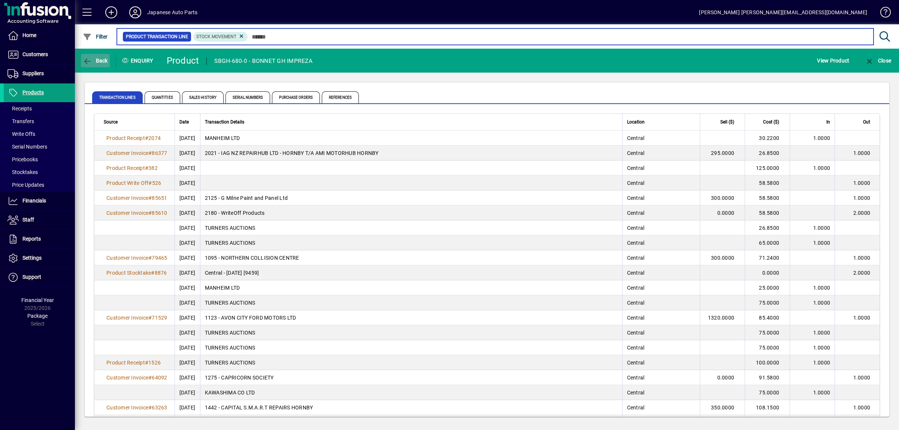
type input "****"
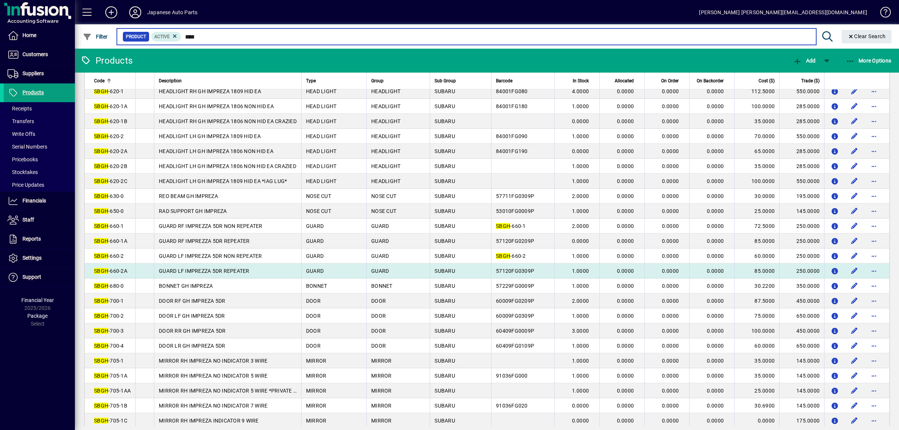
scroll to position [79, 0]
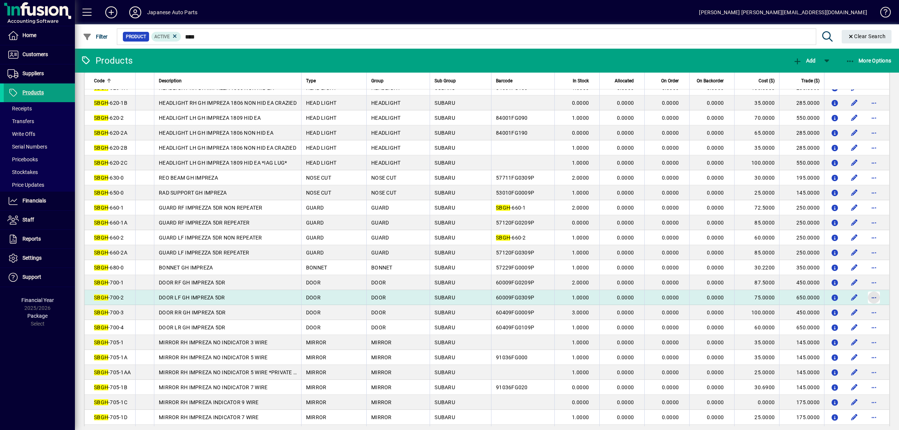
click at [870, 307] on span "button" at bounding box center [874, 298] width 18 height 18
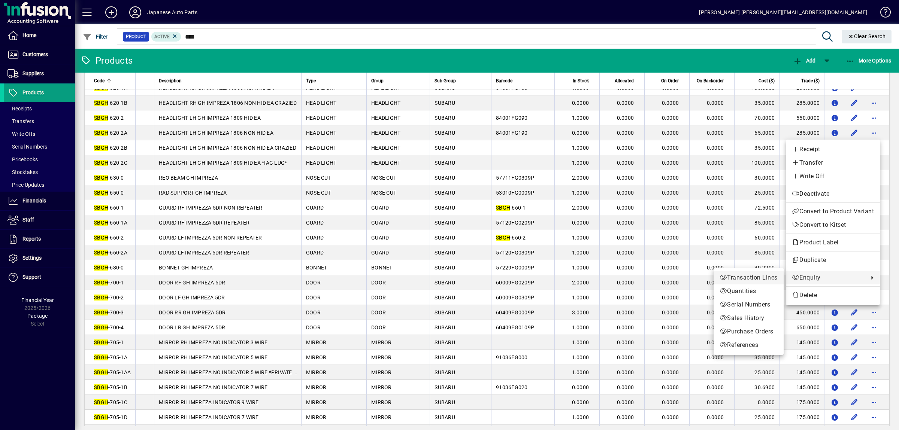
click at [767, 277] on span "Transaction Lines" at bounding box center [748, 277] width 58 height 9
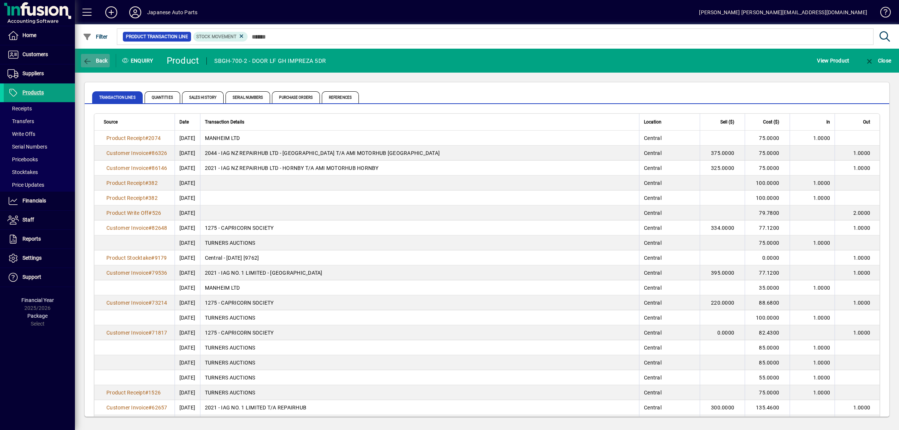
click at [102, 58] on span "Back" at bounding box center [95, 61] width 25 height 6
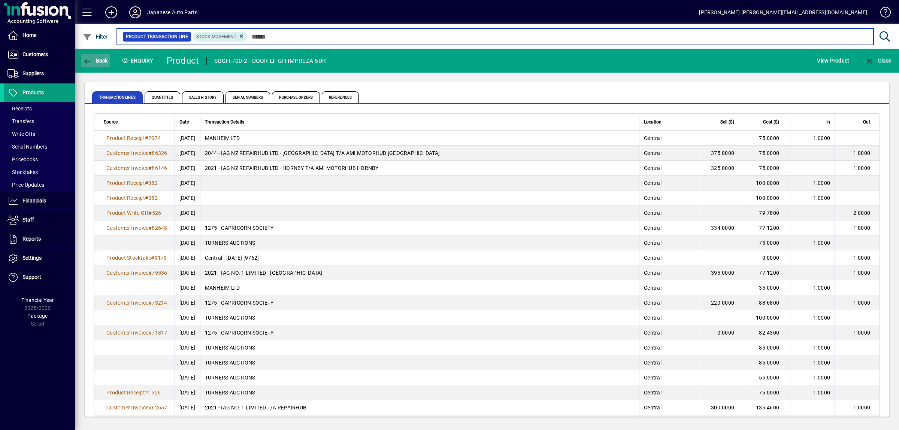
type input "****"
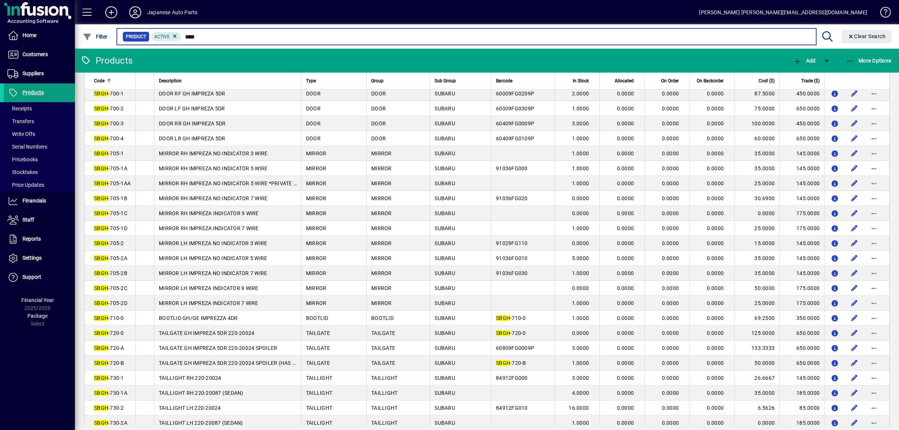
scroll to position [275, 0]
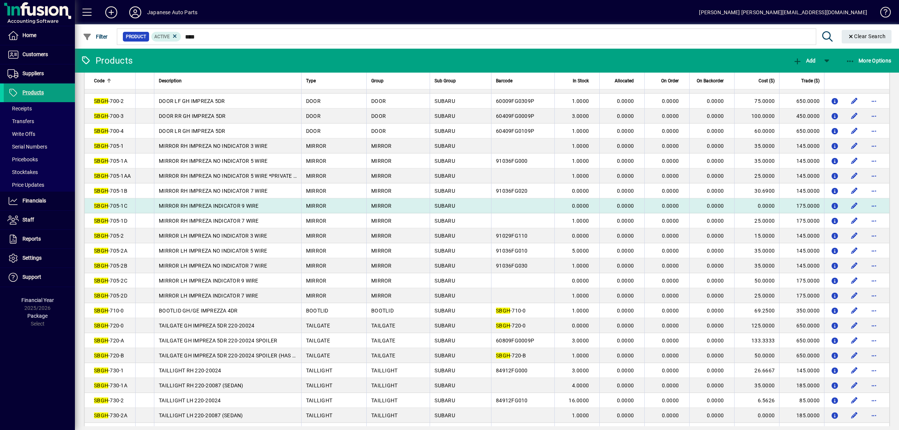
click at [261, 213] on td "MIRROR RH IMPREZA INDICATOR 9 WIRE" at bounding box center [227, 205] width 147 height 15
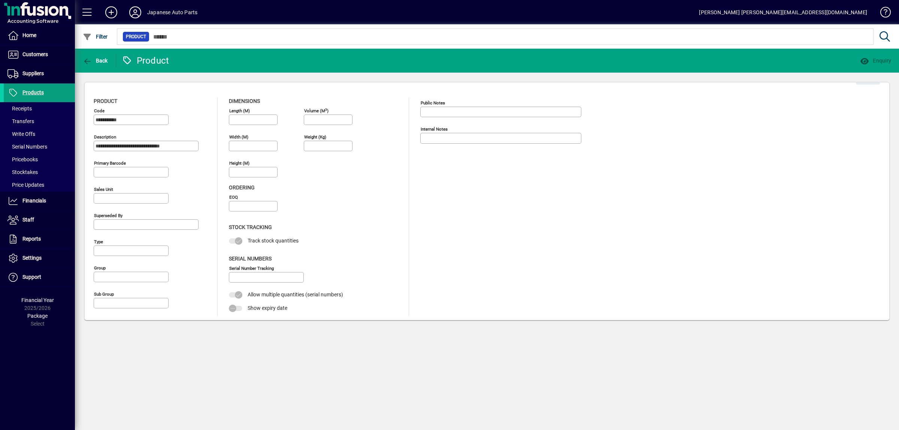
type input "**********"
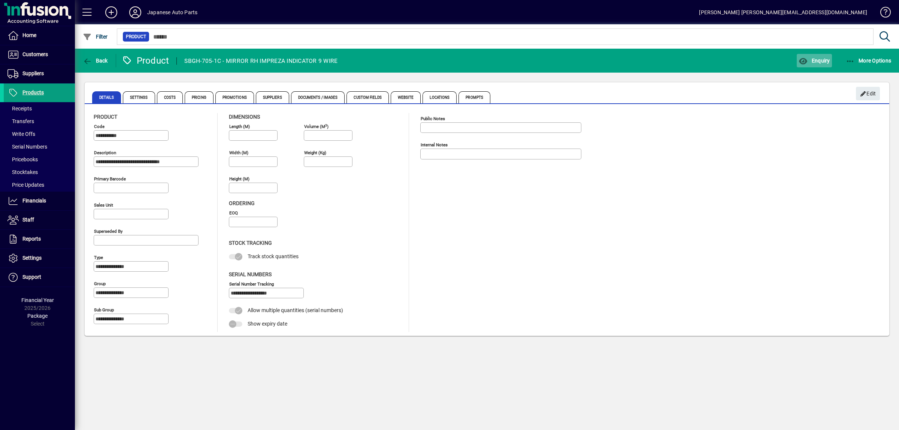
click at [805, 60] on span "Enquiry" at bounding box center [813, 61] width 31 height 6
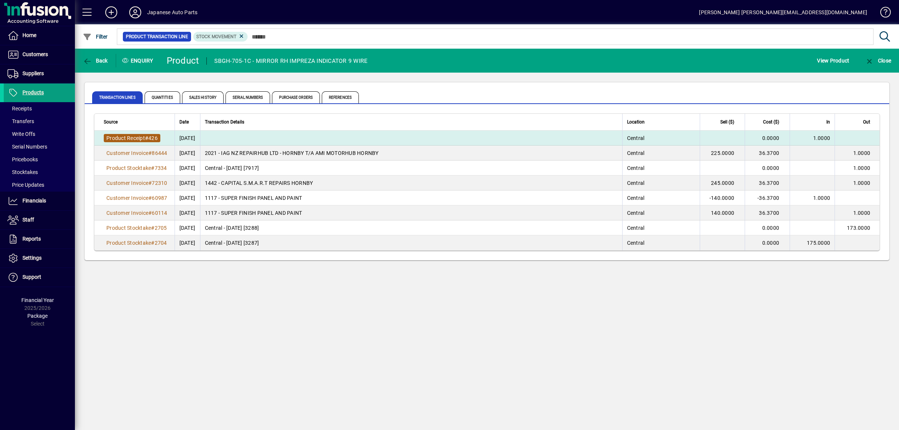
click at [148, 135] on span "#" at bounding box center [146, 138] width 3 height 6
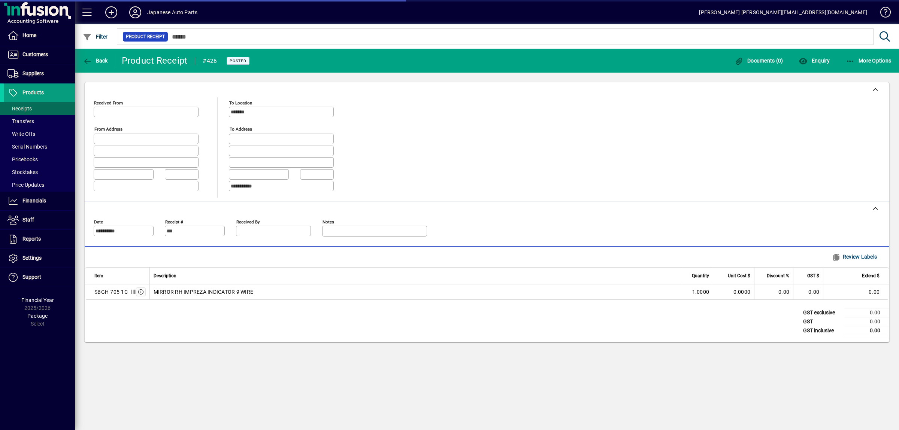
type input "**********"
click at [98, 65] on span "button" at bounding box center [95, 61] width 29 height 18
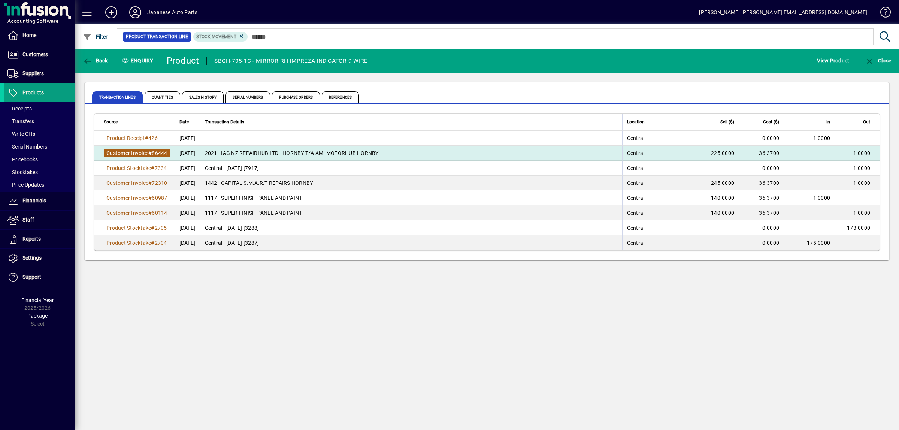
click at [146, 155] on span "Customer Invoice" at bounding box center [127, 153] width 42 height 6
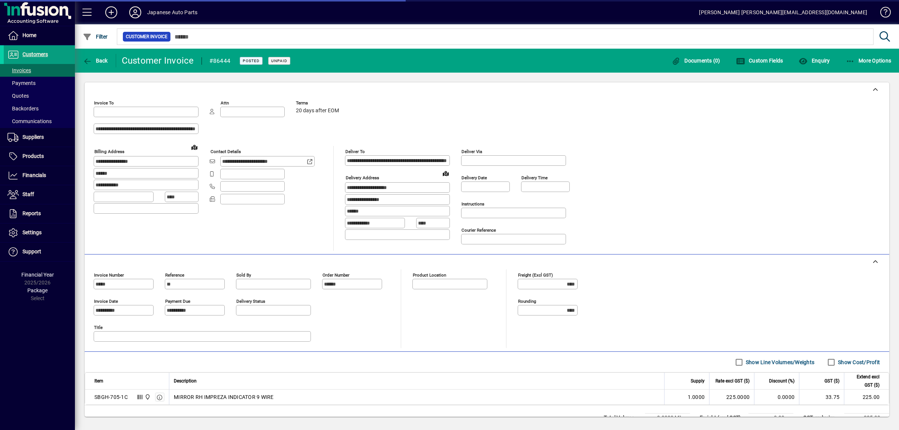
type input "**********"
type input "*******"
type input "**********"
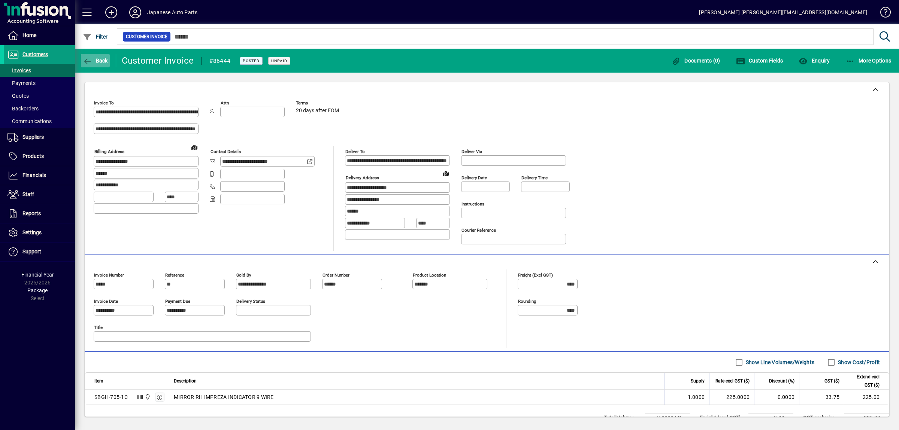
click at [88, 58] on icon "button" at bounding box center [87, 61] width 9 height 7
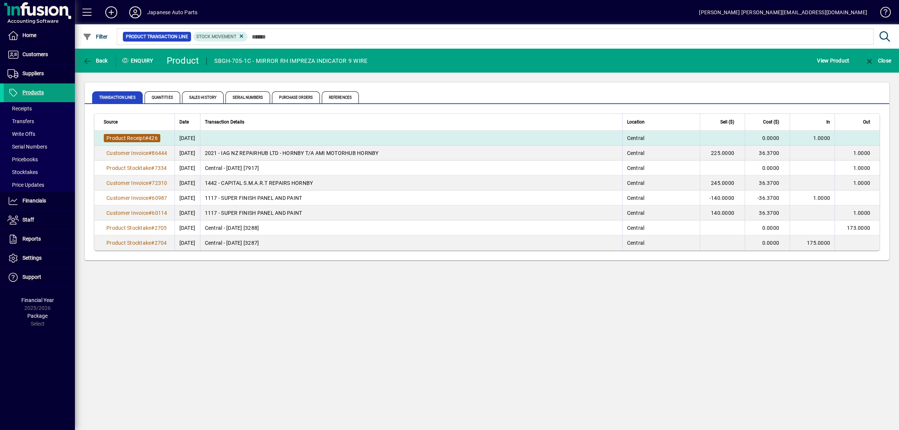
click at [125, 138] on span "Product Receipt" at bounding box center [125, 138] width 39 height 6
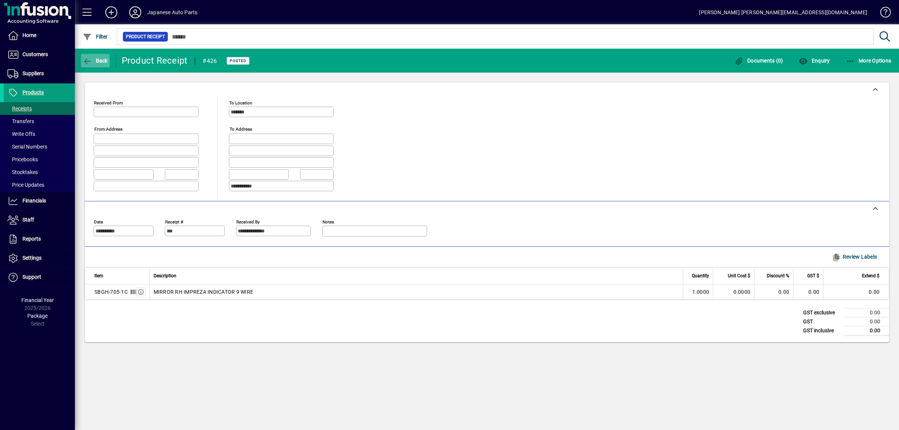
click at [93, 62] on span "Back" at bounding box center [95, 61] width 25 height 6
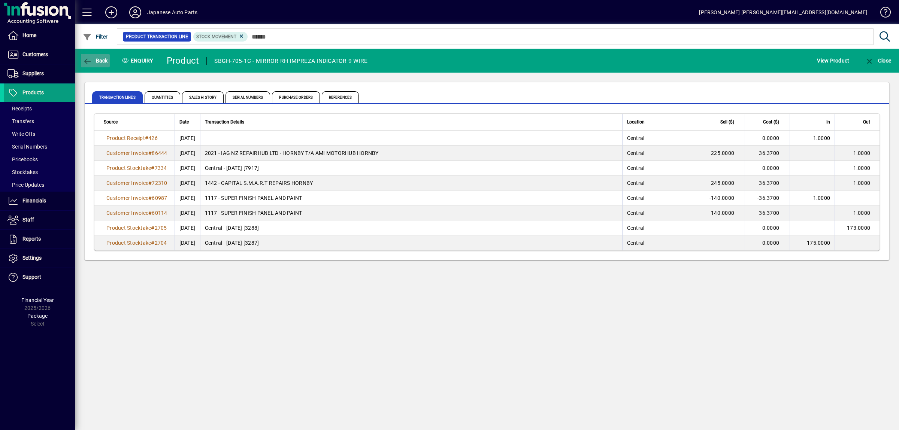
click at [101, 60] on span "Back" at bounding box center [95, 61] width 25 height 6
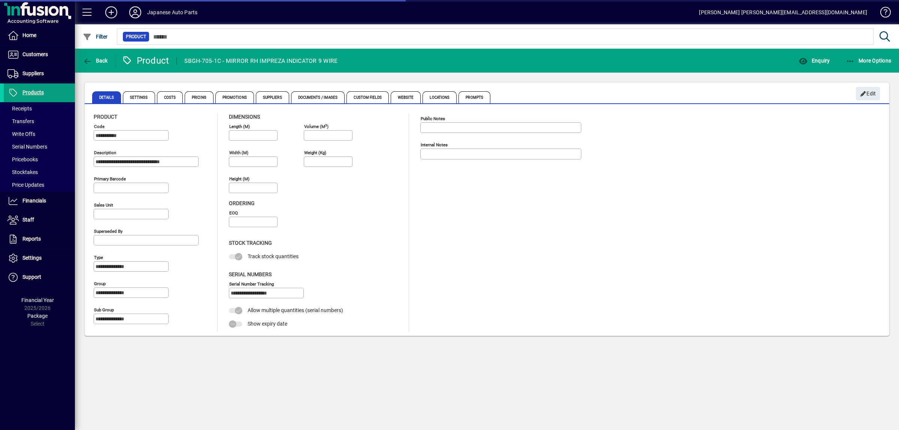
click at [101, 60] on span "Back" at bounding box center [95, 61] width 25 height 6
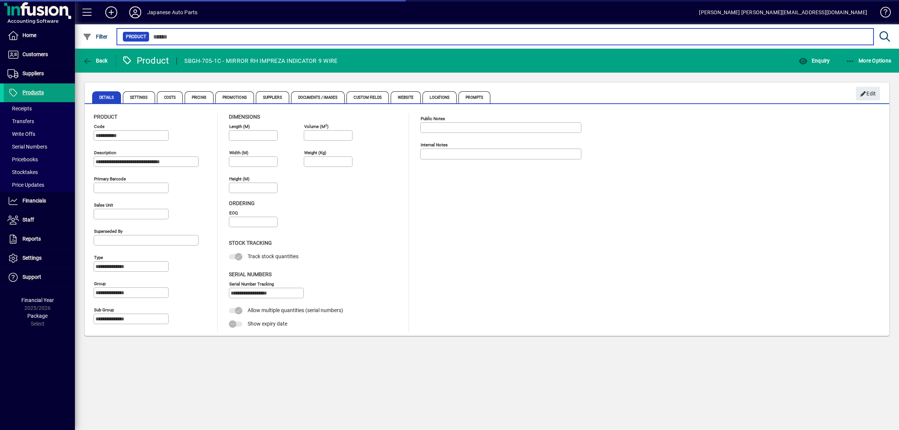
type input "****"
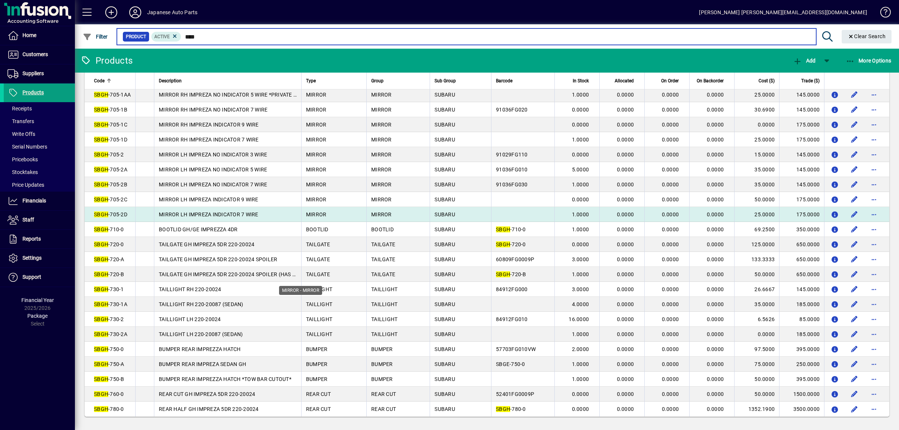
scroll to position [390, 0]
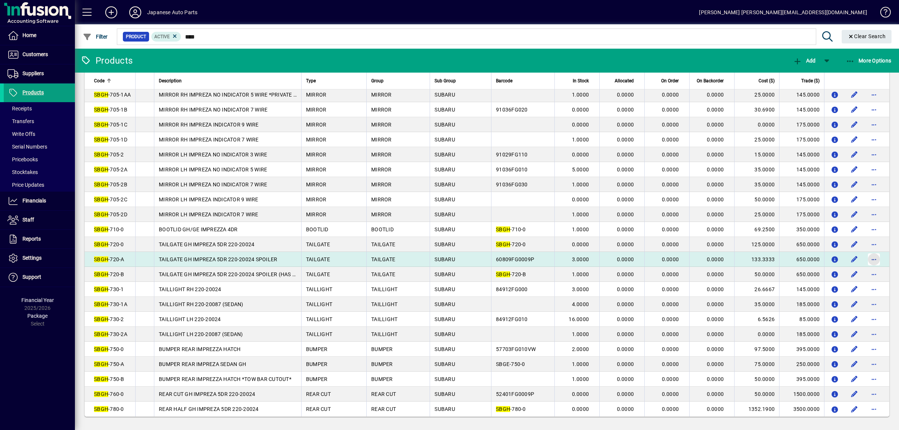
click at [867, 251] on span "button" at bounding box center [874, 259] width 18 height 18
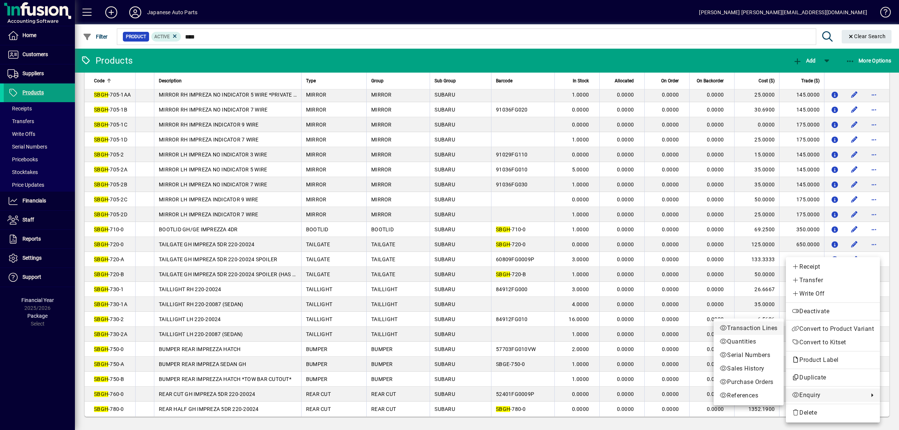
click at [723, 330] on icon at bounding box center [722, 328] width 7 height 6
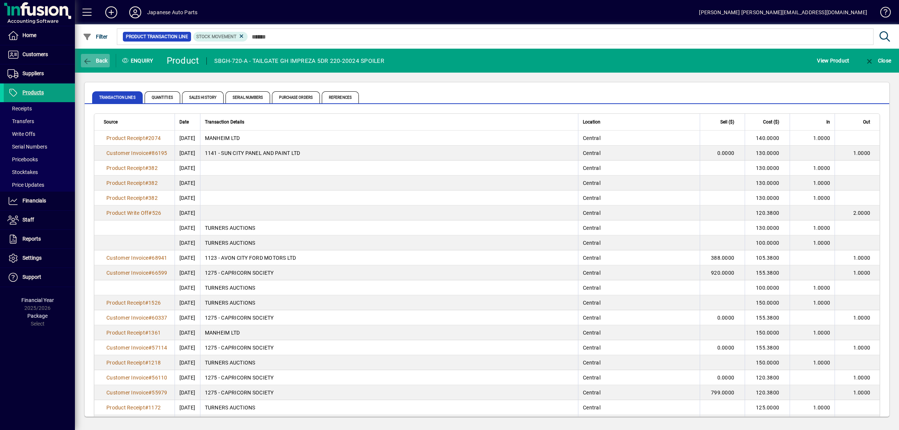
click at [97, 64] on span "Back" at bounding box center [95, 61] width 25 height 6
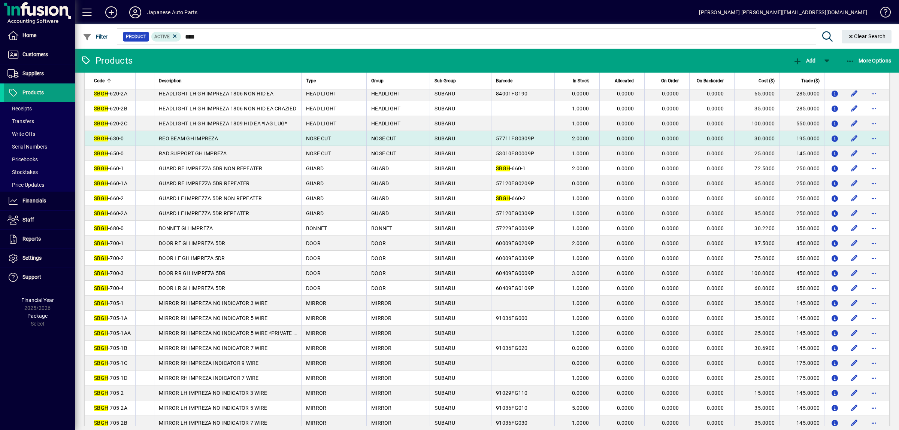
scroll to position [275, 0]
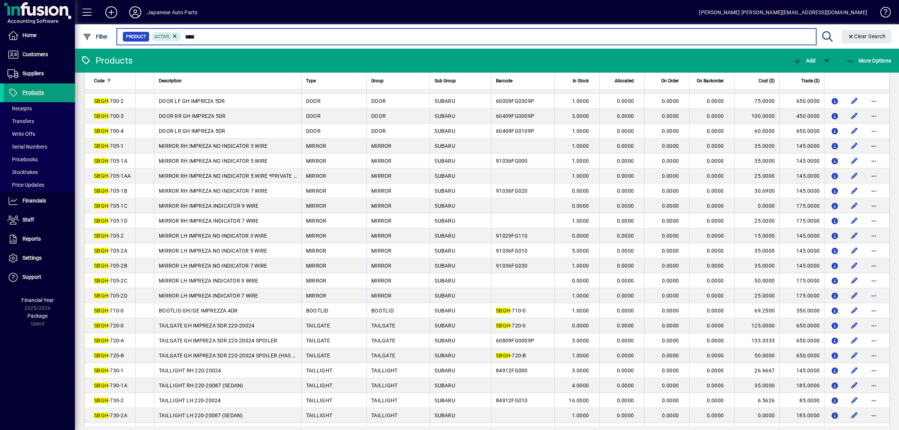
drag, startPoint x: 213, startPoint y: 36, endPoint x: 138, endPoint y: 30, distance: 75.5
click at [181, 32] on input "****" at bounding box center [495, 36] width 628 height 10
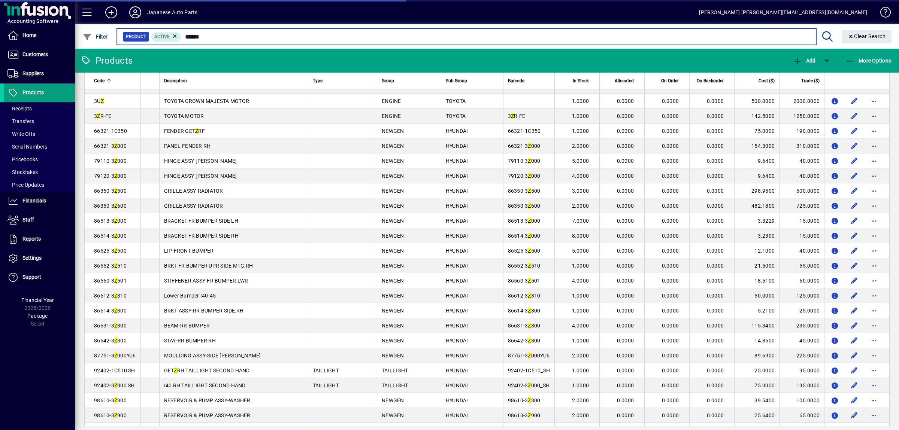
type input "******"
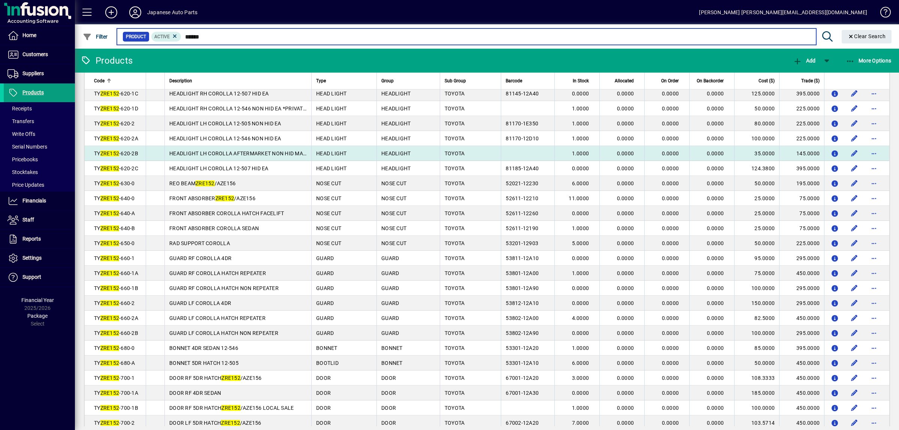
scroll to position [197, 0]
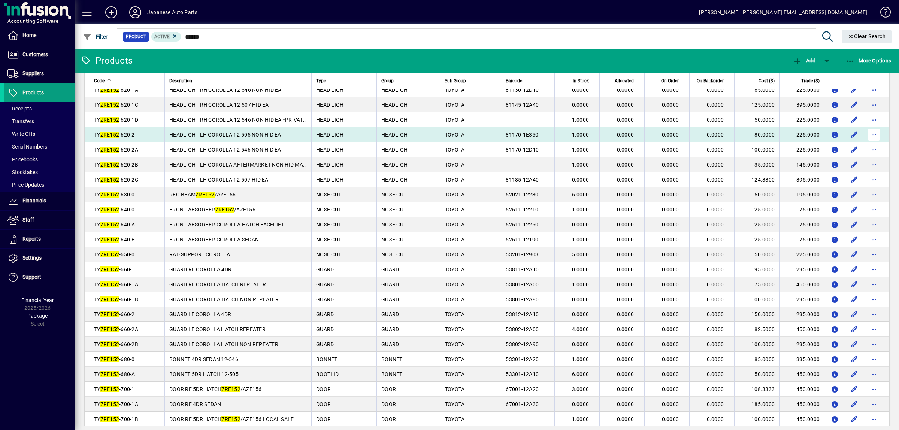
click at [880, 144] on span "button" at bounding box center [874, 135] width 18 height 18
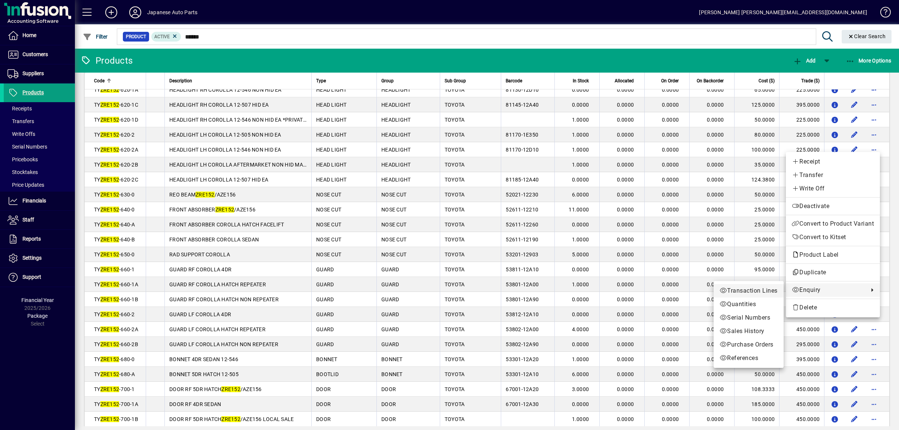
click at [751, 291] on span "Transaction Lines" at bounding box center [748, 290] width 58 height 9
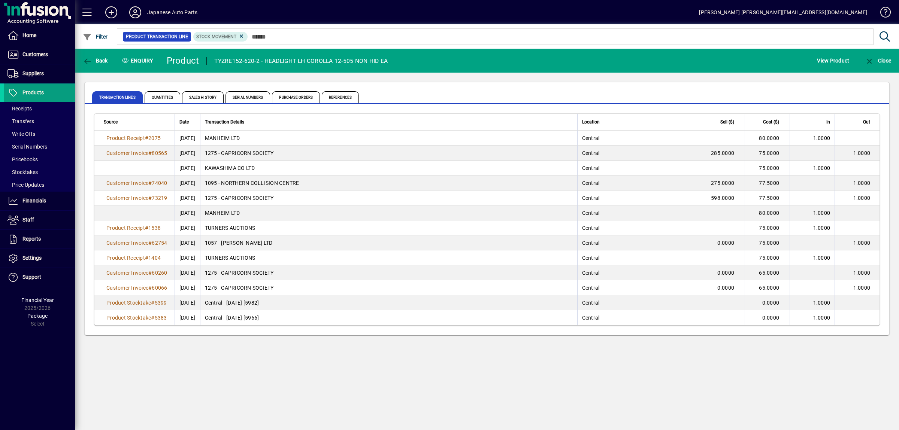
click at [80, 59] on div "Back" at bounding box center [95, 60] width 41 height 13
click at [79, 59] on div "Back" at bounding box center [95, 60] width 41 height 13
click at [88, 58] on icon "button" at bounding box center [87, 61] width 9 height 7
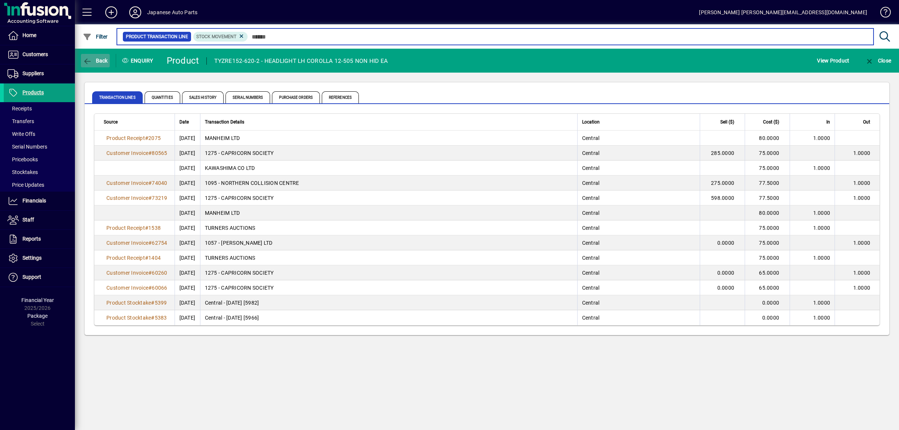
type input "******"
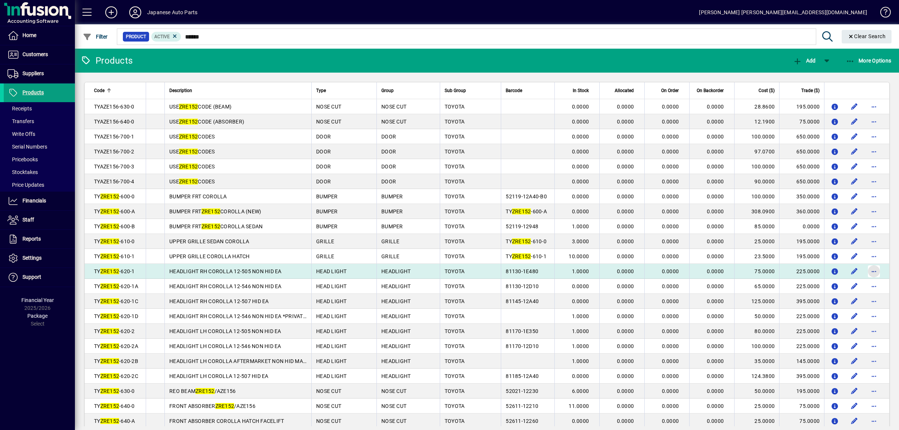
click at [872, 277] on span "button" at bounding box center [874, 271] width 18 height 18
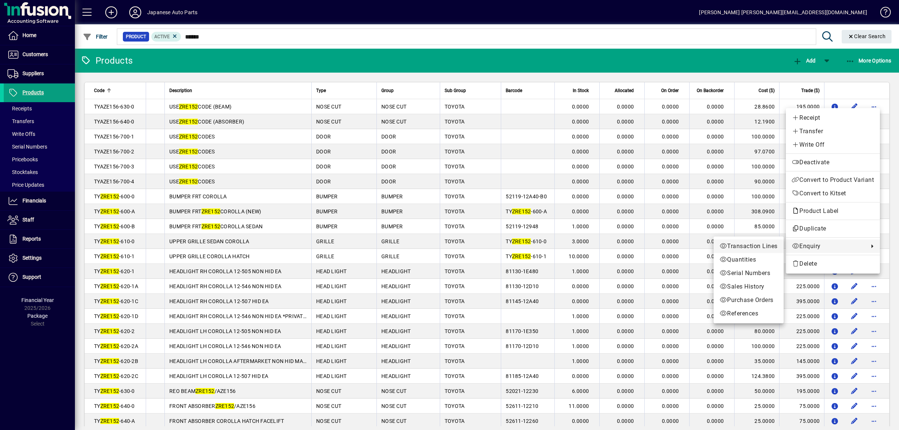
click at [767, 247] on span "Transaction Lines" at bounding box center [748, 246] width 58 height 9
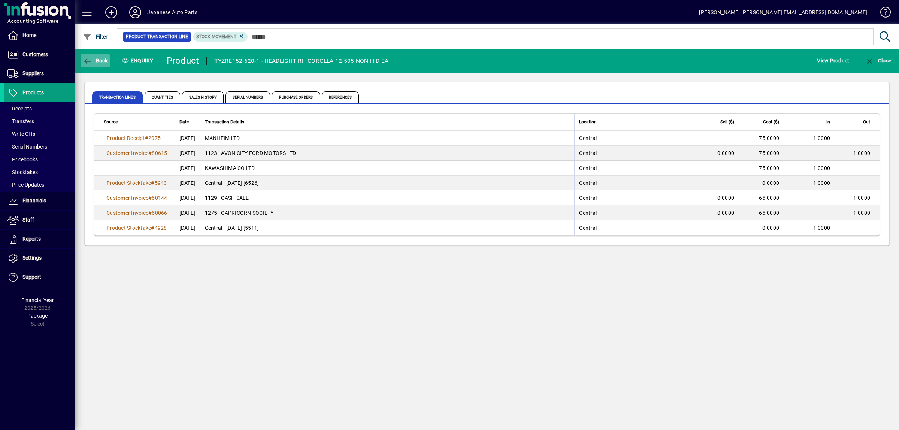
click at [94, 66] on span "button" at bounding box center [95, 61] width 29 height 18
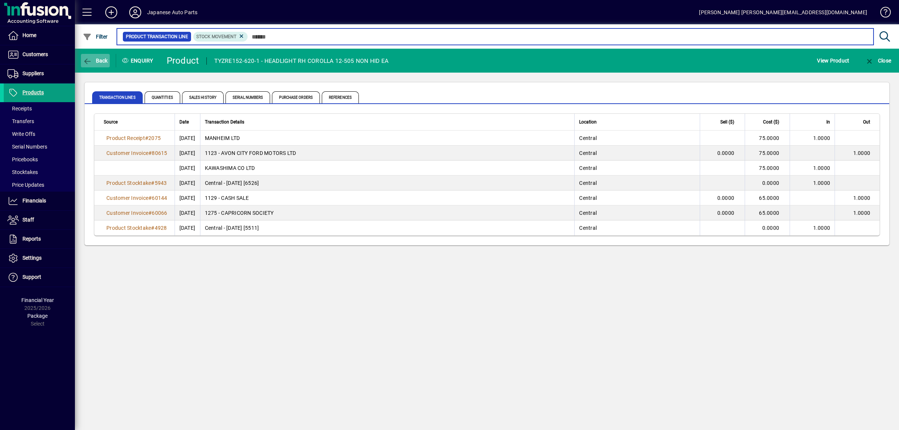
type input "******"
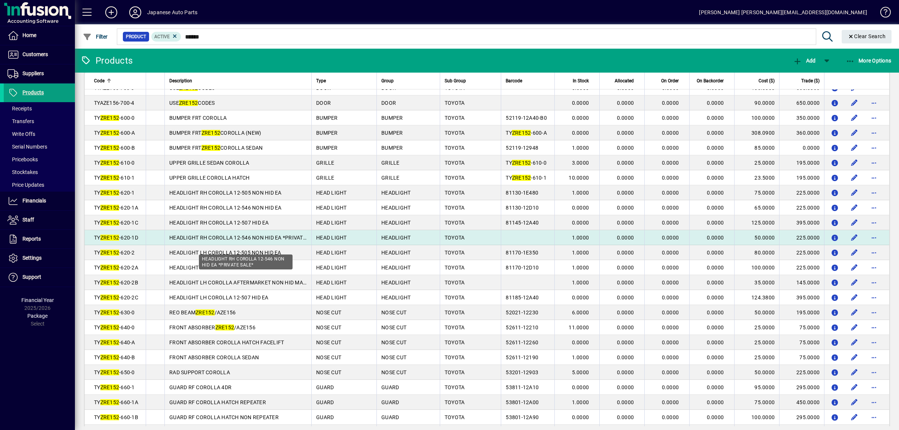
scroll to position [157, 0]
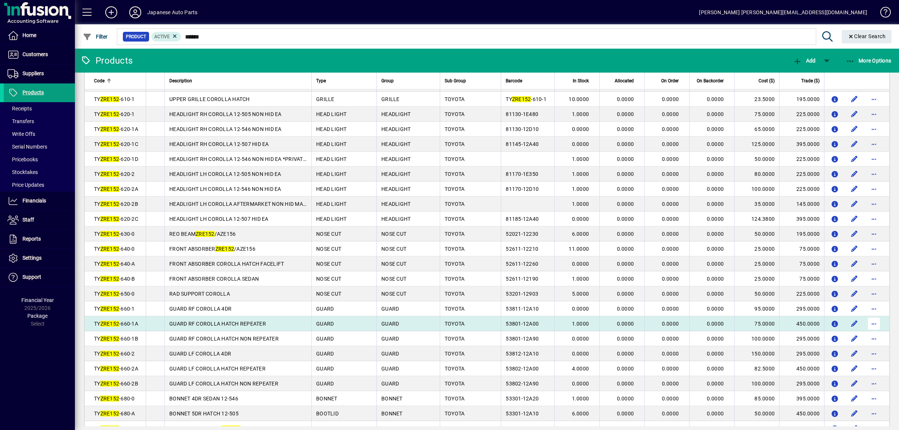
click at [877, 333] on span "button" at bounding box center [874, 324] width 18 height 18
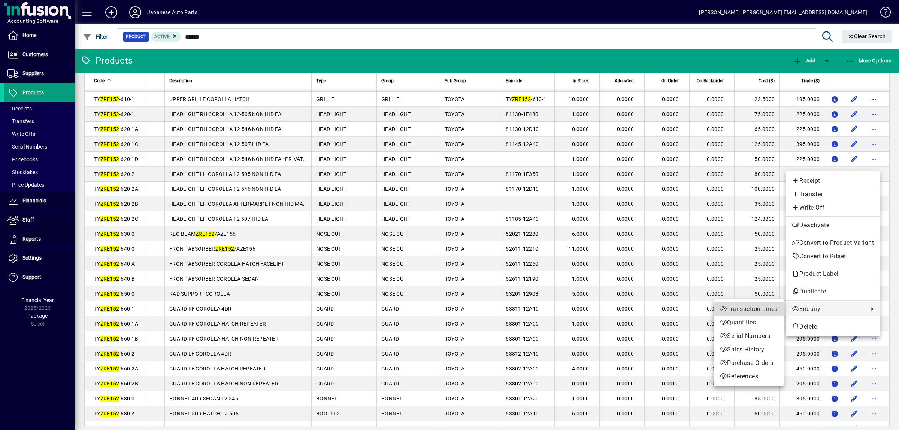
click at [762, 311] on span "Transaction Lines" at bounding box center [748, 309] width 58 height 9
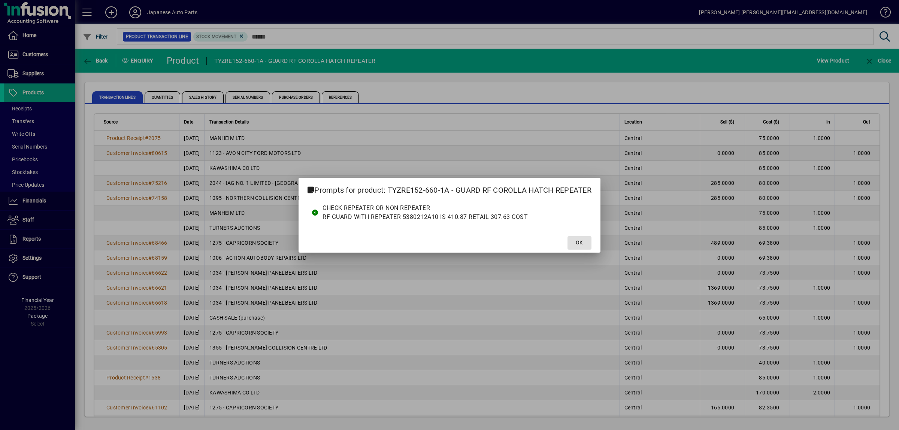
click at [583, 249] on span at bounding box center [579, 243] width 24 height 18
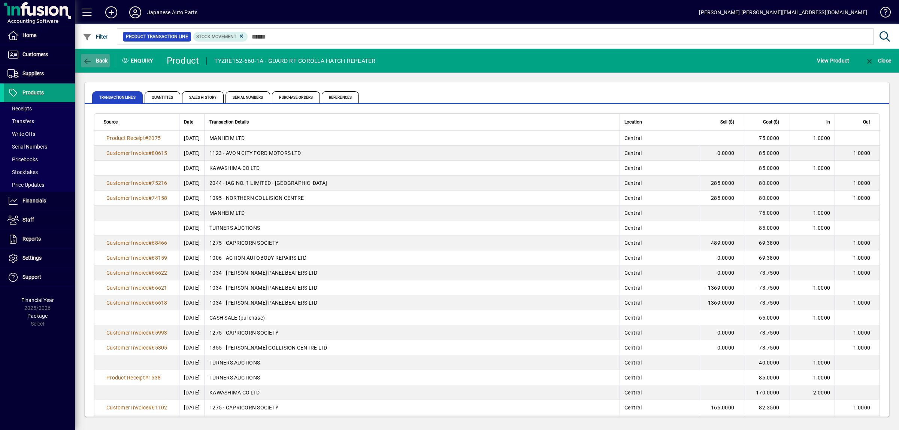
click at [97, 58] on span "Back" at bounding box center [95, 61] width 25 height 6
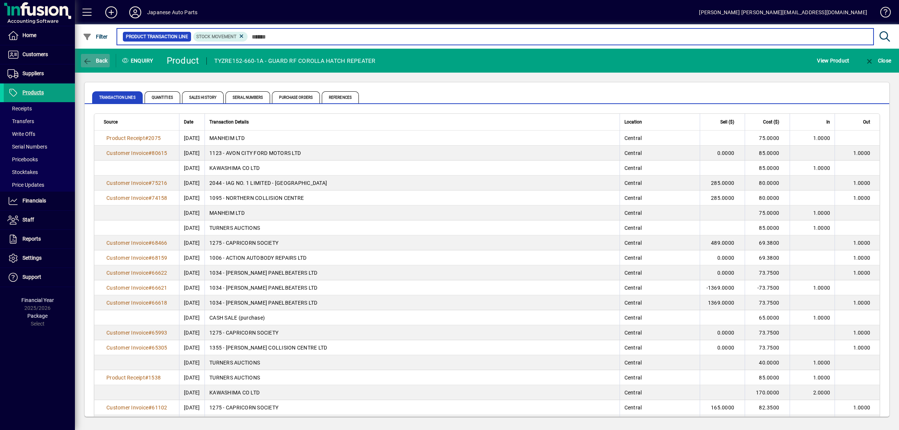
type input "******"
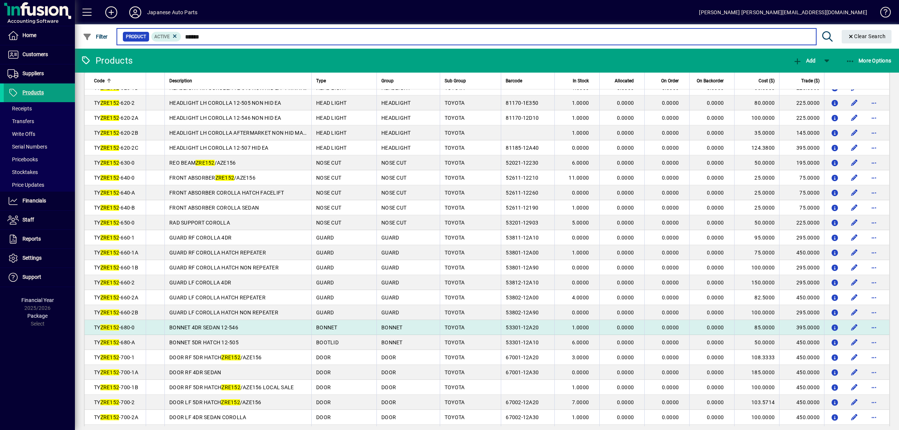
scroll to position [236, 0]
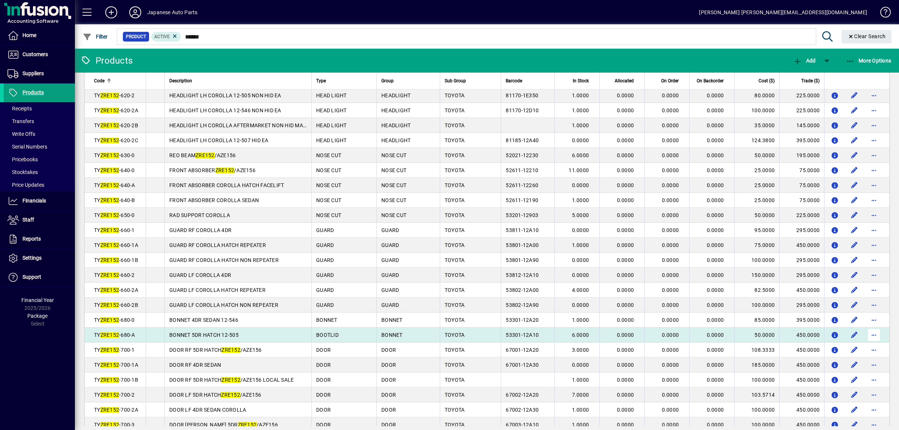
click at [878, 344] on span "button" at bounding box center [874, 335] width 18 height 18
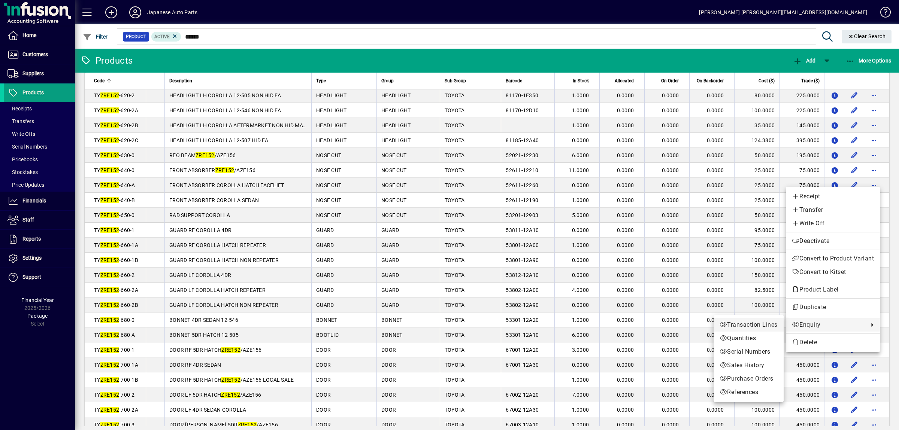
click at [760, 323] on span "Transaction Lines" at bounding box center [748, 324] width 58 height 9
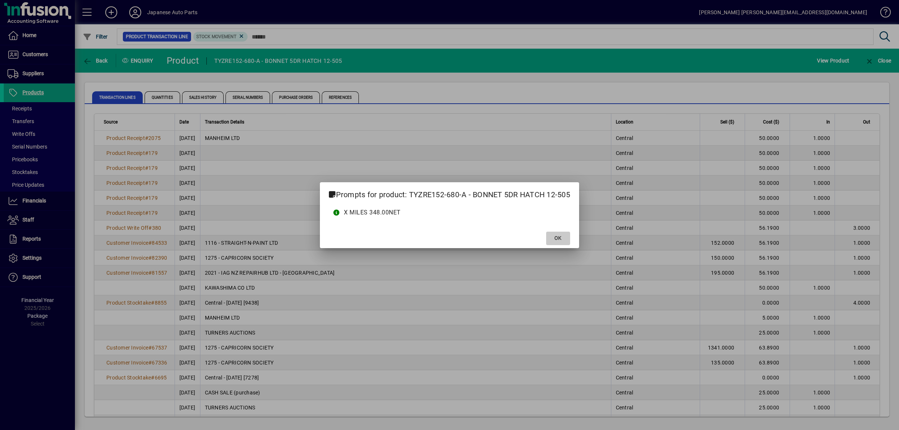
click at [554, 236] on span at bounding box center [558, 239] width 24 height 18
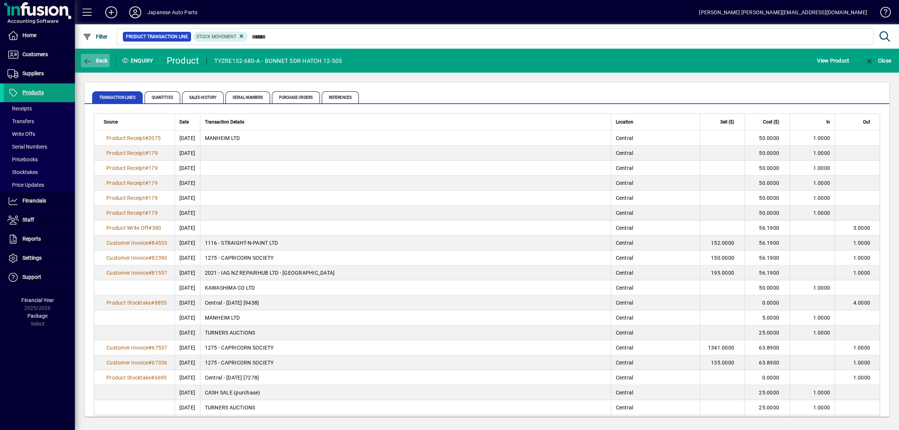
click at [85, 60] on icon "button" at bounding box center [87, 61] width 9 height 7
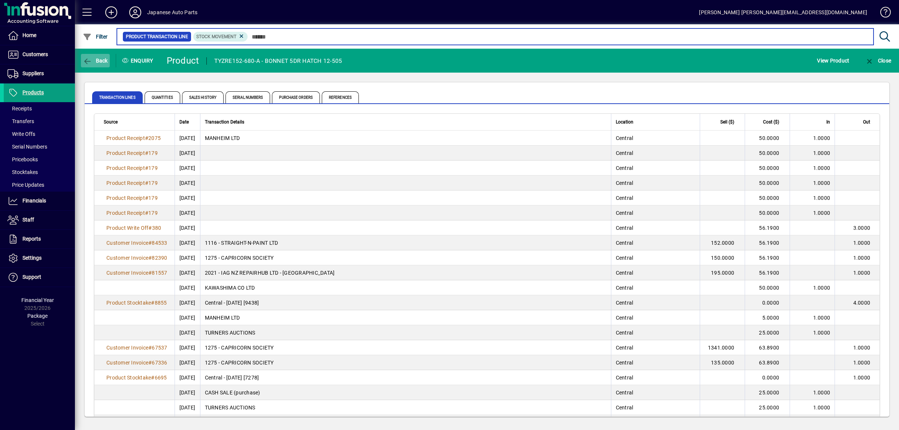
type input "******"
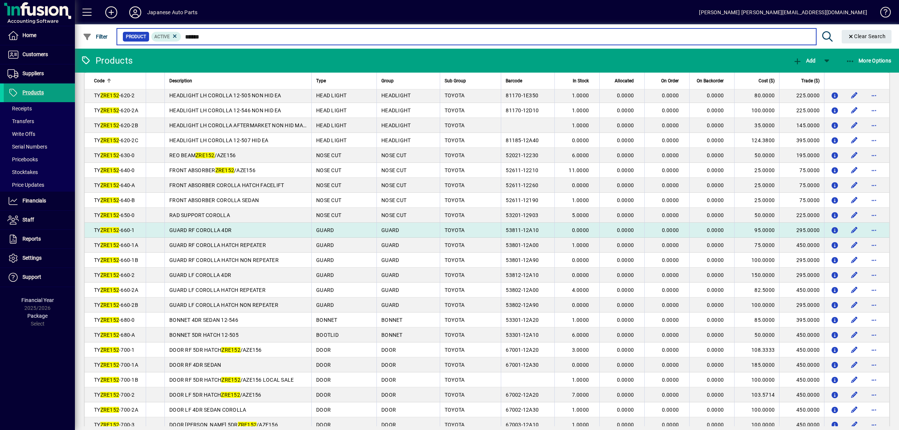
scroll to position [315, 0]
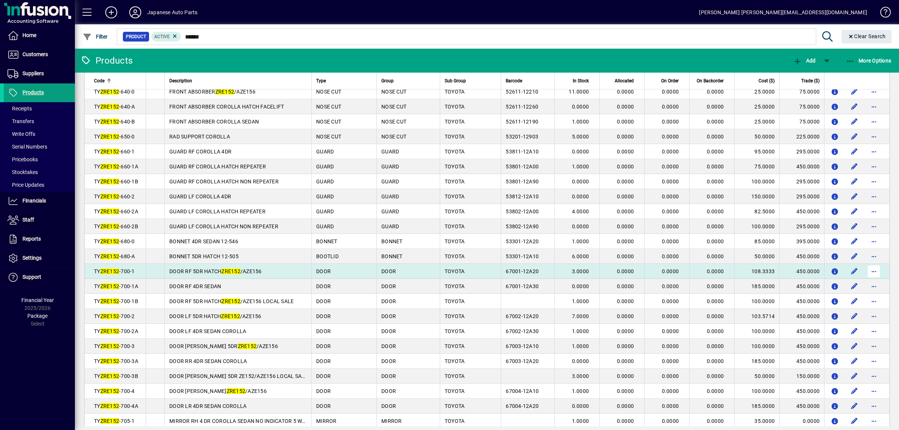
click at [873, 280] on span "button" at bounding box center [874, 271] width 18 height 18
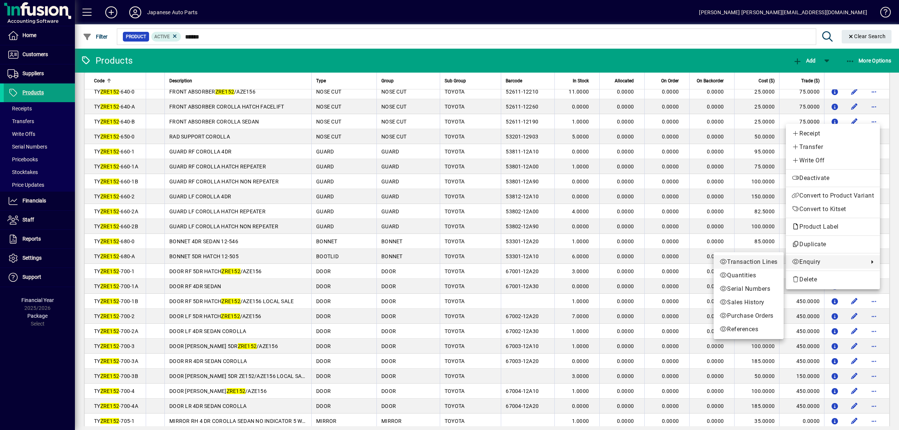
click at [768, 261] on span "Transaction Lines" at bounding box center [748, 262] width 58 height 9
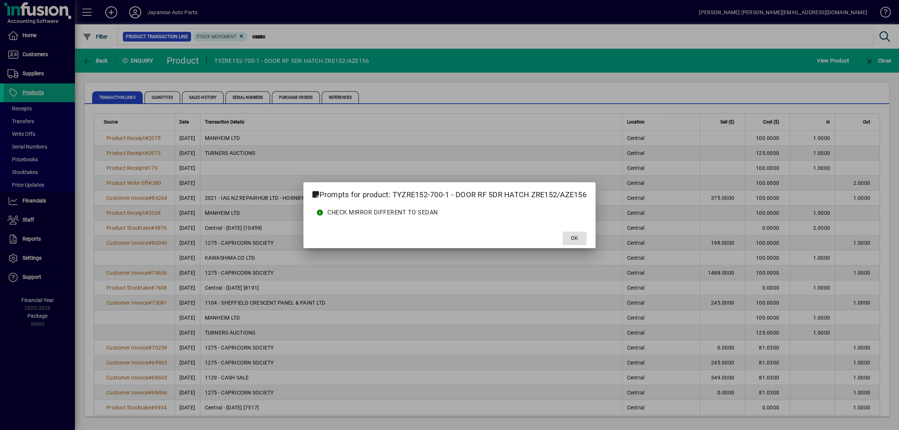
click at [588, 243] on mat-dialog-actions "OK" at bounding box center [449, 238] width 292 height 20
click at [570, 236] on span at bounding box center [574, 239] width 24 height 18
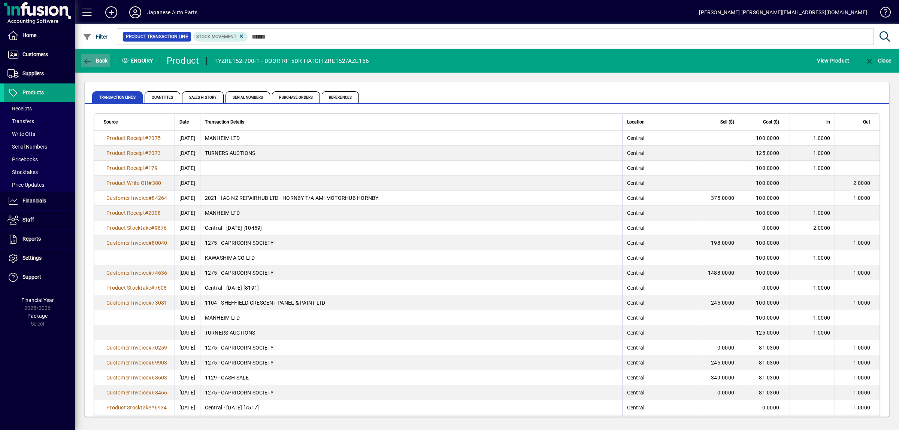
click at [101, 56] on span "button" at bounding box center [95, 61] width 29 height 18
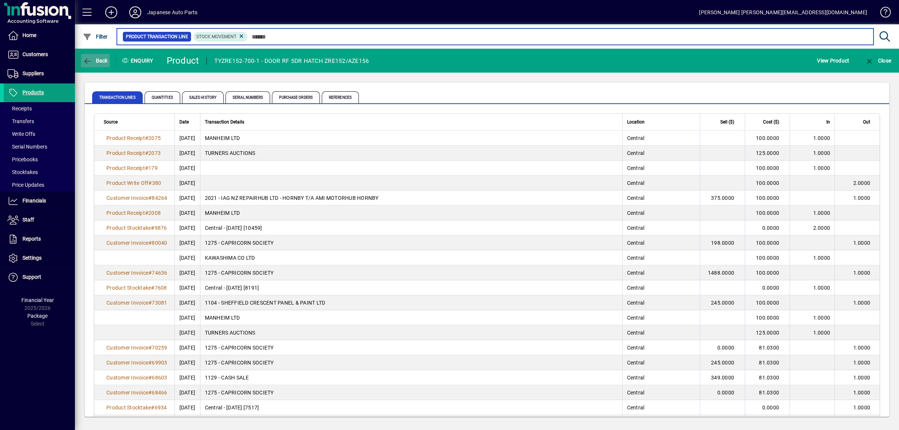
type input "******"
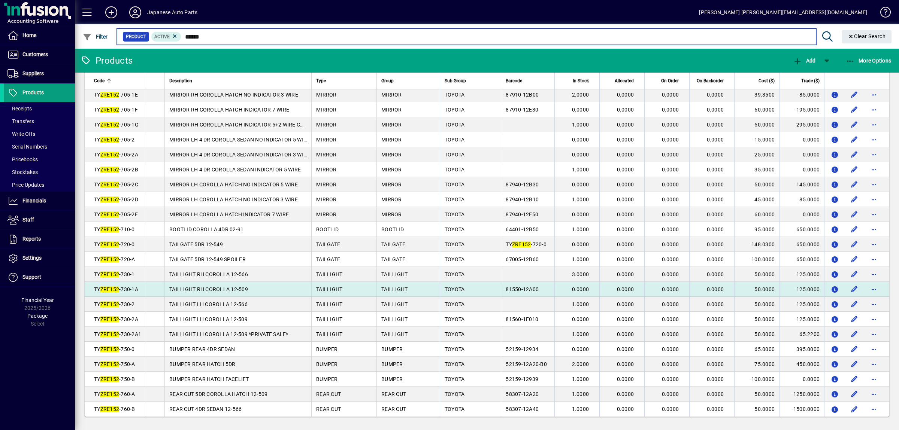
scroll to position [768, 0]
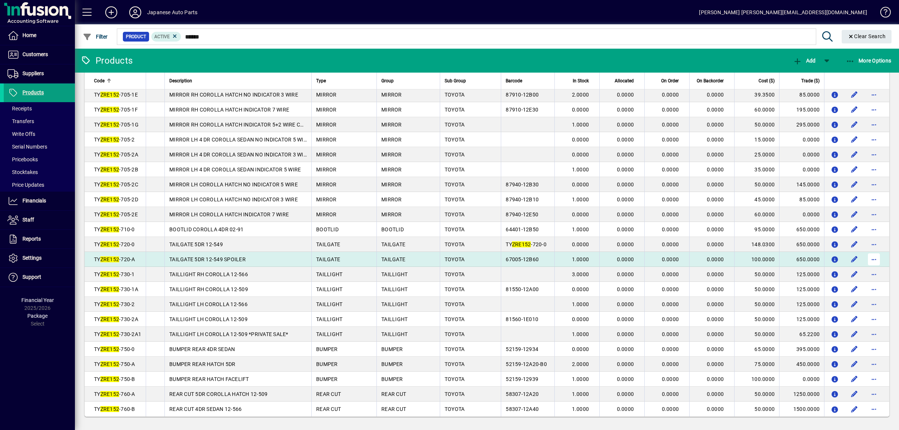
click at [874, 250] on span "button" at bounding box center [874, 259] width 18 height 18
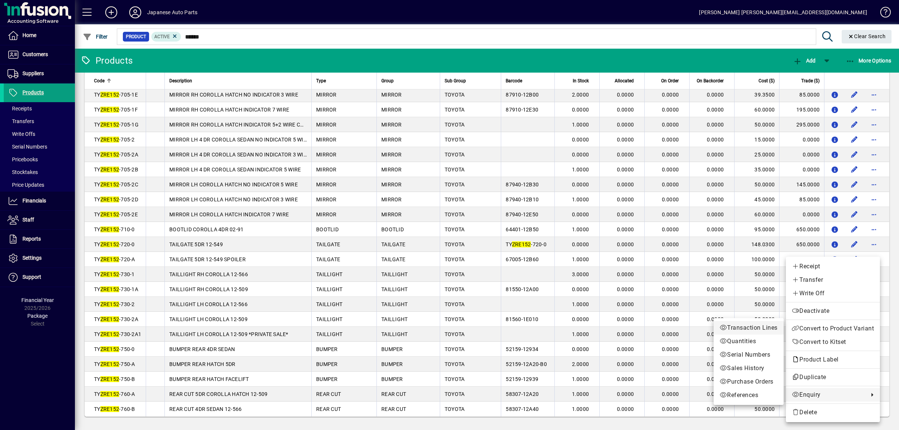
click at [736, 322] on link "Transaction Lines" at bounding box center [748, 327] width 70 height 13
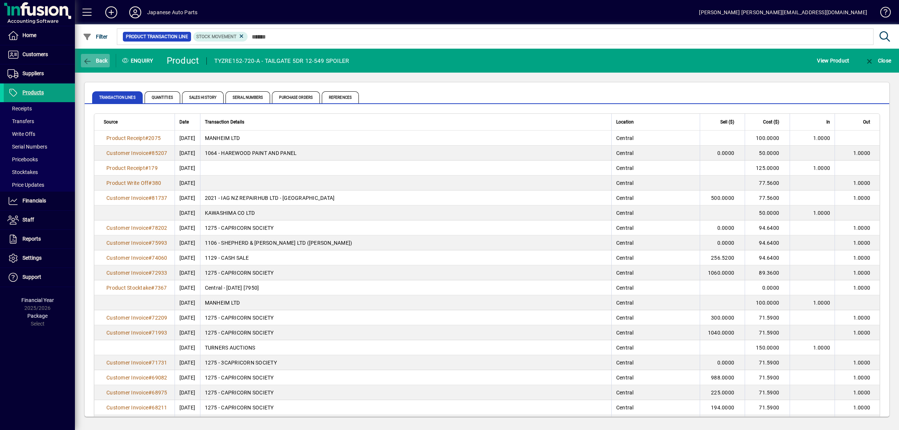
click at [97, 64] on span "button" at bounding box center [95, 61] width 29 height 18
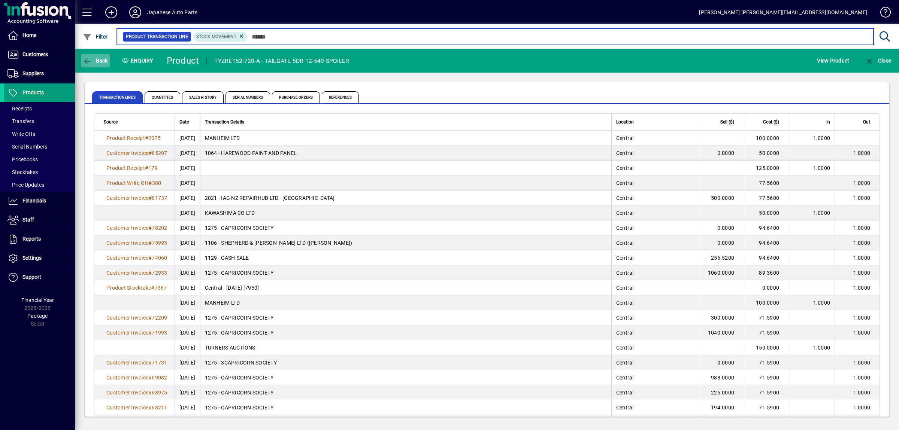
type input "******"
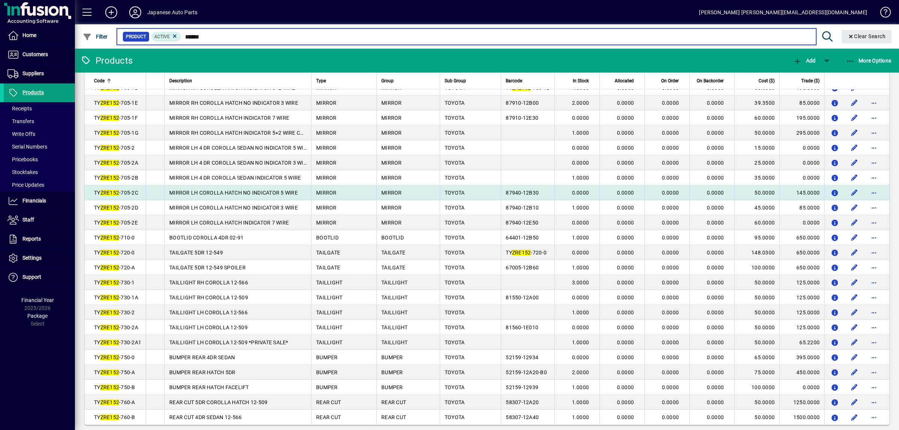
scroll to position [768, 0]
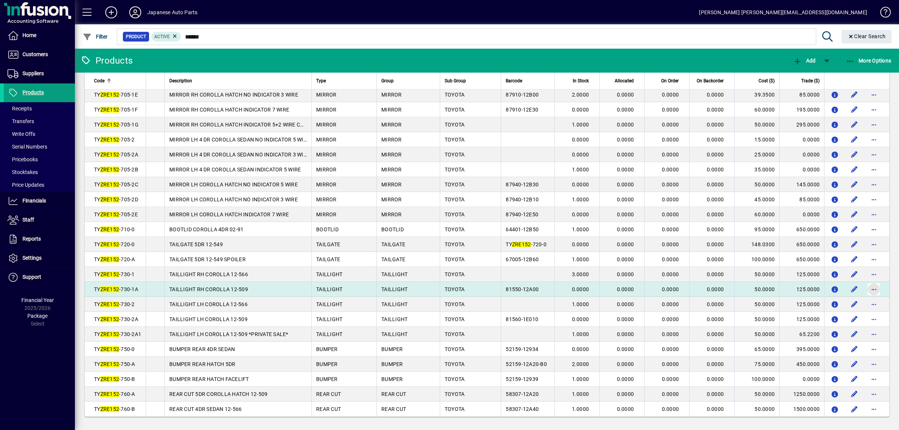
click at [870, 280] on span "button" at bounding box center [874, 289] width 18 height 18
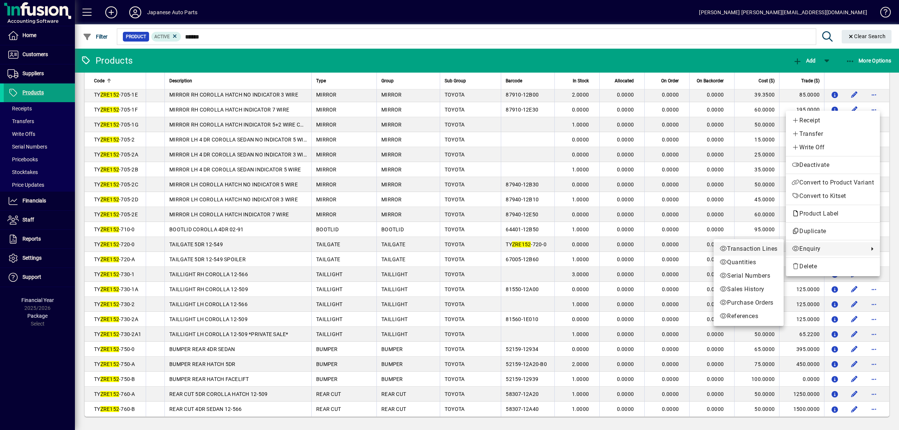
click at [775, 250] on span "Transaction Lines" at bounding box center [748, 248] width 58 height 9
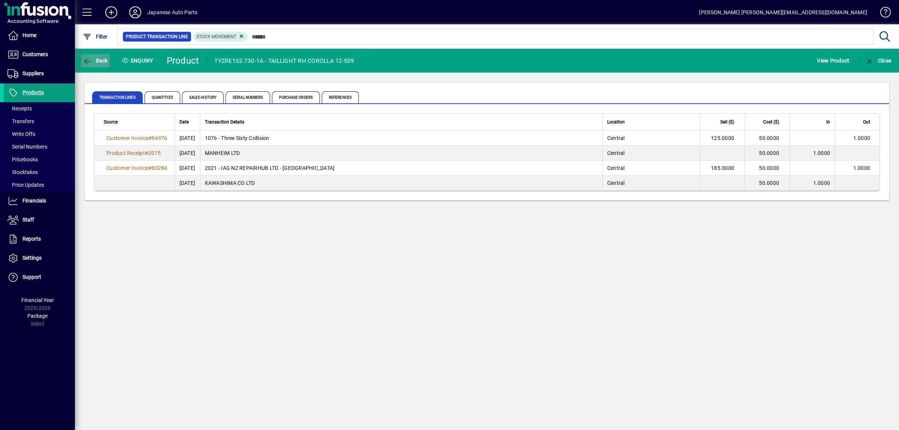
click at [94, 64] on span "Back" at bounding box center [95, 61] width 25 height 6
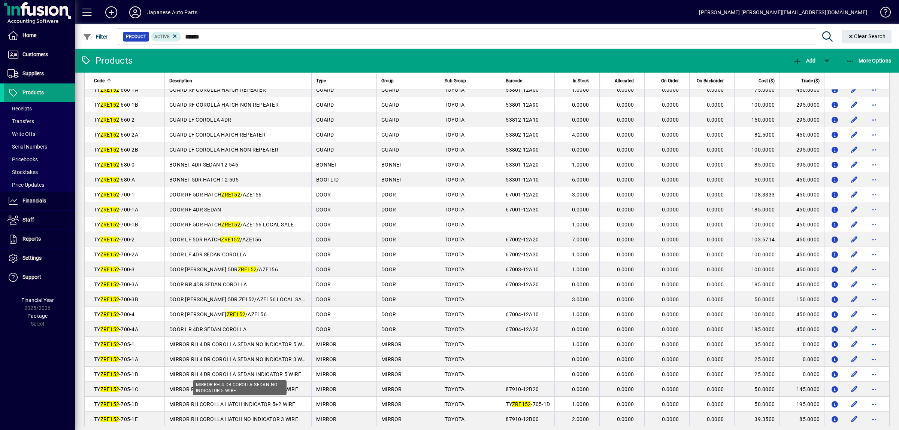
scroll to position [393, 0]
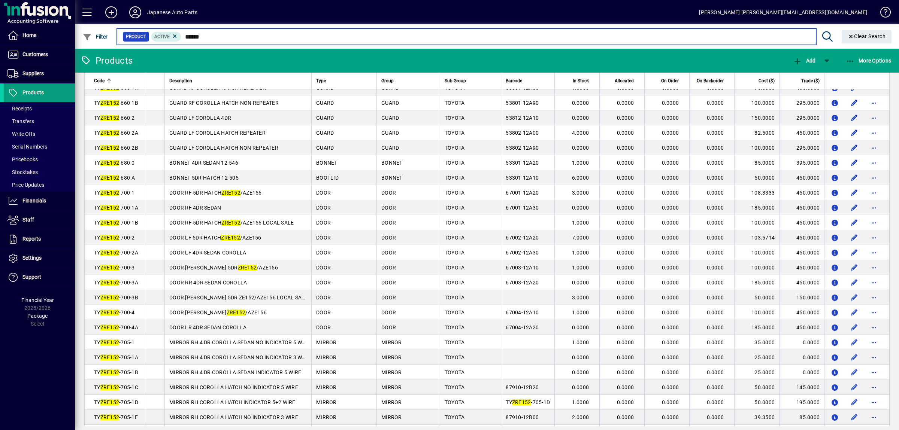
drag, startPoint x: 241, startPoint y: 37, endPoint x: 76, endPoint y: 26, distance: 165.1
click at [181, 31] on input "******" at bounding box center [495, 36] width 628 height 10
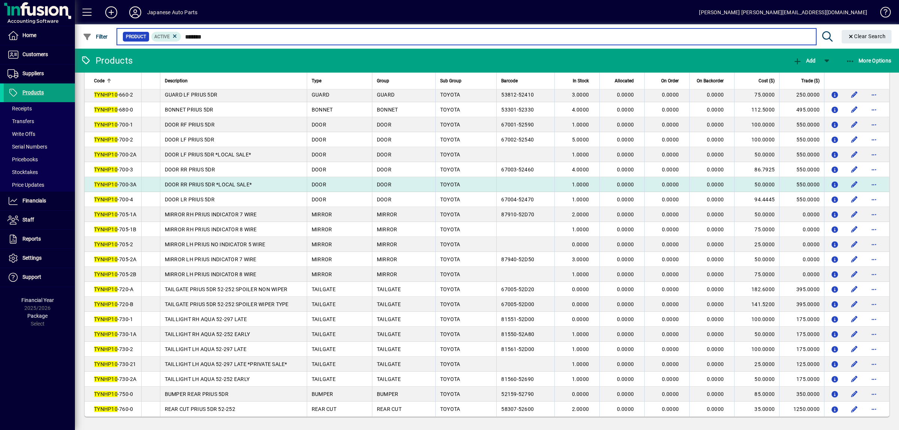
scroll to position [275, 0]
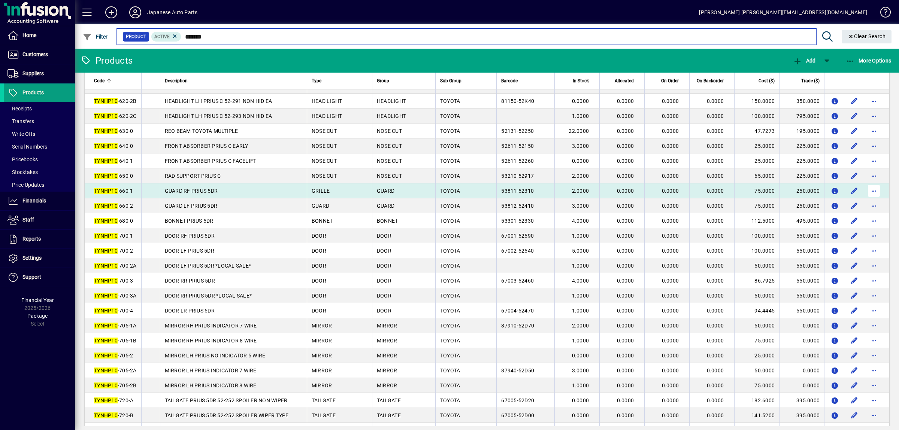
type input "*******"
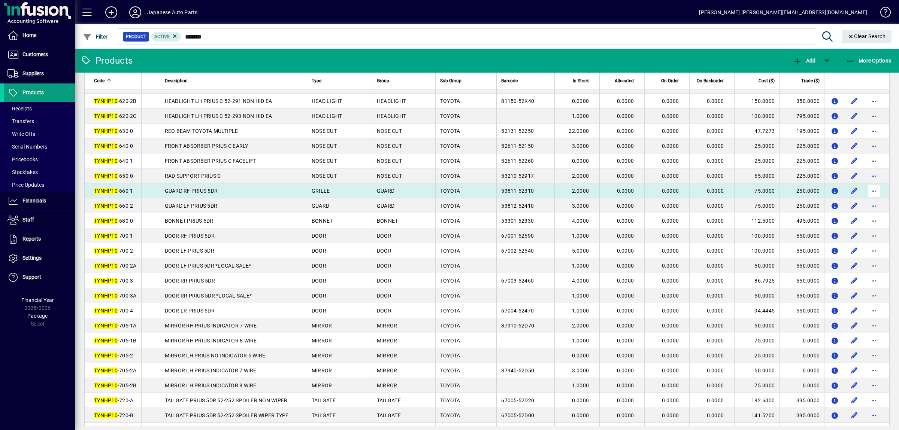
click at [875, 200] on span "button" at bounding box center [874, 191] width 18 height 18
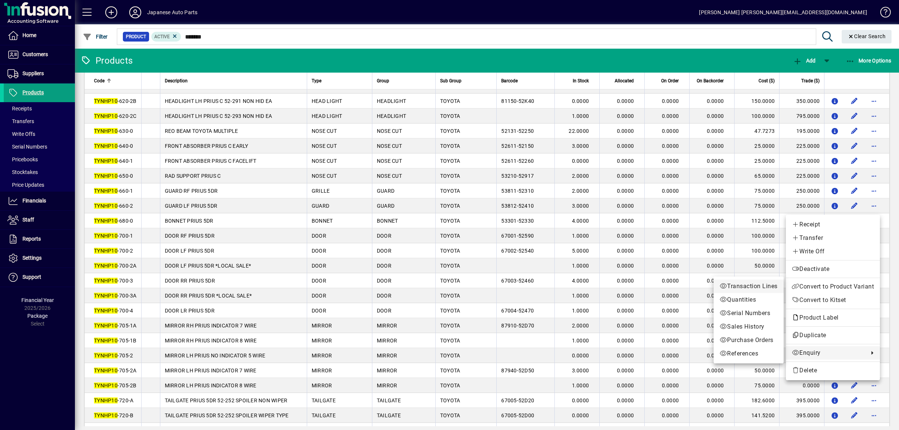
click at [750, 291] on link "Transaction Lines" at bounding box center [748, 286] width 70 height 13
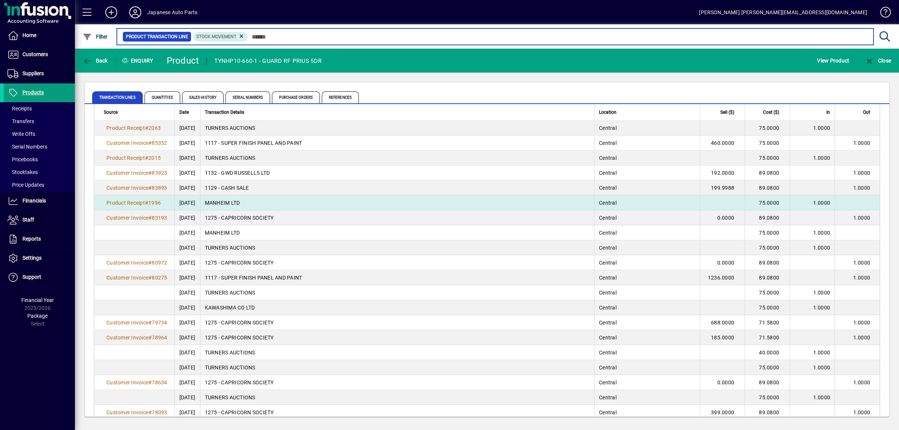
scroll to position [39, 0]
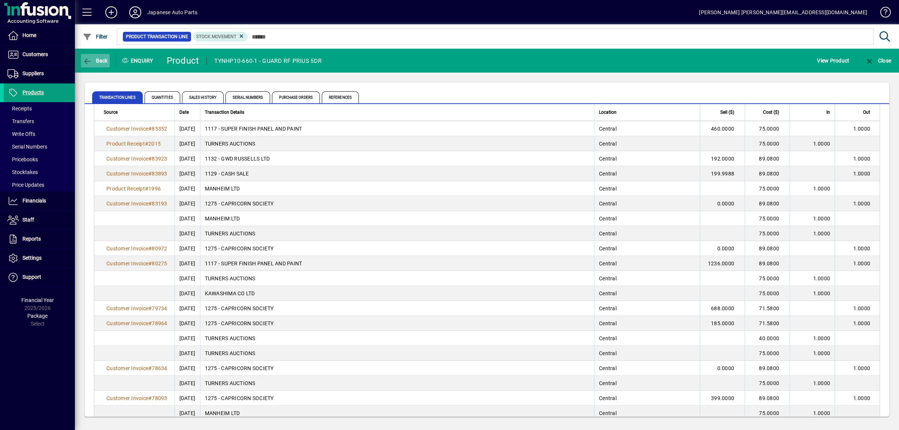
click at [96, 60] on span "Back" at bounding box center [95, 61] width 25 height 6
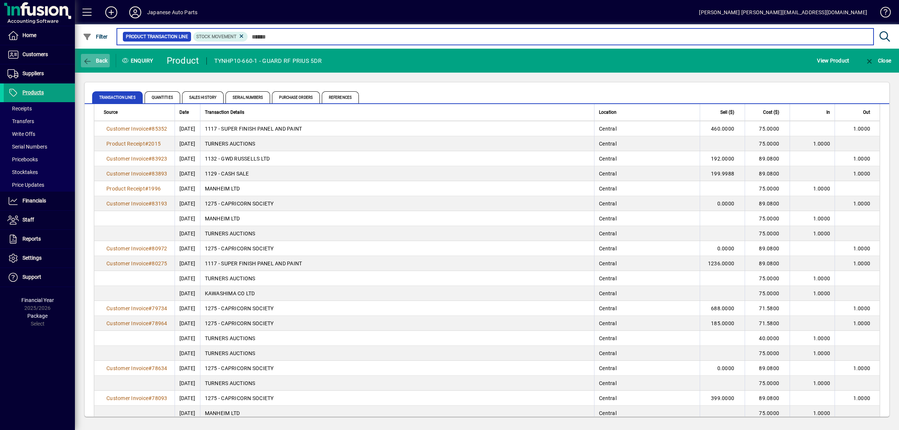
type input "*******"
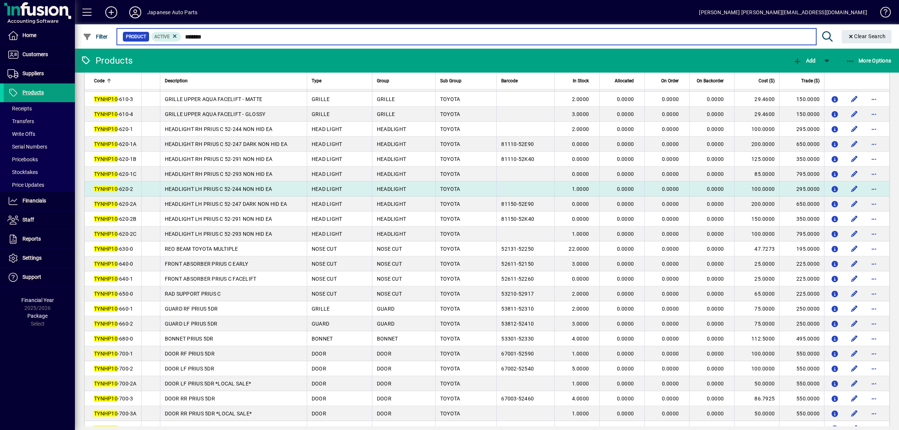
scroll to position [236, 0]
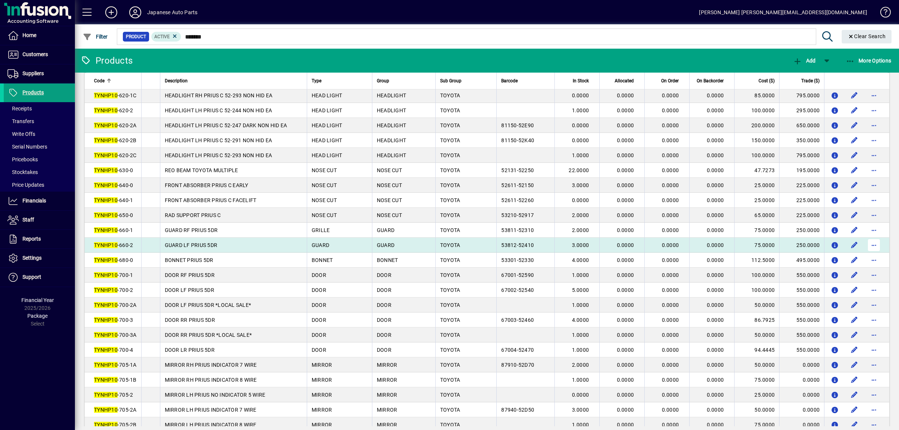
click at [874, 254] on span "button" at bounding box center [874, 245] width 18 height 18
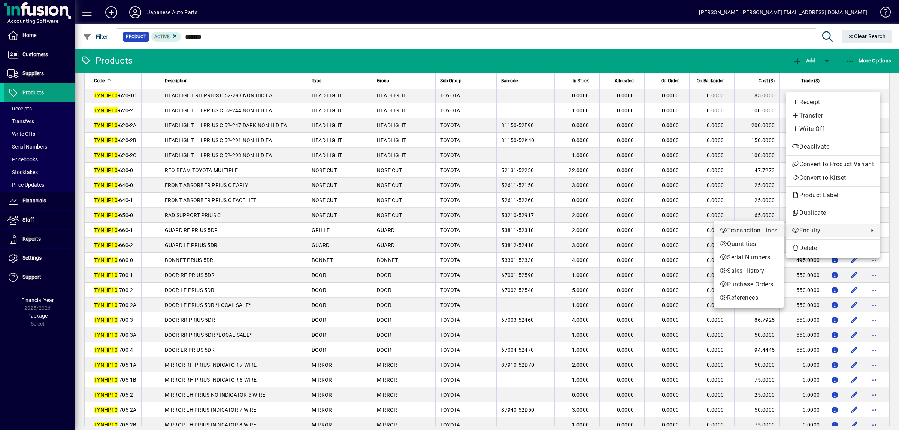
click at [764, 234] on span "Transaction Lines" at bounding box center [748, 230] width 58 height 9
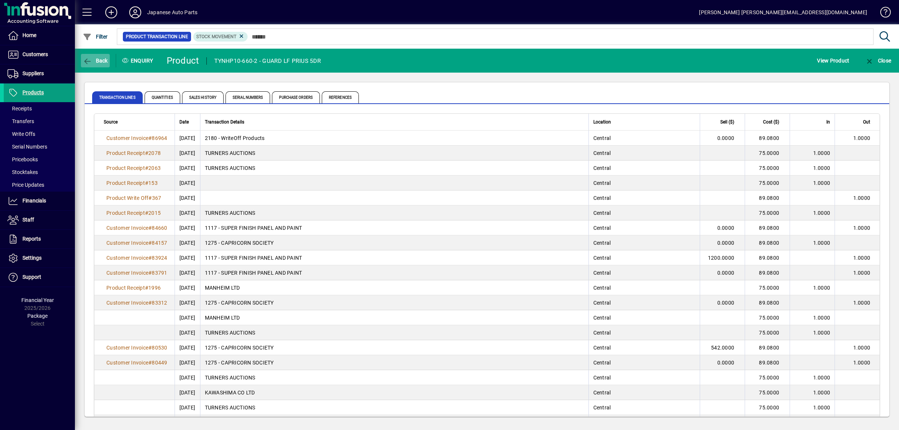
click at [103, 62] on span "Back" at bounding box center [95, 61] width 25 height 6
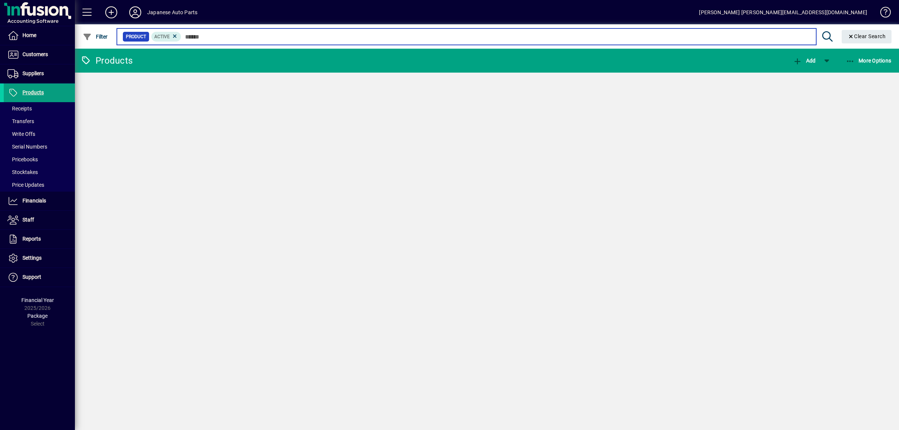
type input "*******"
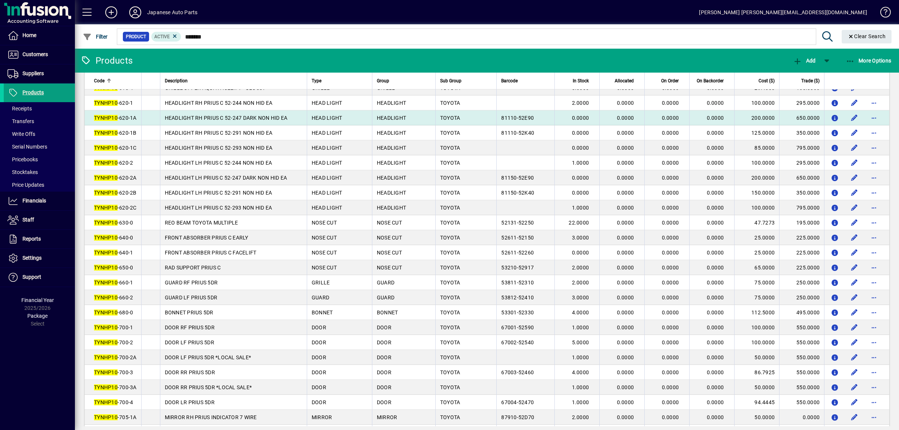
scroll to position [197, 0]
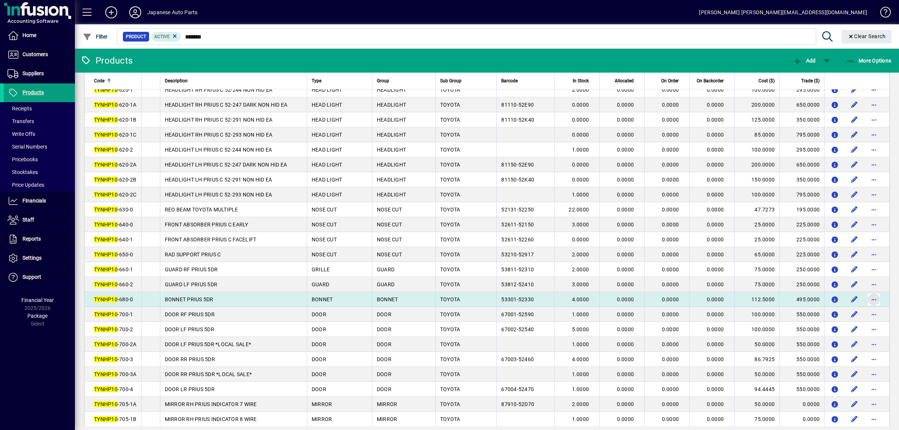
click at [870, 309] on span "button" at bounding box center [874, 300] width 18 height 18
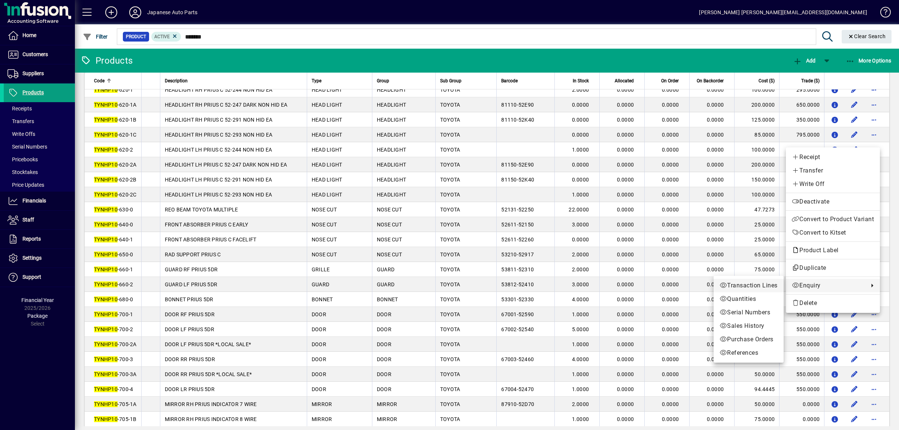
click at [754, 288] on span "Transaction Lines" at bounding box center [748, 285] width 58 height 9
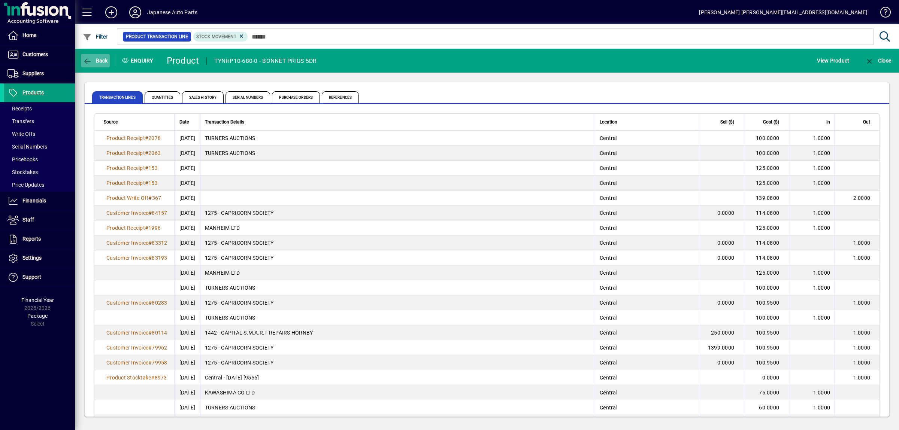
click at [98, 56] on span "button" at bounding box center [95, 61] width 29 height 18
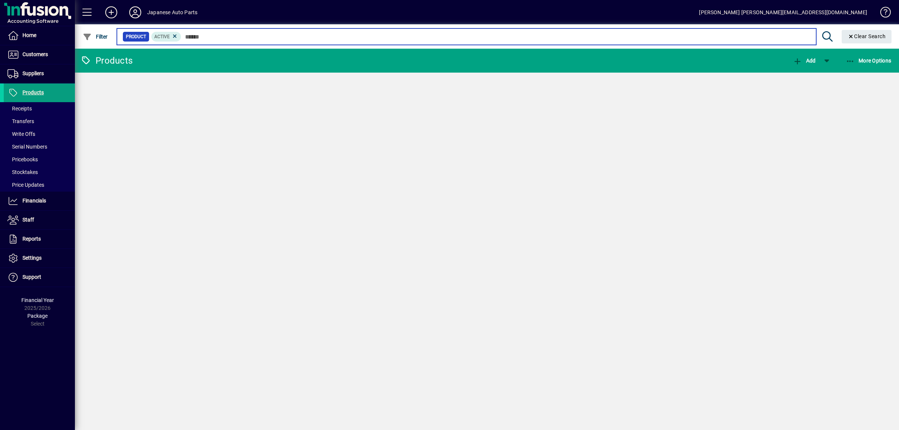
type input "*******"
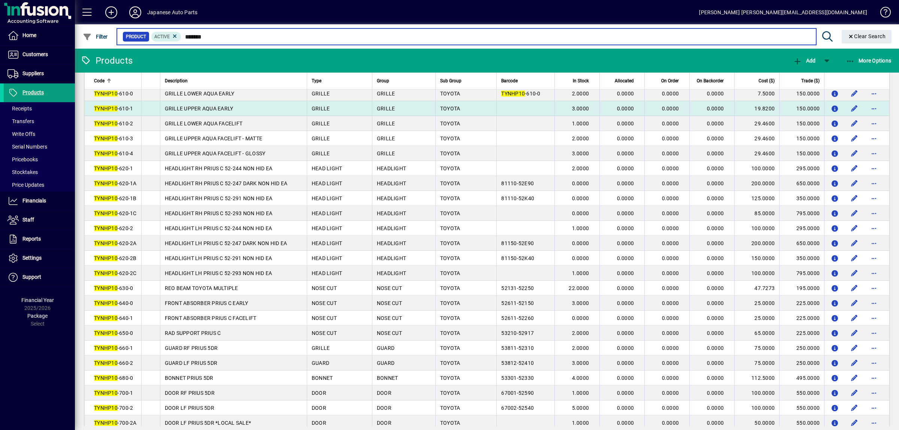
scroll to position [197, 0]
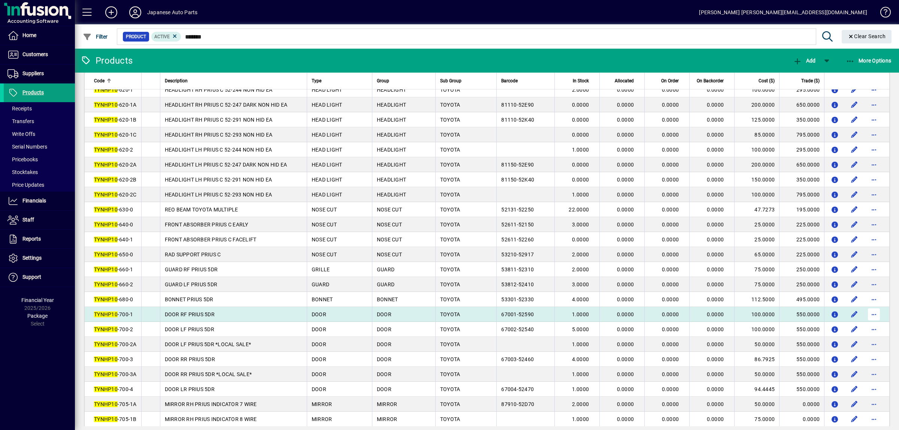
click at [874, 323] on span "button" at bounding box center [874, 315] width 18 height 18
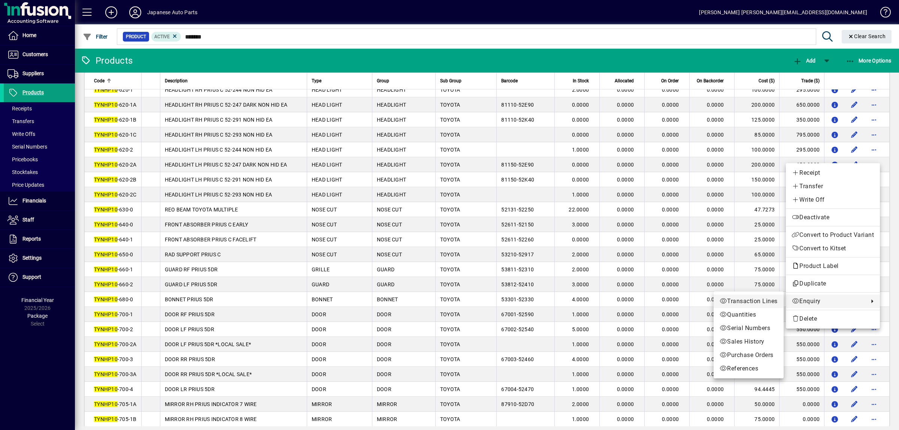
click at [763, 304] on span "Transaction Lines" at bounding box center [748, 301] width 58 height 9
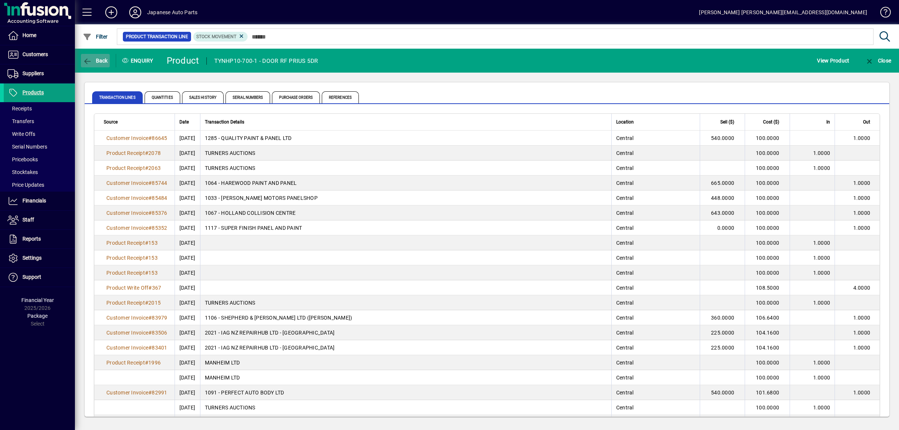
click at [89, 65] on span "button" at bounding box center [95, 61] width 29 height 18
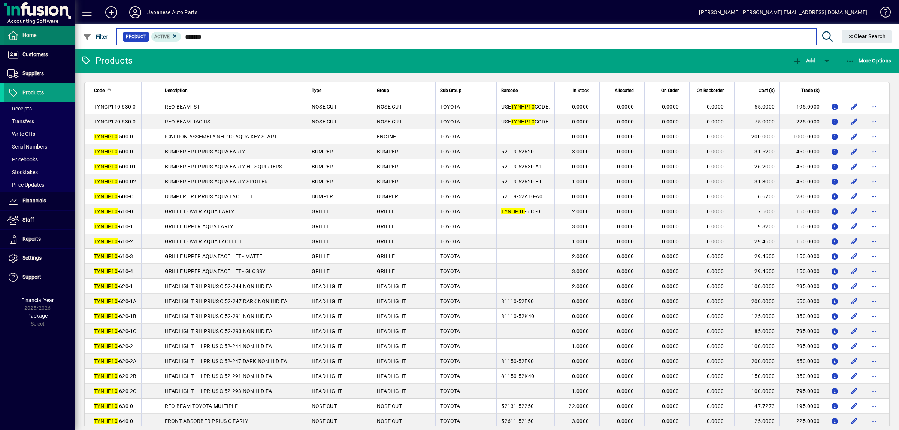
drag, startPoint x: 228, startPoint y: 41, endPoint x: 39, endPoint y: 36, distance: 188.4
click at [181, 41] on input "*******" at bounding box center [495, 36] width 628 height 10
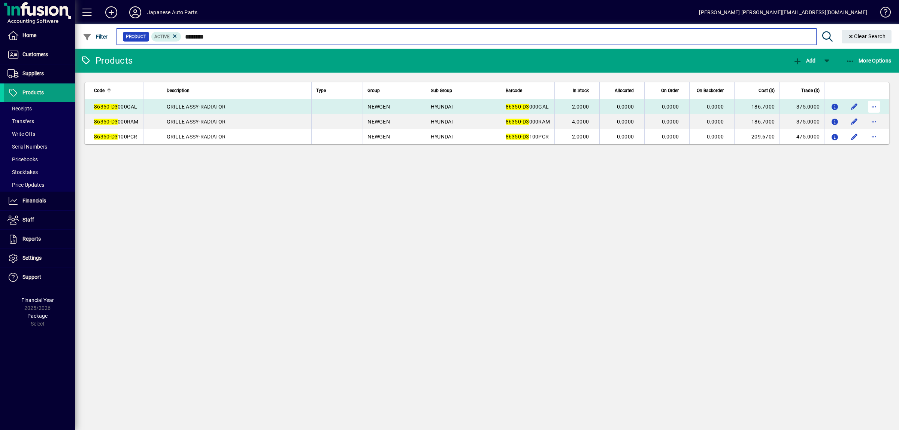
type input "********"
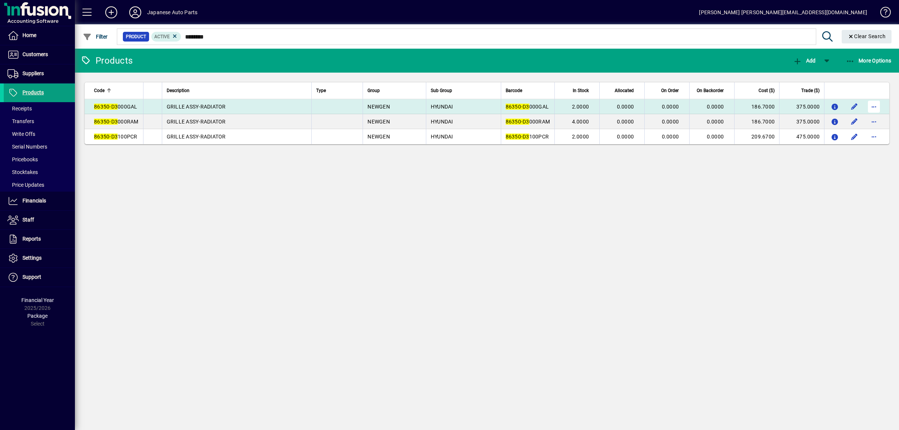
click at [876, 109] on span "button" at bounding box center [874, 107] width 18 height 18
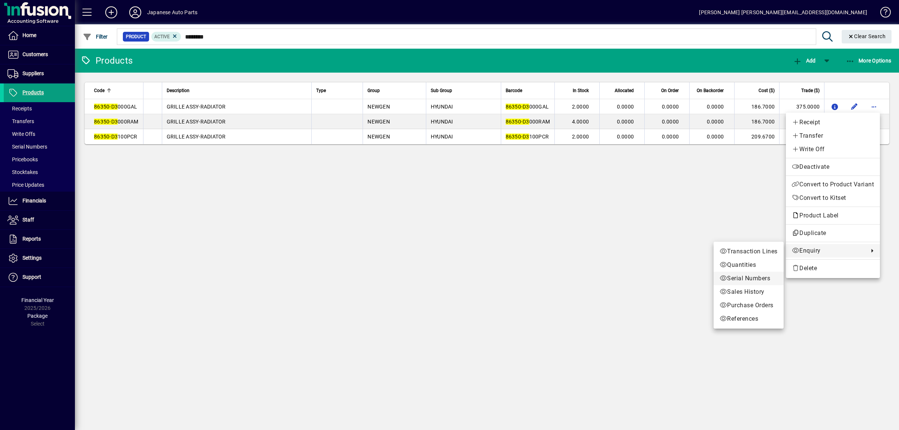
click at [758, 277] on span "Serial Numbers" at bounding box center [748, 278] width 58 height 9
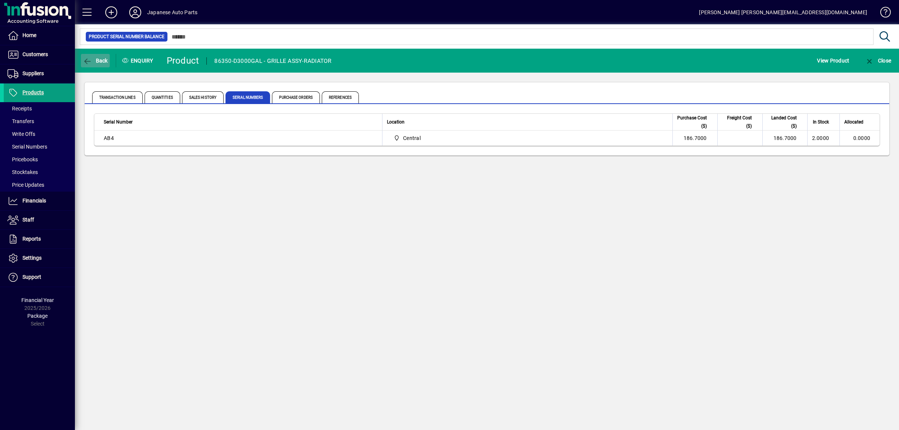
click at [98, 66] on span "button" at bounding box center [95, 61] width 29 height 18
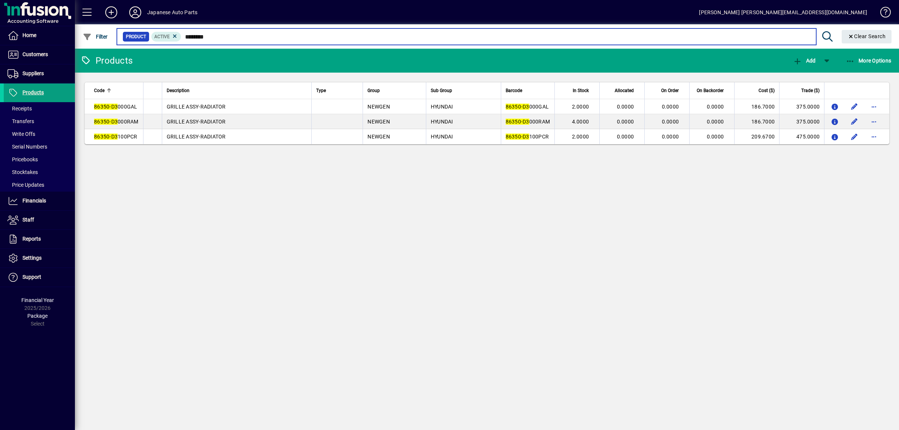
drag, startPoint x: 236, startPoint y: 33, endPoint x: 103, endPoint y: 28, distance: 133.0
click at [181, 31] on input "********" at bounding box center [495, 36] width 628 height 10
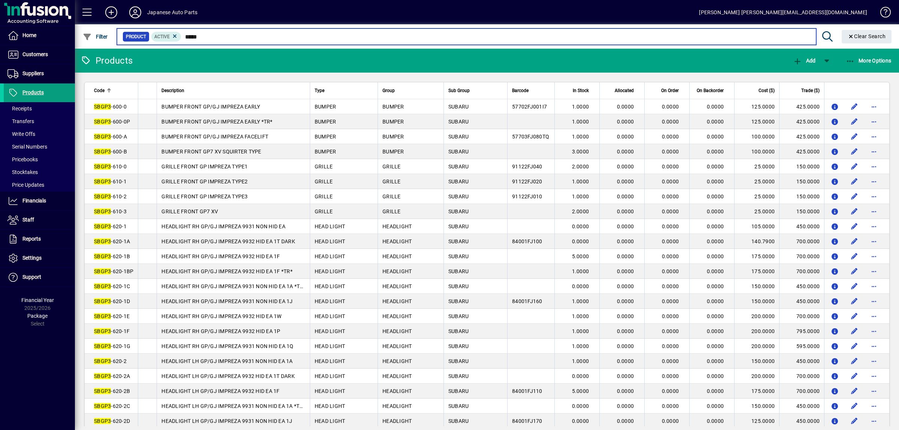
type input "*****"
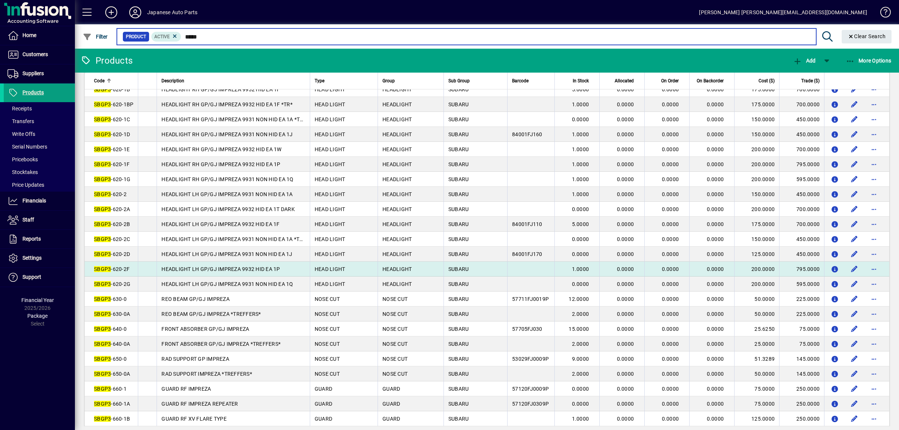
scroll to position [197, 0]
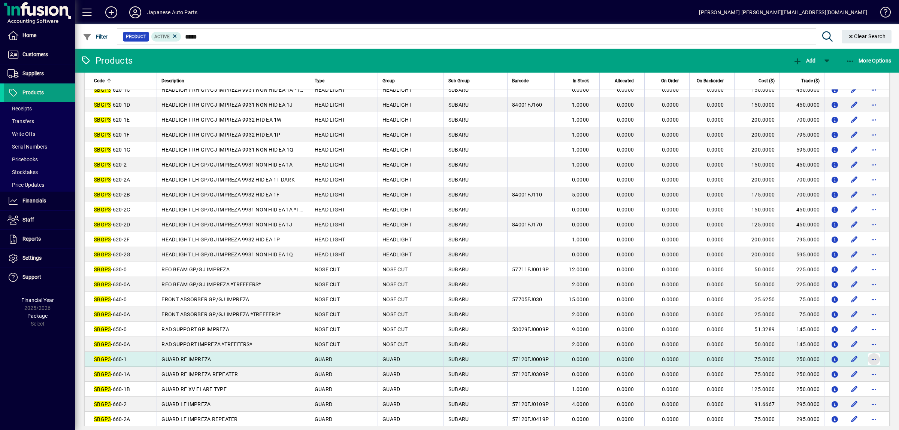
click at [872, 368] on span "button" at bounding box center [874, 359] width 18 height 18
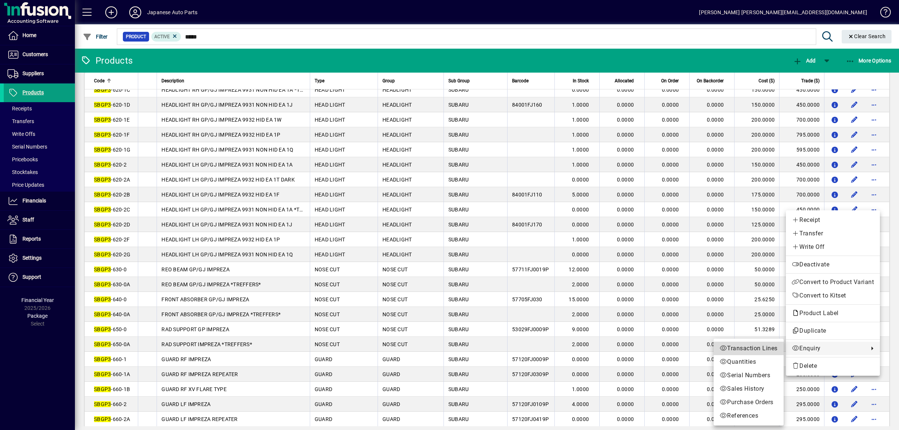
click at [772, 346] on span "Transaction Lines" at bounding box center [748, 348] width 58 height 9
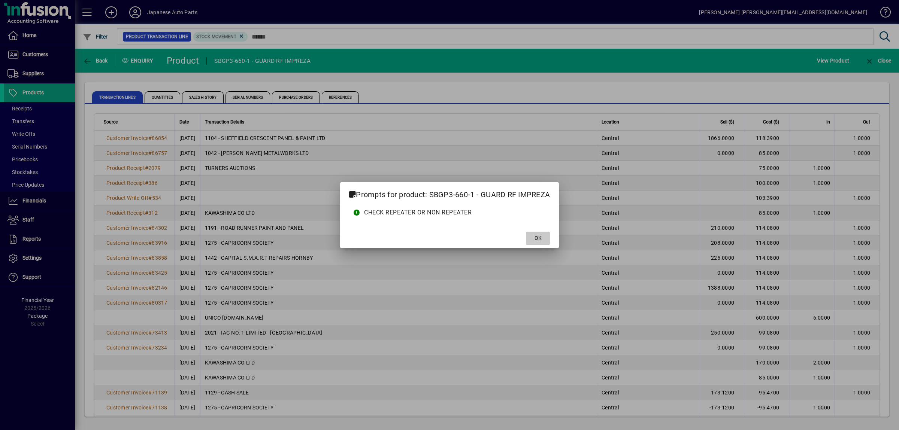
click at [537, 237] on span "OK" at bounding box center [537, 238] width 7 height 8
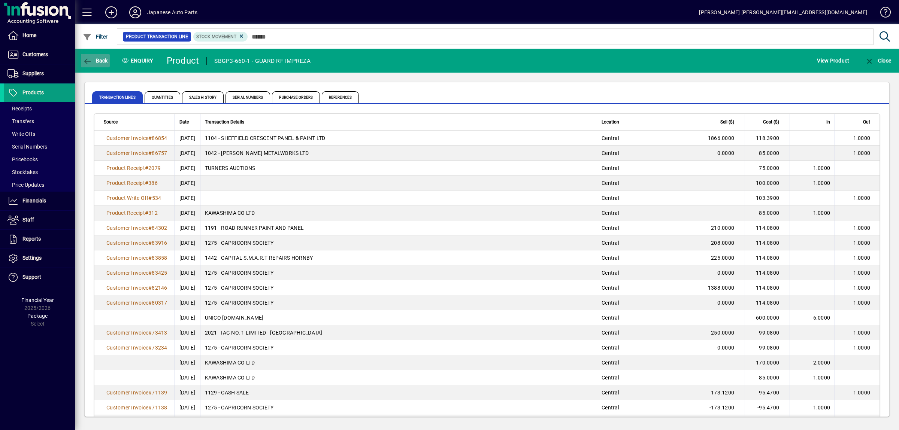
click at [99, 58] on span "Back" at bounding box center [95, 61] width 25 height 6
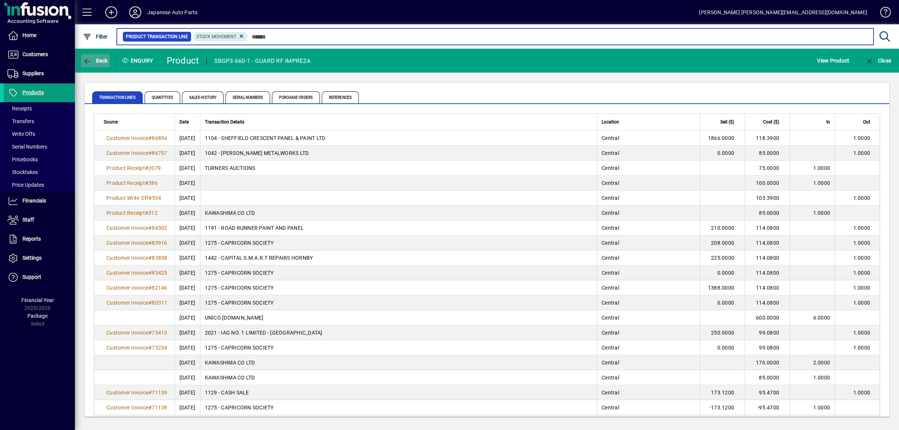
type input "*****"
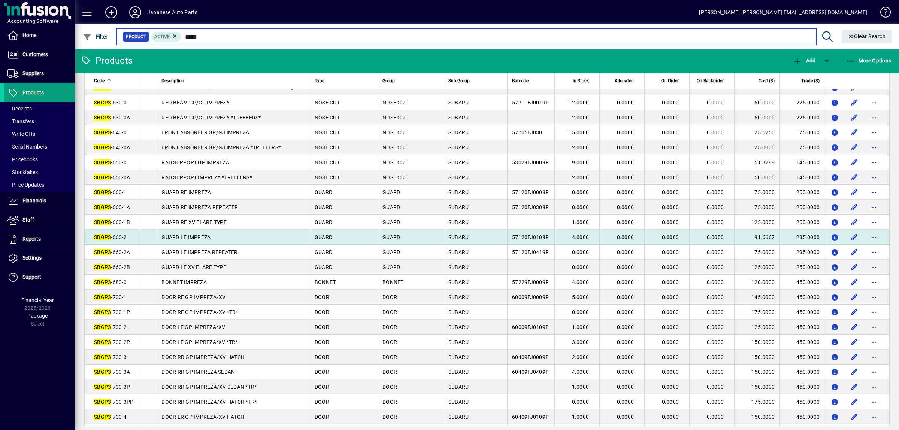
scroll to position [393, 0]
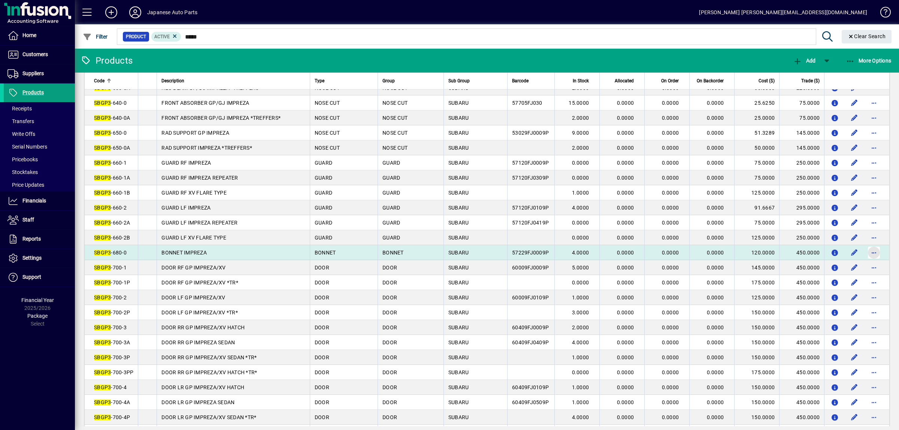
click at [869, 262] on span "button" at bounding box center [874, 253] width 18 height 18
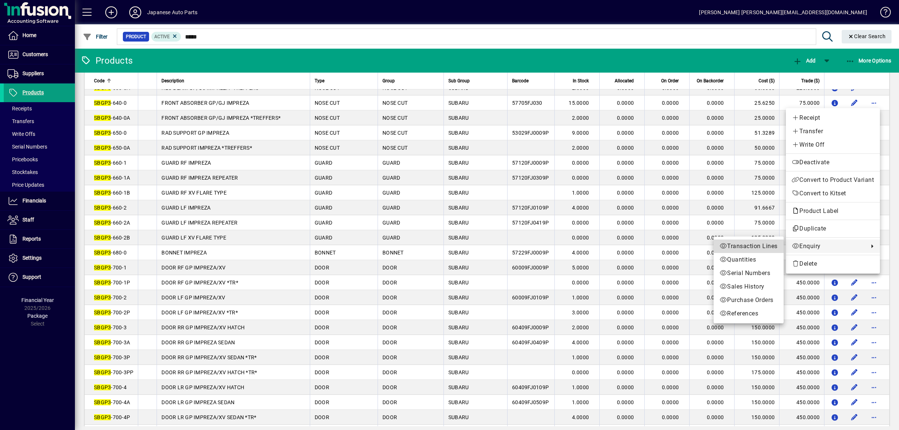
click at [738, 247] on span "Transaction Lines" at bounding box center [748, 246] width 58 height 9
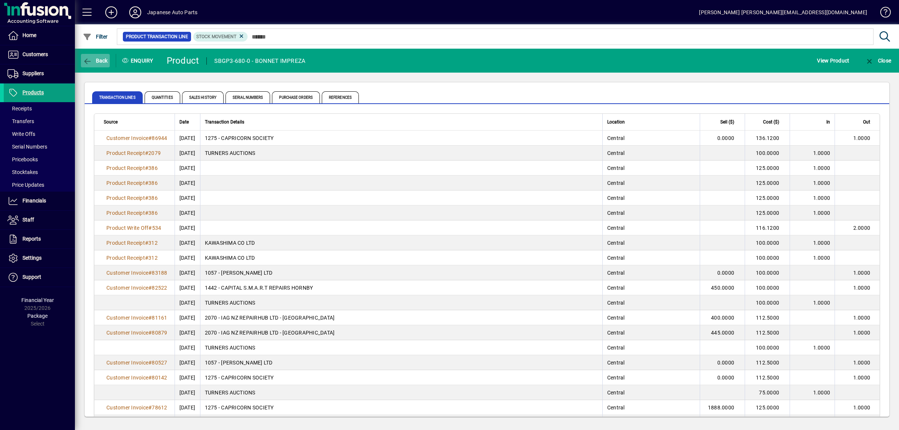
click at [95, 61] on span "Back" at bounding box center [95, 61] width 25 height 6
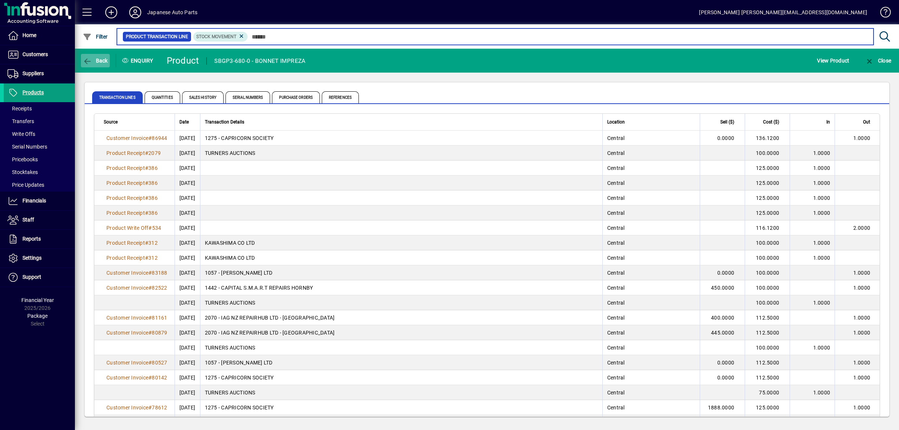
type input "*****"
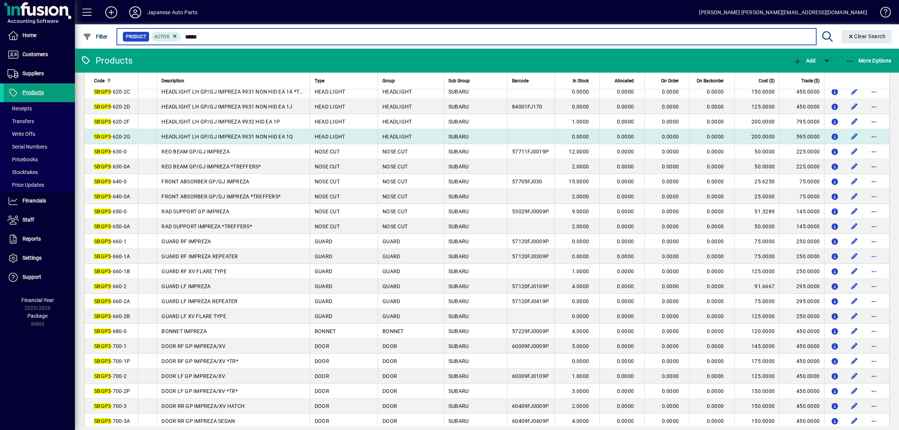
scroll to position [432, 0]
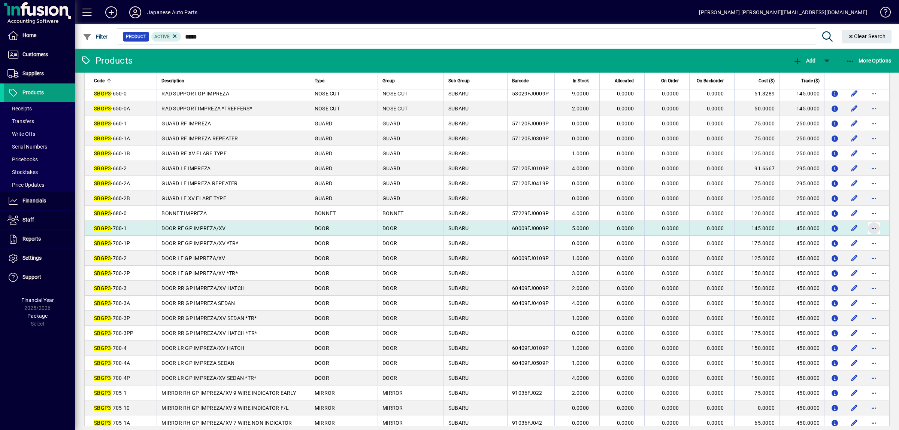
click at [873, 237] on span "button" at bounding box center [874, 228] width 18 height 18
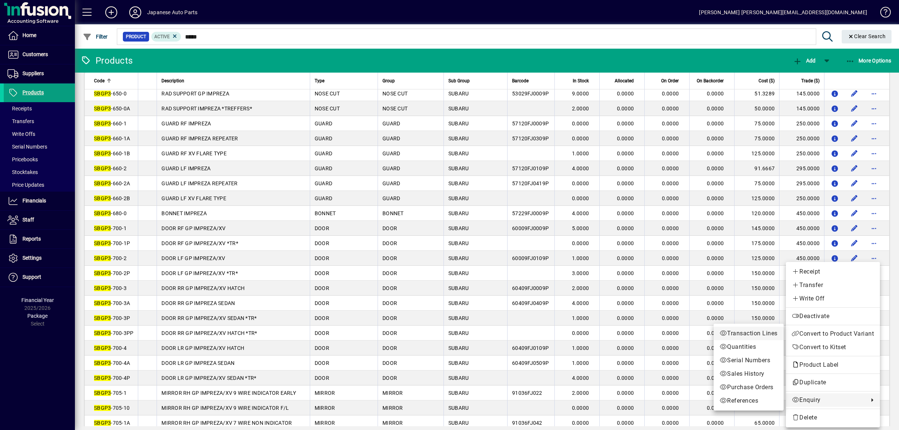
click at [747, 334] on span "Transaction Lines" at bounding box center [748, 333] width 58 height 9
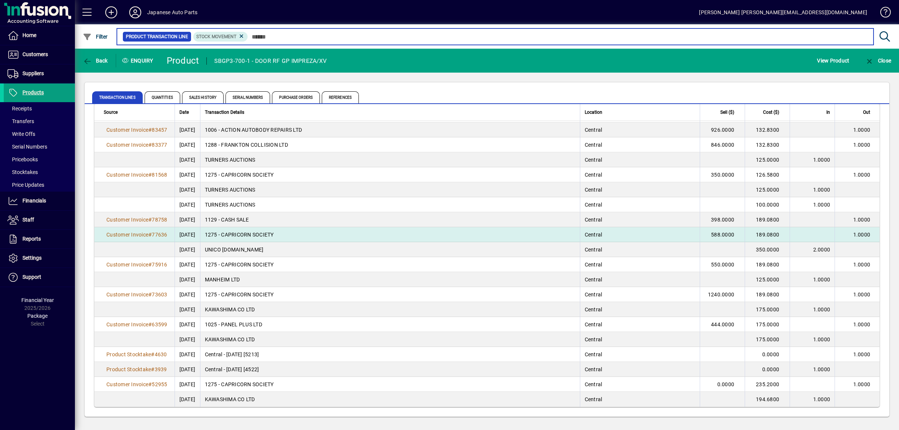
scroll to position [94, 0]
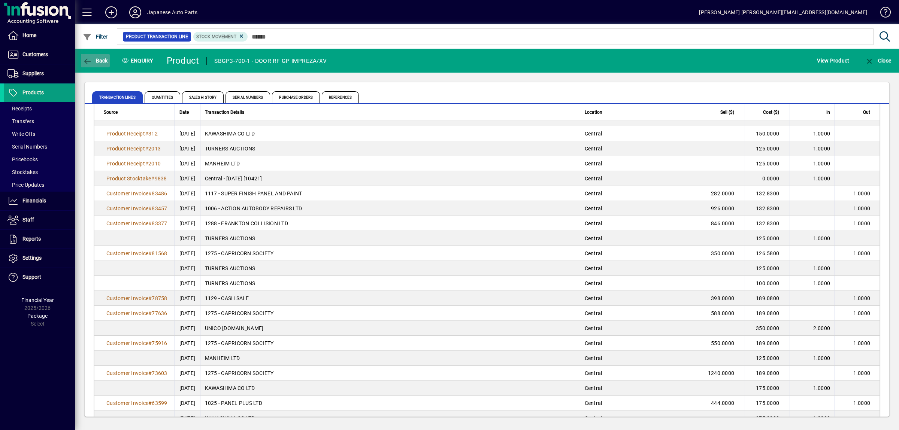
click at [99, 53] on span "button" at bounding box center [95, 61] width 29 height 18
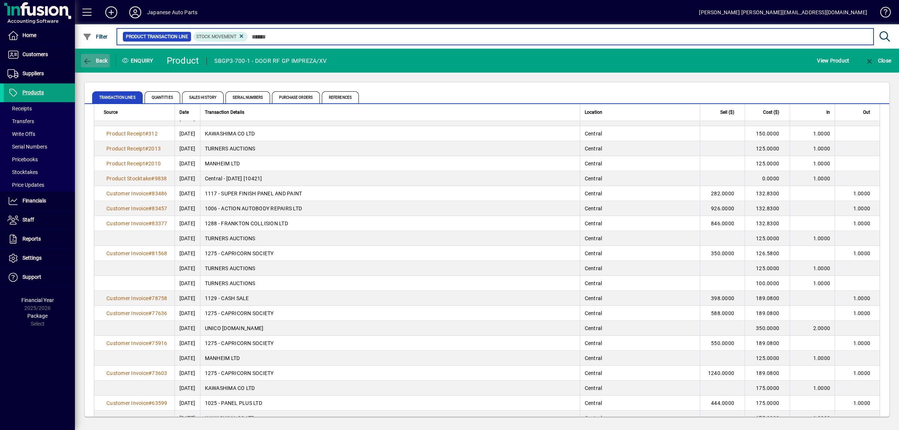
type input "*****"
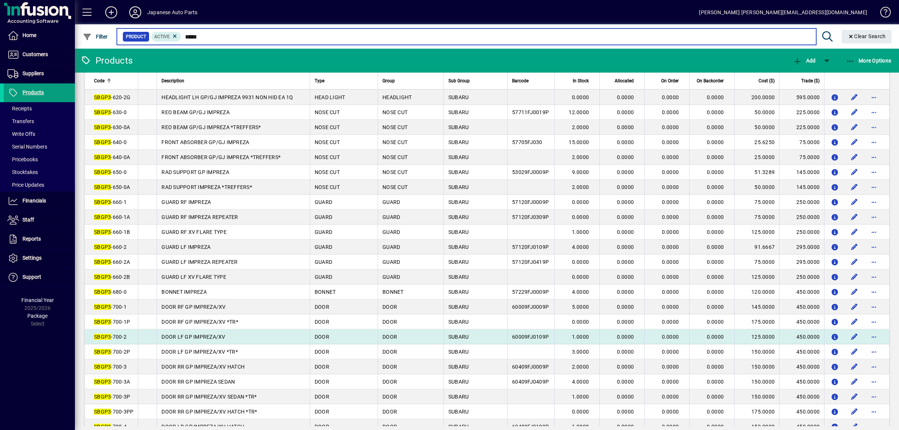
scroll to position [432, 0]
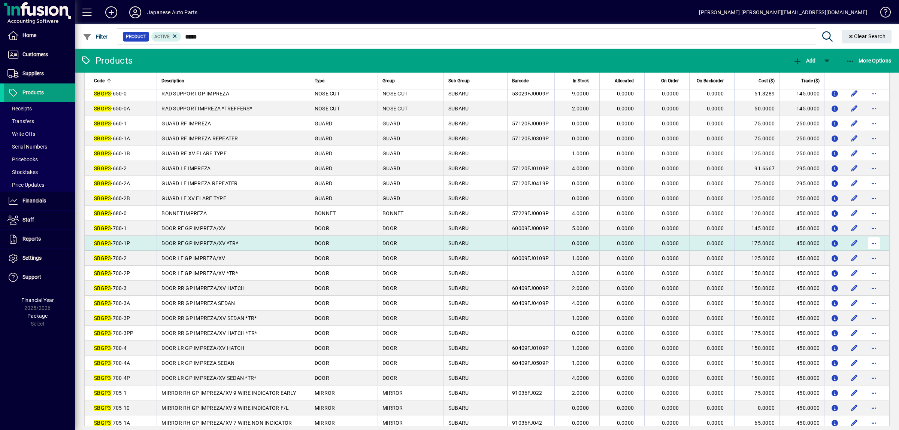
click at [873, 252] on span "button" at bounding box center [874, 243] width 18 height 18
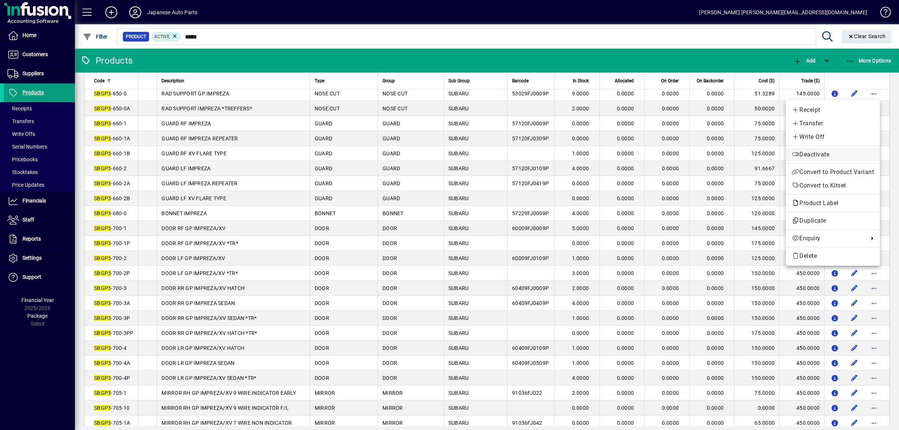
click at [806, 155] on span "Deactivate" at bounding box center [832, 154] width 82 height 9
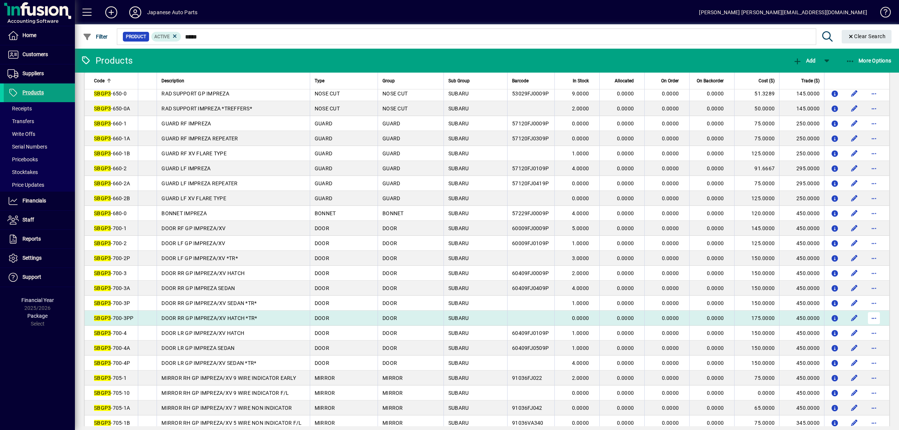
click at [876, 327] on span "button" at bounding box center [874, 318] width 18 height 18
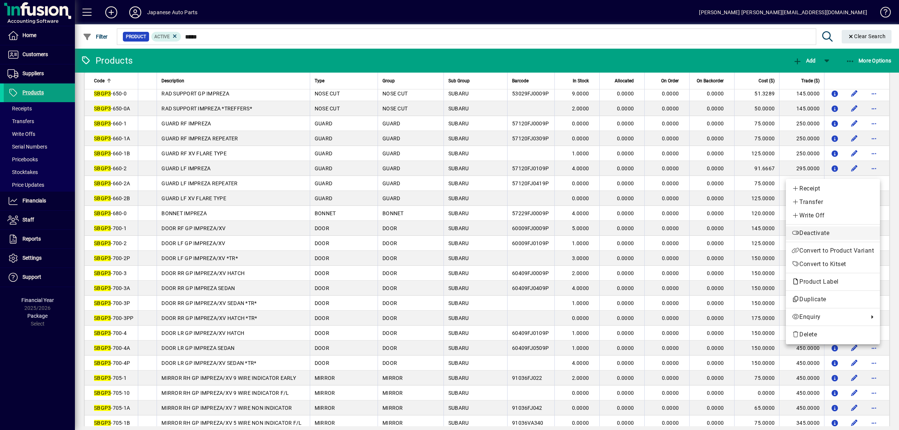
click at [812, 228] on button "Deactivate" at bounding box center [833, 233] width 94 height 13
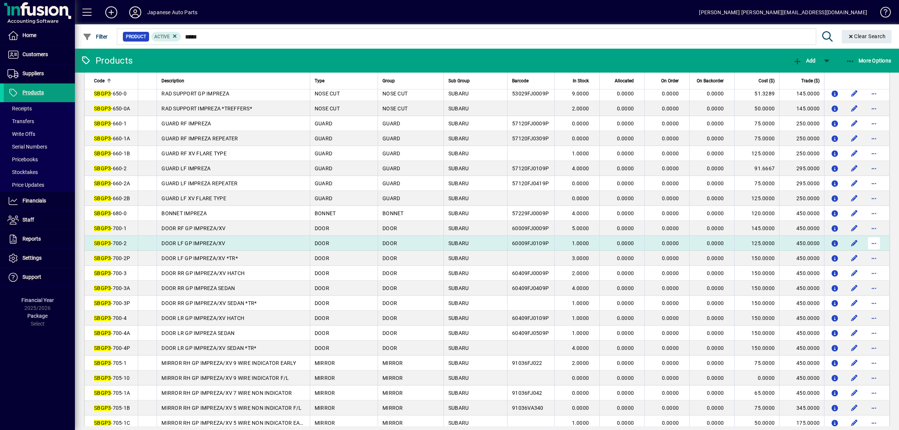
click at [869, 252] on span "button" at bounding box center [874, 243] width 18 height 18
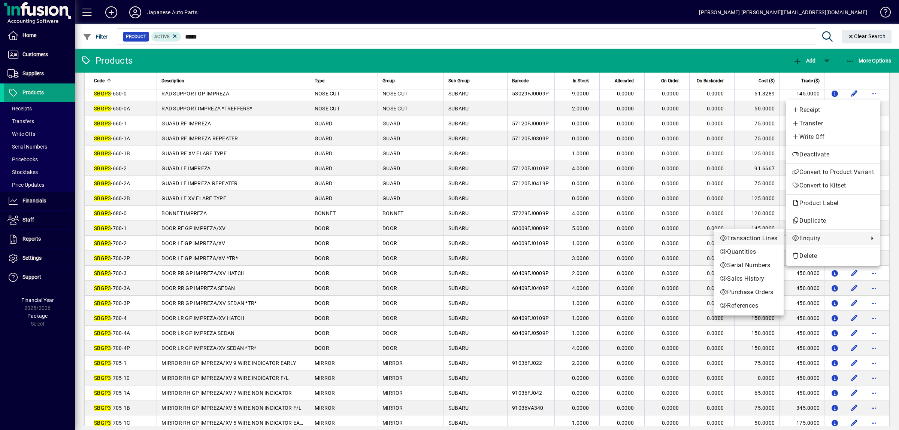
click at [767, 236] on span "Transaction Lines" at bounding box center [748, 238] width 58 height 9
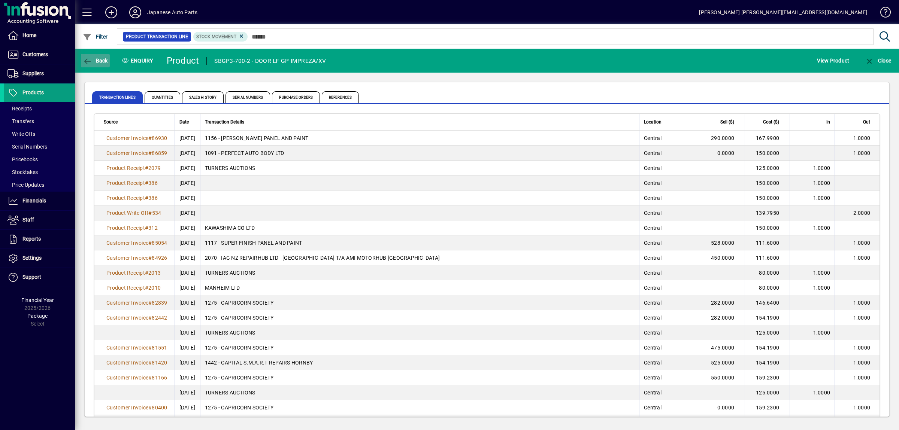
click at [107, 58] on span "Back" at bounding box center [95, 61] width 25 height 6
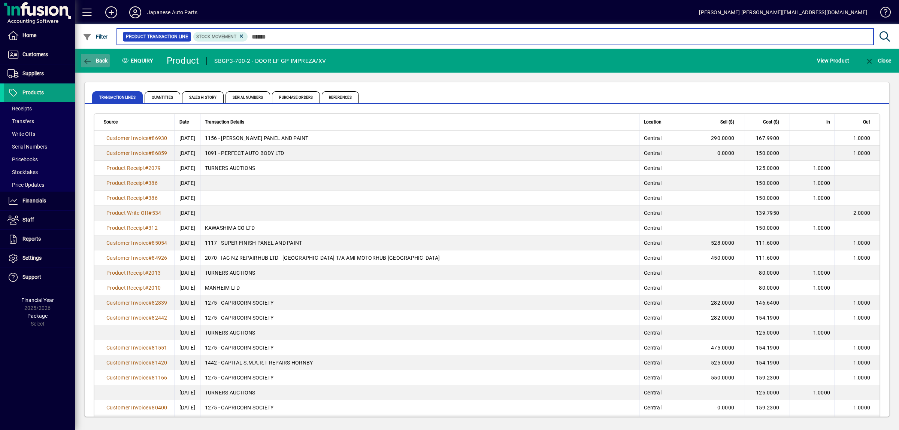
type input "*****"
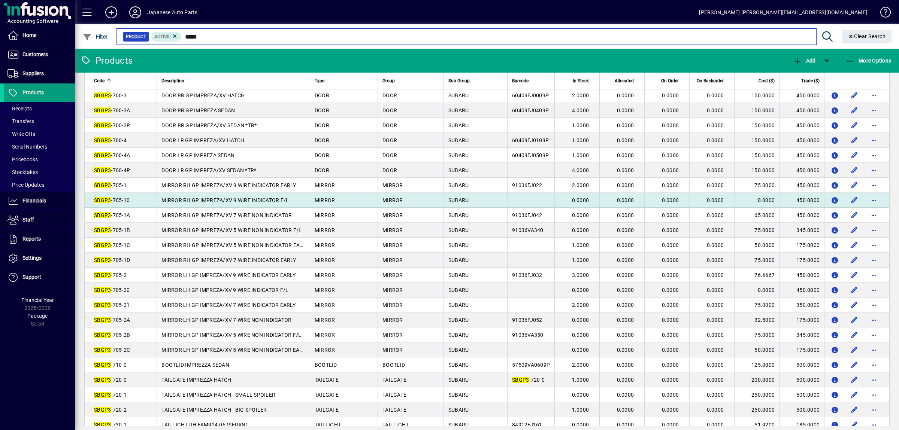
scroll to position [629, 0]
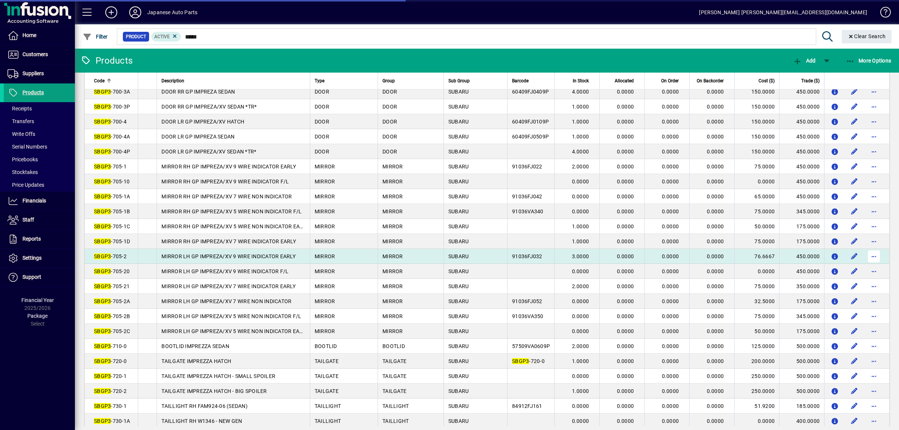
click at [869, 265] on span "button" at bounding box center [874, 256] width 18 height 18
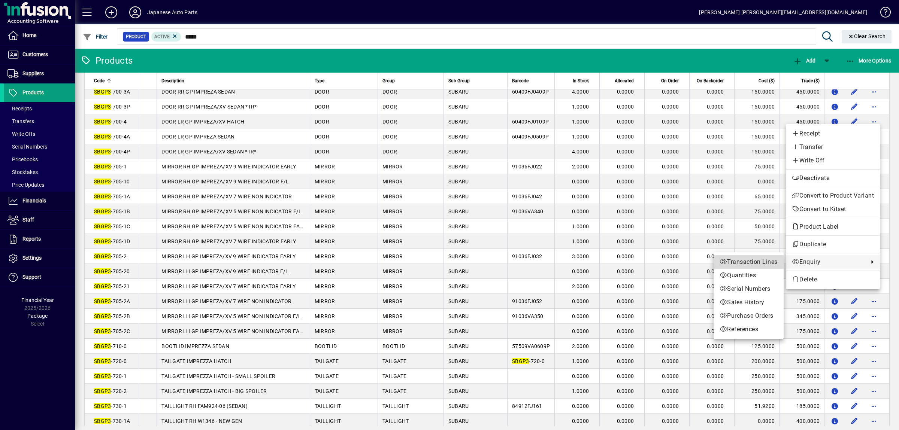
click at [763, 259] on span "Transaction Lines" at bounding box center [748, 262] width 58 height 9
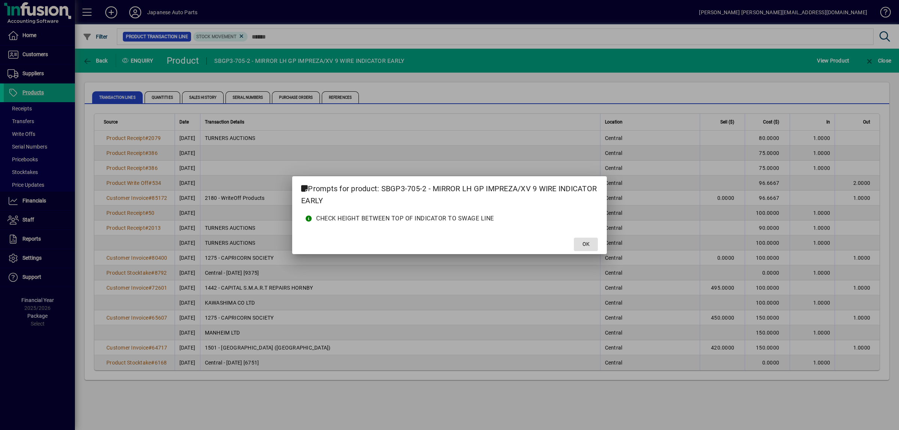
click at [585, 241] on span "OK" at bounding box center [585, 244] width 7 height 8
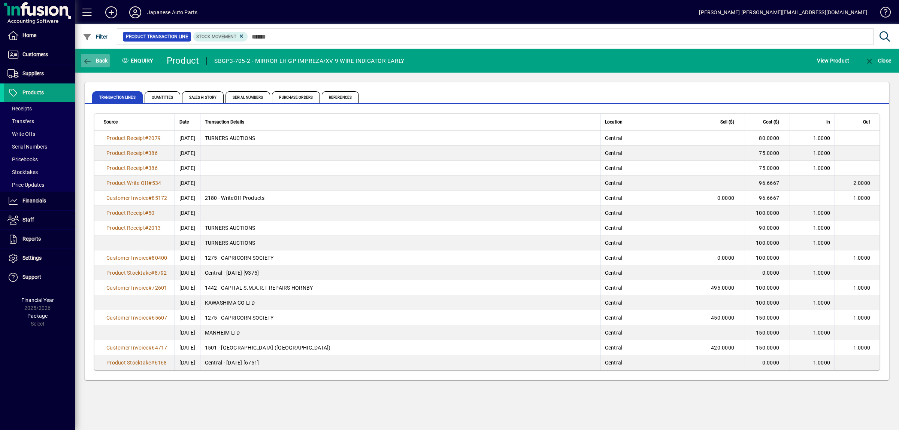
click at [99, 54] on span "button" at bounding box center [95, 61] width 29 height 18
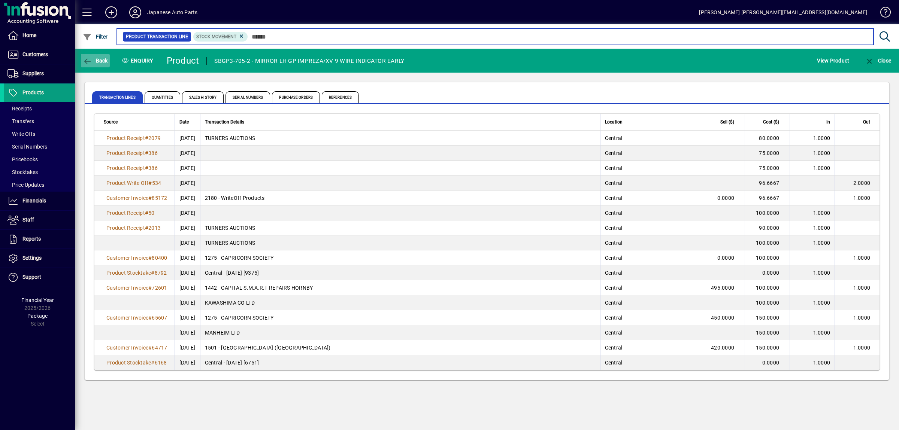
type input "*****"
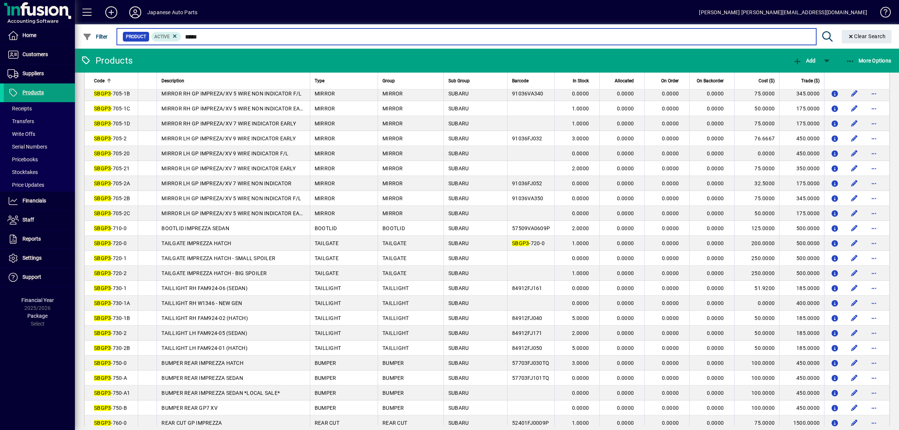
scroll to position [830, 0]
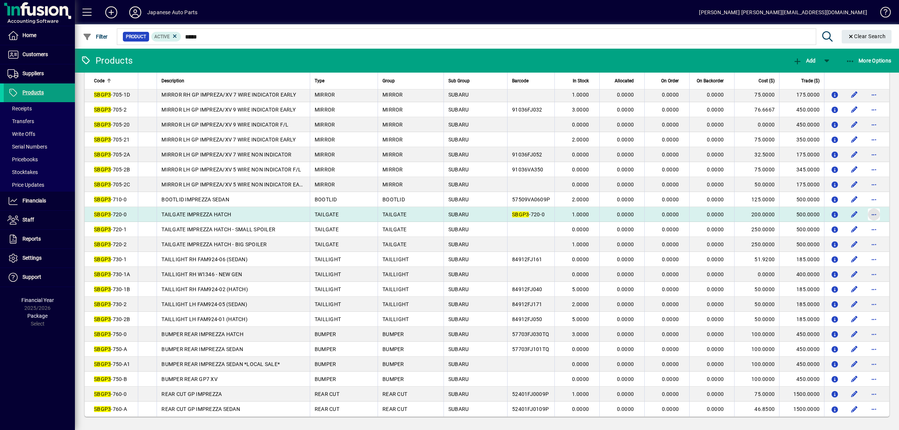
click at [872, 206] on span "button" at bounding box center [874, 215] width 18 height 18
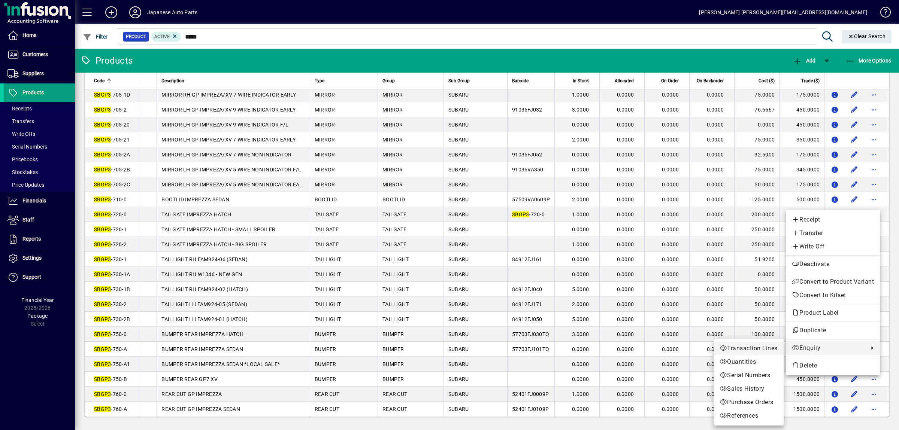
click at [764, 349] on span "Transaction Lines" at bounding box center [748, 348] width 58 height 9
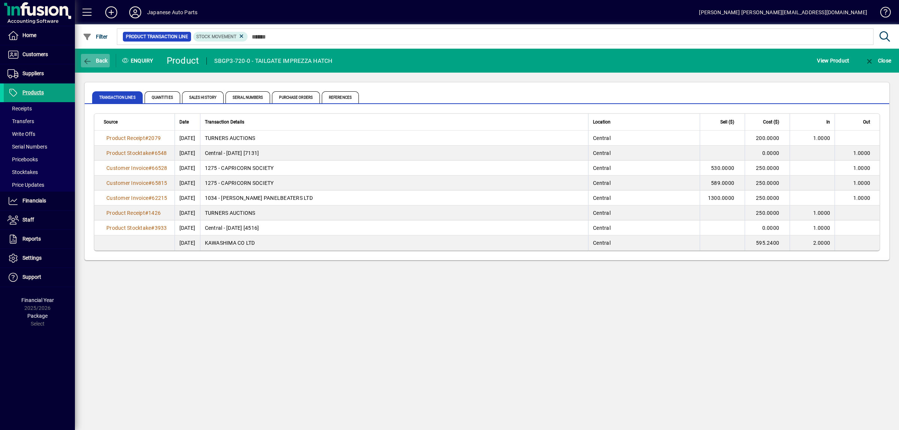
click at [97, 65] on span "button" at bounding box center [95, 61] width 29 height 18
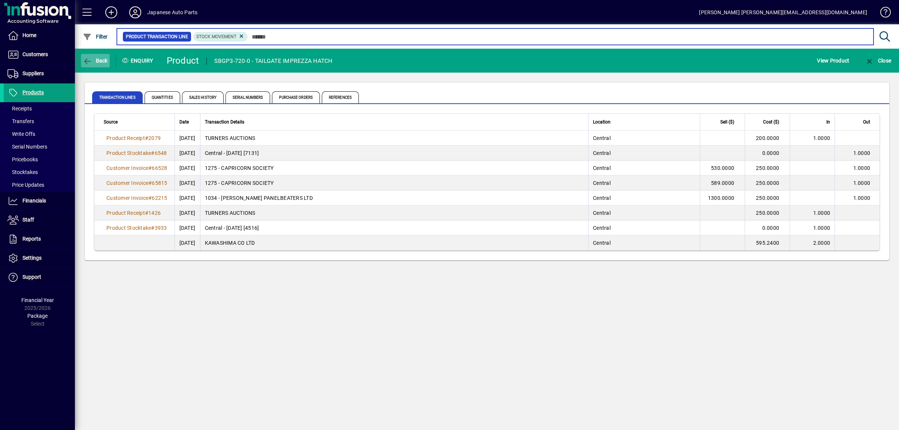
type input "*****"
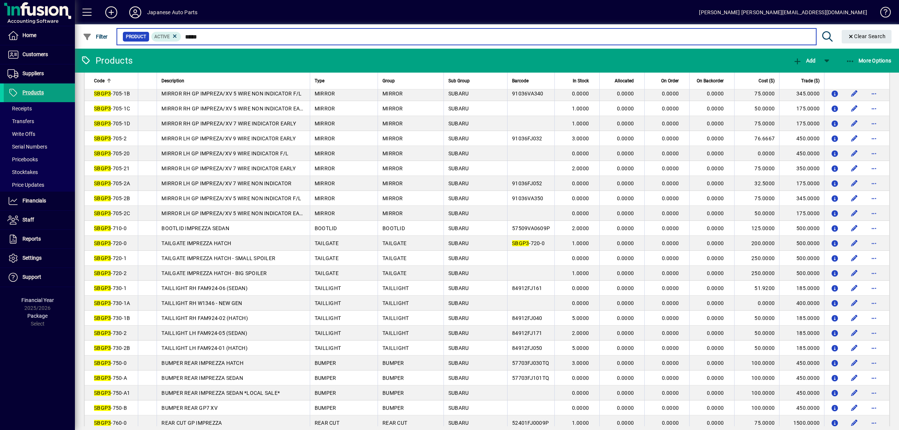
scroll to position [830, 0]
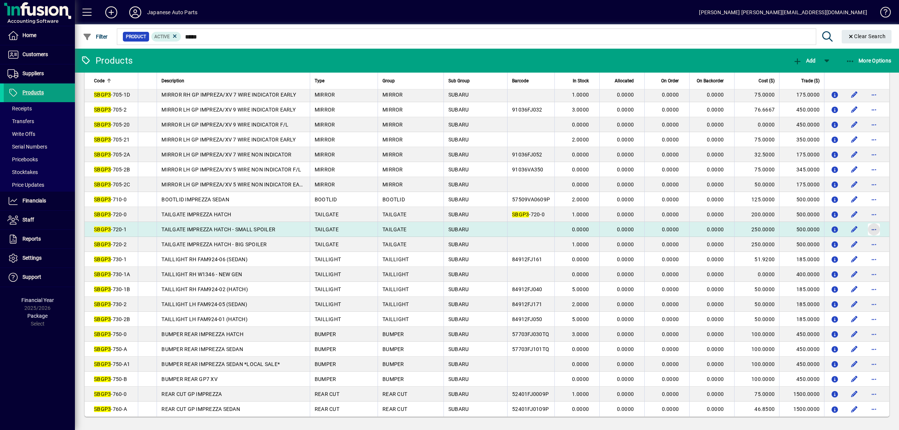
click at [881, 221] on span "button" at bounding box center [874, 230] width 18 height 18
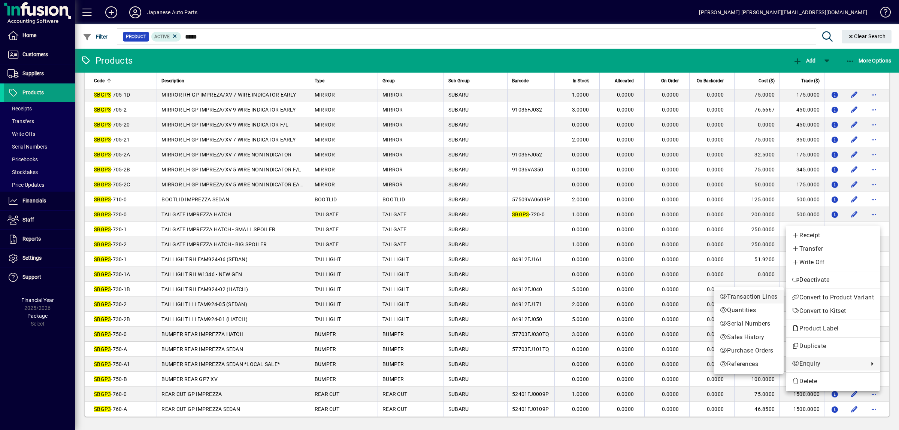
click at [741, 298] on span "Transaction Lines" at bounding box center [748, 296] width 58 height 9
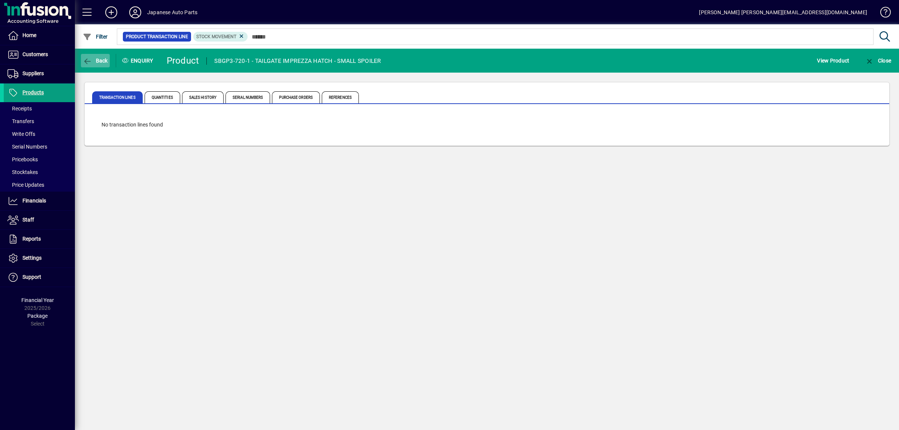
click at [106, 64] on span "Back" at bounding box center [95, 61] width 25 height 6
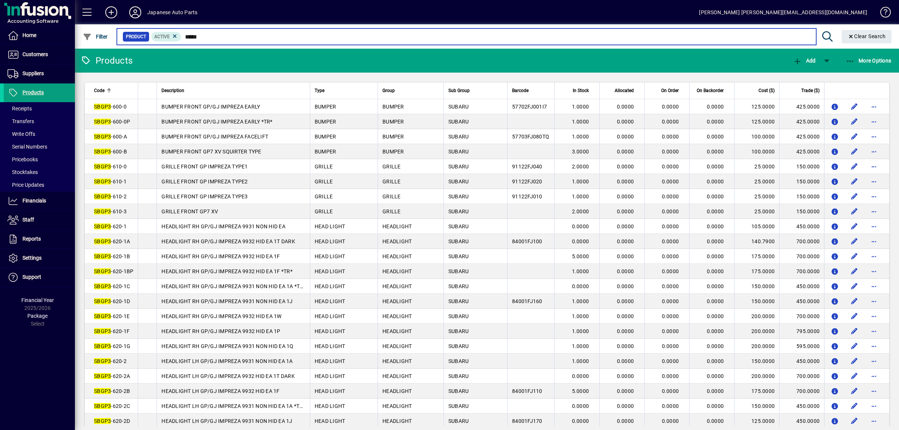
drag, startPoint x: 224, startPoint y: 37, endPoint x: 134, endPoint y: 35, distance: 89.9
click at [181, 35] on input "*****" at bounding box center [495, 36] width 628 height 10
paste input "*****"
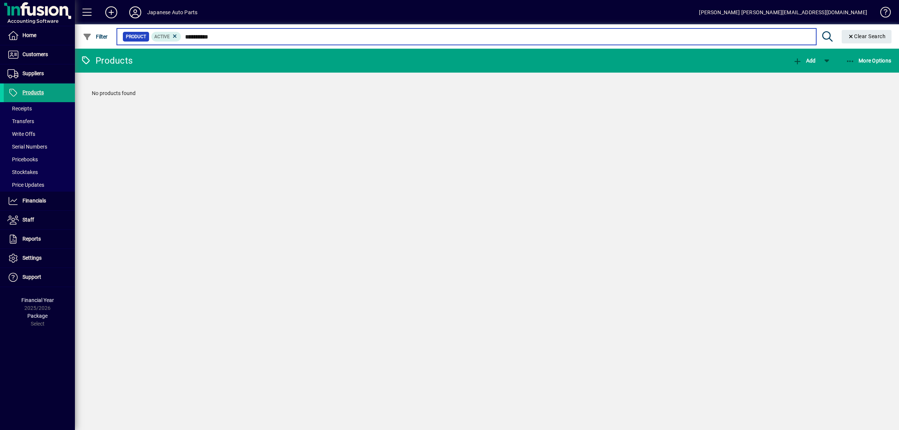
click at [206, 37] on input "**********" at bounding box center [495, 36] width 628 height 10
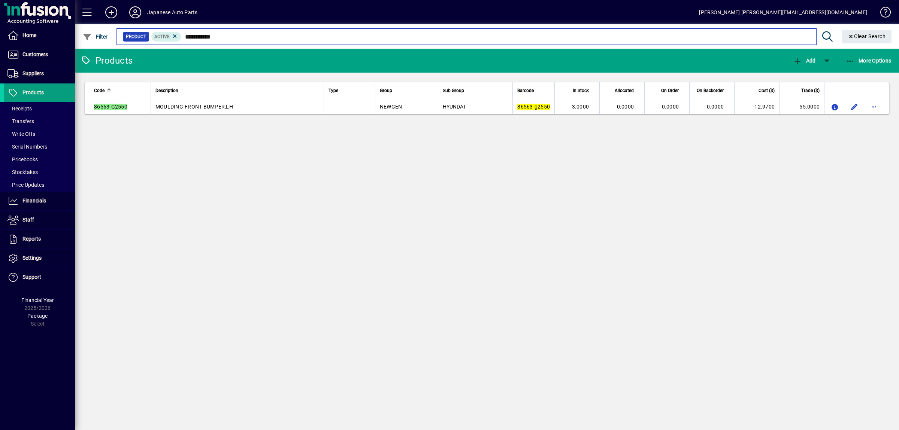
drag, startPoint x: 166, startPoint y: 37, endPoint x: 148, endPoint y: 37, distance: 18.0
click at [181, 37] on input "**********" at bounding box center [495, 36] width 628 height 10
drag, startPoint x: 230, startPoint y: 37, endPoint x: 137, endPoint y: 35, distance: 93.2
click at [181, 39] on input "*********" at bounding box center [495, 36] width 628 height 10
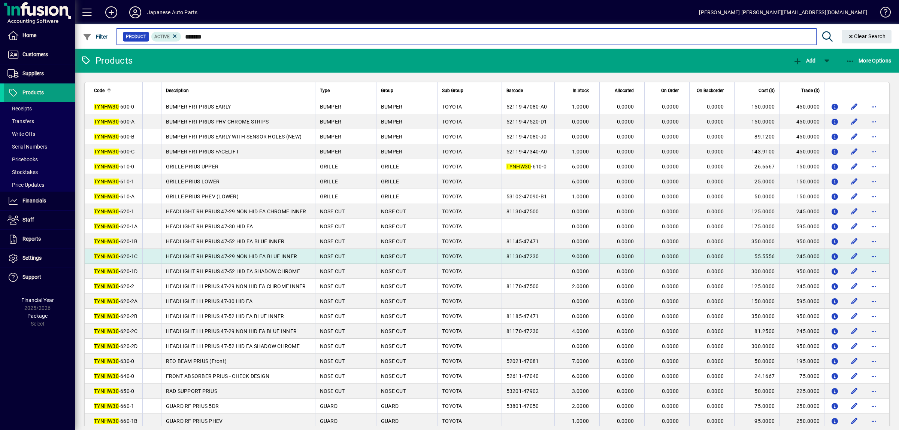
scroll to position [118, 0]
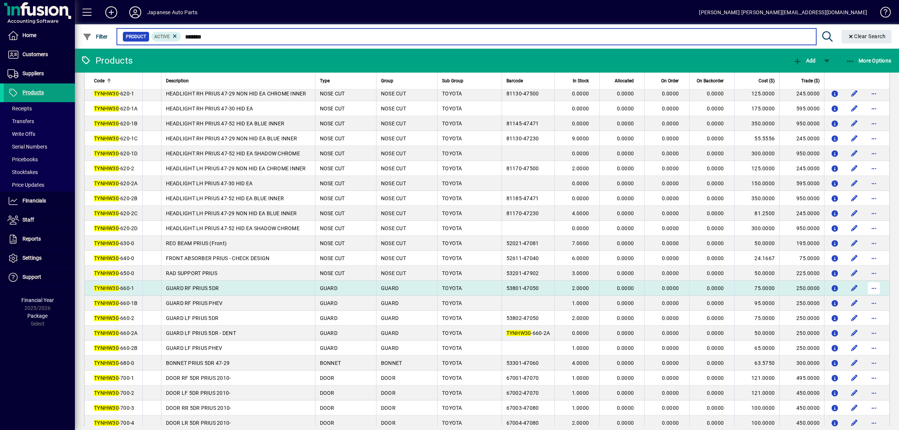
type input "*******"
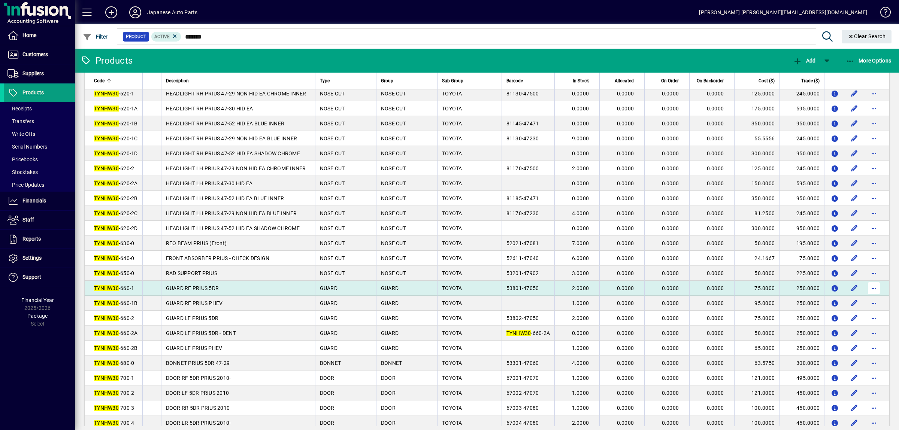
click at [870, 297] on span "button" at bounding box center [874, 288] width 18 height 18
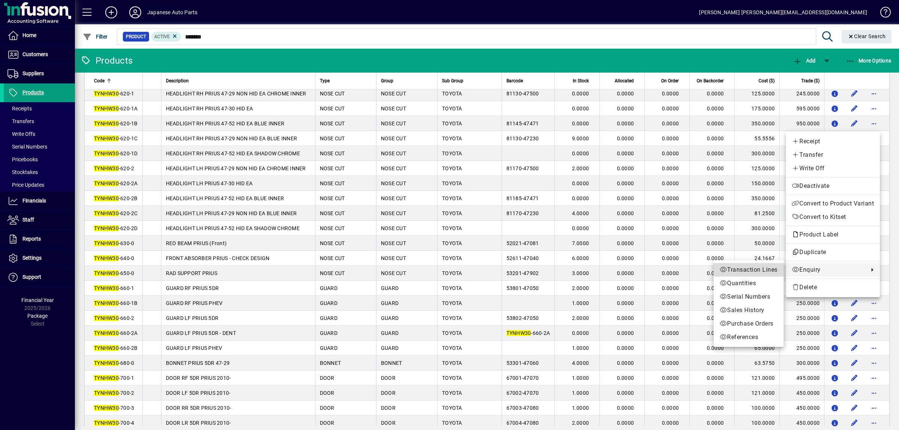
click at [770, 267] on span "Transaction Lines" at bounding box center [748, 269] width 58 height 9
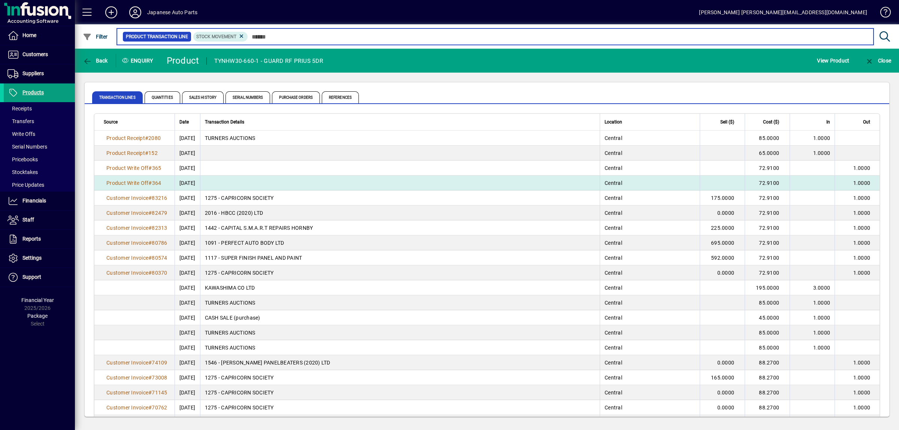
scroll to position [197, 0]
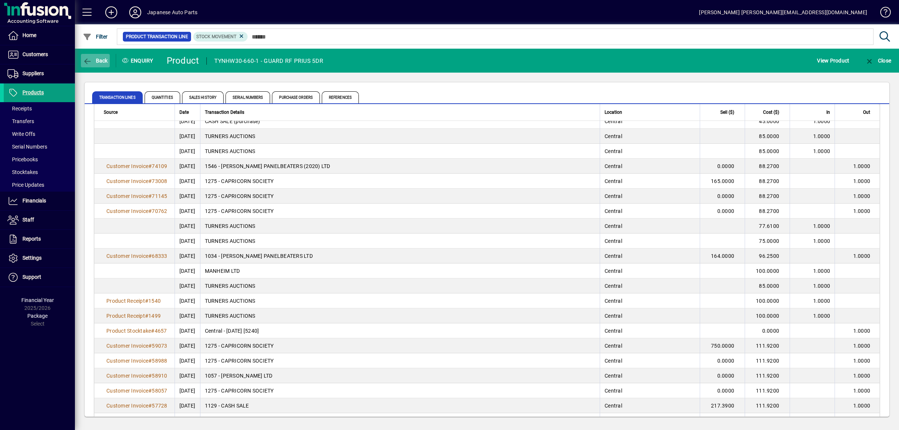
click at [104, 61] on span "Back" at bounding box center [95, 61] width 25 height 6
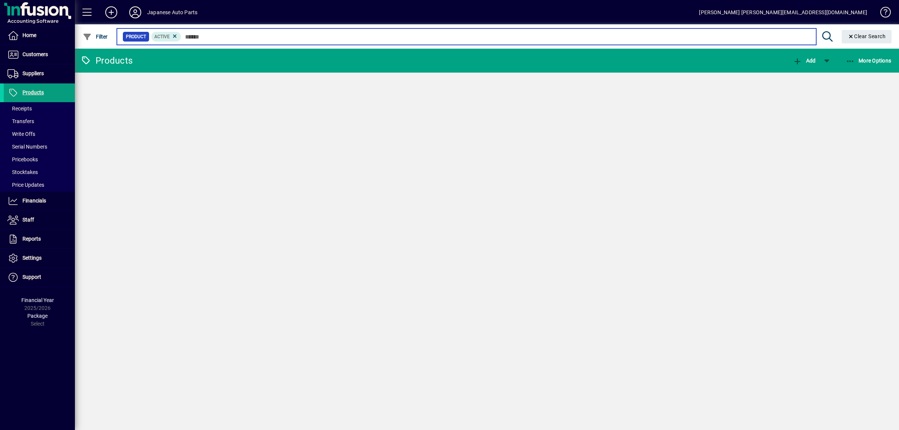
type input "*******"
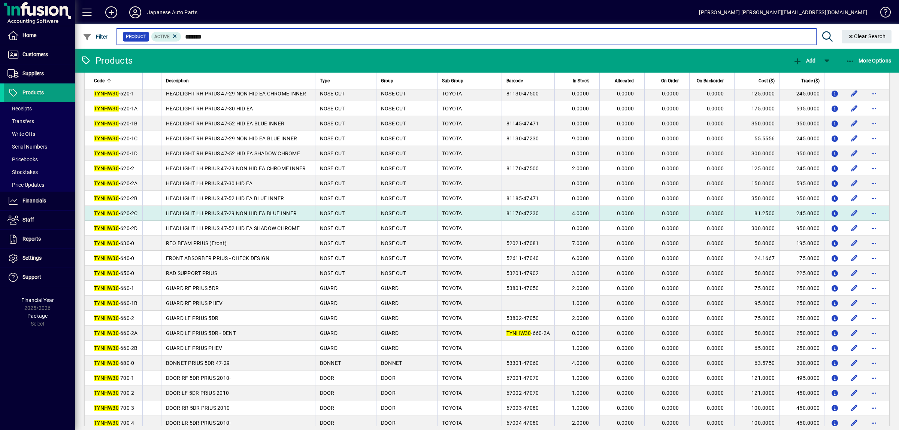
scroll to position [275, 0]
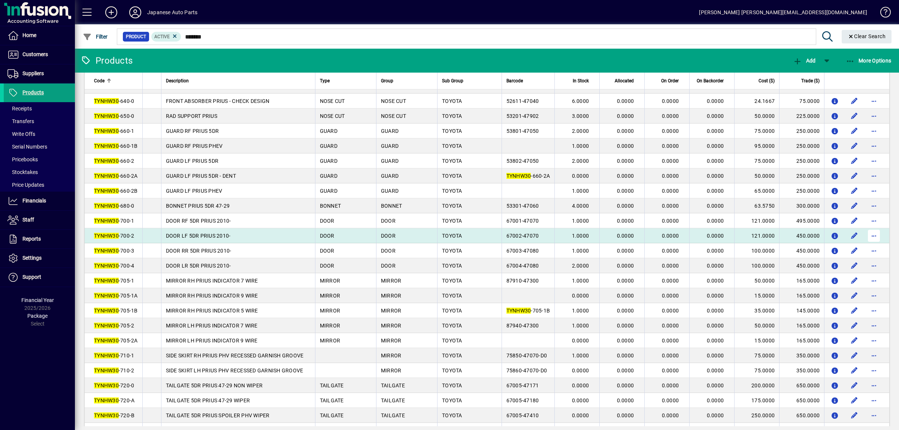
click at [871, 245] on span "button" at bounding box center [874, 236] width 18 height 18
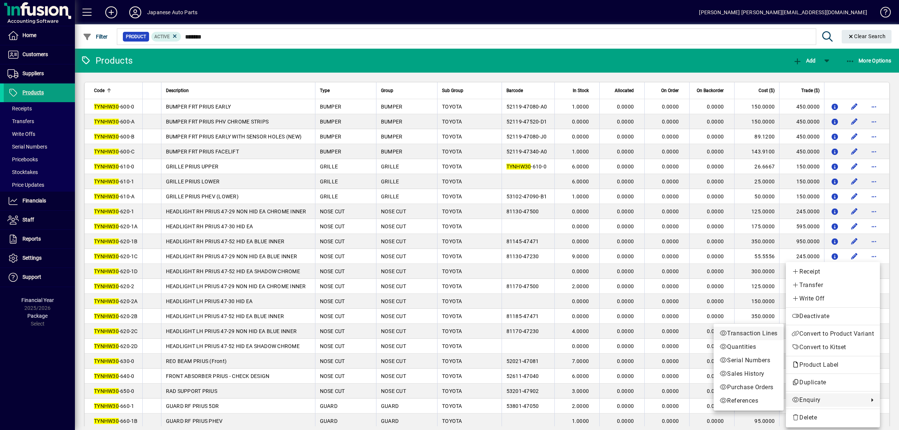
scroll to position [275, 0]
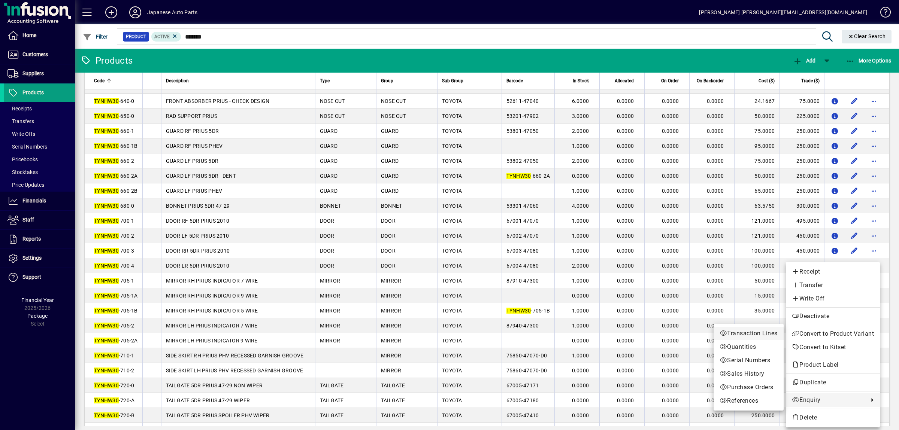
click at [735, 334] on span "Transaction Lines" at bounding box center [748, 333] width 58 height 9
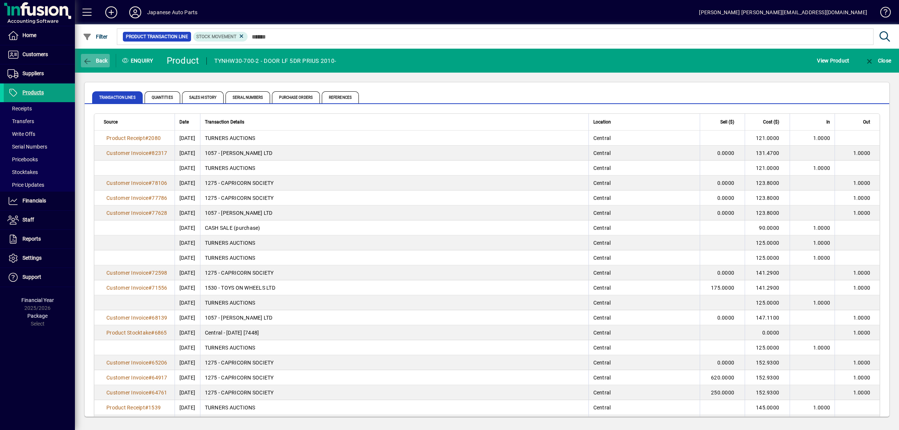
click at [100, 62] on span "Back" at bounding box center [95, 61] width 25 height 6
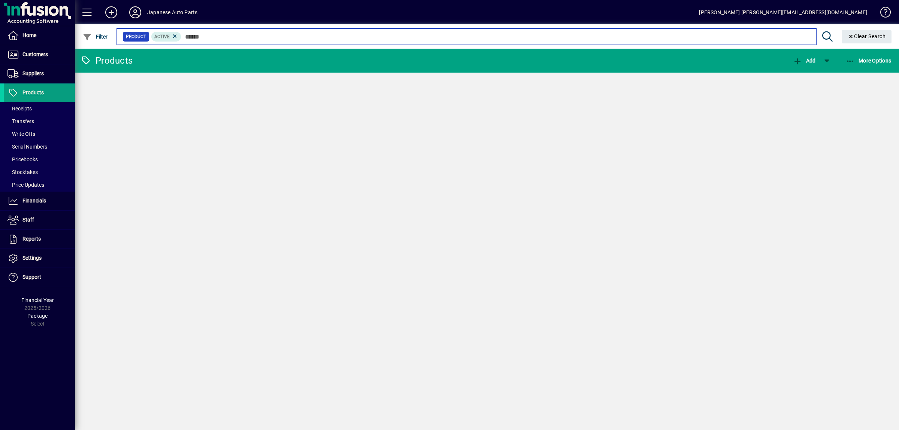
type input "*******"
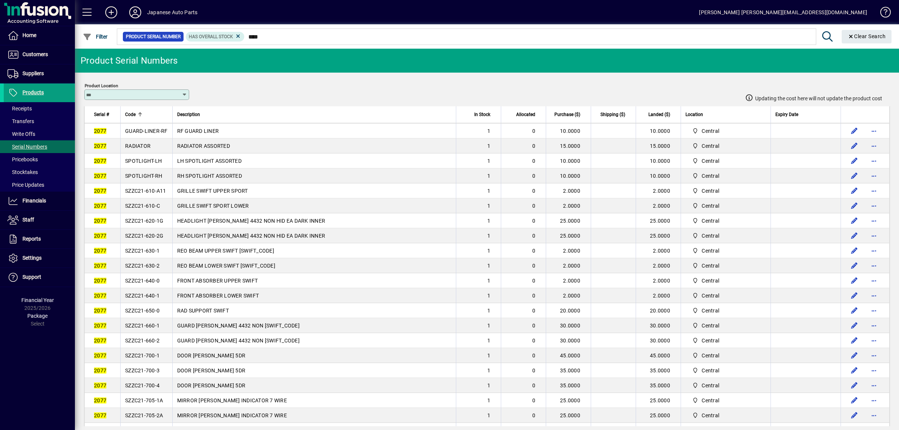
scroll to position [79, 0]
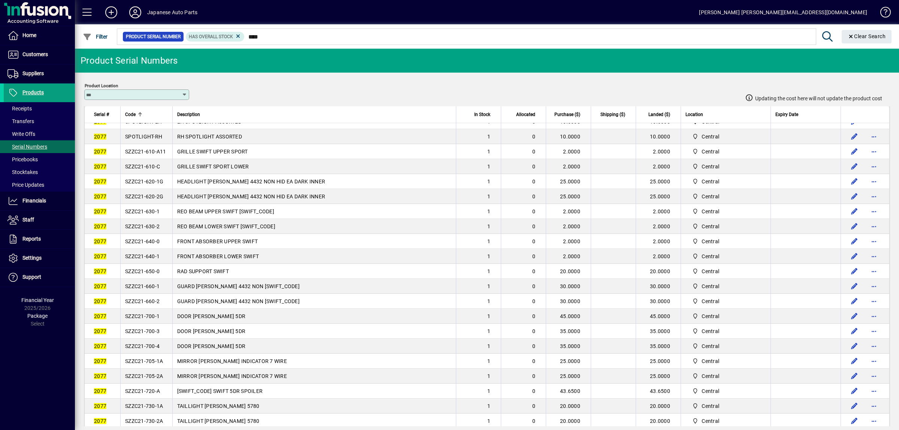
click at [152, 319] on span "SZZC21-700-1" at bounding box center [142, 316] width 34 height 6
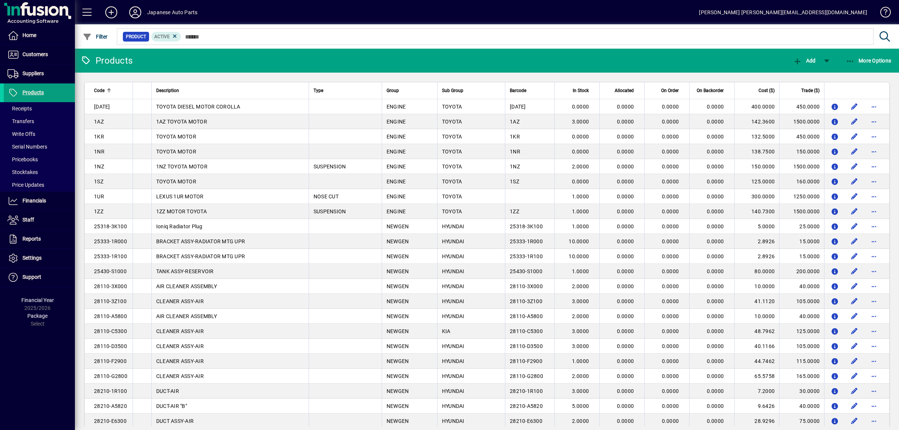
click at [226, 43] on mat-chip-set "Product Active" at bounding box center [495, 37] width 756 height 16
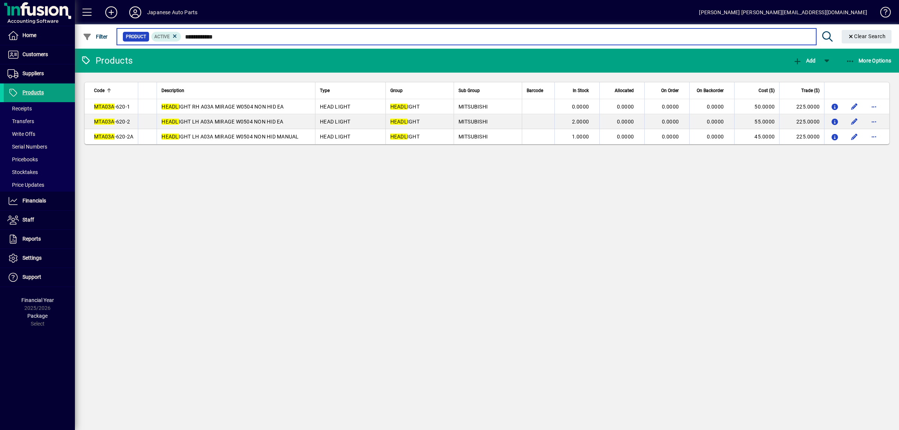
click at [809, 42] on input "**********" at bounding box center [495, 36] width 628 height 10
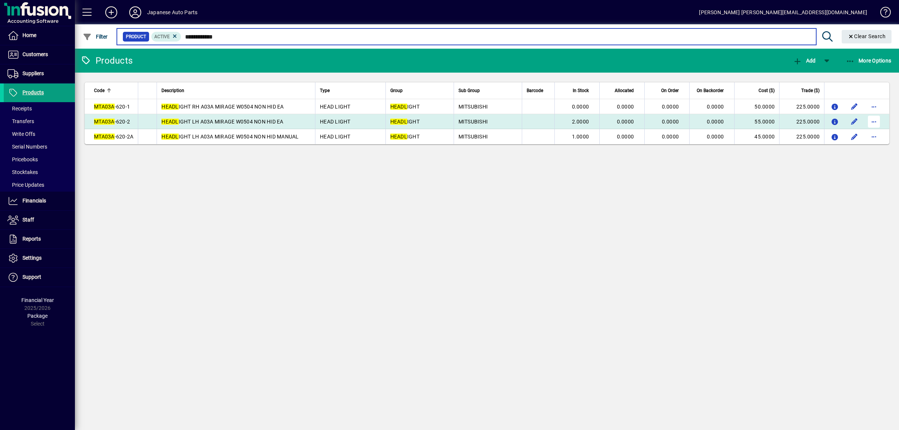
type input "**********"
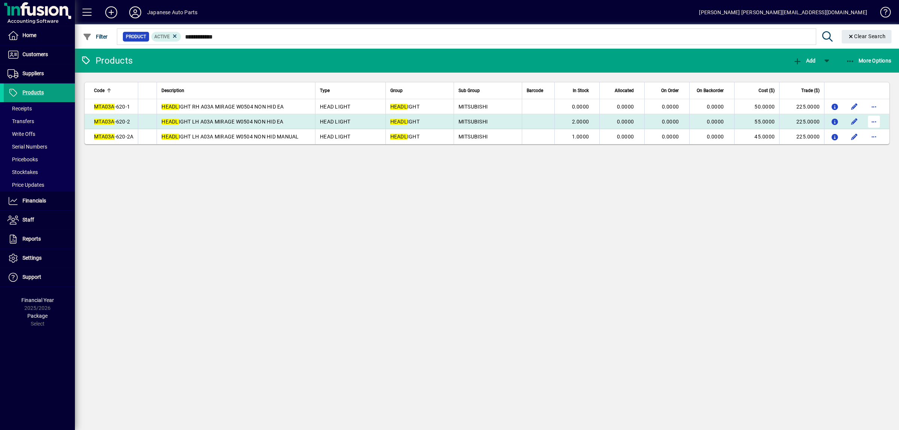
click at [873, 122] on span "button" at bounding box center [874, 122] width 18 height 18
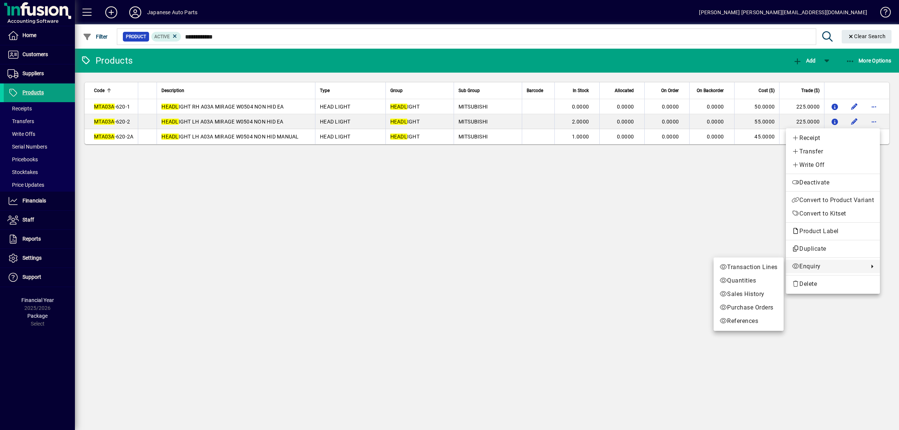
click at [809, 272] on link "Enquiry" at bounding box center [833, 266] width 94 height 13
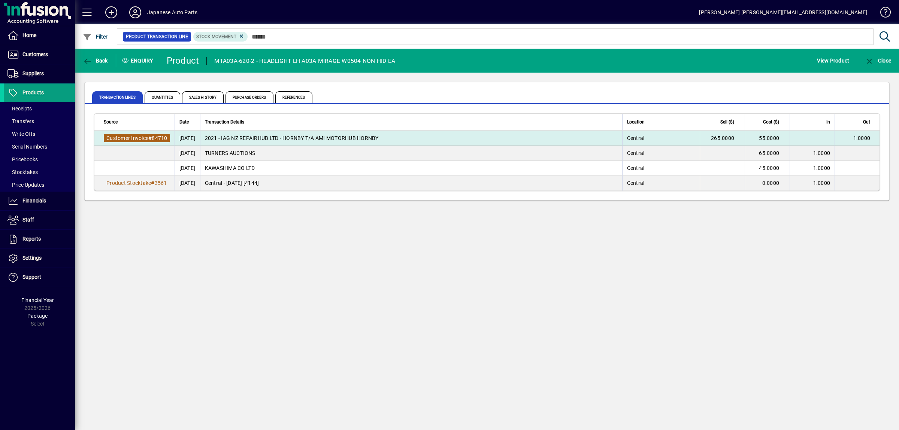
click at [124, 135] on span "Customer Invoice" at bounding box center [127, 138] width 42 height 6
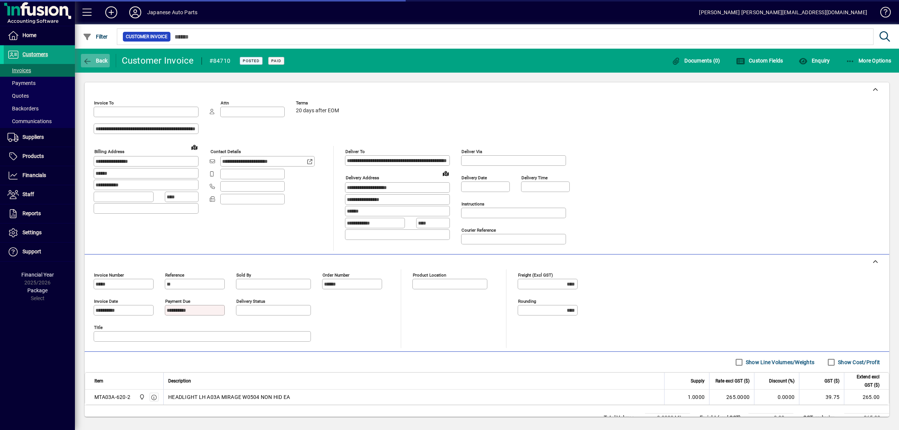
type input "*******"
type input "**********"
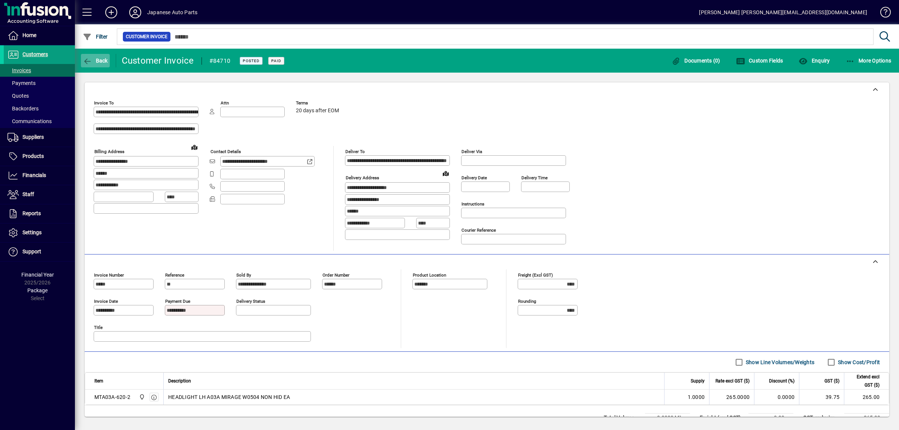
click at [94, 61] on span "Back" at bounding box center [95, 61] width 25 height 6
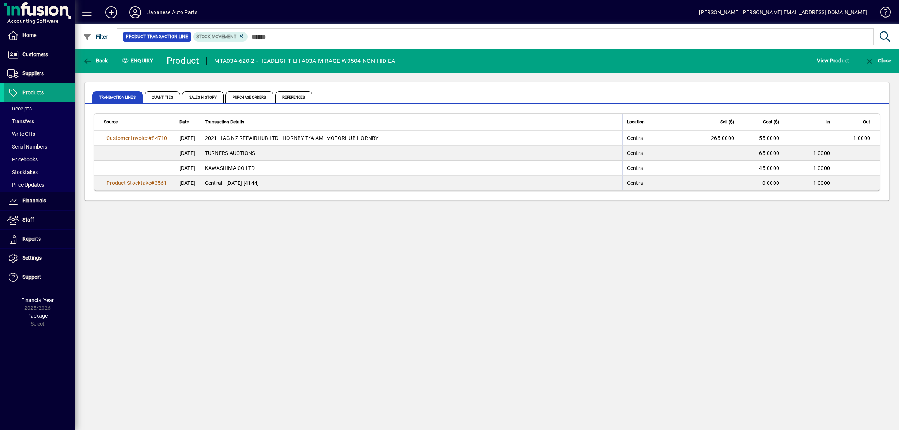
click at [198, 256] on div "Back Enquiry Product MTA03A-620-2 - HEADLIGHT LH A03A MIRAGE W0504 NON HID EA V…" at bounding box center [487, 240] width 824 height 382
click at [103, 51] on mat-toolbar-row "Back Enquiry Product MTA03A-620-2 - HEADLIGHT LH A03A MIRAGE W0504 NON HID EA V…" at bounding box center [487, 61] width 824 height 24
click at [103, 54] on span "button" at bounding box center [95, 61] width 29 height 18
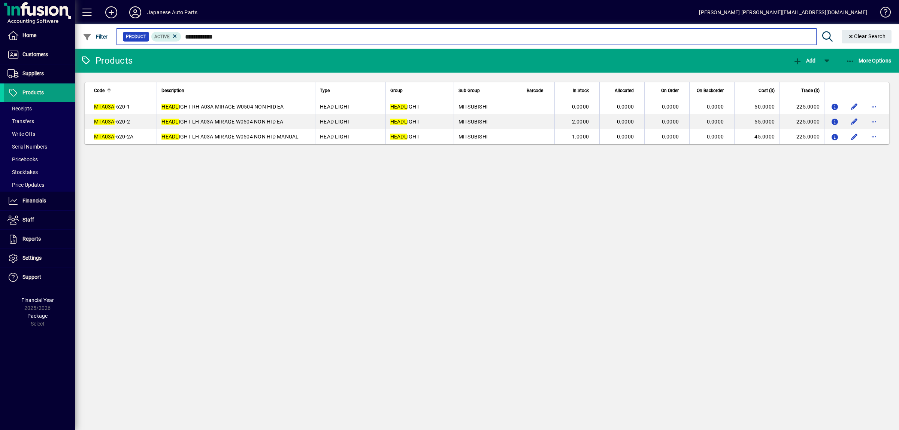
click at [219, 40] on input "**********" at bounding box center [495, 36] width 628 height 10
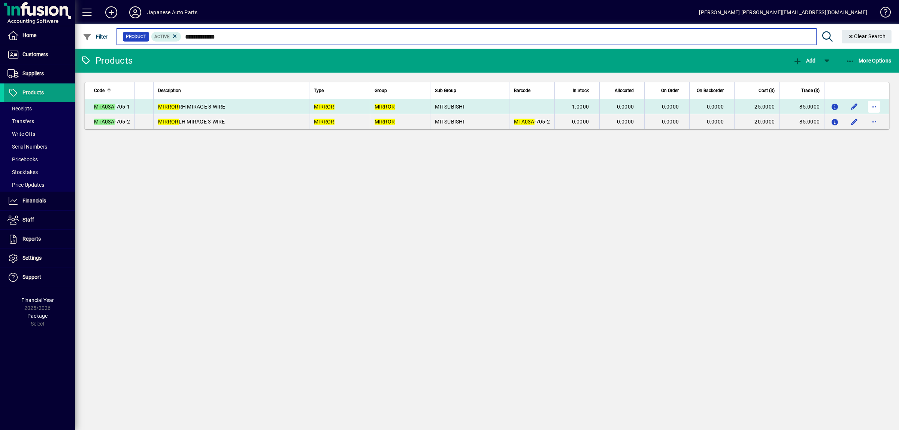
type input "**********"
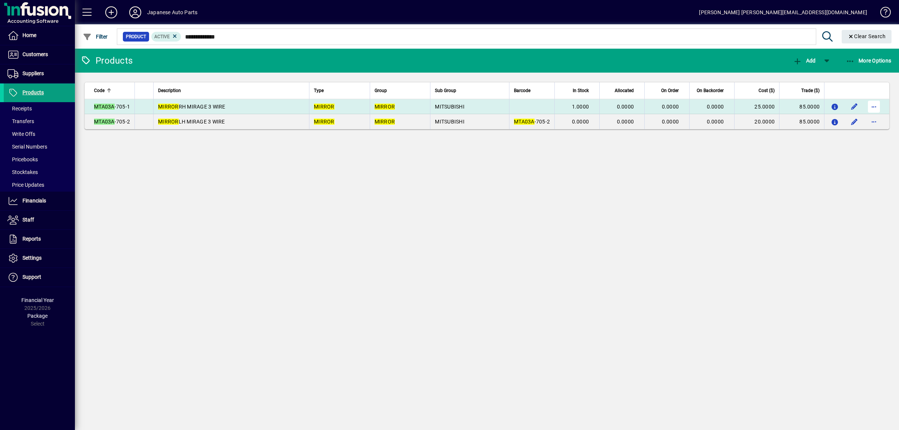
click at [870, 108] on span "button" at bounding box center [874, 107] width 18 height 18
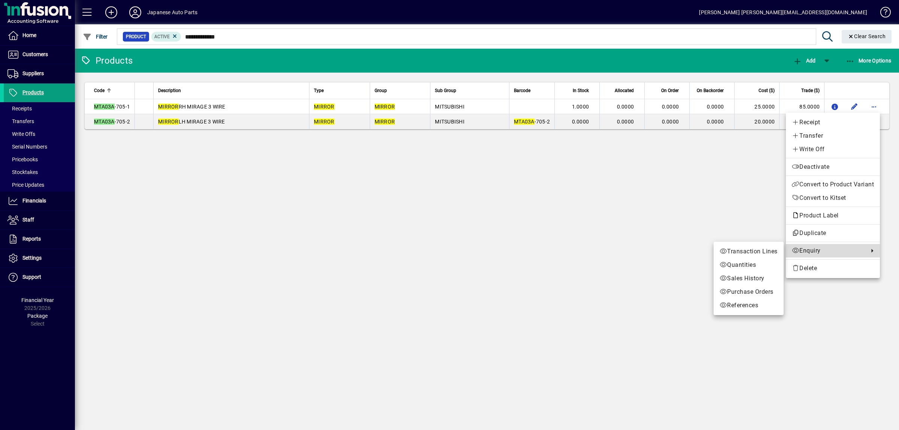
click at [807, 250] on span "Enquiry" at bounding box center [827, 250] width 73 height 9
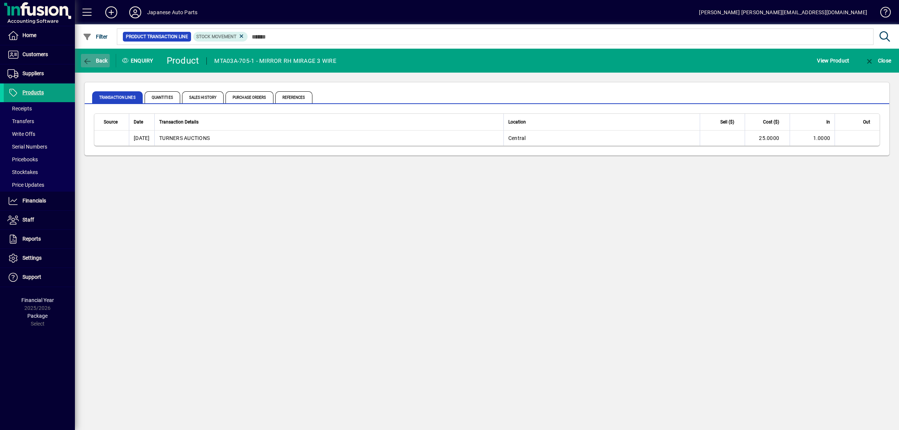
click at [105, 67] on span "button" at bounding box center [95, 61] width 29 height 18
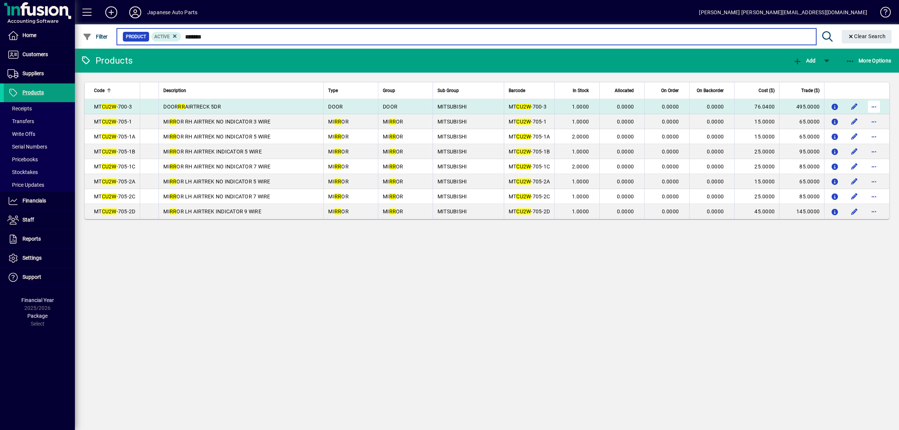
type input "*******"
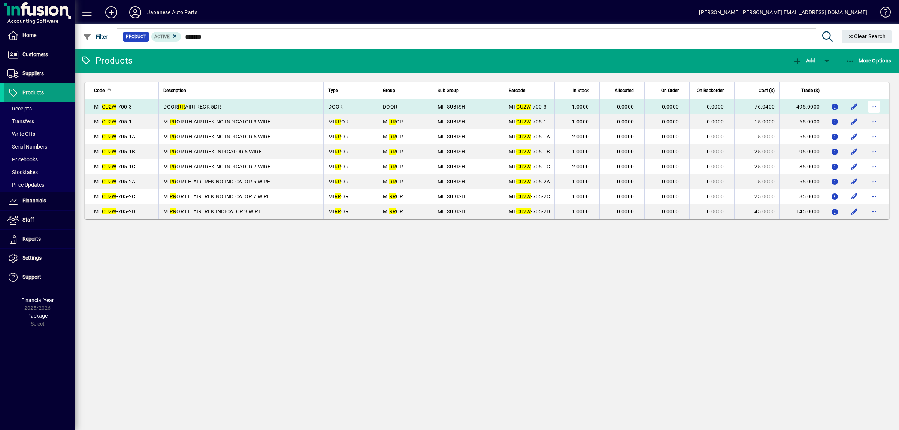
click at [872, 101] on span "button" at bounding box center [874, 107] width 18 height 18
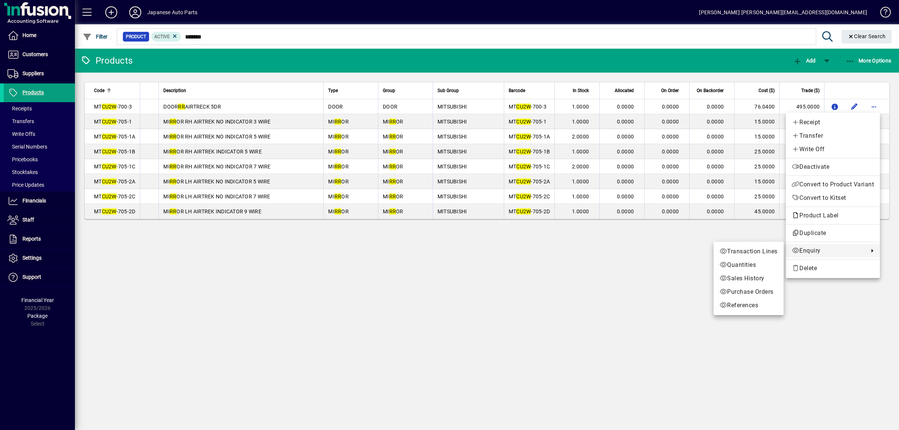
click at [812, 243] on div "Receipt Transfer Write Off Deactivate Convert to Product Variant Convert to Kit…" at bounding box center [833, 195] width 94 height 165
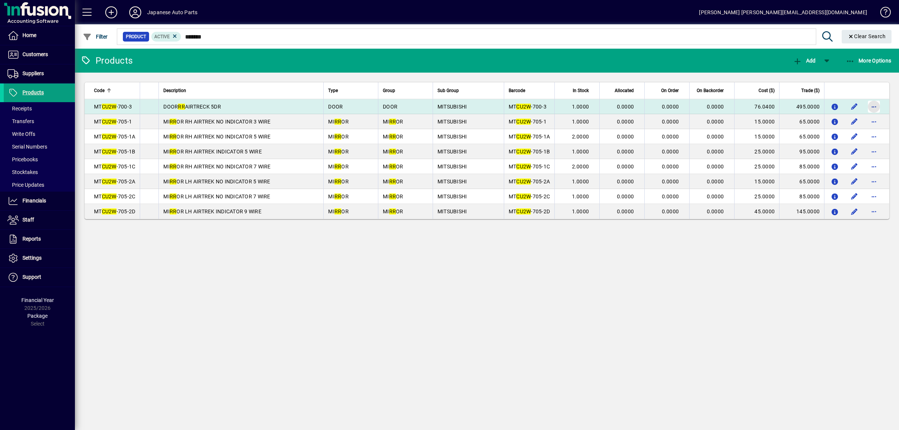
click at [872, 108] on span "button" at bounding box center [874, 107] width 18 height 18
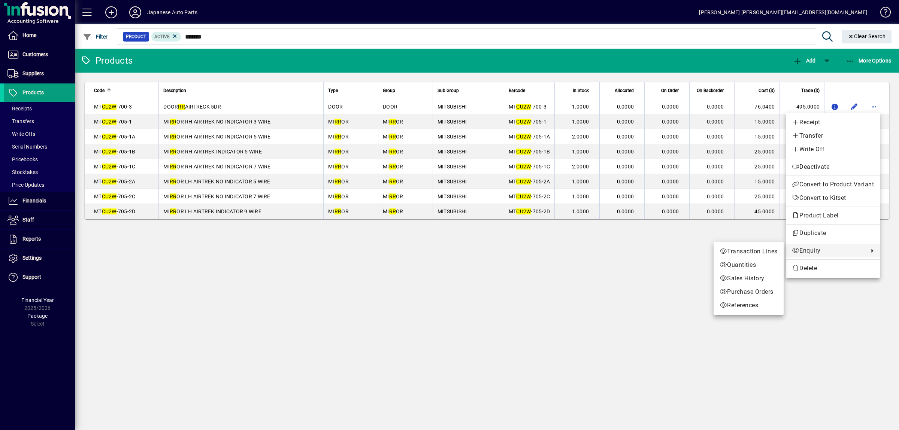
click at [817, 250] on span "Enquiry" at bounding box center [827, 250] width 73 height 9
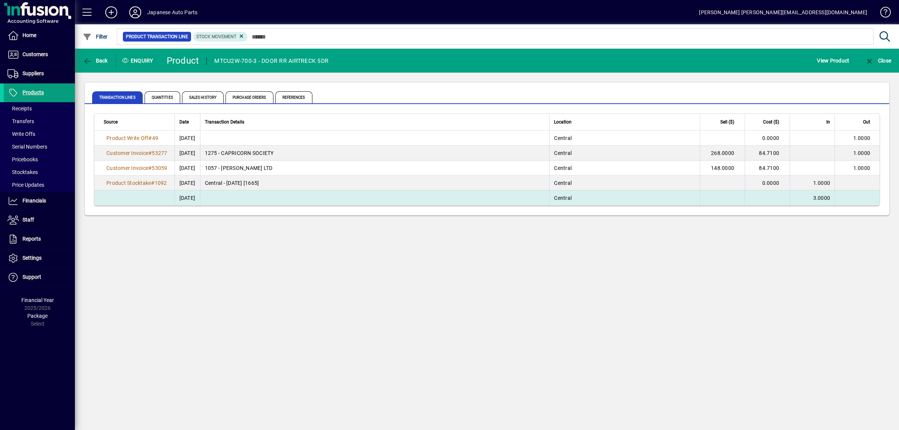
click at [221, 200] on td at bounding box center [374, 198] width 349 height 15
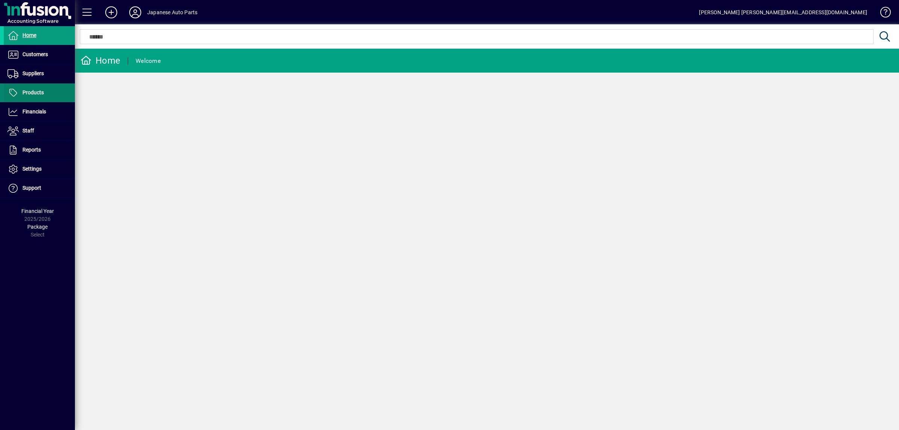
click at [40, 94] on span "Products" at bounding box center [32, 92] width 21 height 6
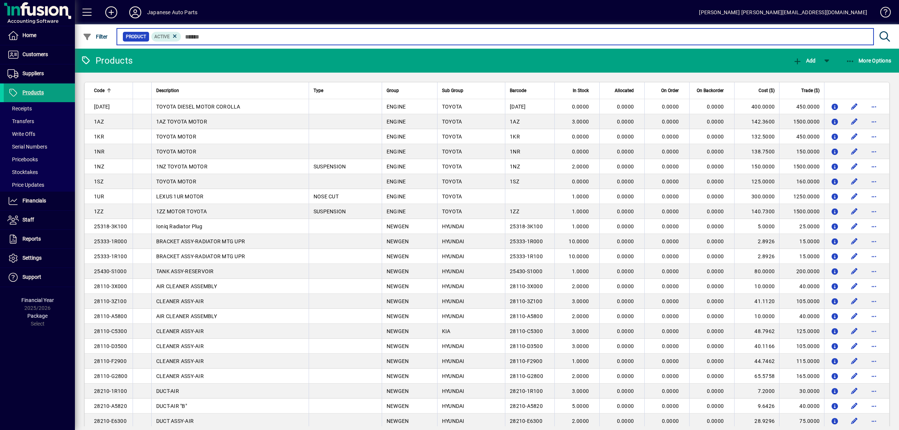
click at [219, 33] on input "text" at bounding box center [524, 36] width 686 height 10
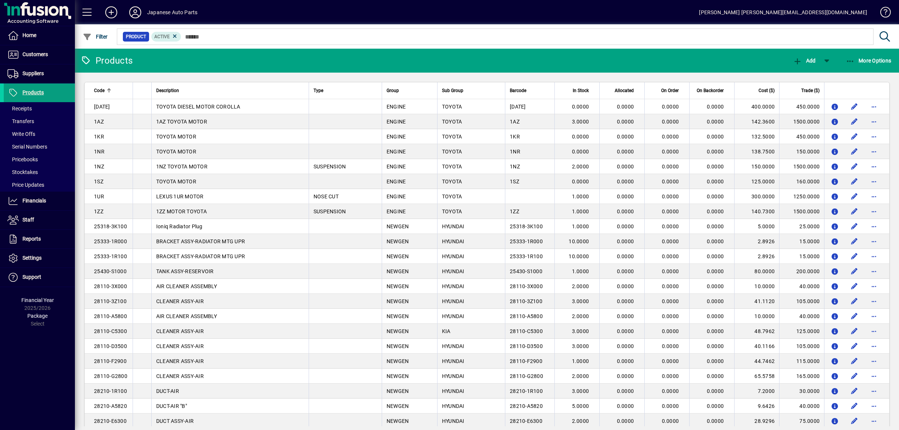
click at [223, 24] on div at bounding box center [528, 28] width 824 height 8
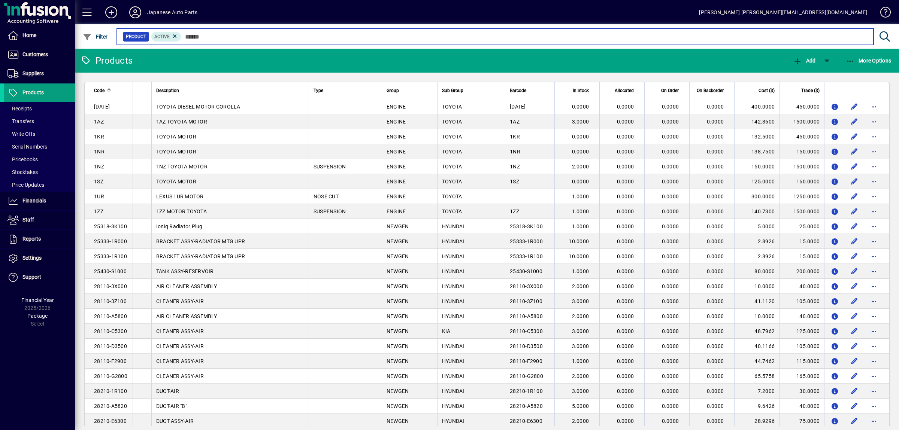
click at [219, 34] on input "text" at bounding box center [524, 36] width 686 height 10
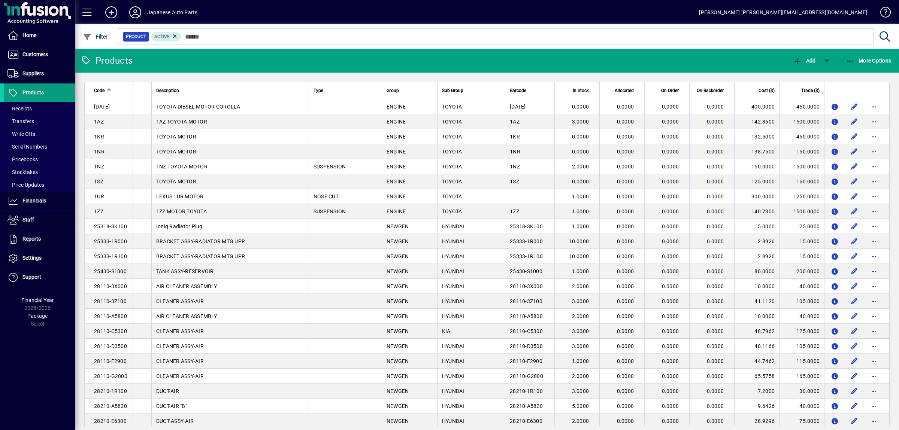
click at [221, 25] on div at bounding box center [528, 28] width 824 height 8
click at [221, 32] on div at bounding box center [528, 28] width 824 height 8
click at [224, 32] on div at bounding box center [528, 28] width 824 height 8
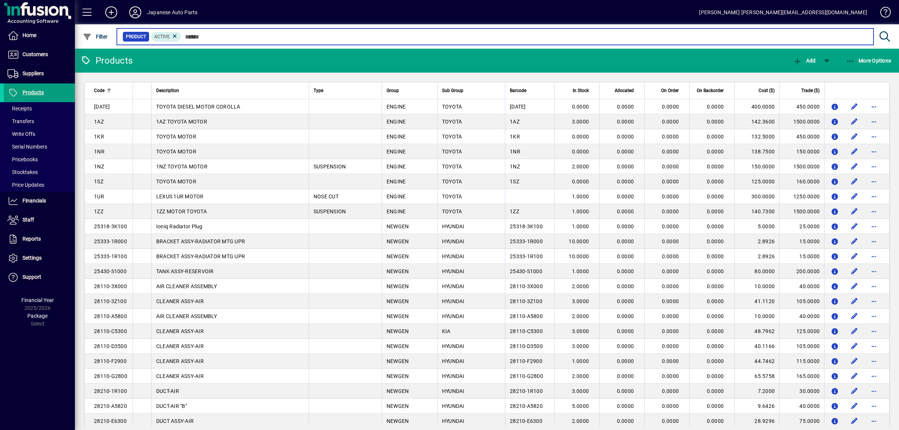
click at [224, 35] on input "text" at bounding box center [524, 36] width 686 height 10
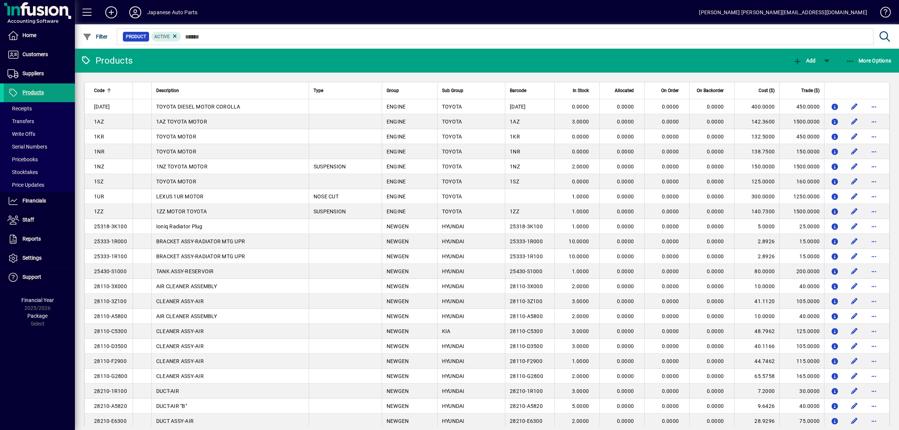
click at [230, 24] on mat-toolbar-row "Japanese Auto Parts [PERSON_NAME] [PERSON_NAME][EMAIL_ADDRESS][DOMAIN_NAME]" at bounding box center [487, 12] width 824 height 24
click at [230, 28] on div at bounding box center [528, 28] width 824 height 8
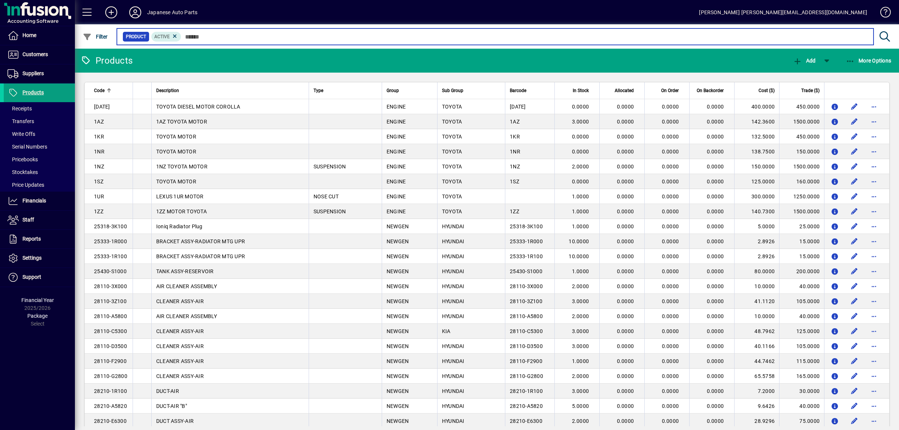
click at [210, 40] on input "text" at bounding box center [524, 36] width 686 height 10
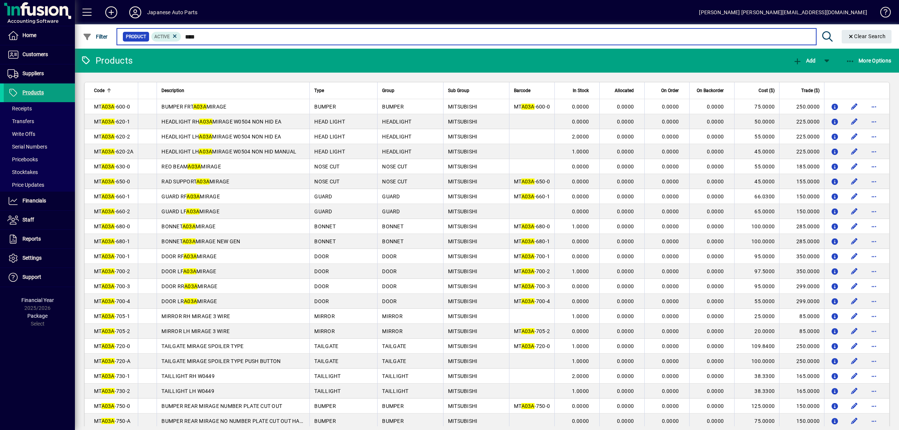
type input "****"
